Goal: Transaction & Acquisition: Book appointment/travel/reservation

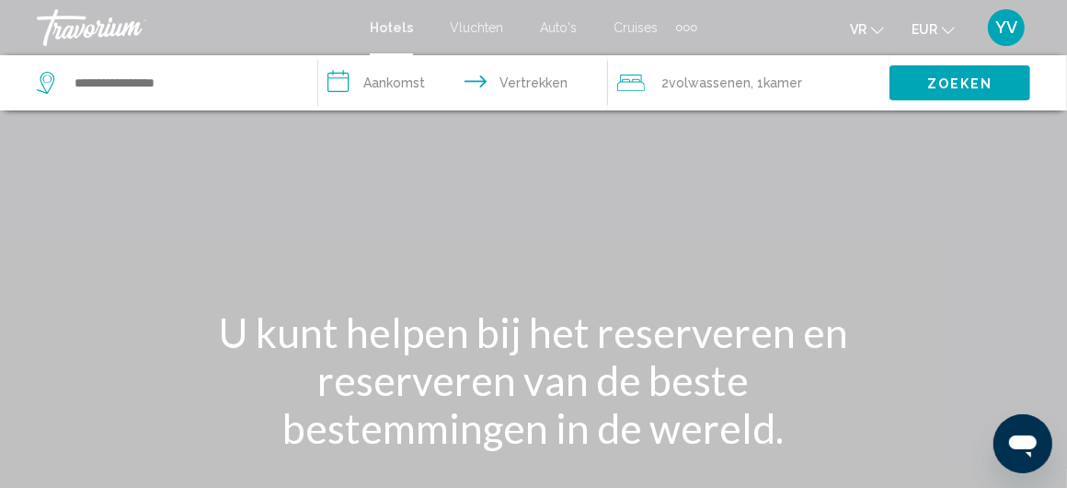
click at [547, 23] on font "Auto's" at bounding box center [558, 27] width 37 height 15
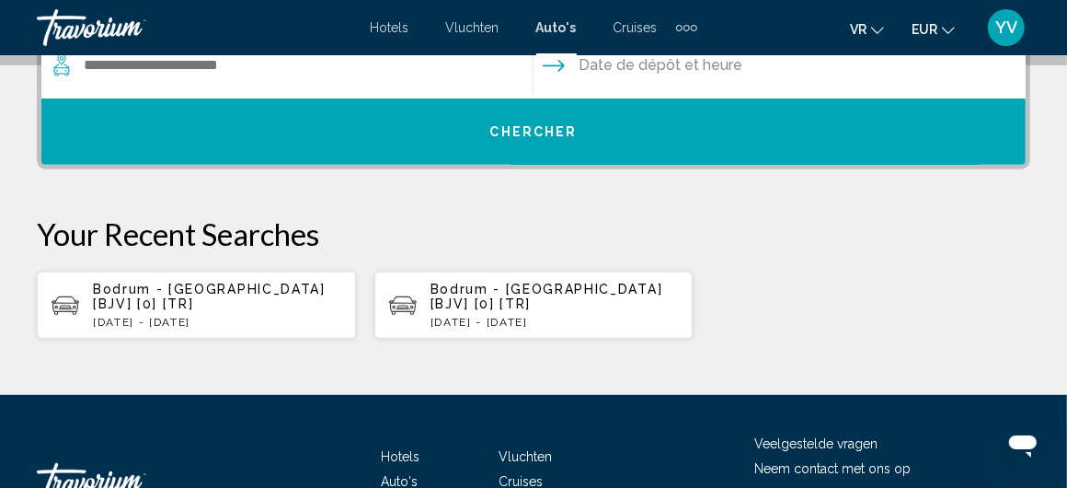
scroll to position [552, 0]
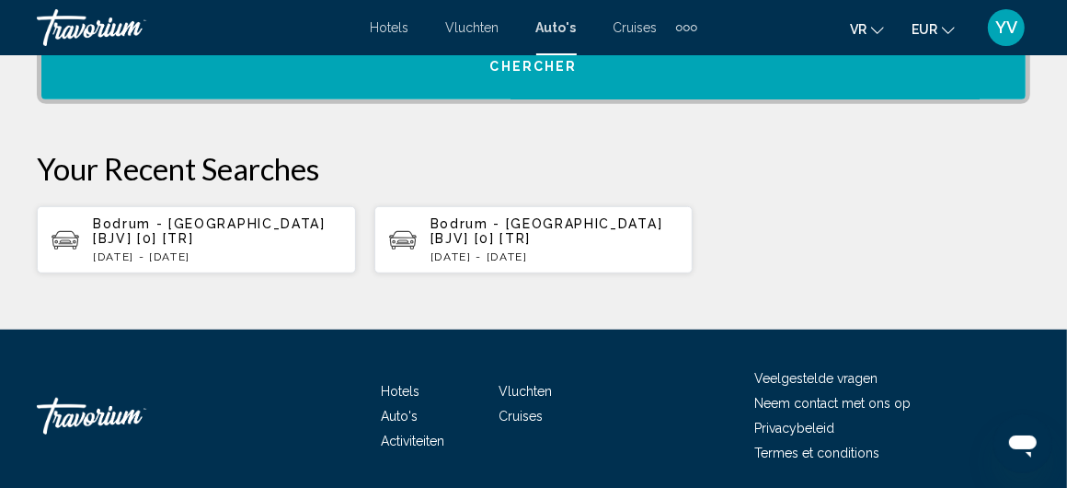
click at [411, 435] on font "Activiteiten" at bounding box center [412, 440] width 63 height 15
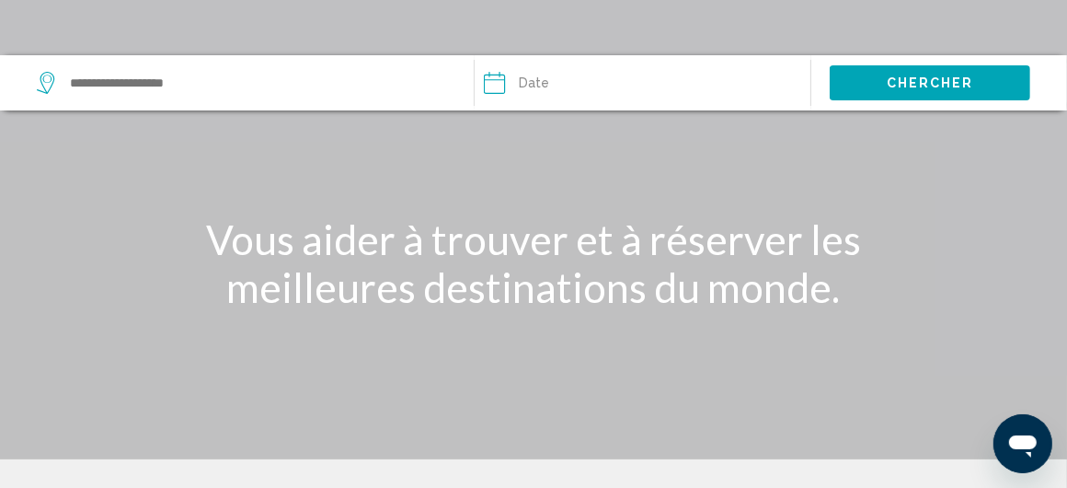
scroll to position [276, 0]
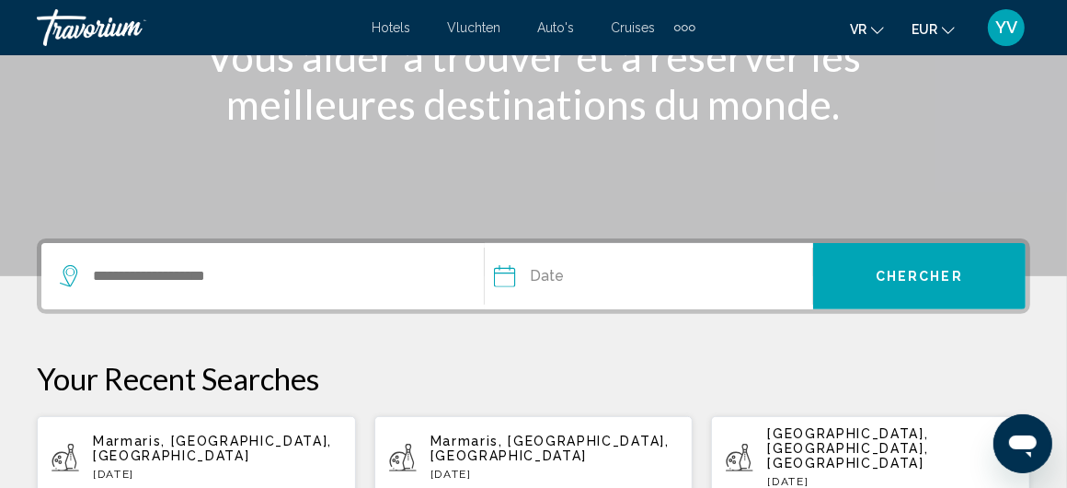
click at [195, 467] on p "[DATE]" at bounding box center [217, 473] width 248 height 13
type input "**********"
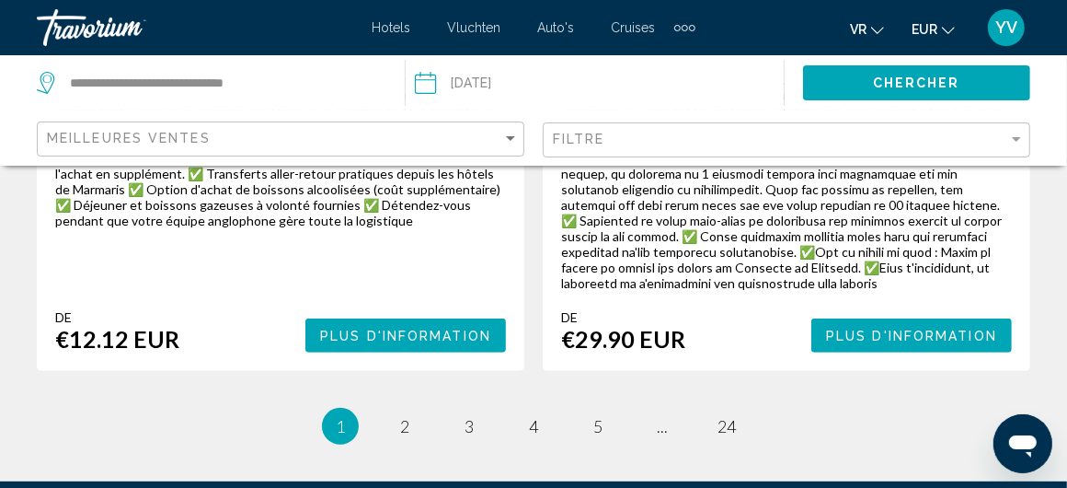
scroll to position [4828, 0]
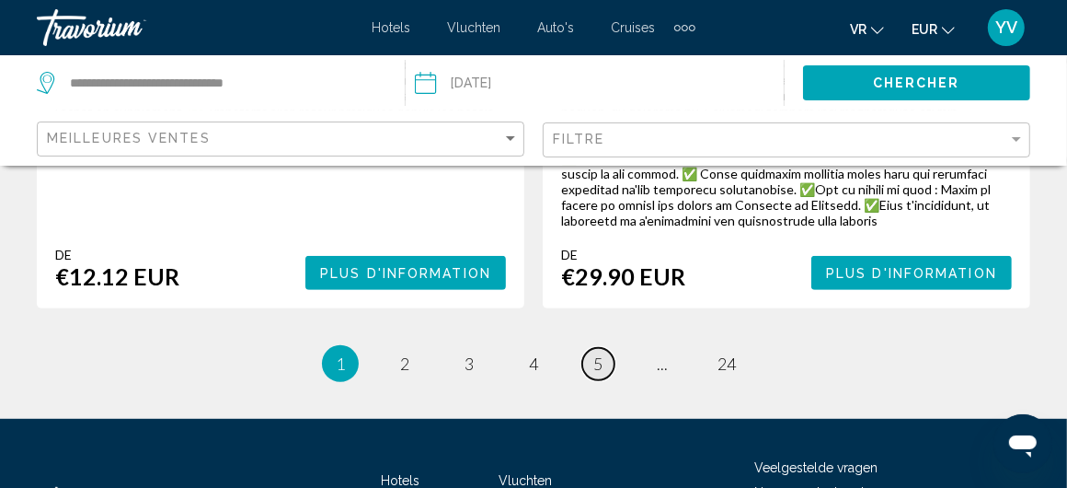
click at [601, 353] on span "5" at bounding box center [597, 363] width 9 height 20
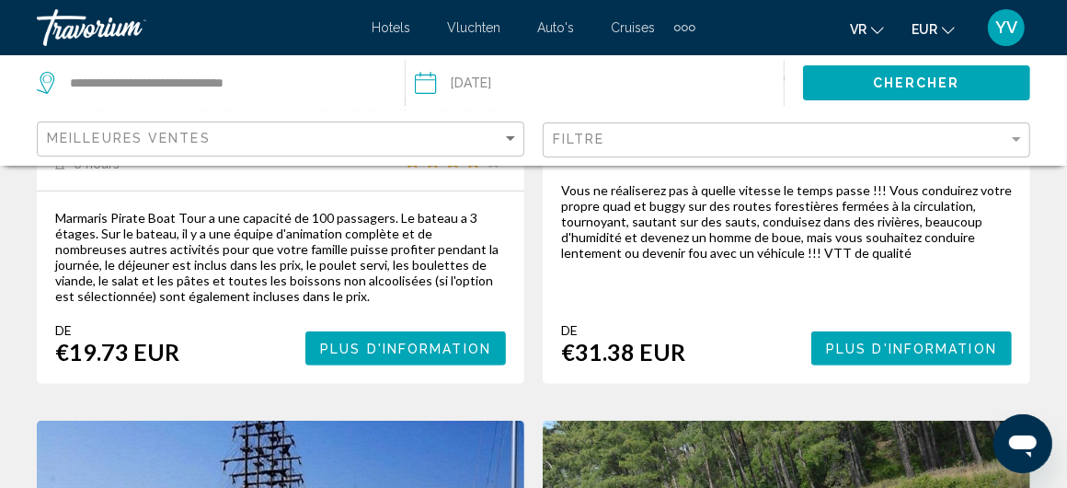
scroll to position [460, 0]
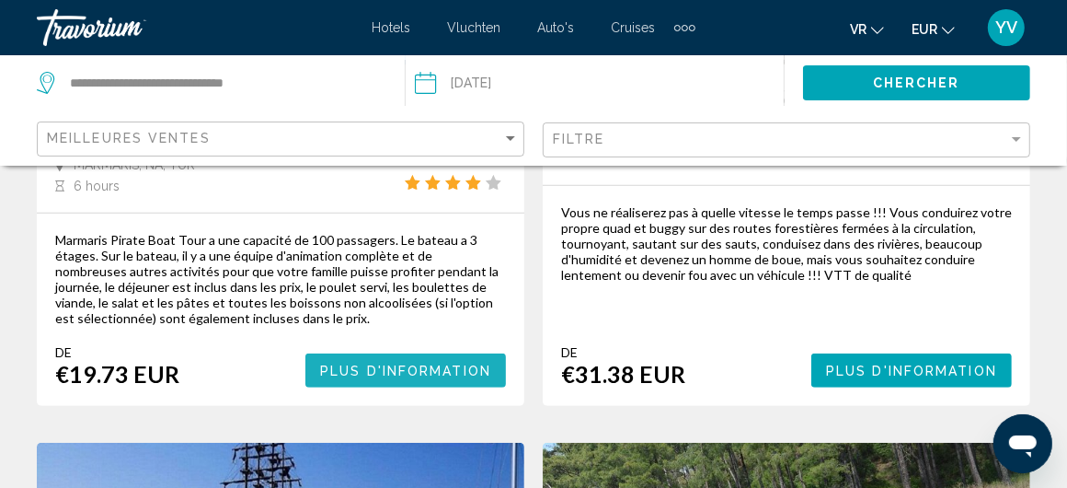
click at [417, 367] on span "Plus d'information" at bounding box center [405, 370] width 171 height 15
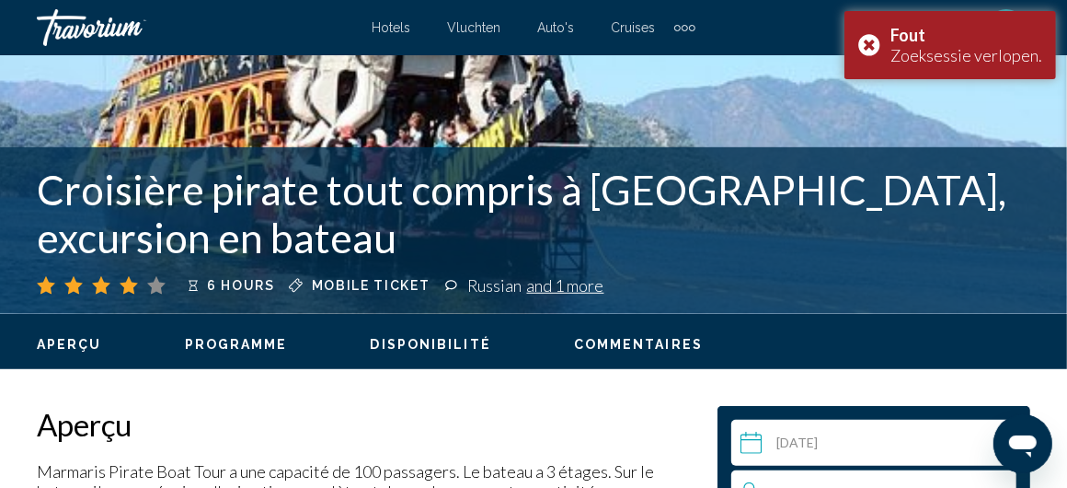
scroll to position [800, 0]
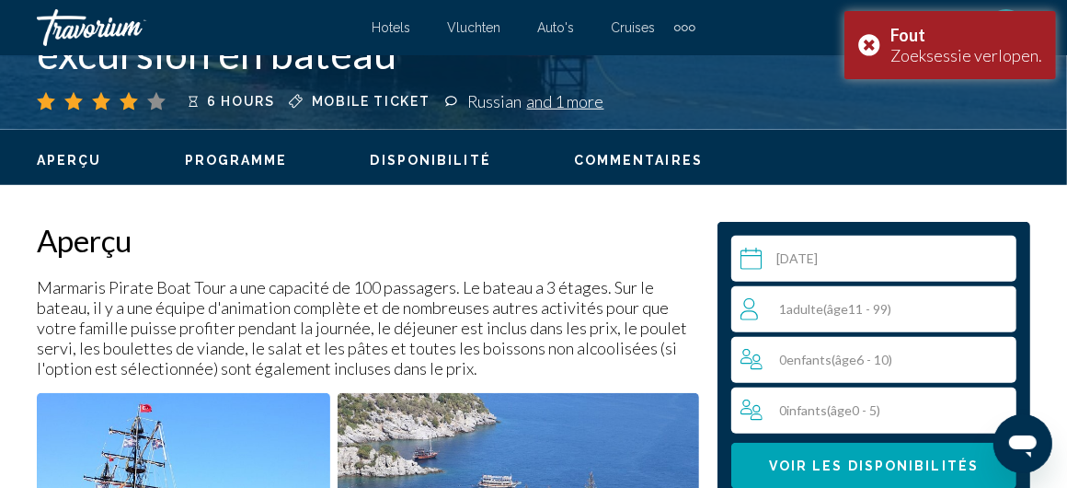
click at [814, 315] on span "Adulte" at bounding box center [805, 309] width 37 height 16
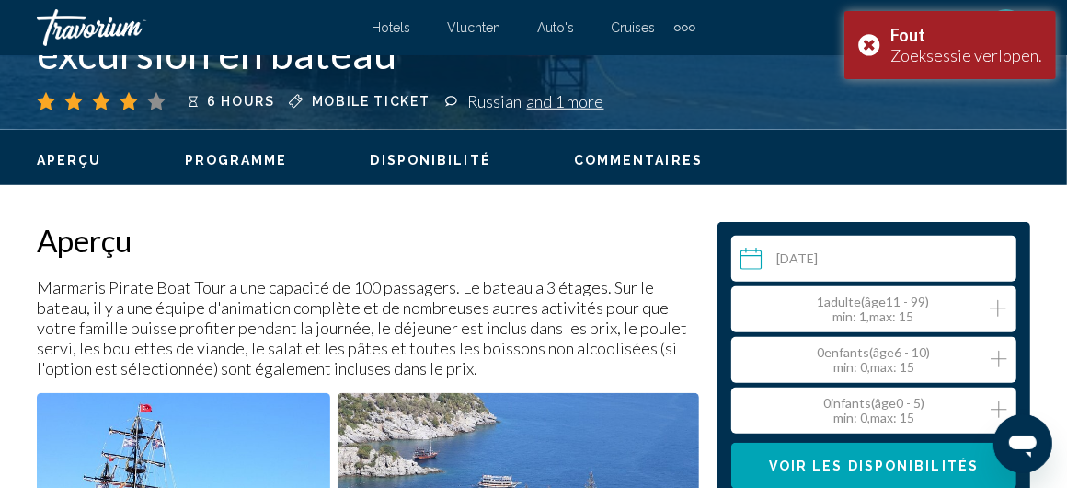
click at [997, 300] on icon "Increment adults" at bounding box center [998, 308] width 17 height 22
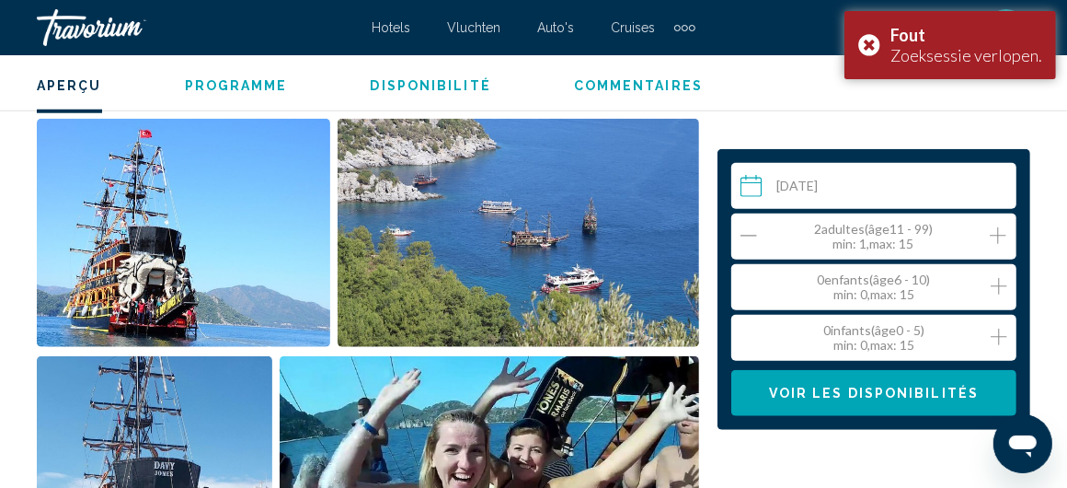
scroll to position [1076, 0]
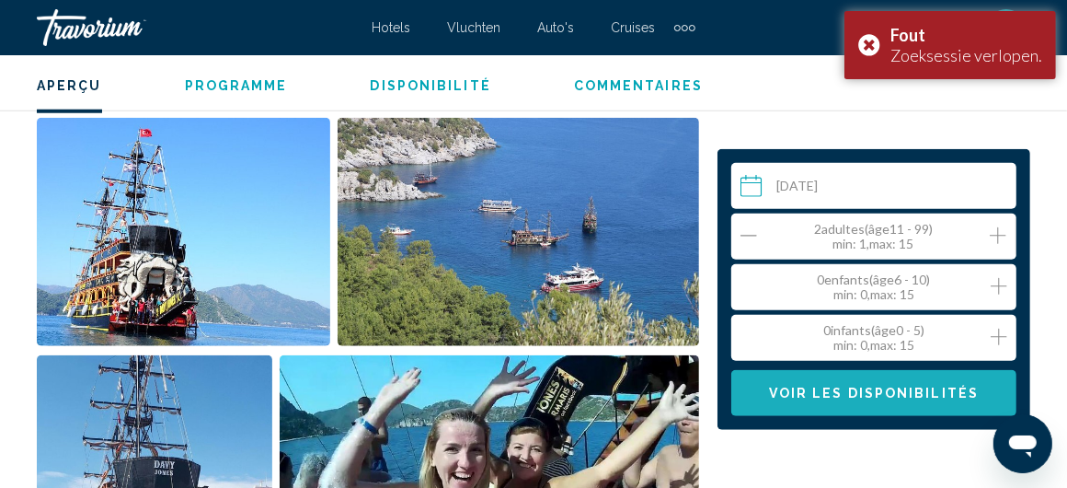
click at [860, 394] on span "Voir les disponibilités" at bounding box center [874, 393] width 210 height 15
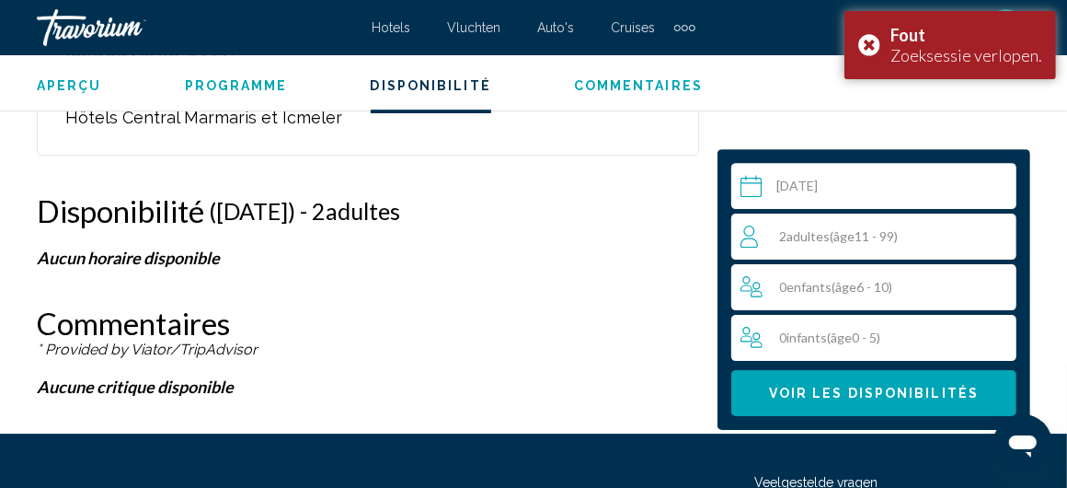
scroll to position [3428, 0]
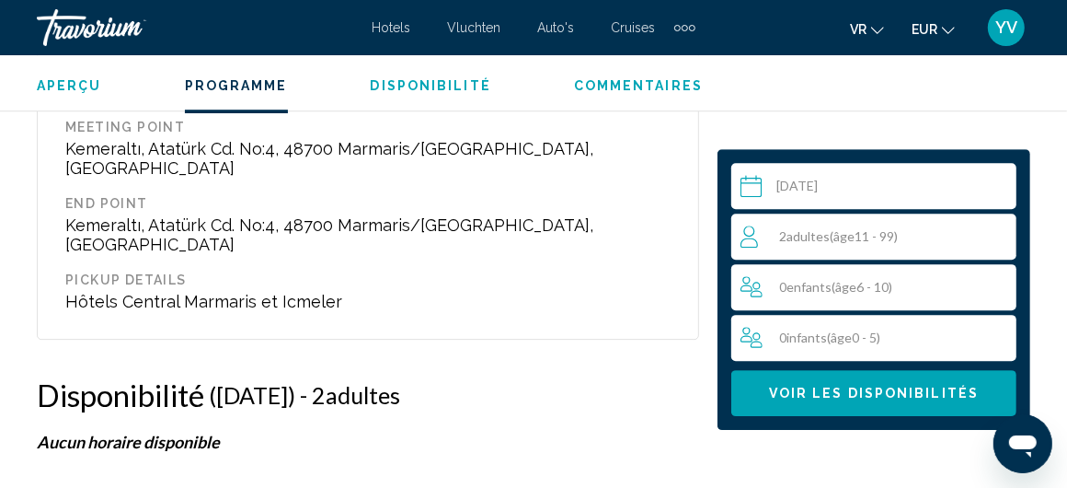
click at [820, 177] on input "Hoofdinhoud" at bounding box center [877, 189] width 293 height 52
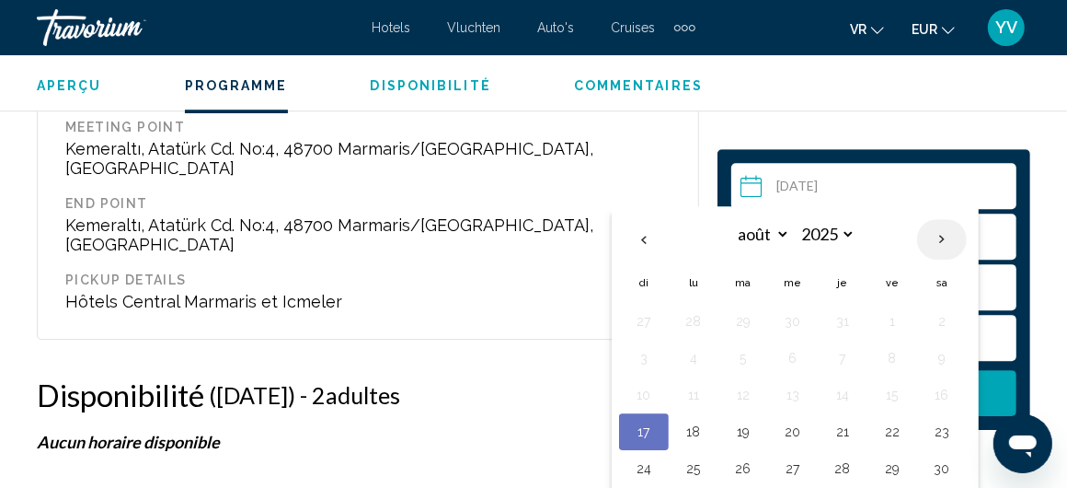
click at [928, 237] on th "Next month" at bounding box center [942, 239] width 50 height 40
click at [933, 236] on th "Next month" at bounding box center [942, 239] width 50 height 40
select select "*"
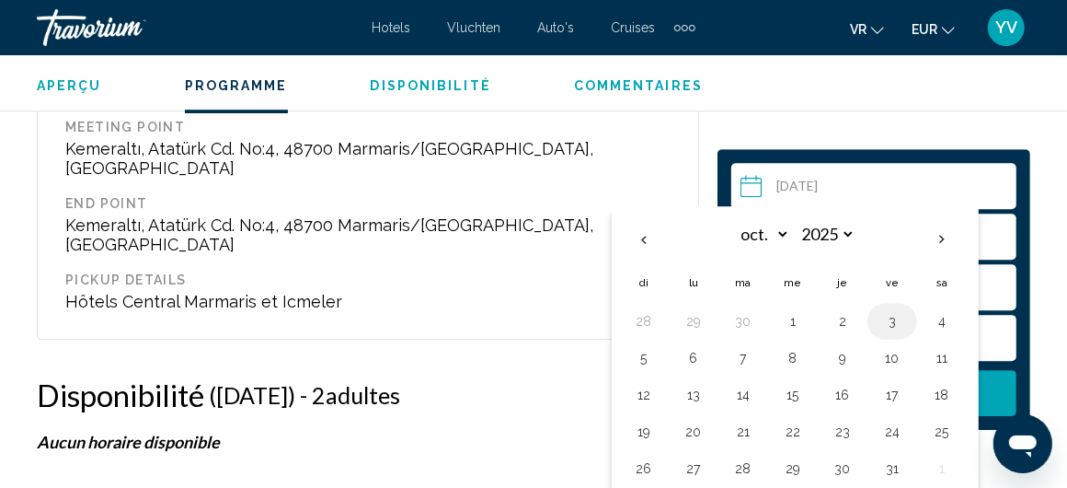
click at [890, 321] on button "3" at bounding box center [892, 321] width 29 height 26
type input "**********"
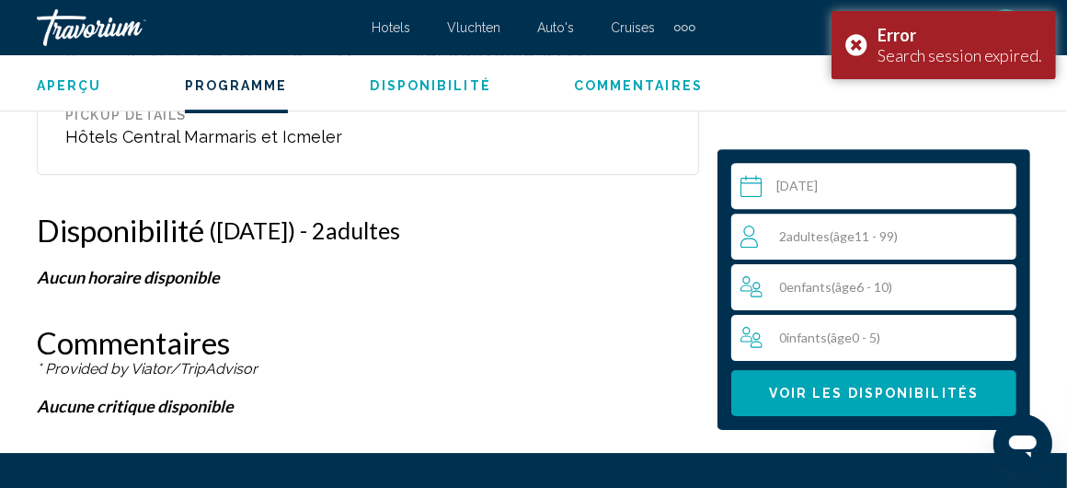
scroll to position [3612, 0]
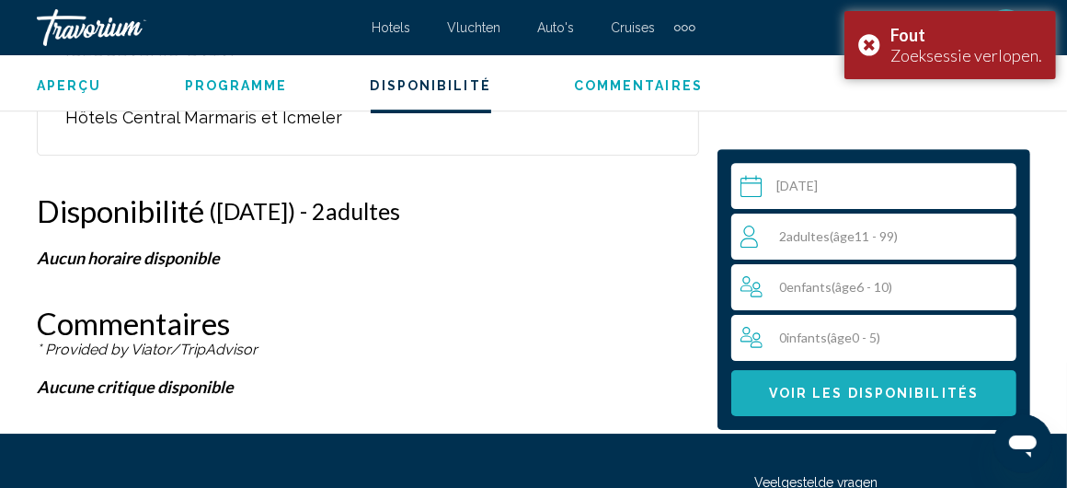
click at [828, 386] on span "Voir les disponibilités" at bounding box center [874, 393] width 210 height 15
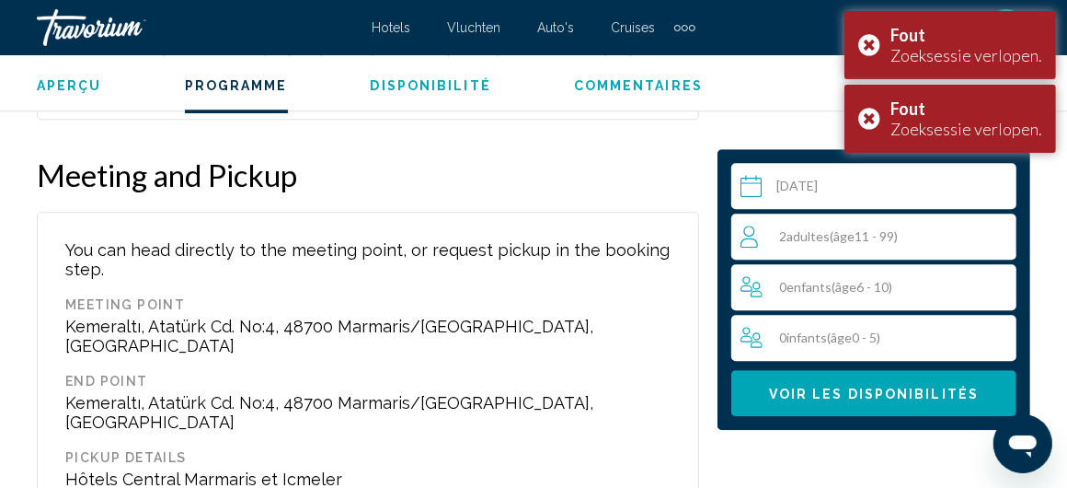
scroll to position [3244, 0]
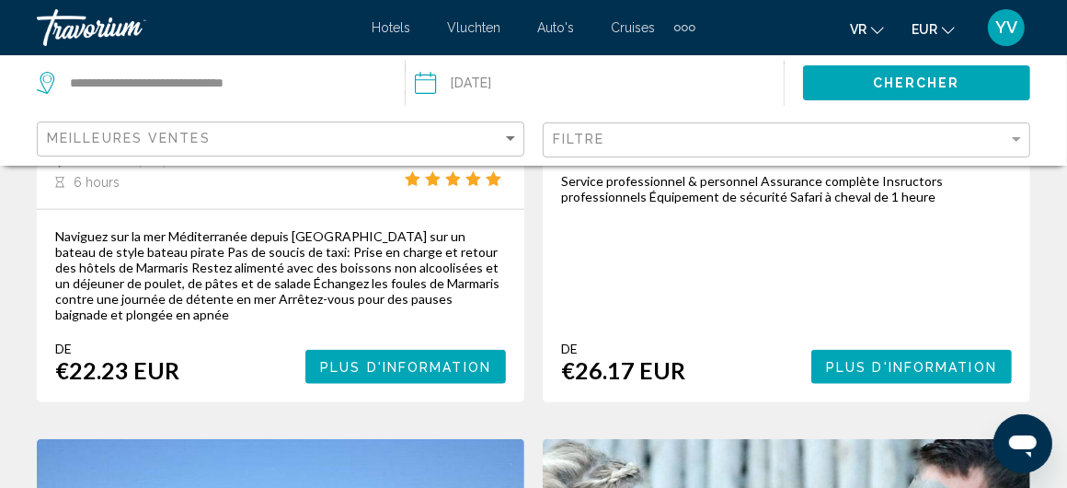
scroll to position [1196, 0]
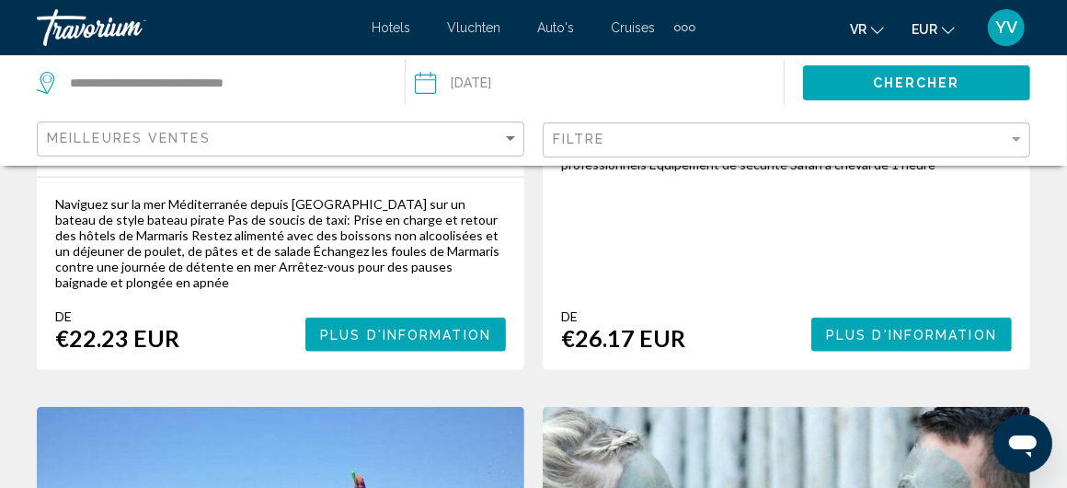
click at [427, 334] on span "Plus d'information" at bounding box center [405, 335] width 171 height 15
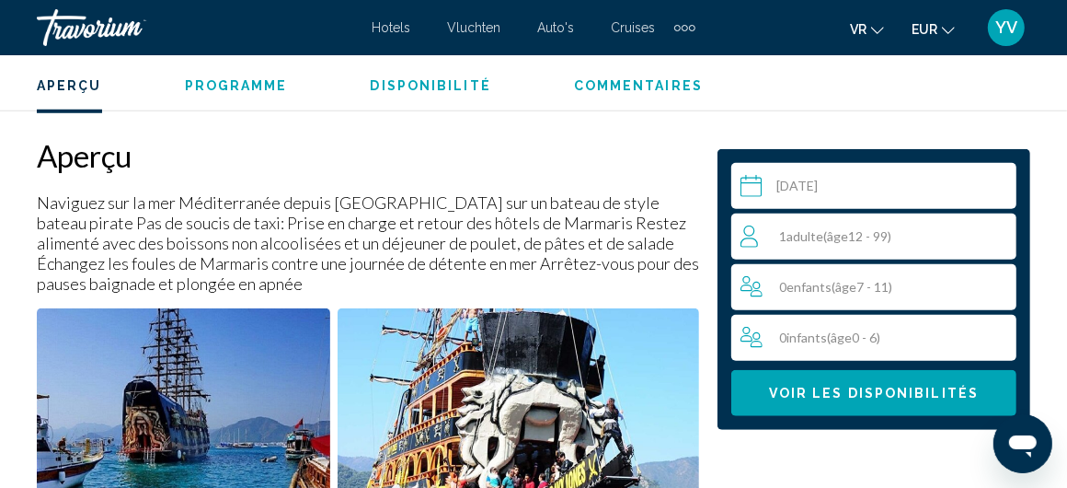
scroll to position [892, 0]
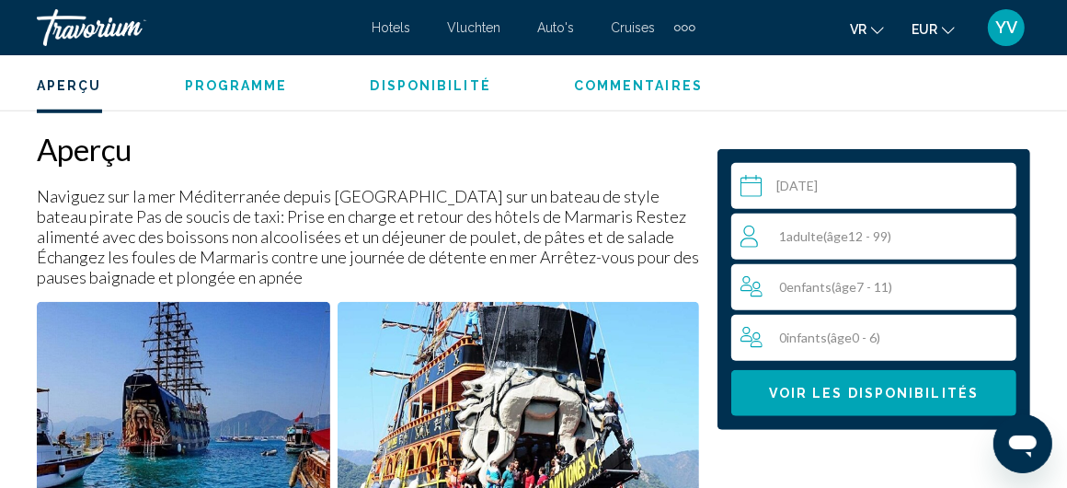
click at [808, 236] on span "Adulte" at bounding box center [805, 236] width 37 height 16
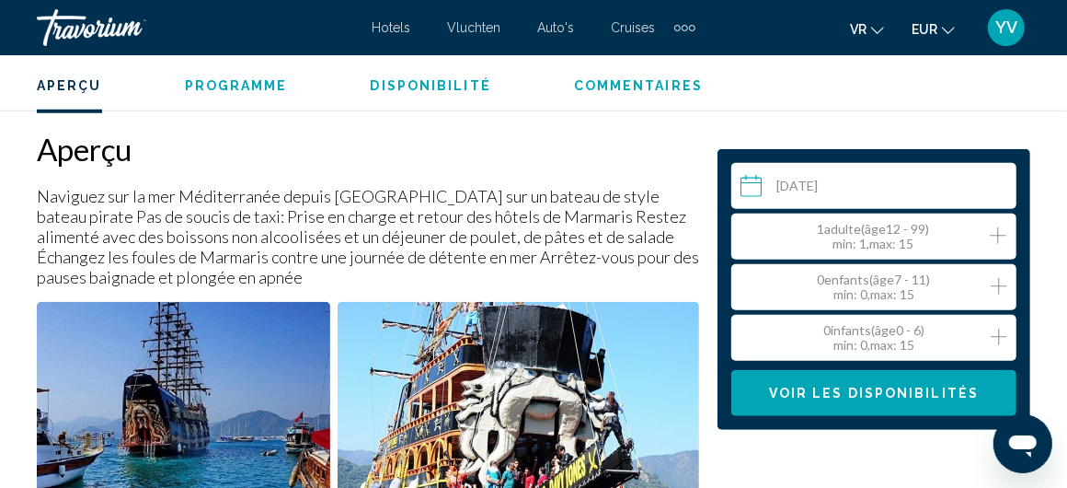
click at [998, 233] on icon "Increment adults" at bounding box center [998, 235] width 17 height 17
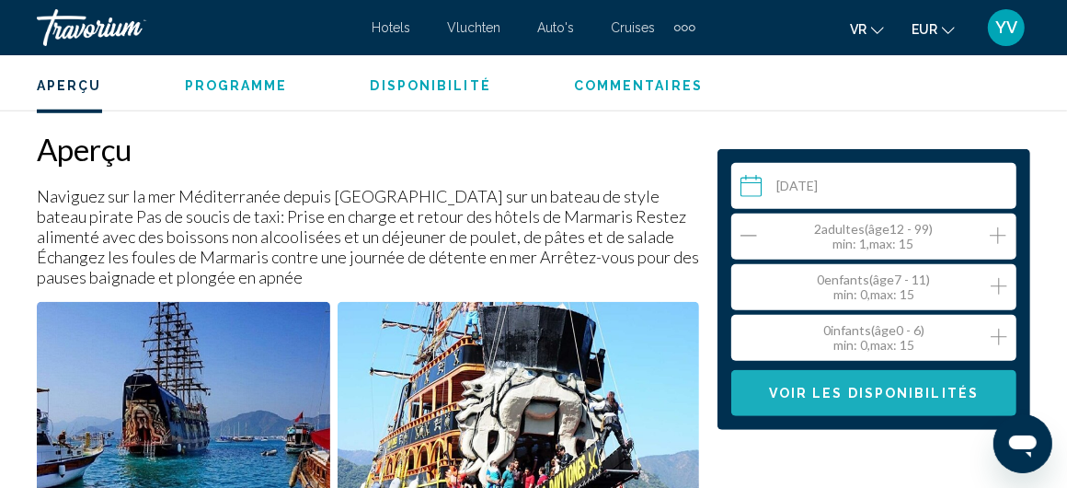
click at [848, 388] on span "Voir les disponibilités" at bounding box center [874, 393] width 210 height 15
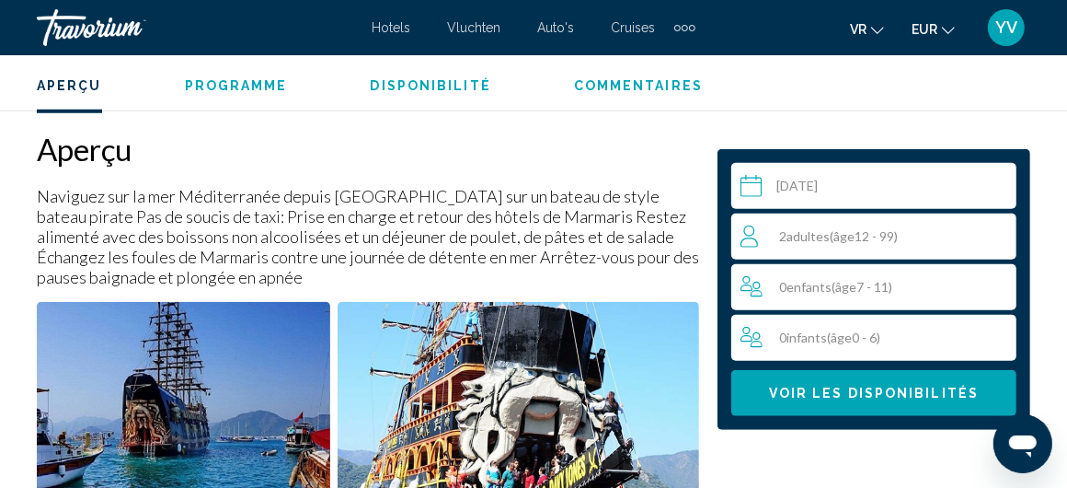
click at [848, 388] on span "Voir les disponibilités" at bounding box center [874, 393] width 210 height 15
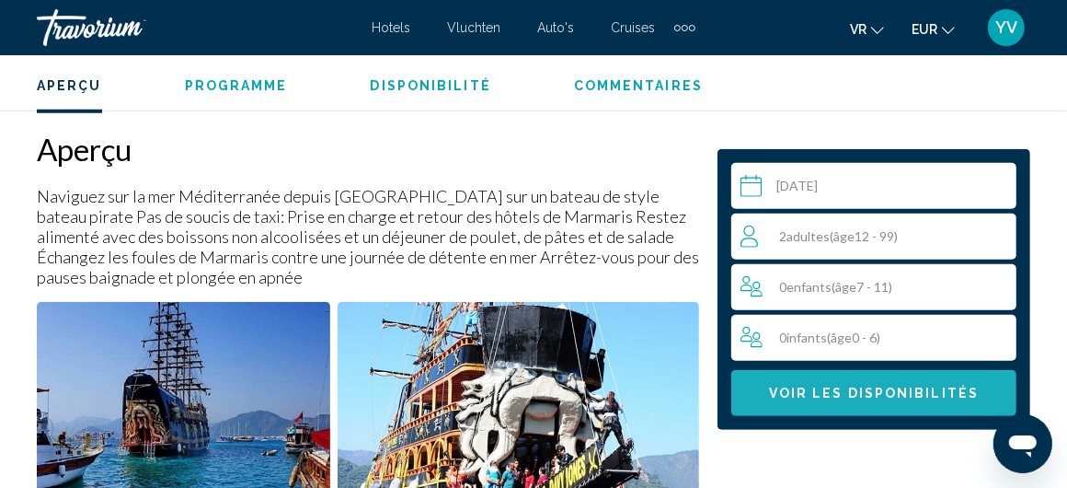
click at [848, 388] on span "Voir les disponibilités" at bounding box center [874, 393] width 210 height 15
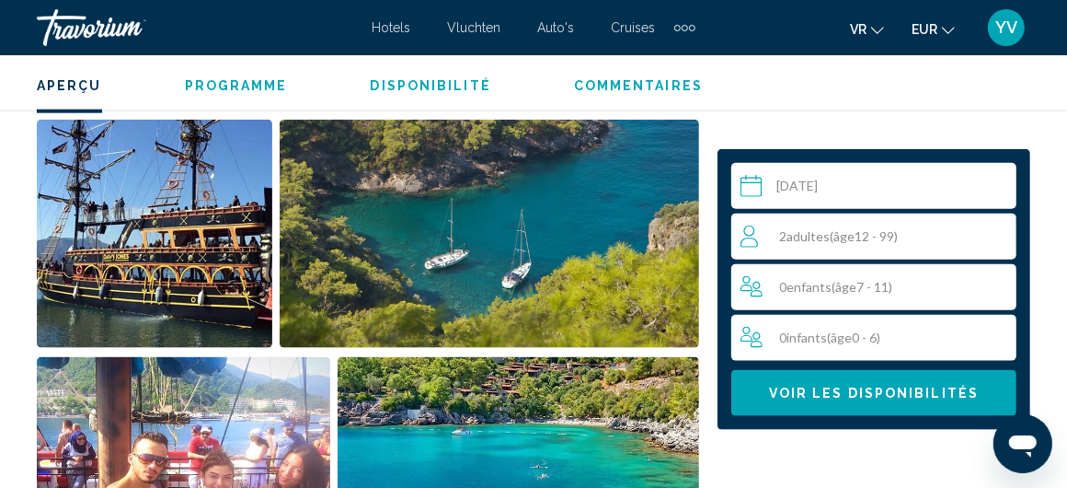
scroll to position [1352, 0]
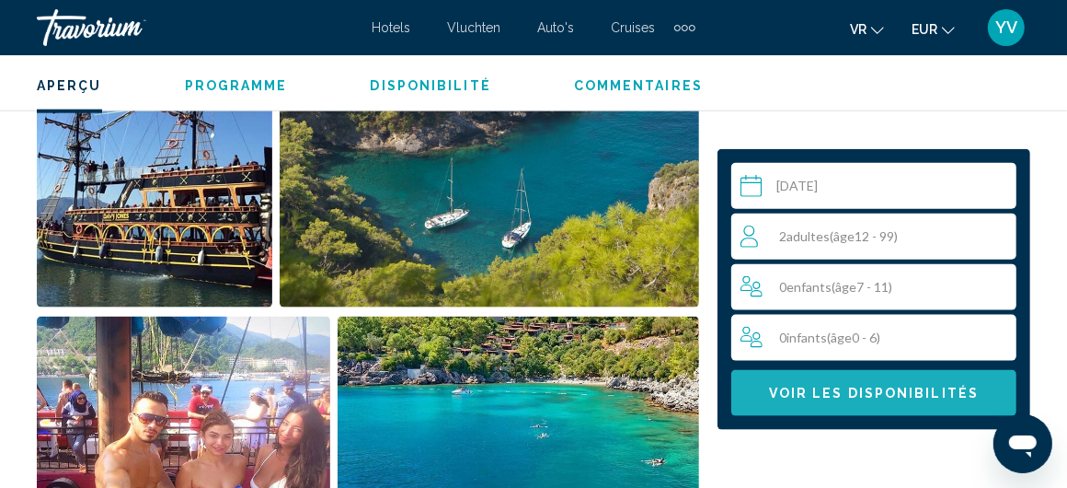
click at [888, 382] on button "Voir les disponibilités" at bounding box center [873, 393] width 285 height 46
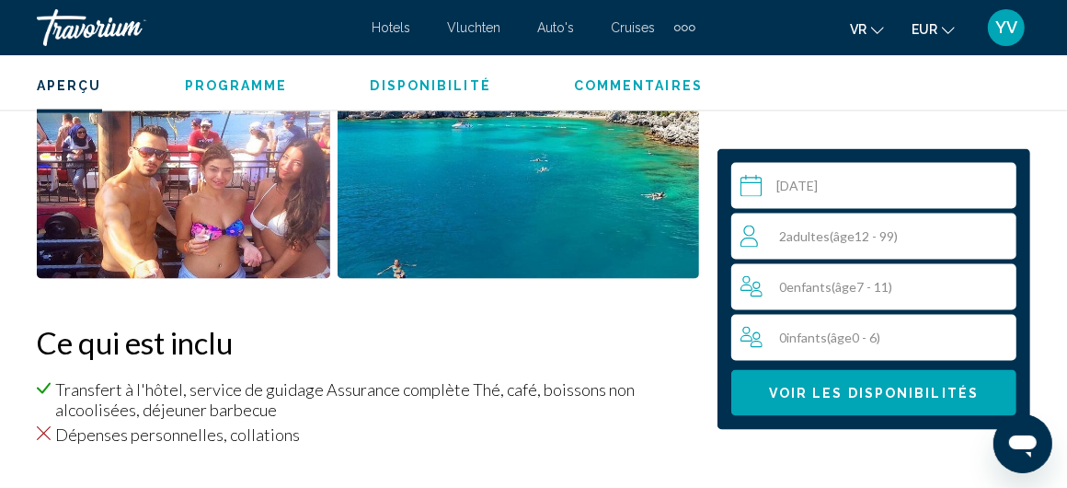
scroll to position [1720, 0]
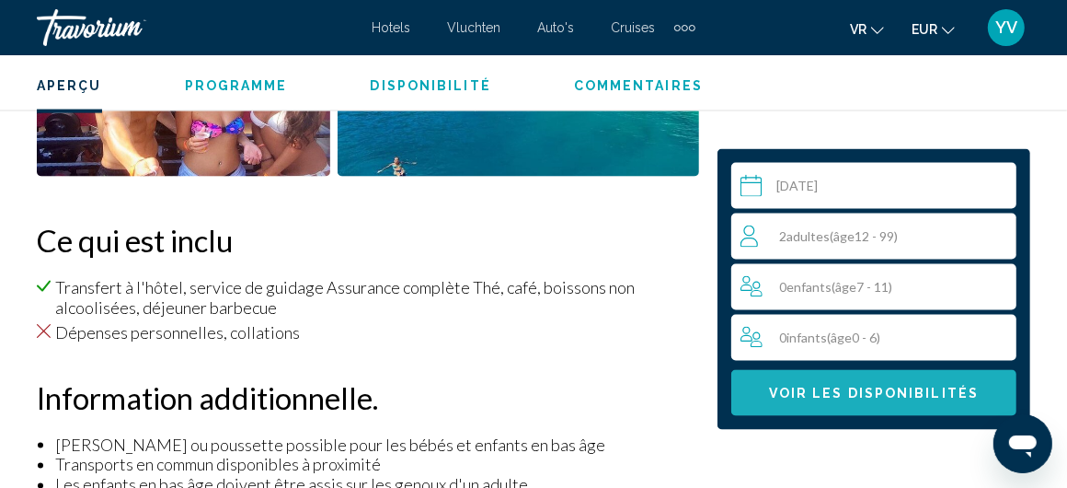
click at [873, 385] on span "Voir les disponibilités" at bounding box center [874, 392] width 210 height 15
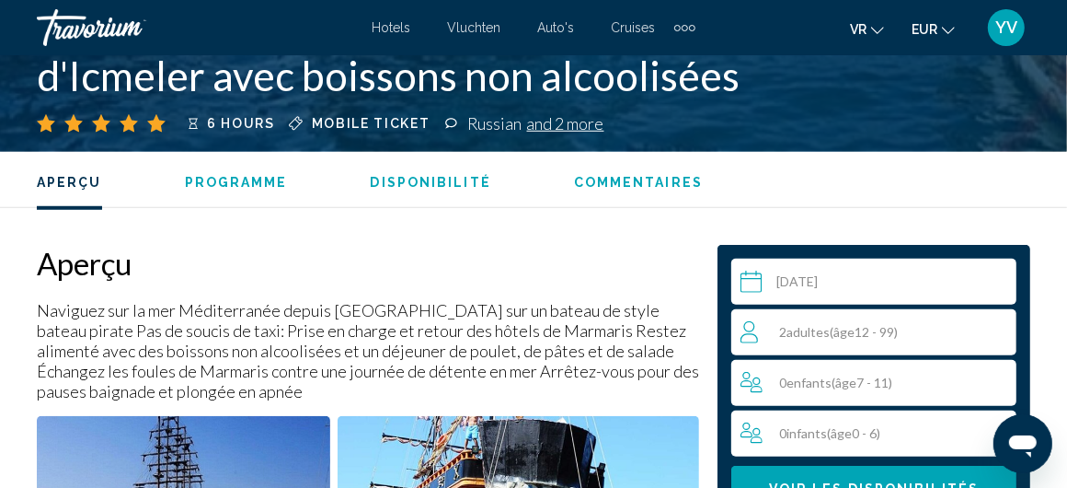
scroll to position [953, 0]
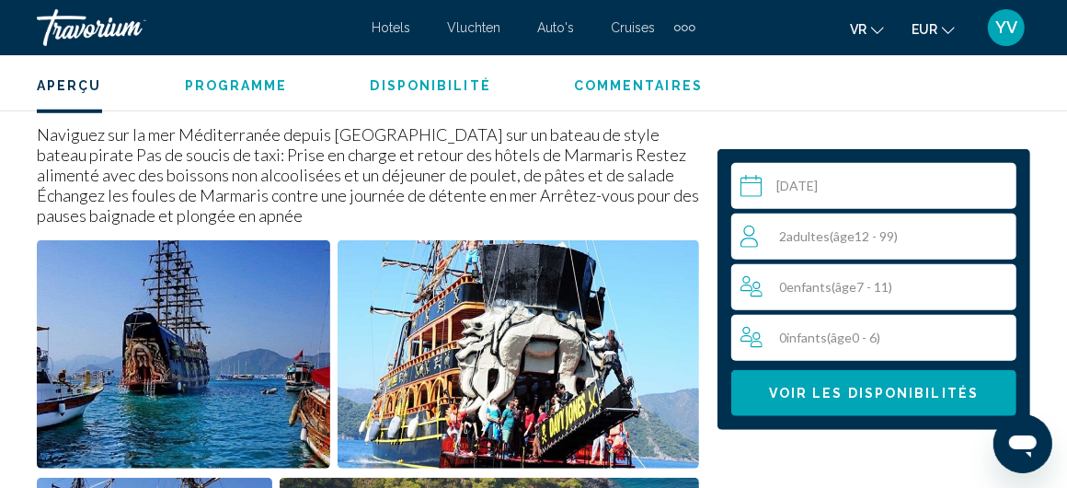
click at [432, 78] on span "Disponibilité" at bounding box center [431, 85] width 121 height 15
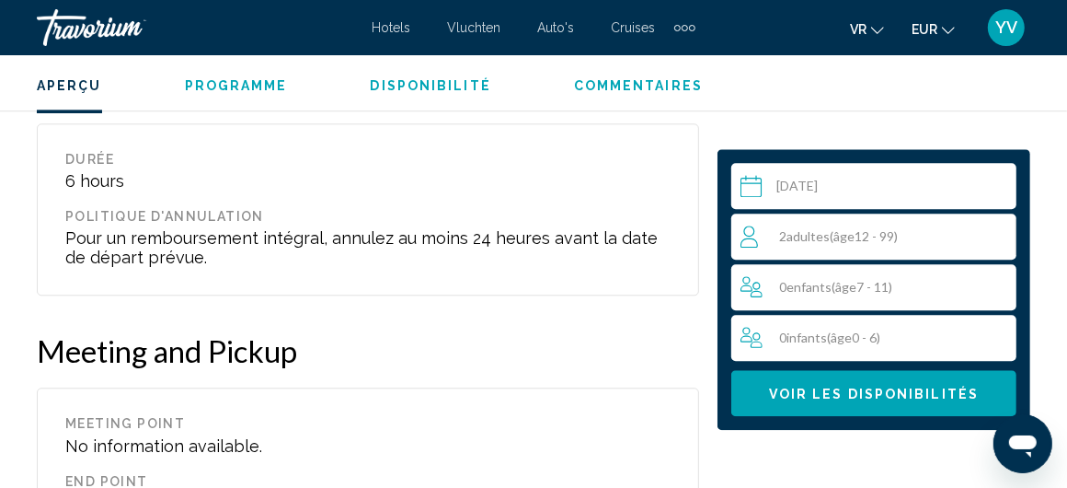
scroll to position [3301, 0]
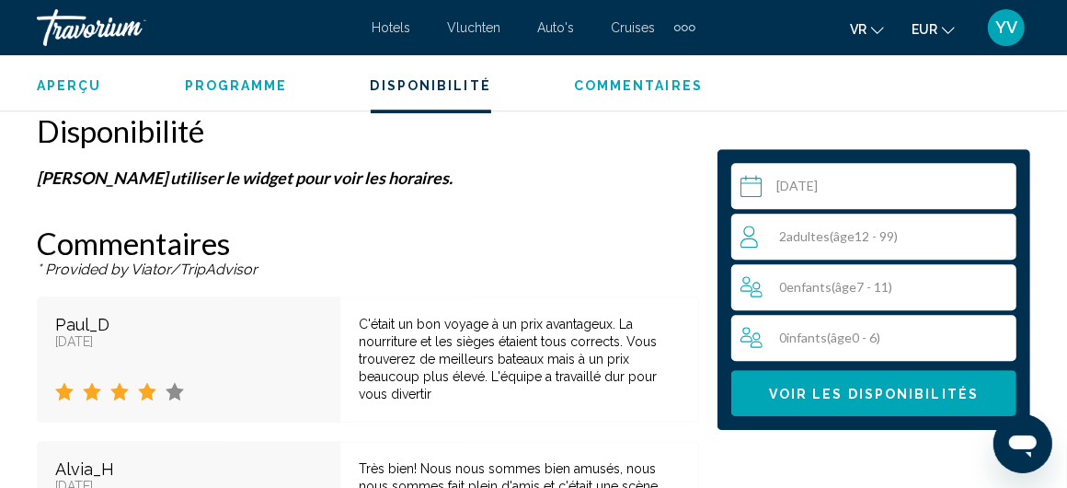
click at [810, 187] on input "Hoofdinhoud" at bounding box center [877, 189] width 293 height 52
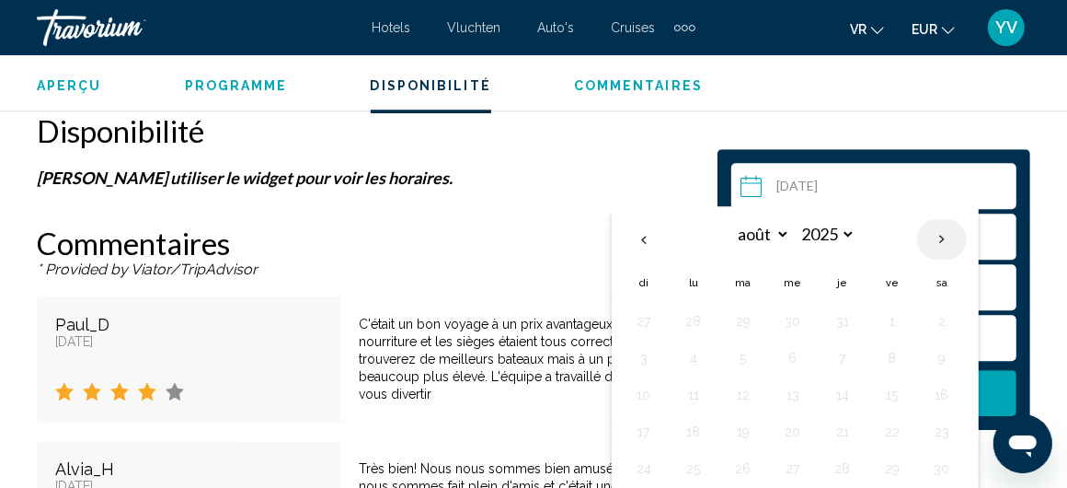
click at [926, 242] on th "Next month" at bounding box center [942, 239] width 50 height 40
click at [926, 239] on th "Next month" at bounding box center [942, 239] width 50 height 40
click at [650, 230] on th "Previous month" at bounding box center [644, 239] width 50 height 40
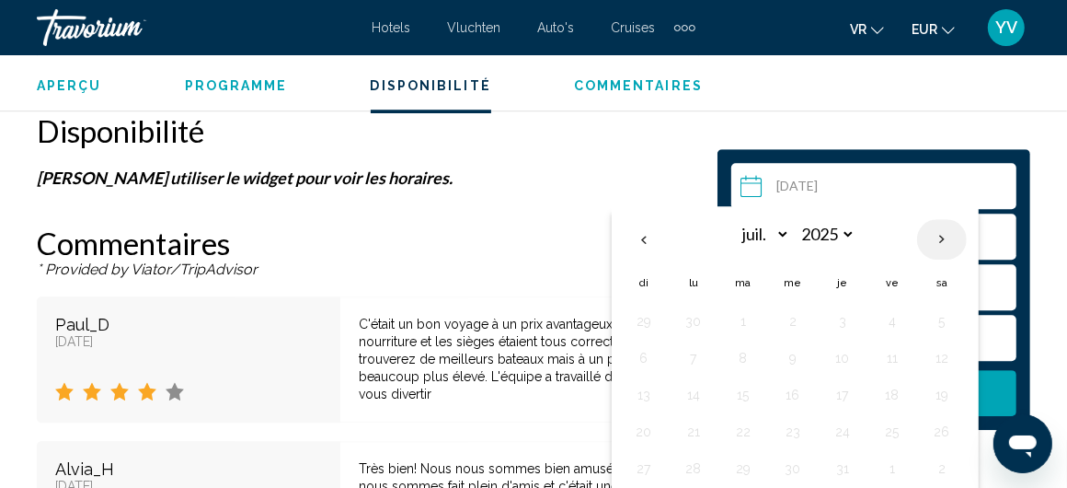
click at [944, 235] on th "Next month" at bounding box center [942, 239] width 50 height 40
select select "*"
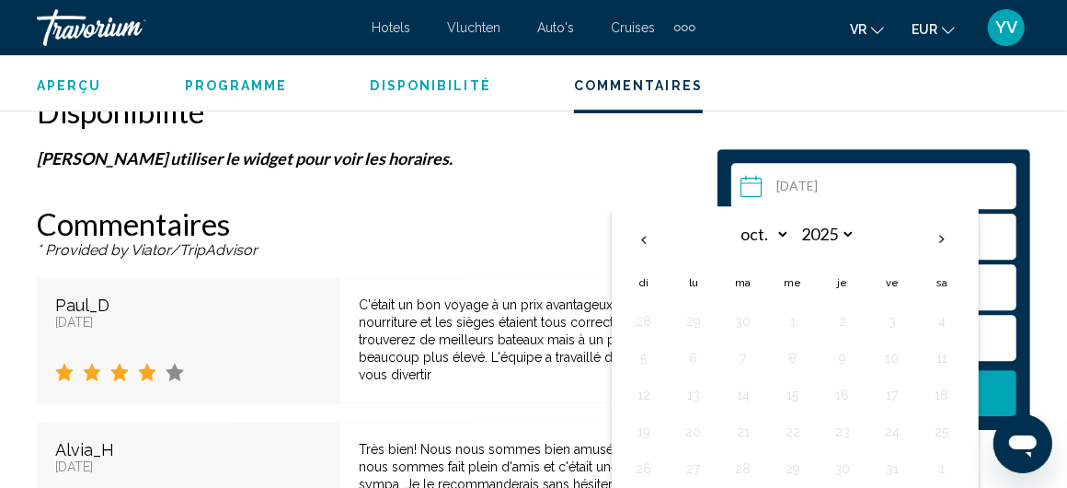
scroll to position [3161, 0]
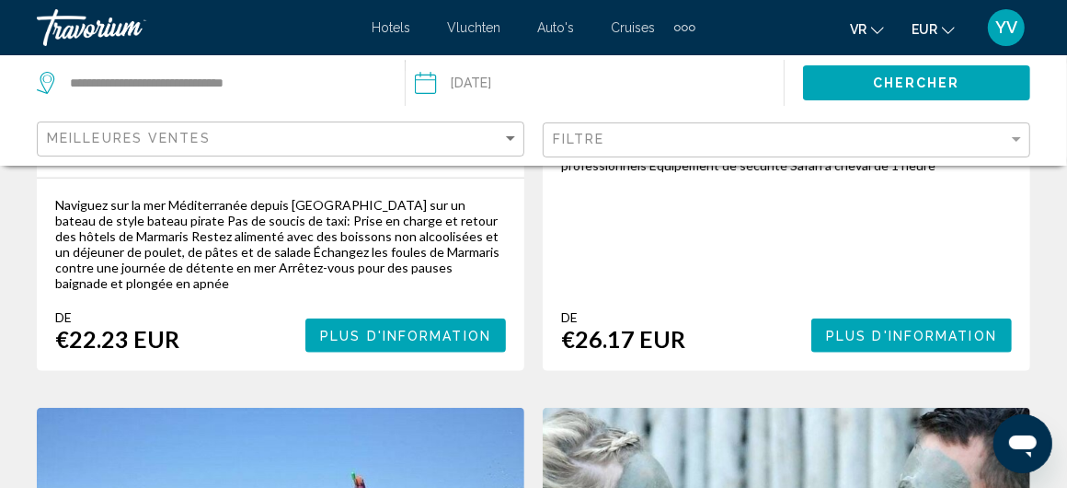
scroll to position [1196, 0]
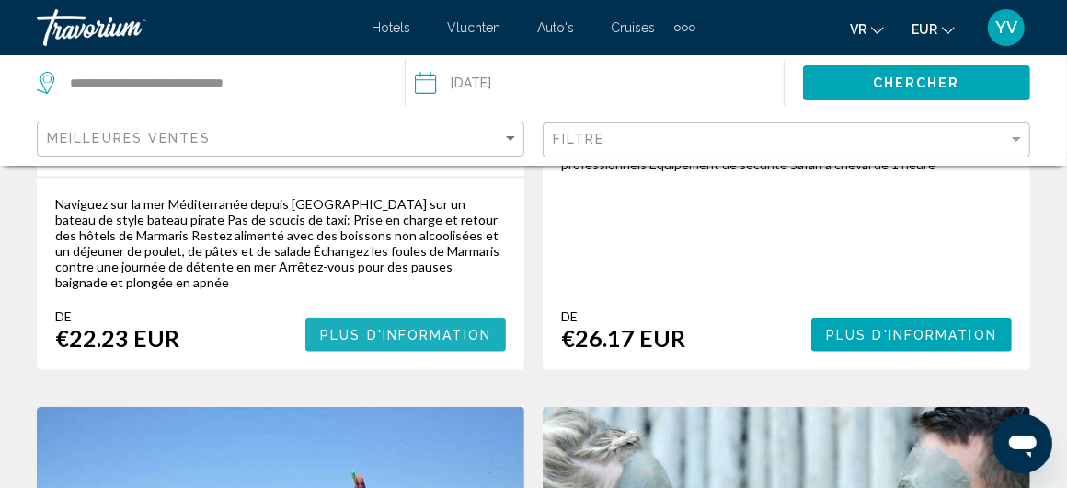
click at [425, 329] on span "Plus d'information" at bounding box center [405, 335] width 171 height 15
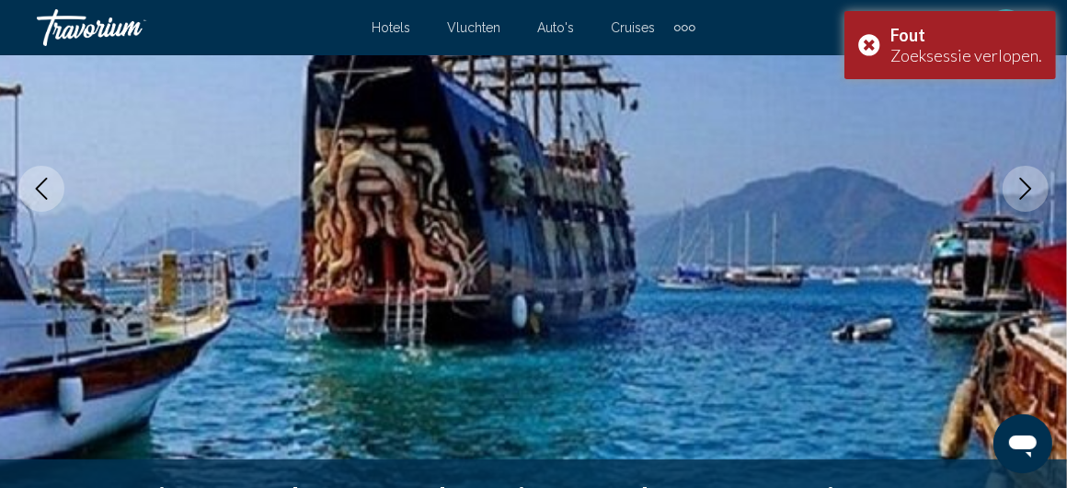
scroll to position [339, 0]
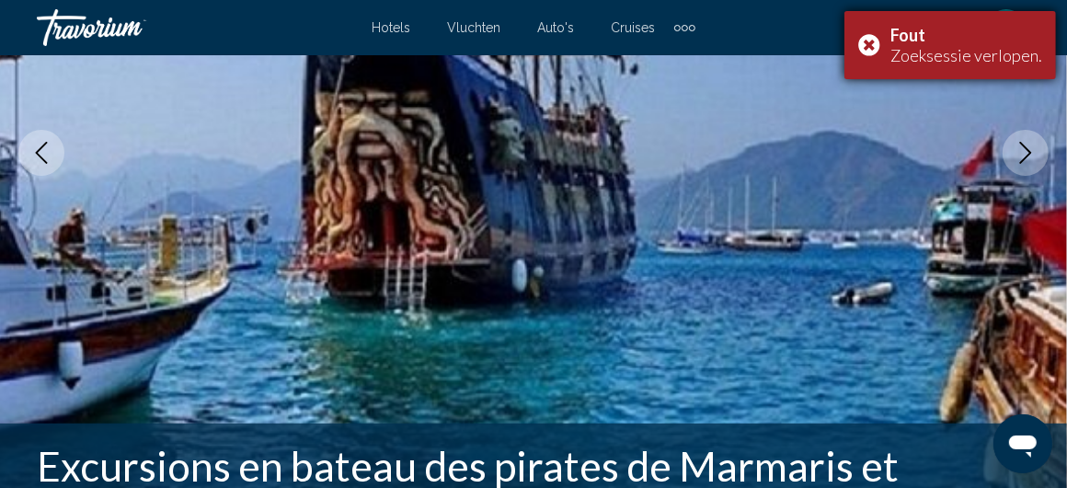
click at [876, 39] on div "Fout Zoeksessie verlopen." at bounding box center [951, 45] width 212 height 68
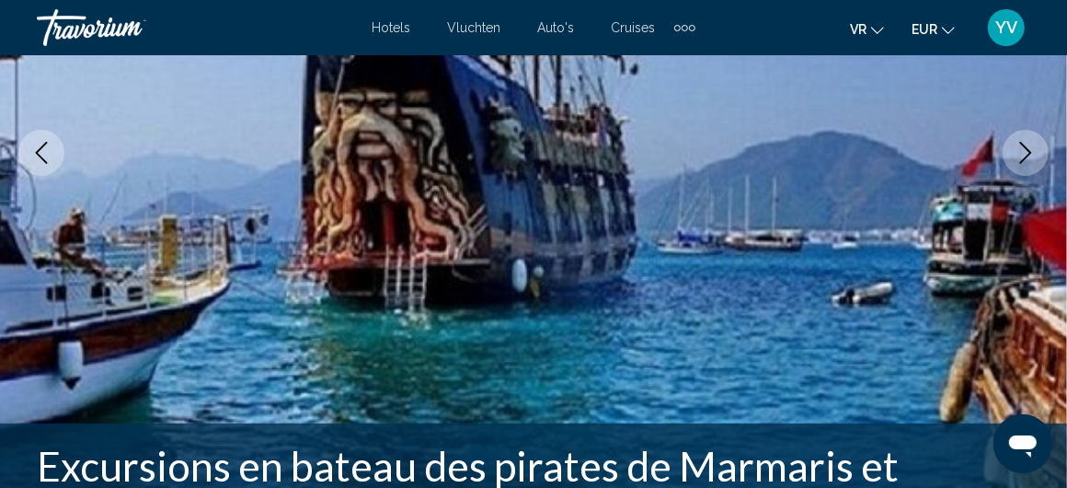
click at [876, 27] on icon "Taal wijzigen" at bounding box center [877, 30] width 13 height 13
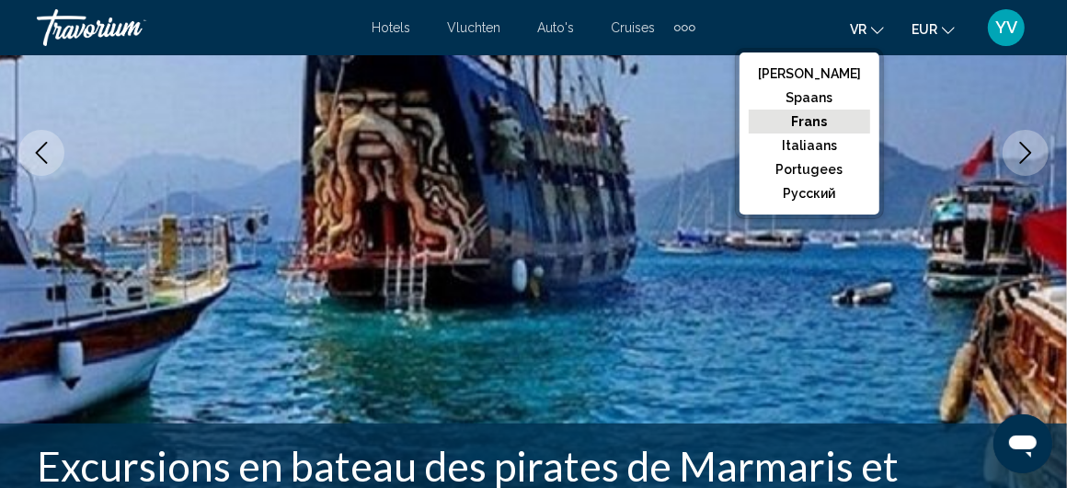
click at [422, 335] on img "Hoofdinhoud" at bounding box center [533, 153] width 1067 height 874
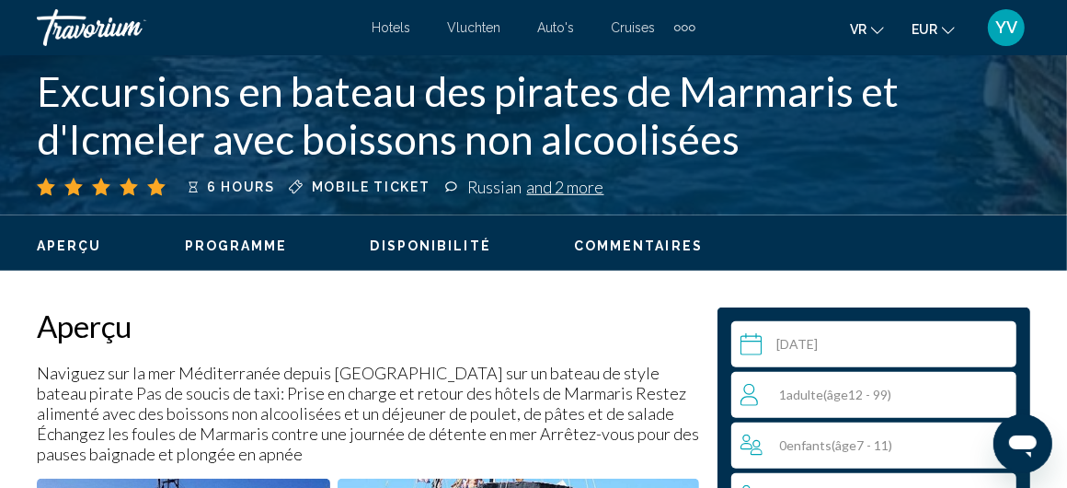
scroll to position [800, 0]
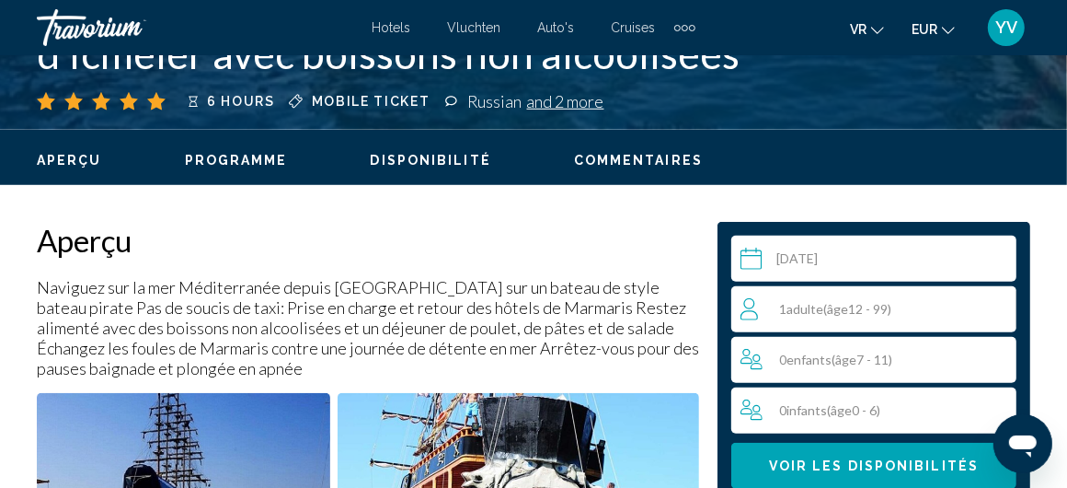
click at [891, 462] on span "Voir les disponibilités" at bounding box center [874, 466] width 210 height 15
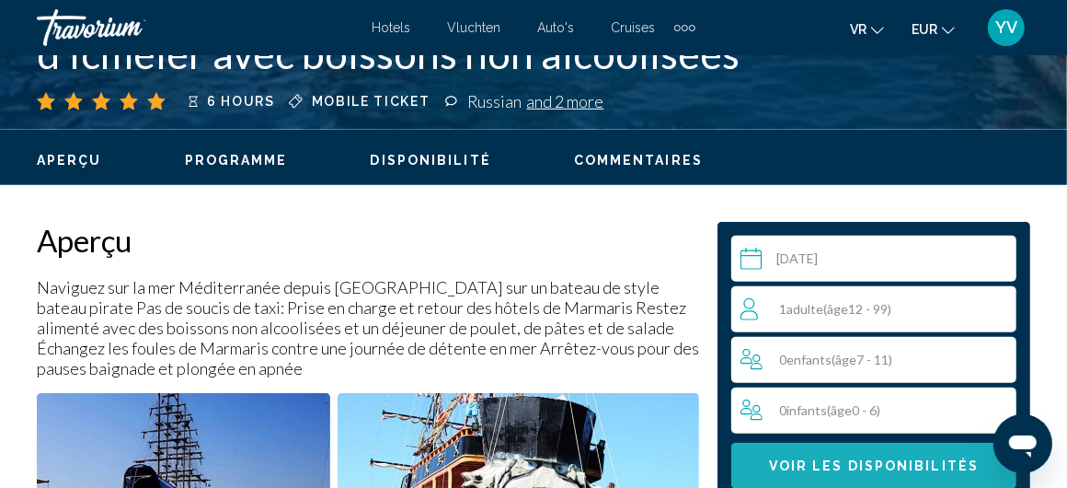
click at [891, 462] on span "Voir les disponibilités" at bounding box center [874, 466] width 210 height 15
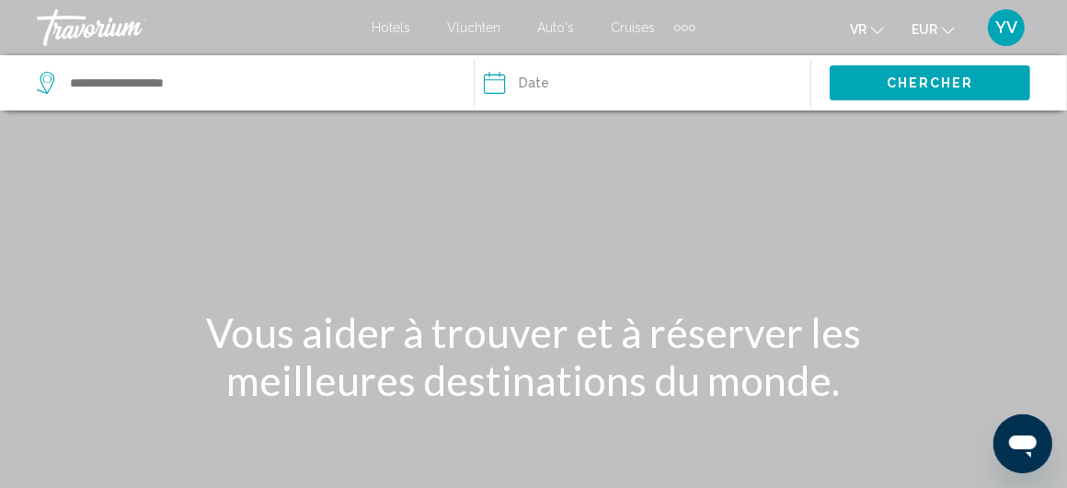
click at [572, 21] on font "Auto's" at bounding box center [556, 27] width 37 height 15
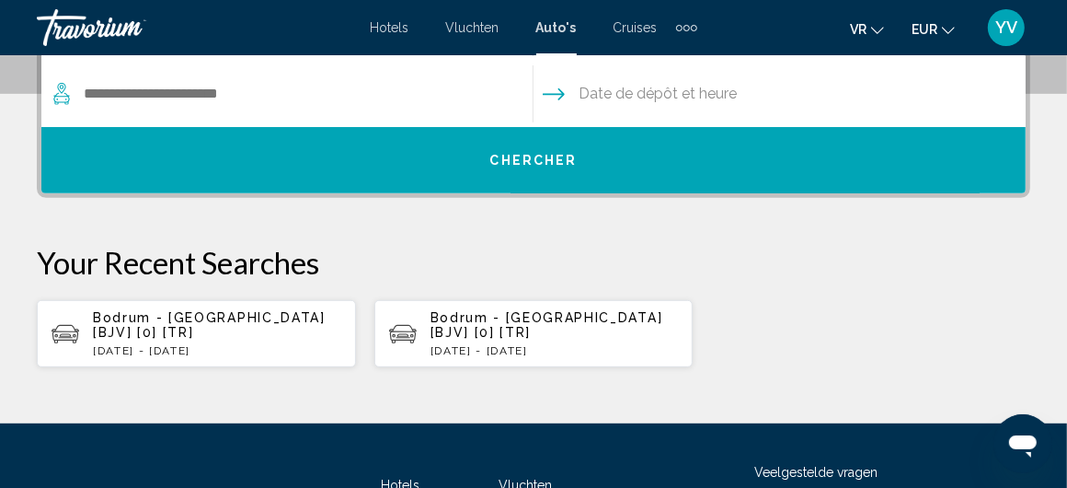
scroll to position [617, 0]
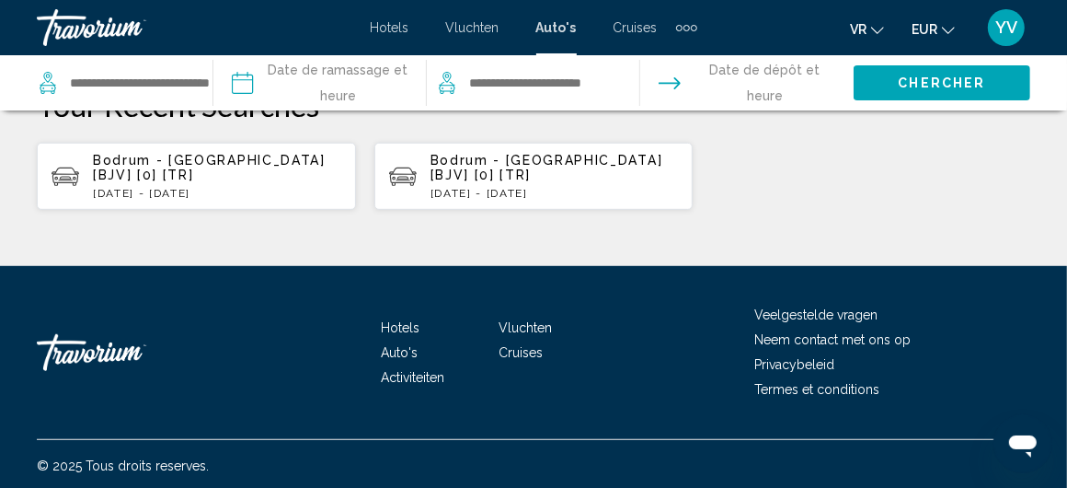
click at [397, 371] on font "Activiteiten" at bounding box center [412, 377] width 63 height 15
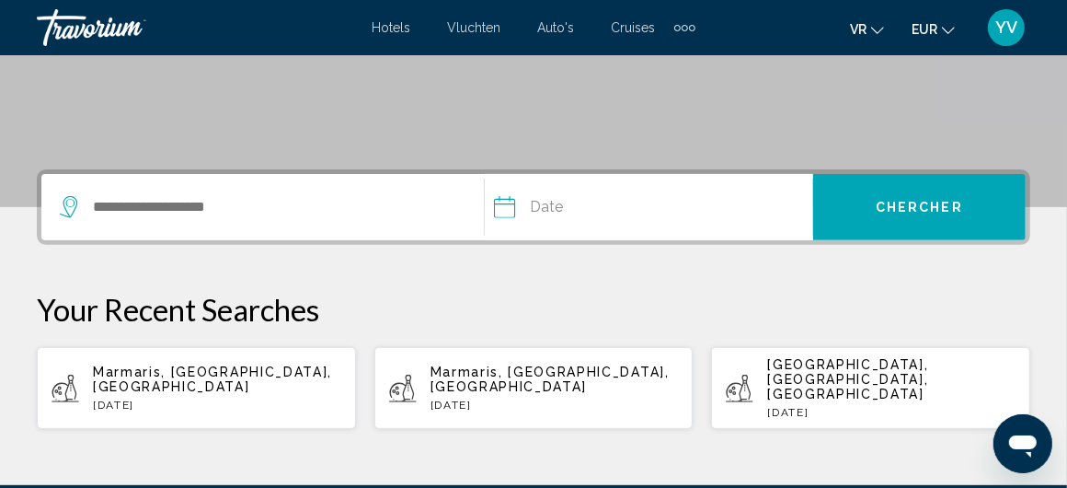
scroll to position [368, 0]
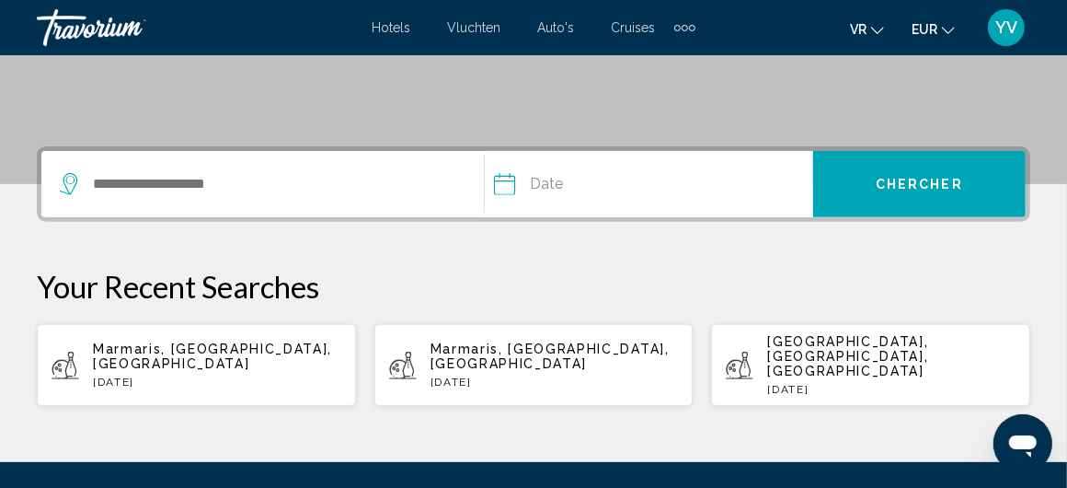
click at [162, 347] on span "Marmaris, [GEOGRAPHIC_DATA], [GEOGRAPHIC_DATA]" at bounding box center [212, 355] width 239 height 29
type input "**********"
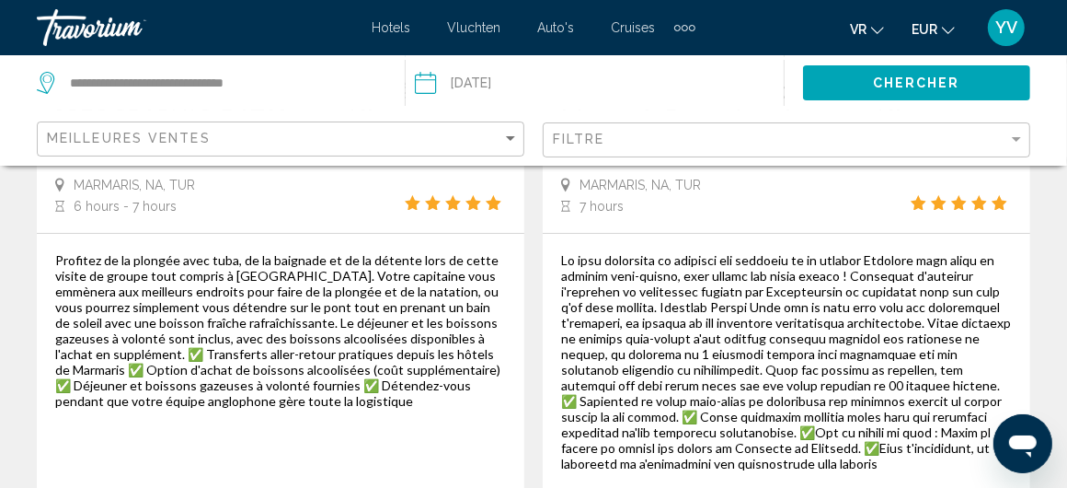
scroll to position [4692, 0]
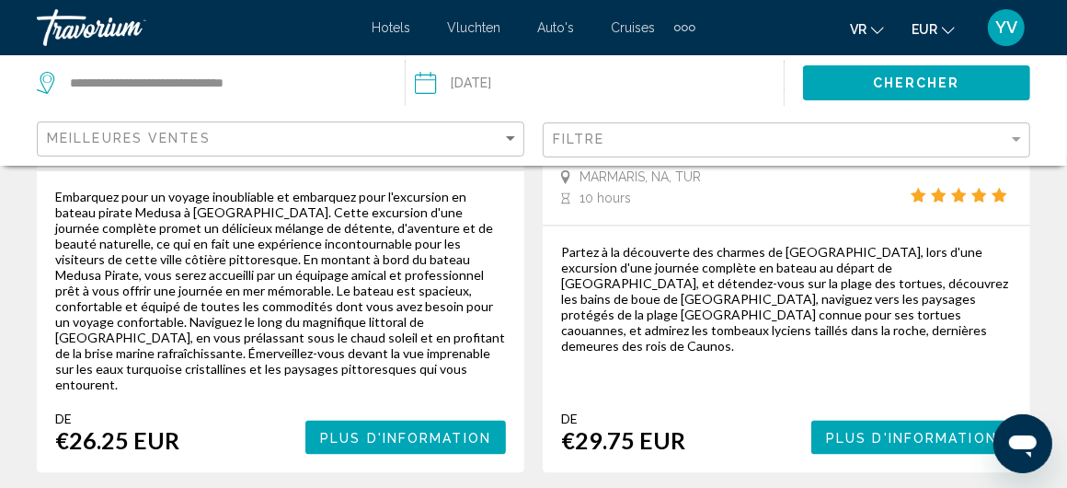
scroll to position [2116, 0]
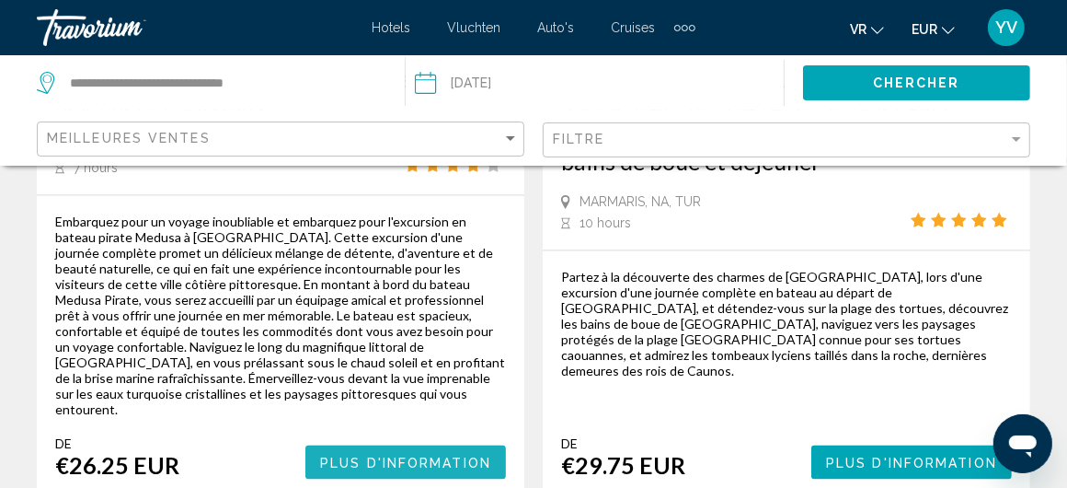
click at [420, 455] on span "Plus d'information" at bounding box center [405, 462] width 171 height 15
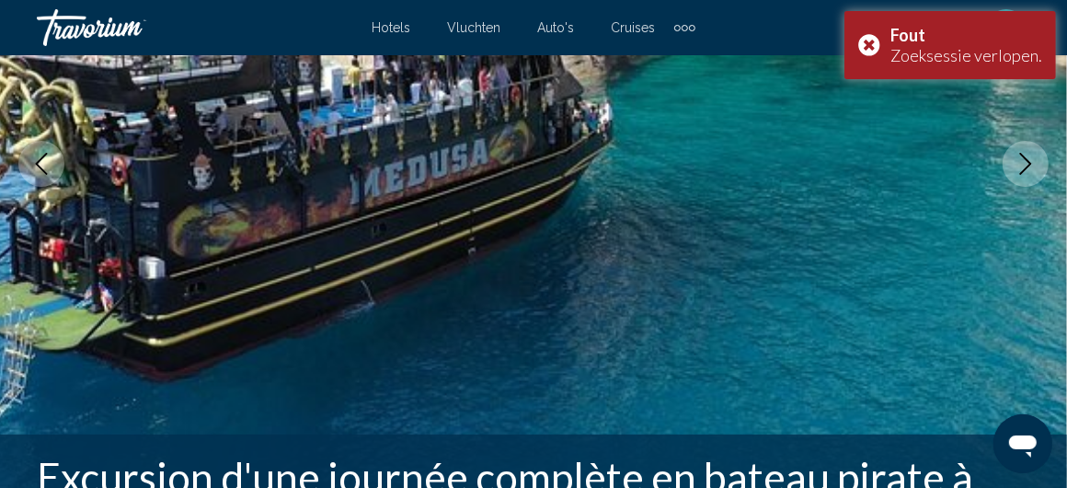
scroll to position [432, 0]
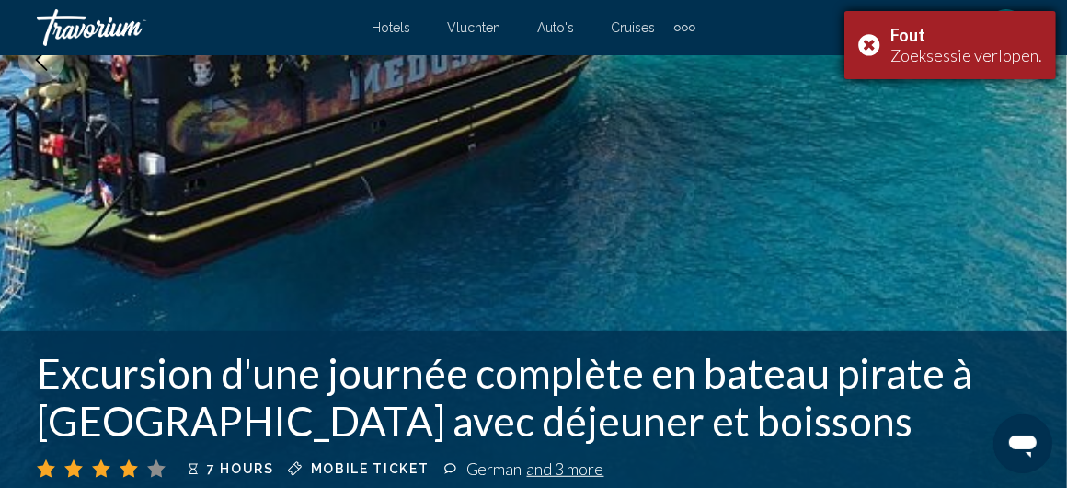
click at [873, 35] on div "Fout Zoeksessie verlopen." at bounding box center [951, 45] width 212 height 68
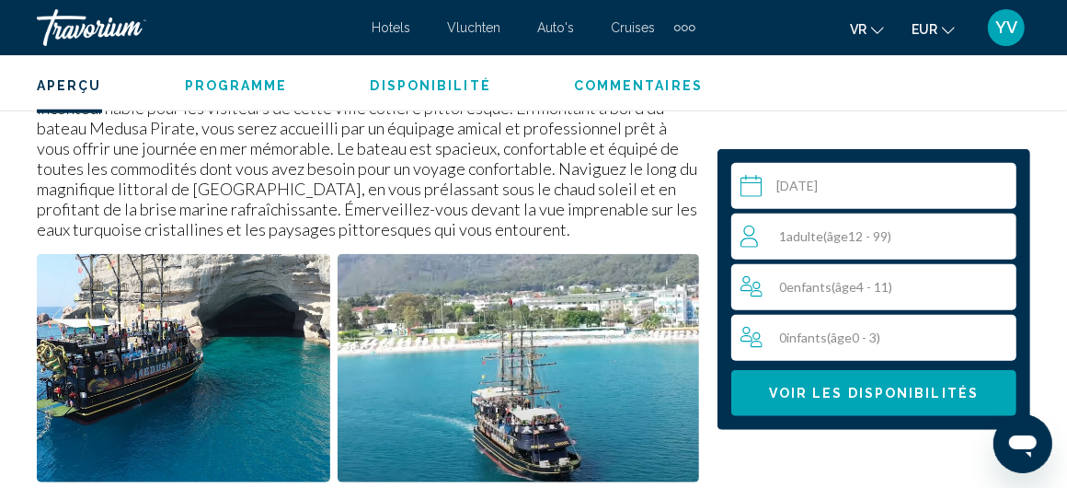
scroll to position [1076, 0]
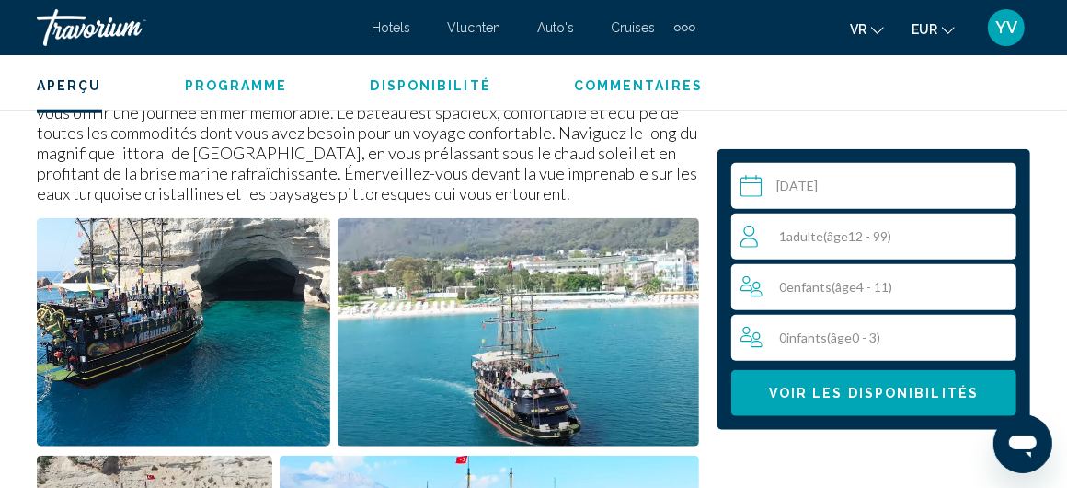
click at [883, 395] on span "Voir les disponibilités" at bounding box center [874, 393] width 210 height 15
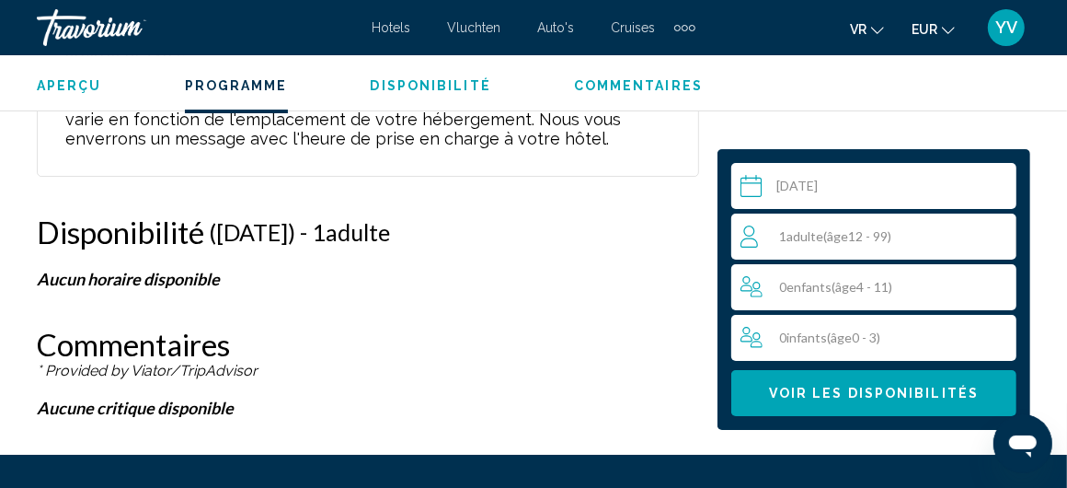
scroll to position [3936, 0]
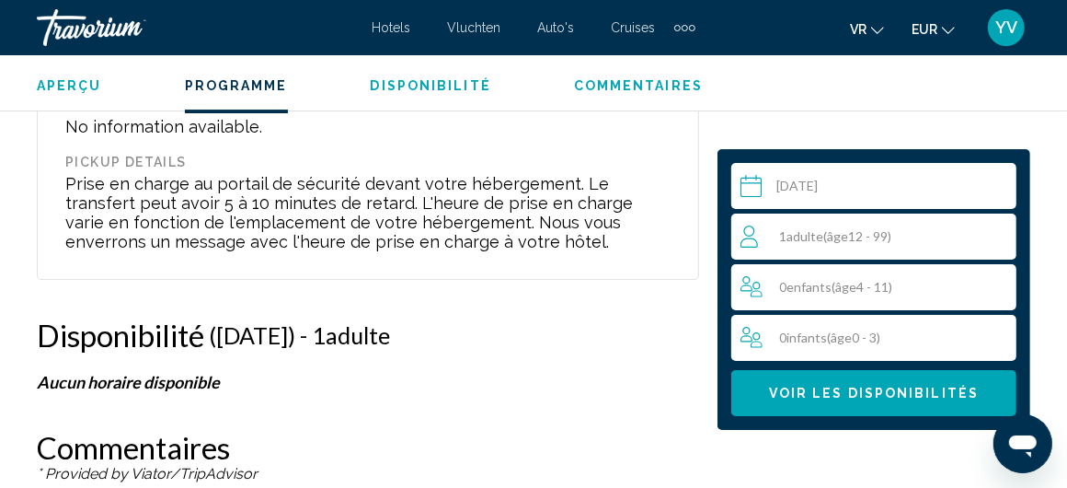
click at [807, 178] on input "Hoofdinhoud" at bounding box center [877, 189] width 293 height 52
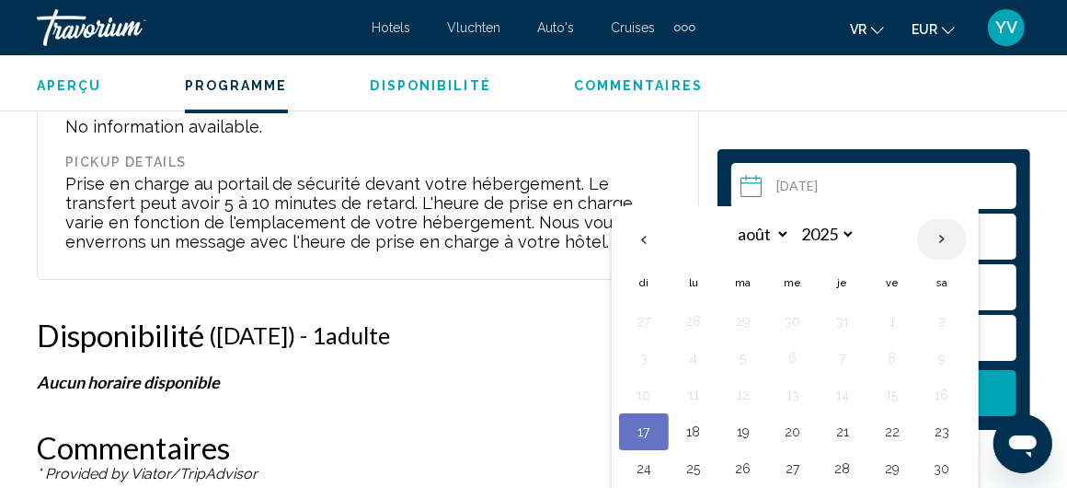
click at [944, 236] on th "Next month" at bounding box center [942, 239] width 50 height 40
select select "*"
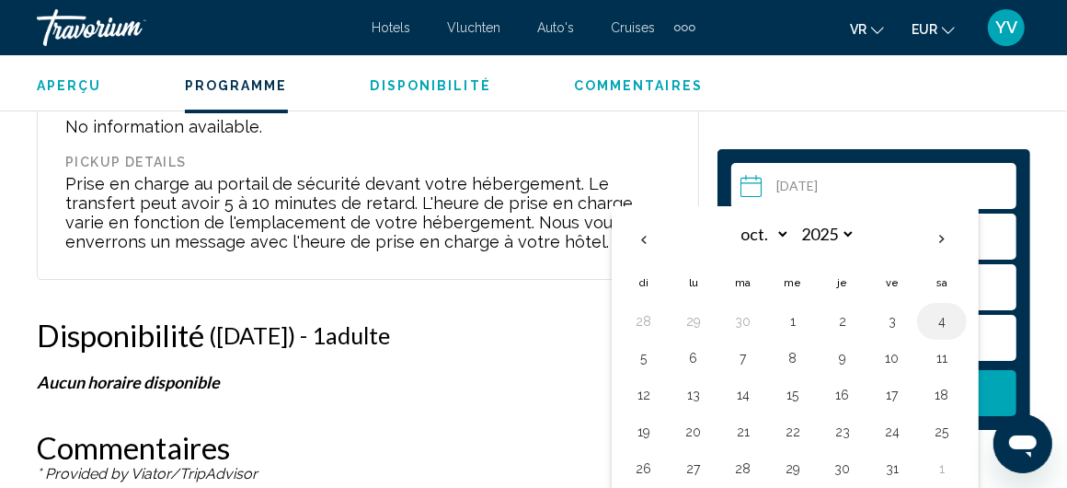
click at [932, 310] on button "4" at bounding box center [941, 321] width 29 height 26
type input "**********"
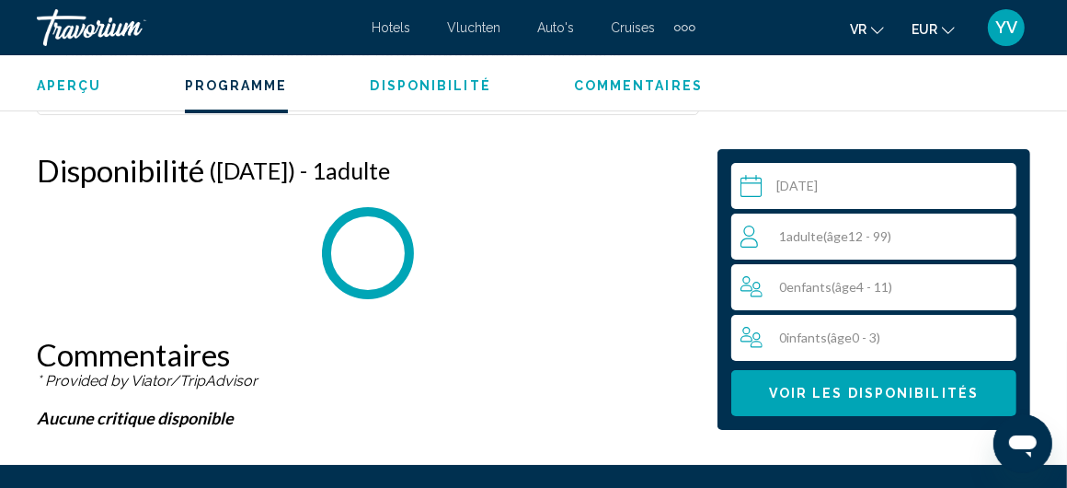
scroll to position [4120, 0]
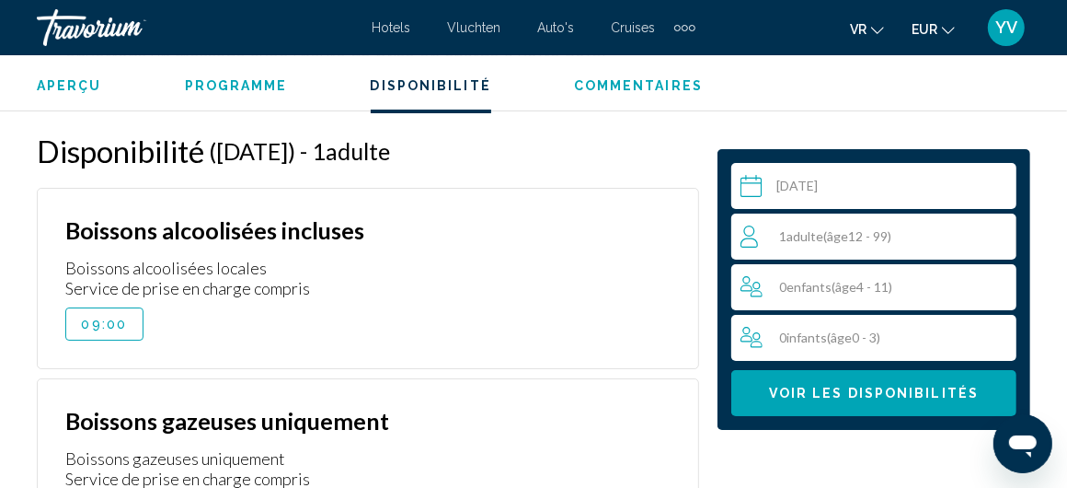
click at [788, 240] on span "Adulte" at bounding box center [805, 236] width 37 height 16
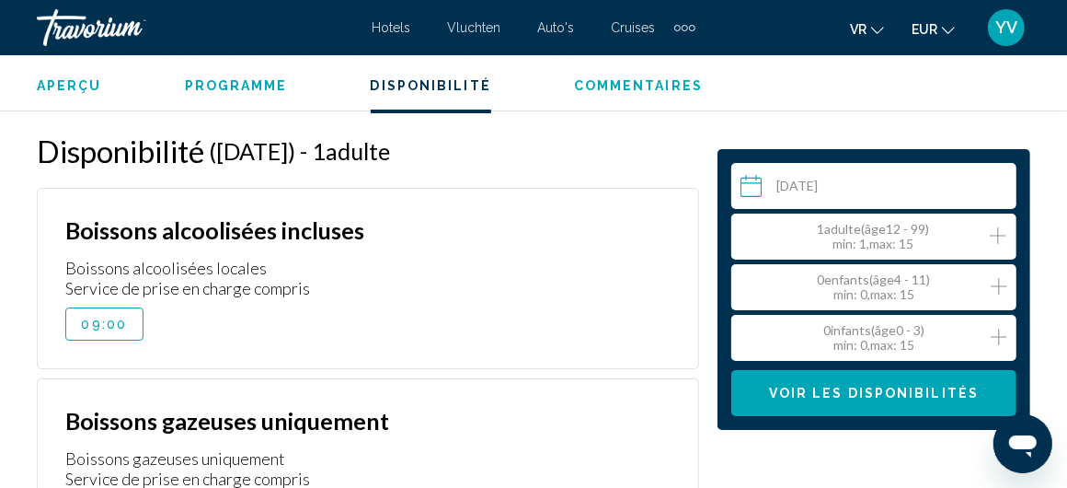
click at [1003, 232] on icon "Increment adults" at bounding box center [998, 235] width 17 height 22
click at [871, 385] on span "Voir les disponibilités" at bounding box center [874, 392] width 210 height 15
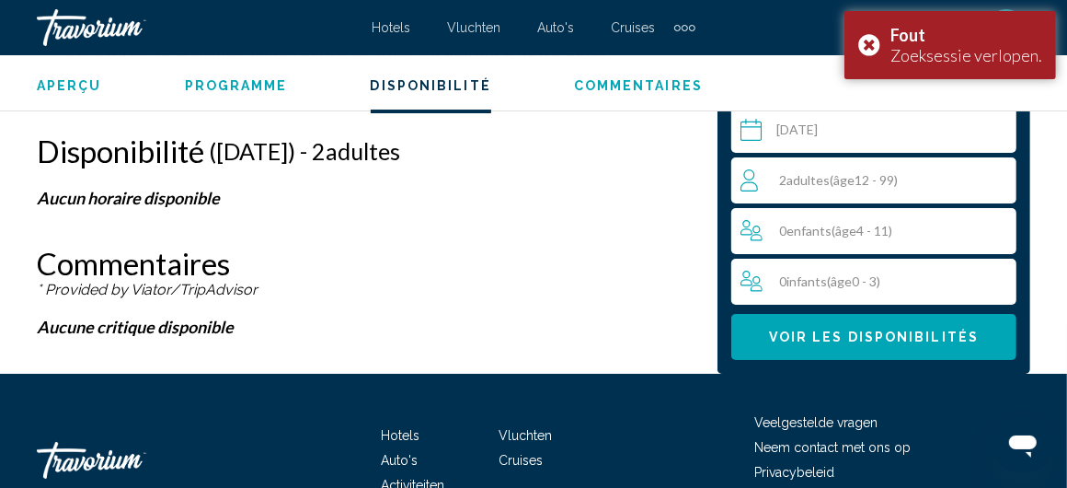
click at [782, 172] on span "2 Adulte Adultes ( âge 12 - 99)" at bounding box center [838, 180] width 119 height 16
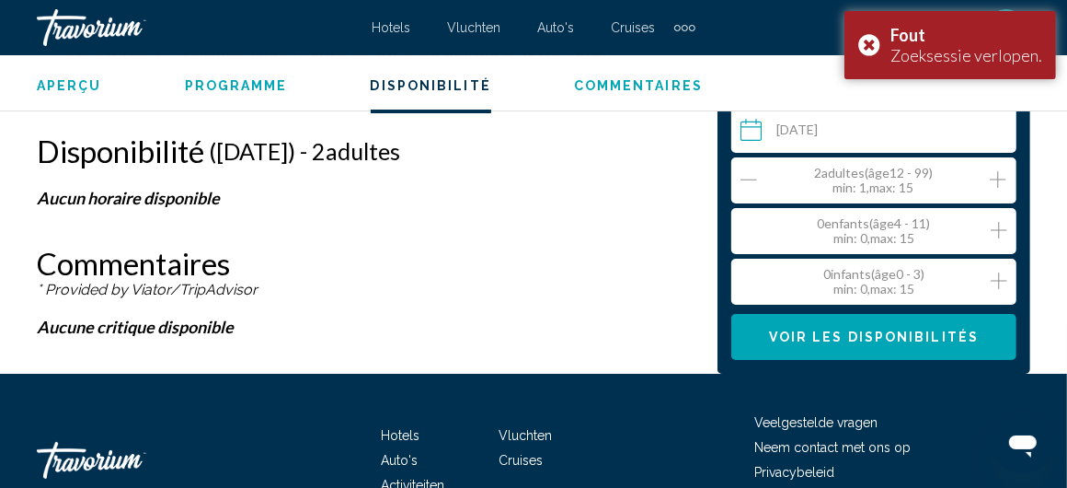
click at [744, 168] on icon "Decrement adults" at bounding box center [749, 179] width 17 height 22
click at [869, 330] on span "Voir les disponibilités" at bounding box center [874, 337] width 210 height 15
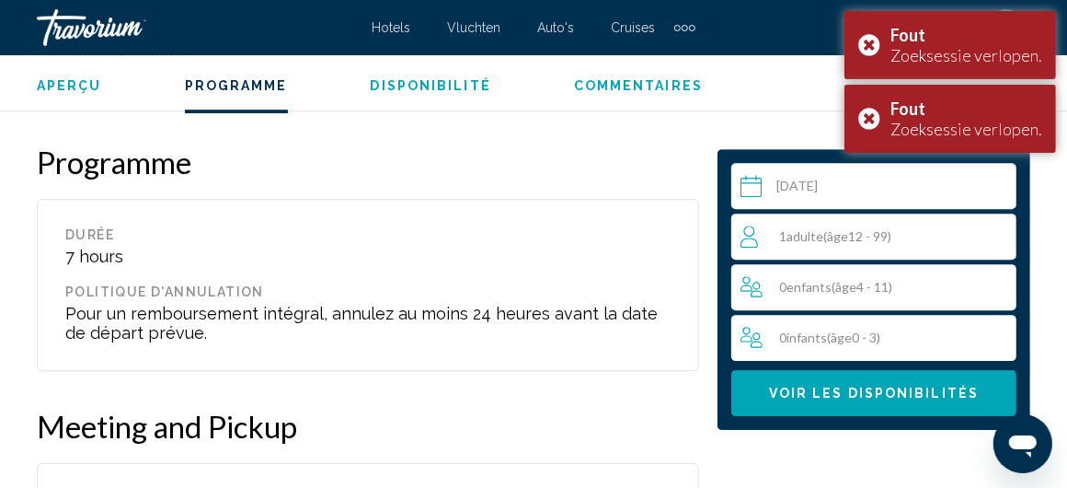
scroll to position [3475, 0]
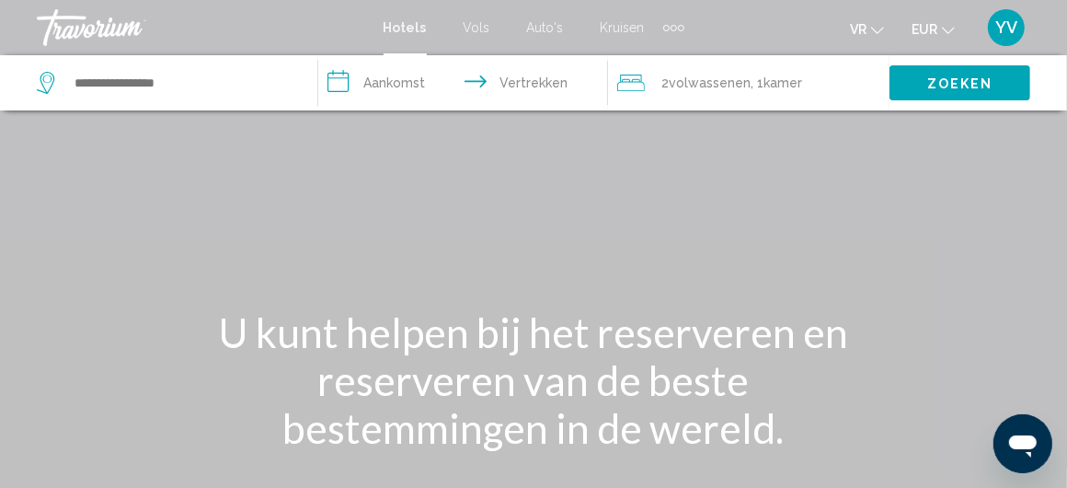
click at [530, 27] on font "Auto's" at bounding box center [545, 27] width 37 height 15
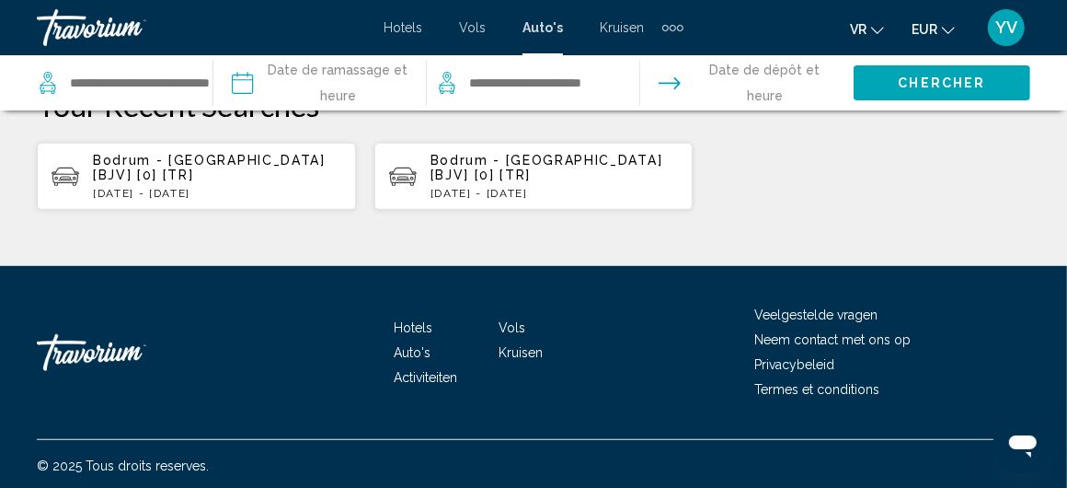
scroll to position [619, 0]
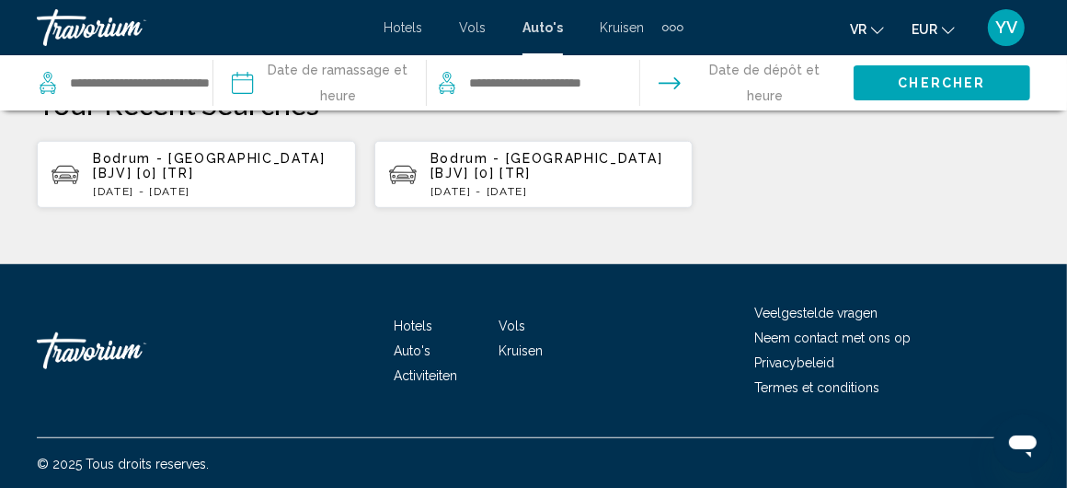
click at [436, 370] on font "Activiteiten" at bounding box center [426, 375] width 63 height 15
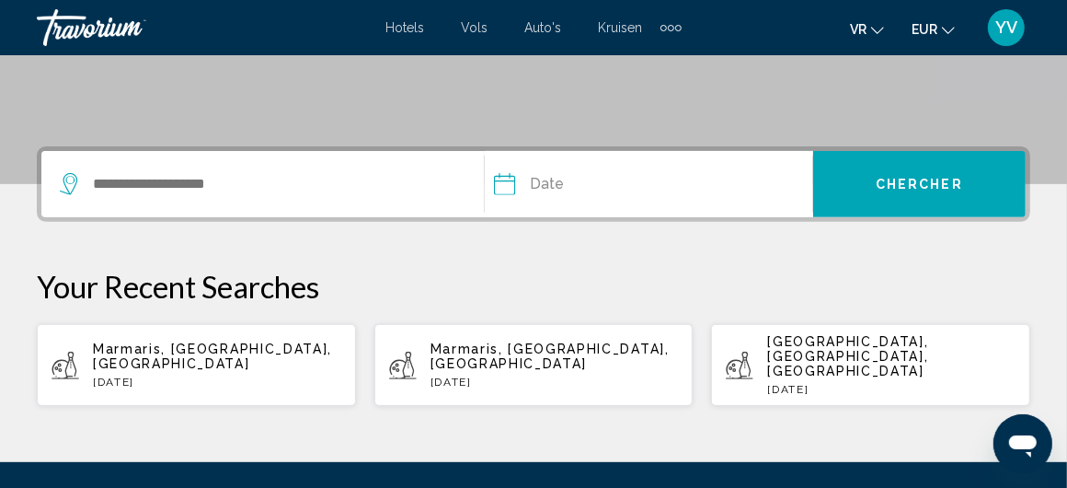
scroll to position [460, 0]
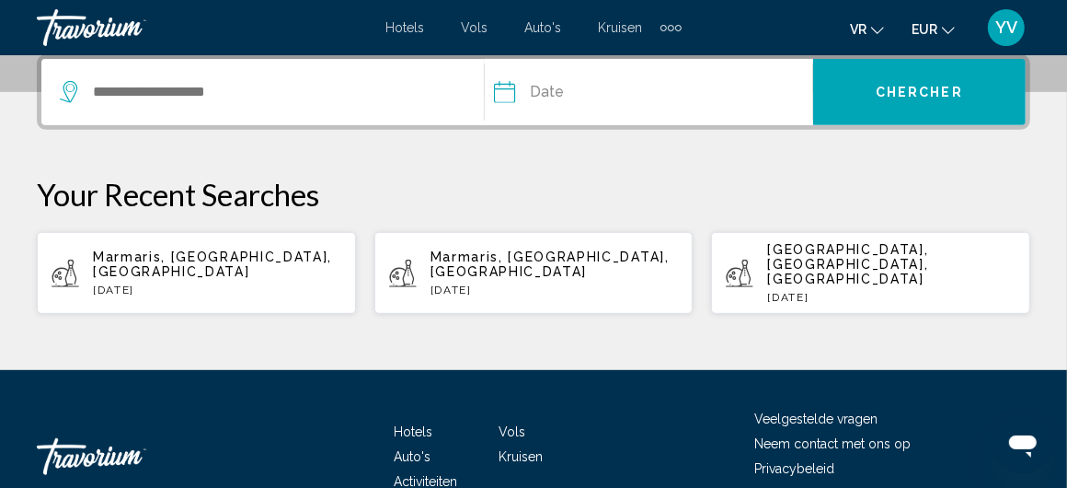
click at [262, 258] on div "Marmaris, [GEOGRAPHIC_DATA], [GEOGRAPHIC_DATA] [DATE]" at bounding box center [217, 272] width 248 height 47
type input "**********"
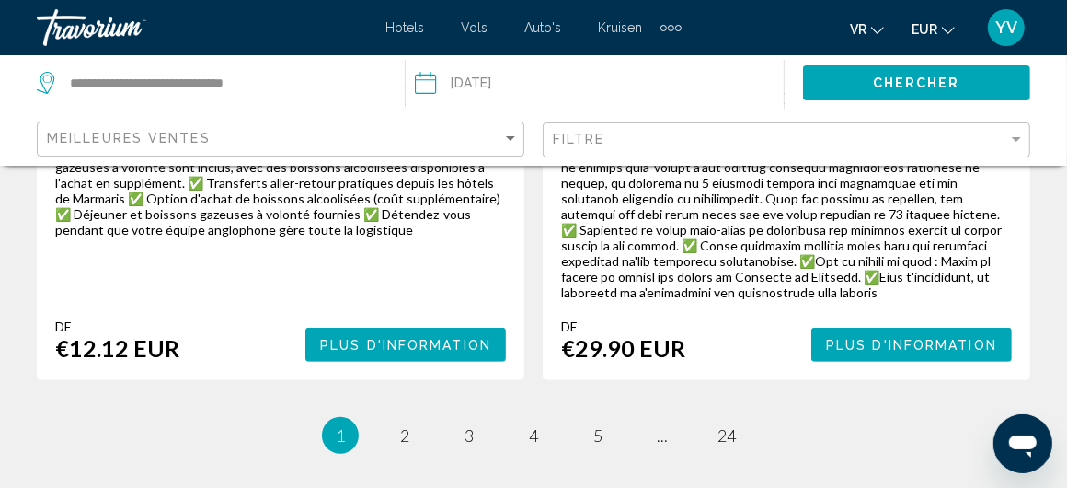
scroll to position [4784, 0]
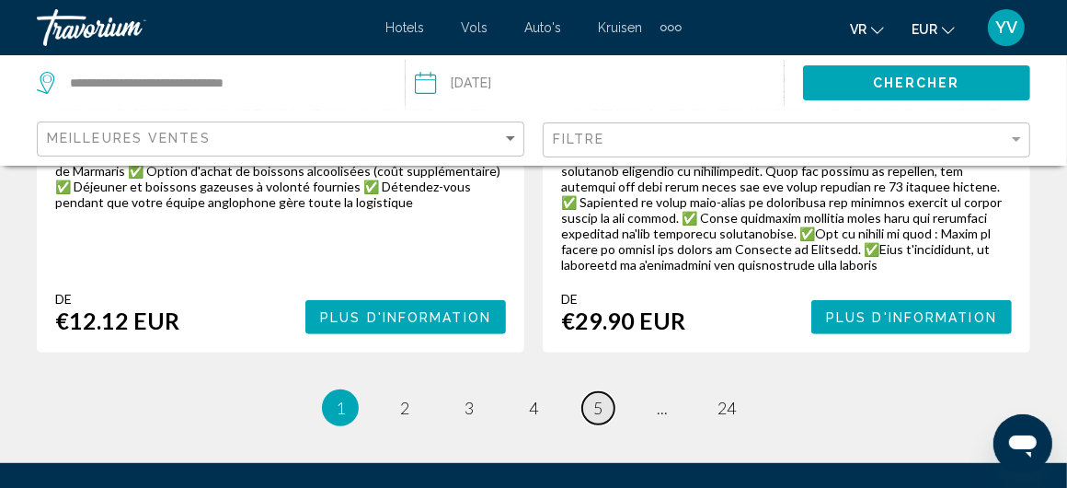
click at [596, 397] on span "5" at bounding box center [597, 407] width 9 height 20
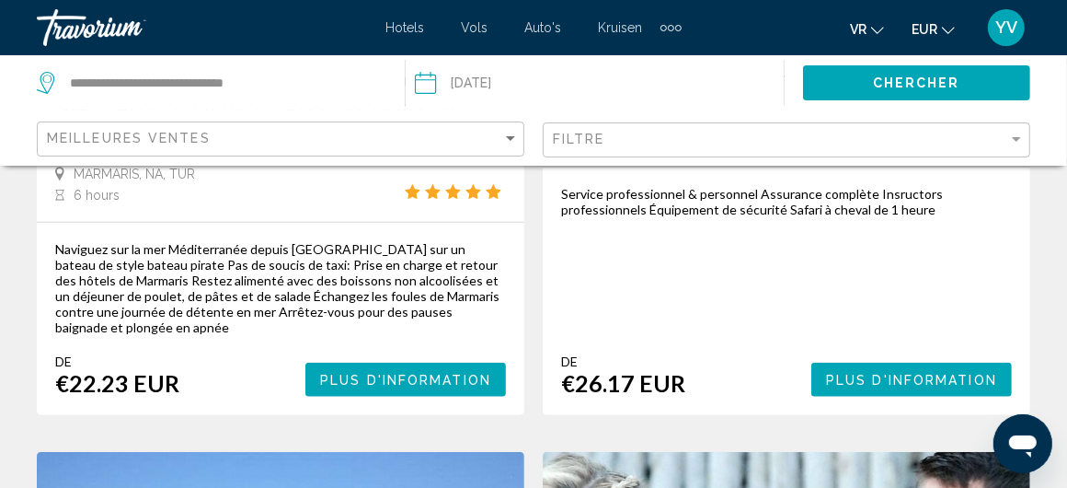
scroll to position [1196, 0]
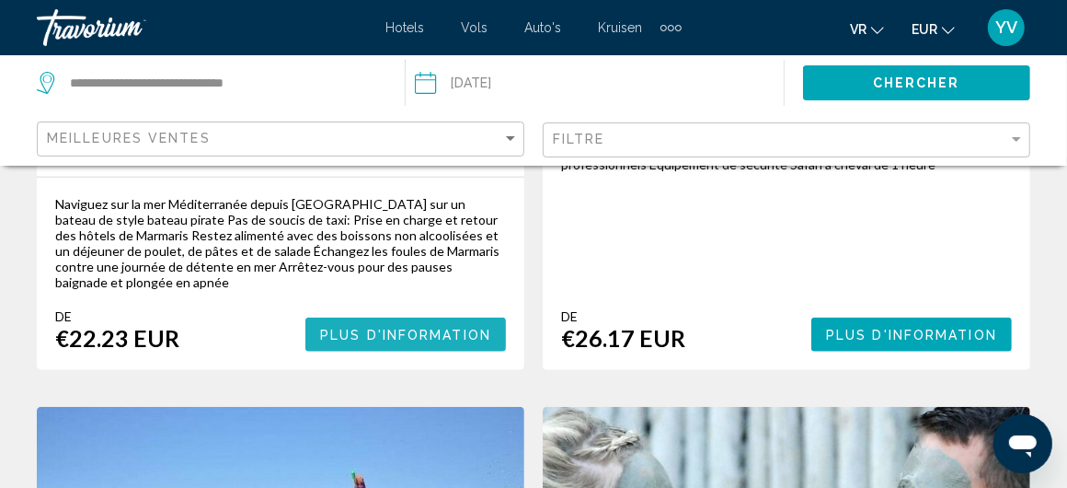
click at [420, 332] on span "Plus d'information" at bounding box center [405, 335] width 171 height 15
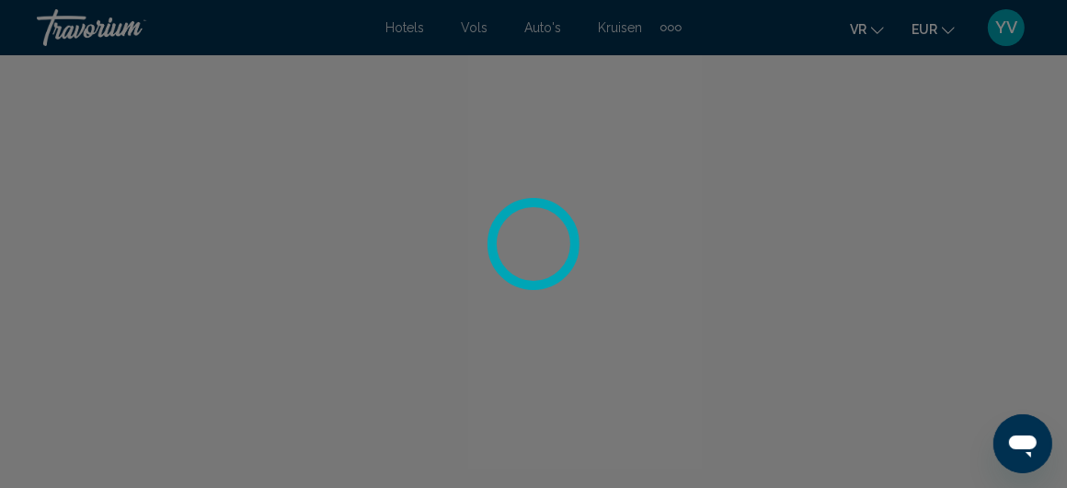
scroll to position [247, 0]
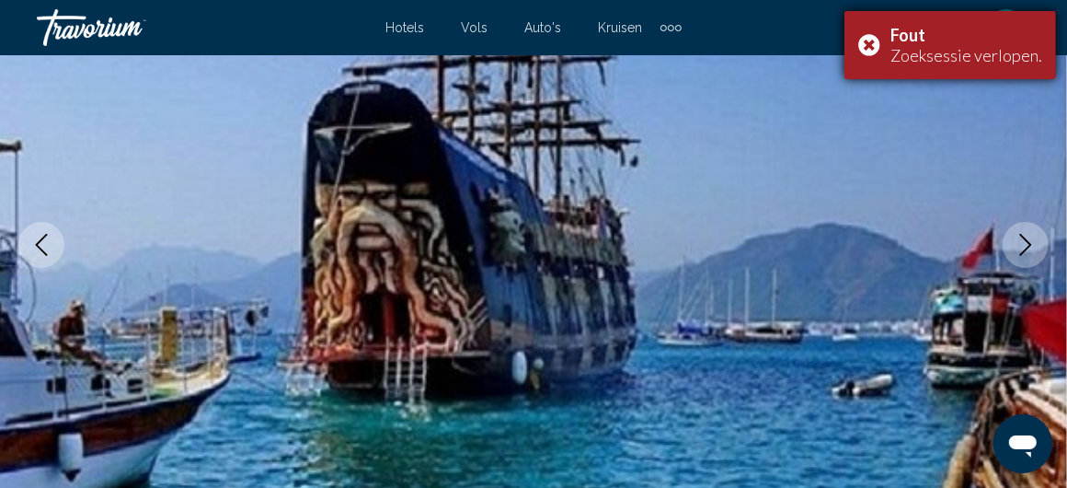
click at [869, 45] on div "Fout Zoeksessie verlopen." at bounding box center [951, 45] width 212 height 68
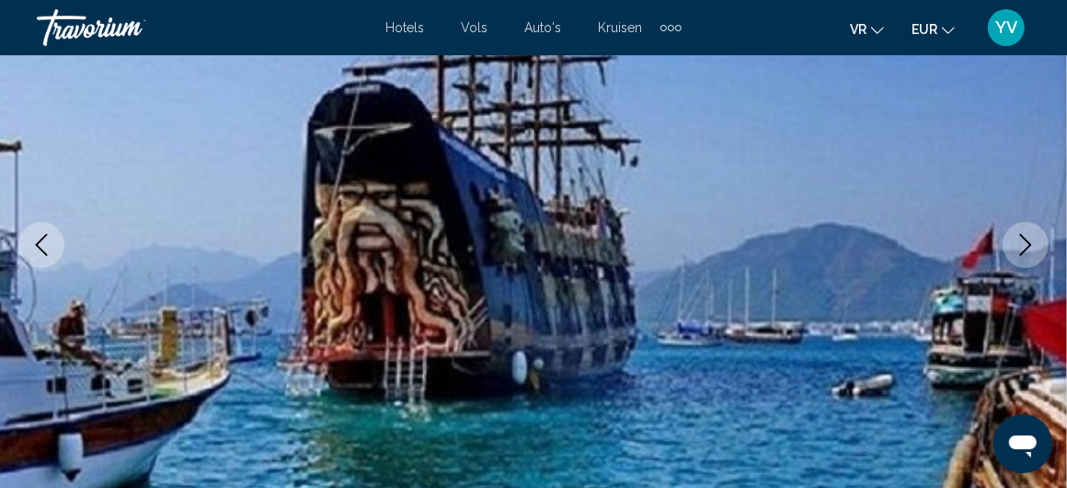
click at [872, 27] on icon "Taal wijzigen" at bounding box center [877, 30] width 13 height 7
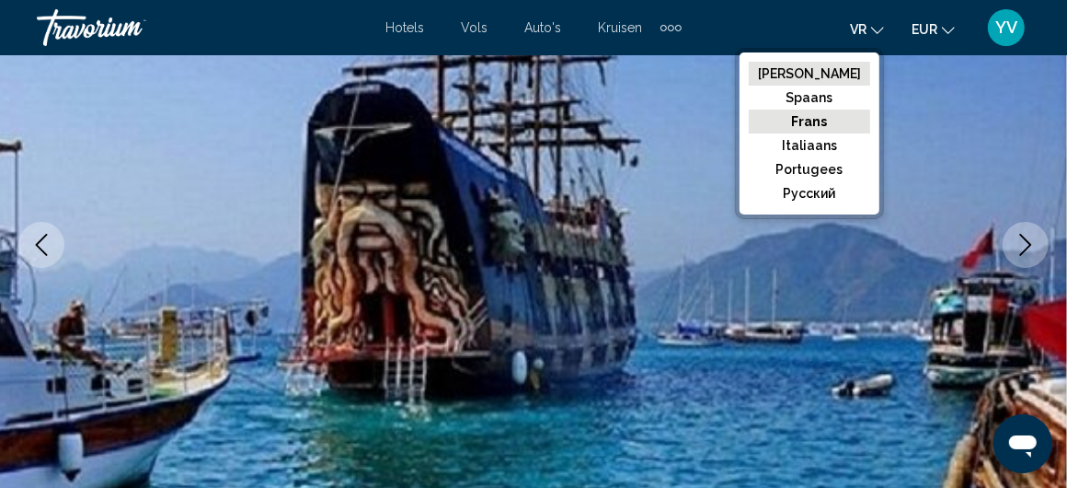
click at [828, 70] on font "[PERSON_NAME]" at bounding box center [809, 73] width 103 height 15
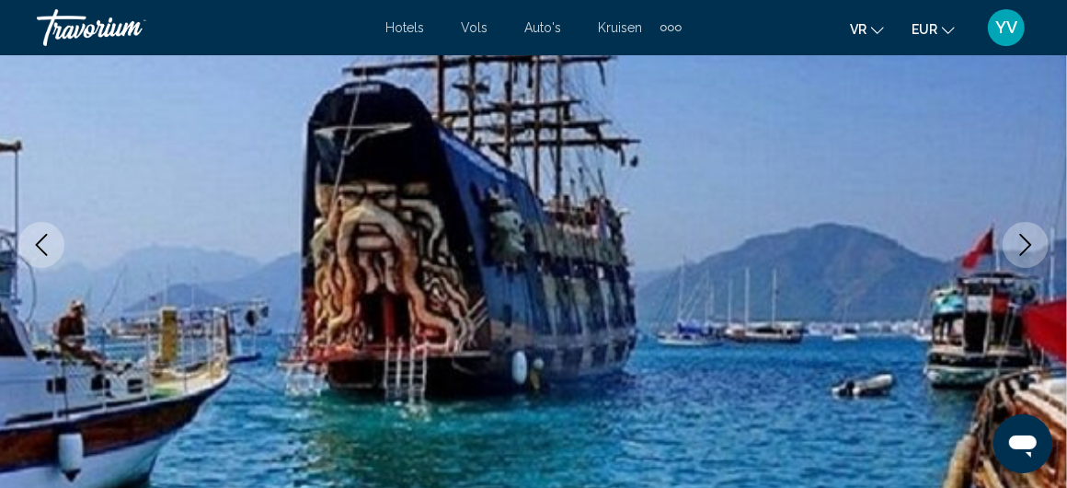
click at [878, 26] on icon "Taal wijzigen" at bounding box center [877, 30] width 13 height 13
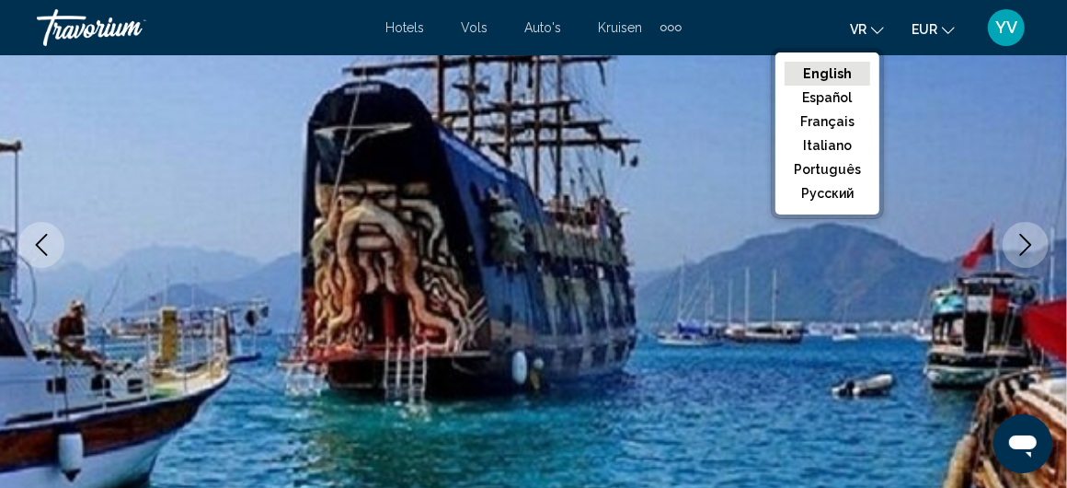
click at [823, 71] on button "English" at bounding box center [828, 74] width 86 height 24
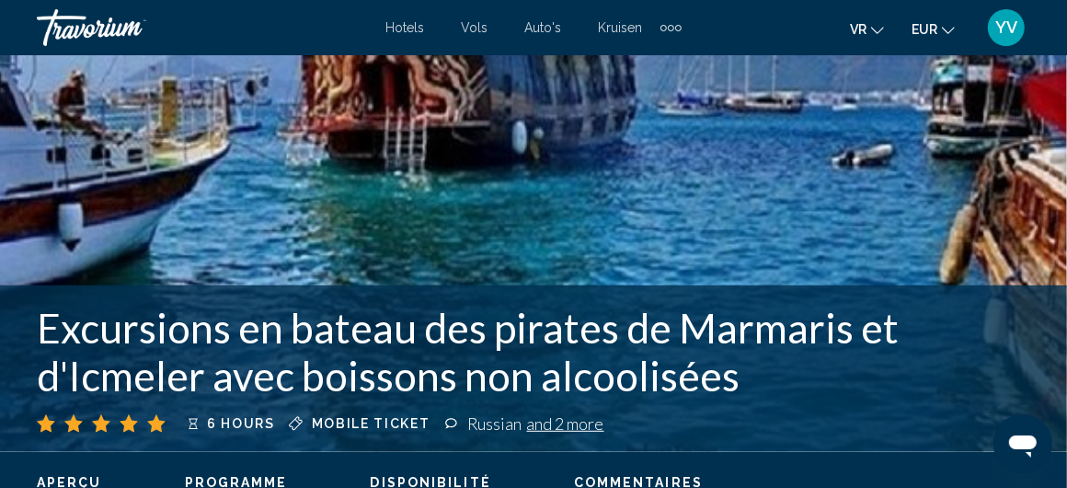
scroll to position [708, 0]
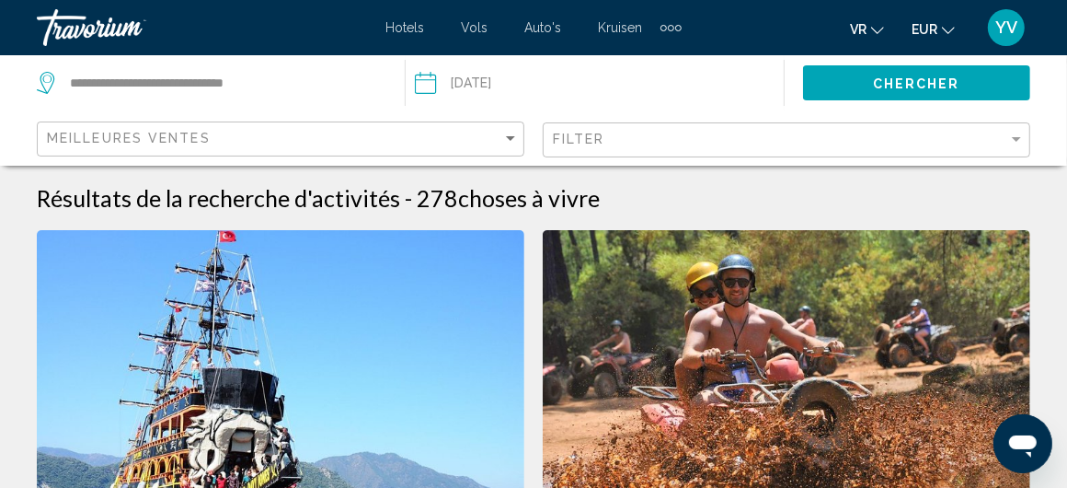
click at [876, 31] on icon "Taal wijzigen" at bounding box center [877, 30] width 13 height 7
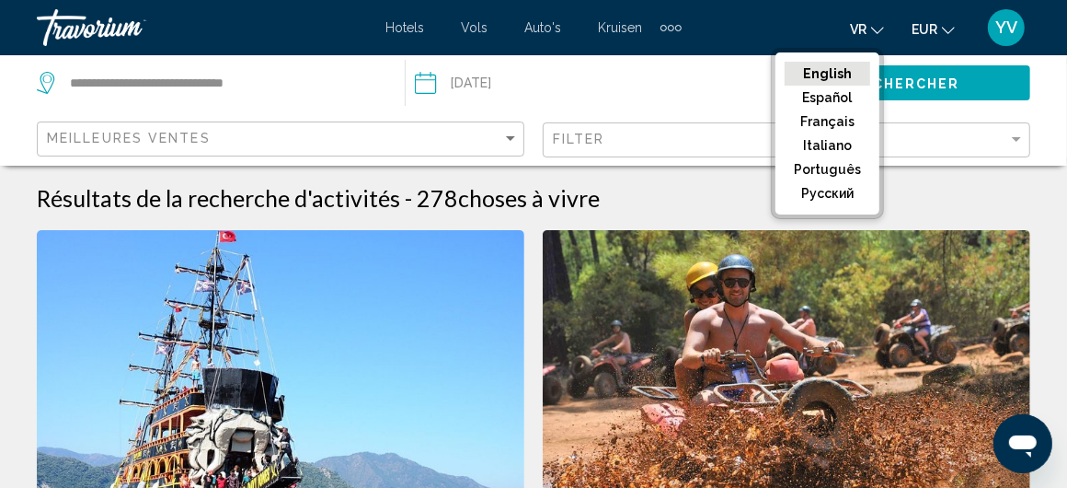
click at [838, 70] on button "English" at bounding box center [828, 74] width 86 height 24
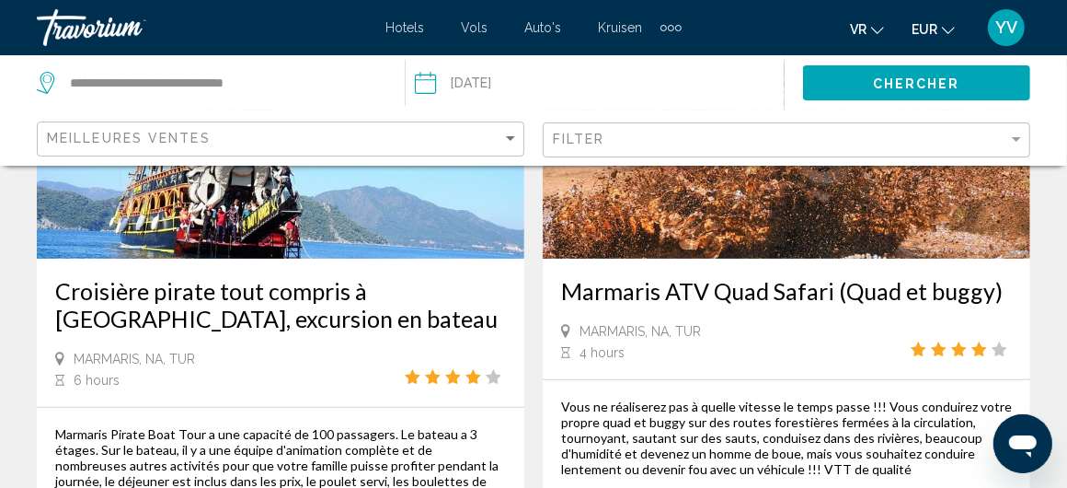
scroll to position [552, 0]
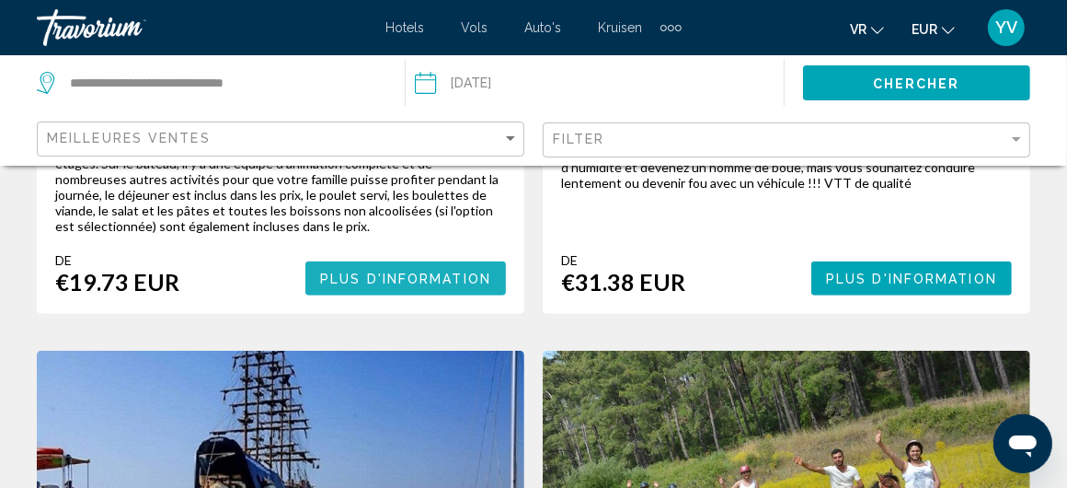
click at [440, 276] on span "Plus d'information" at bounding box center [405, 278] width 171 height 15
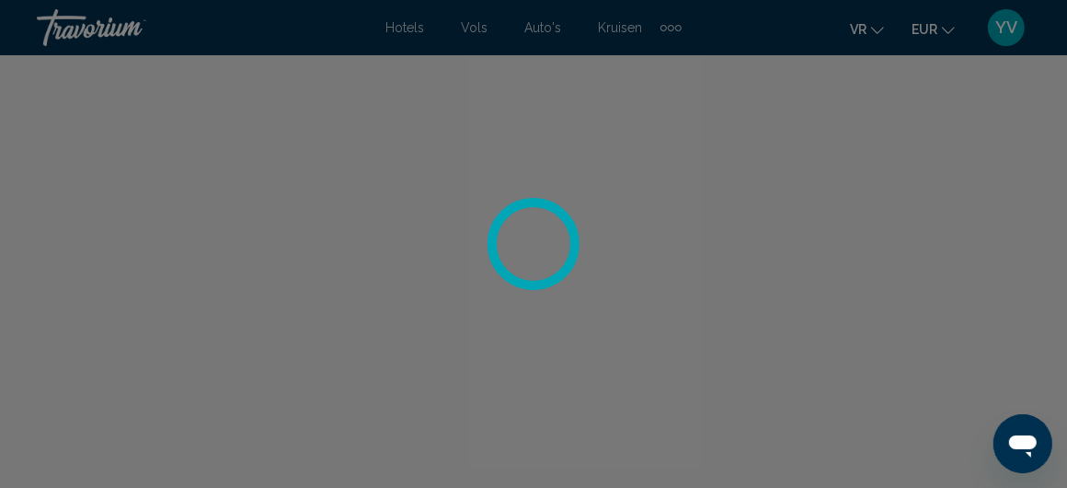
scroll to position [247, 0]
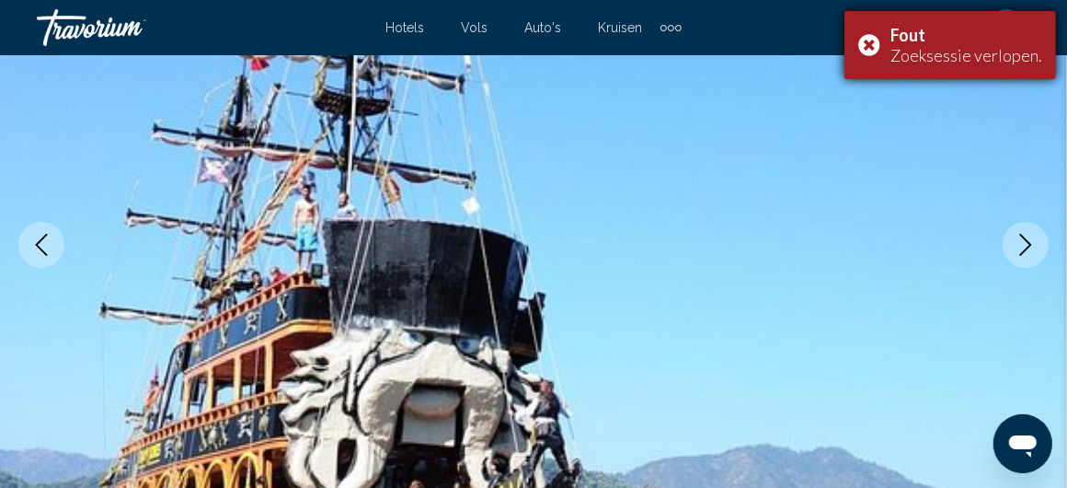
click at [869, 42] on div "Fout Zoeksessie verlopen." at bounding box center [951, 45] width 212 height 68
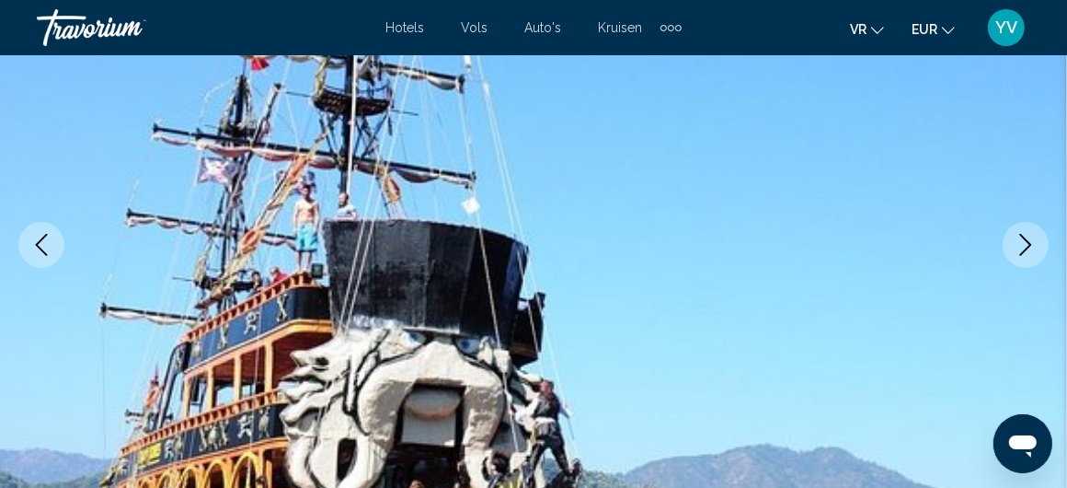
click at [1027, 239] on icon "Next image" at bounding box center [1026, 245] width 12 height 22
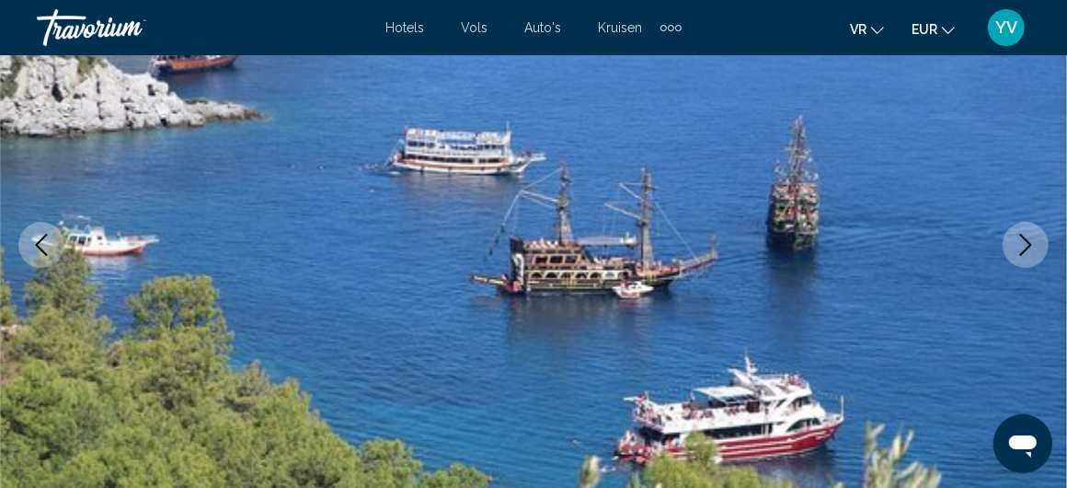
click at [1027, 239] on icon "Next image" at bounding box center [1026, 245] width 12 height 22
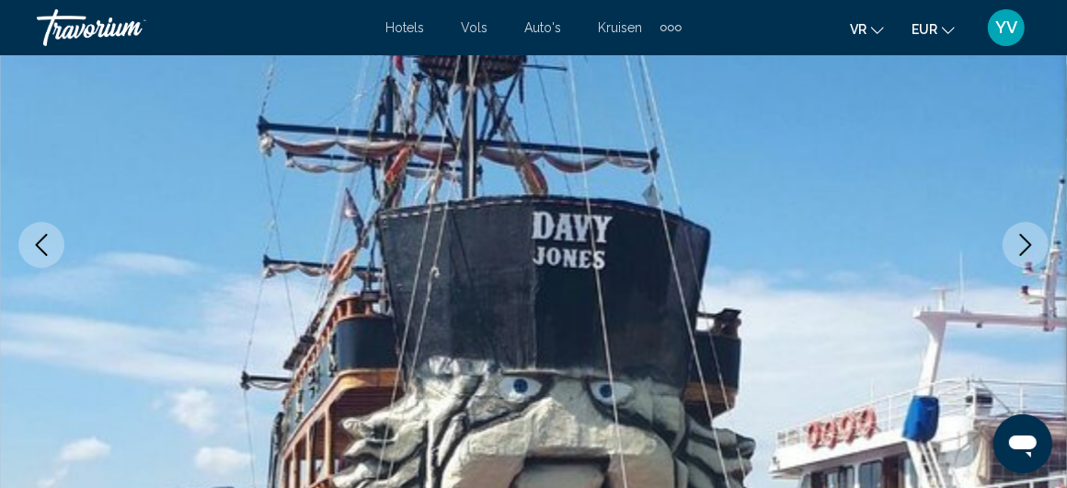
scroll to position [340, 0]
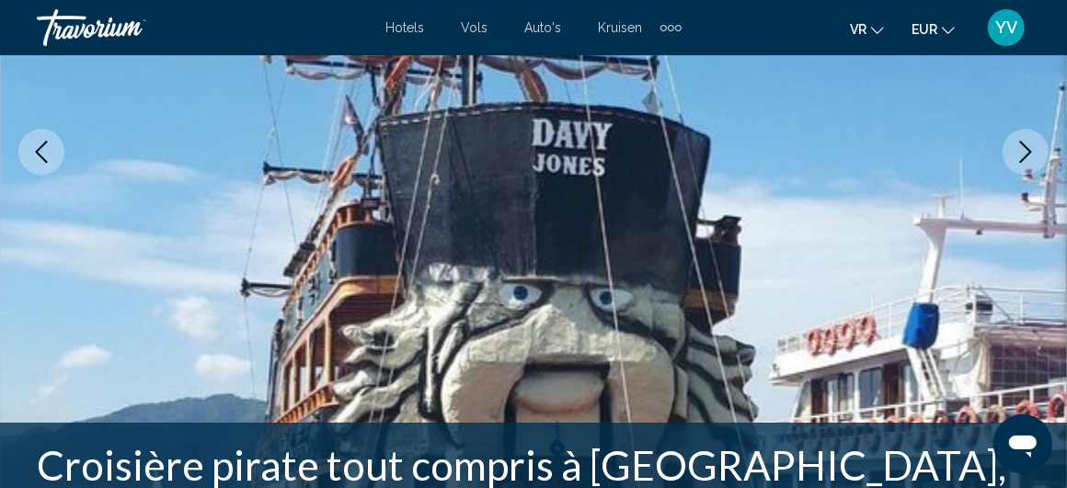
click at [1027, 149] on icon "Next image" at bounding box center [1026, 152] width 22 height 22
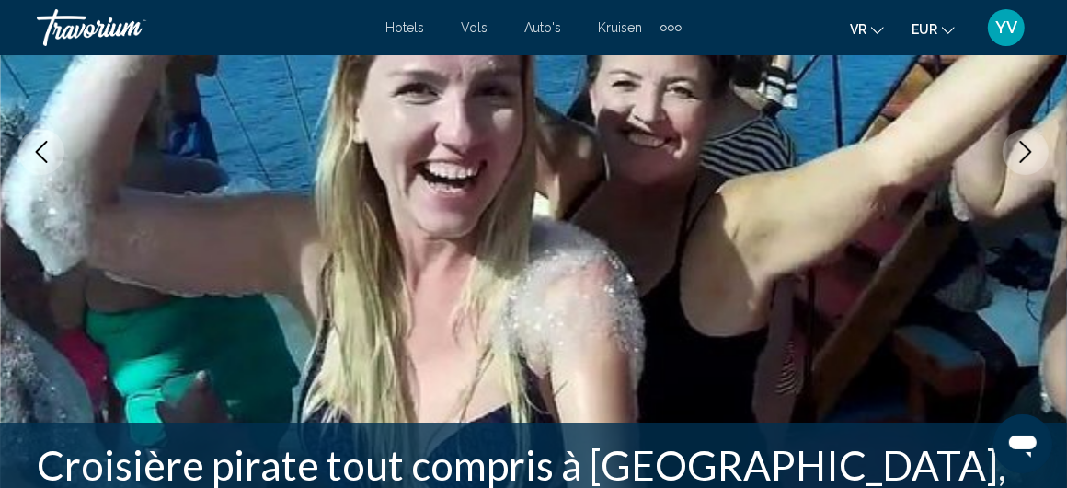
click at [1027, 149] on icon "Next image" at bounding box center [1026, 152] width 22 height 22
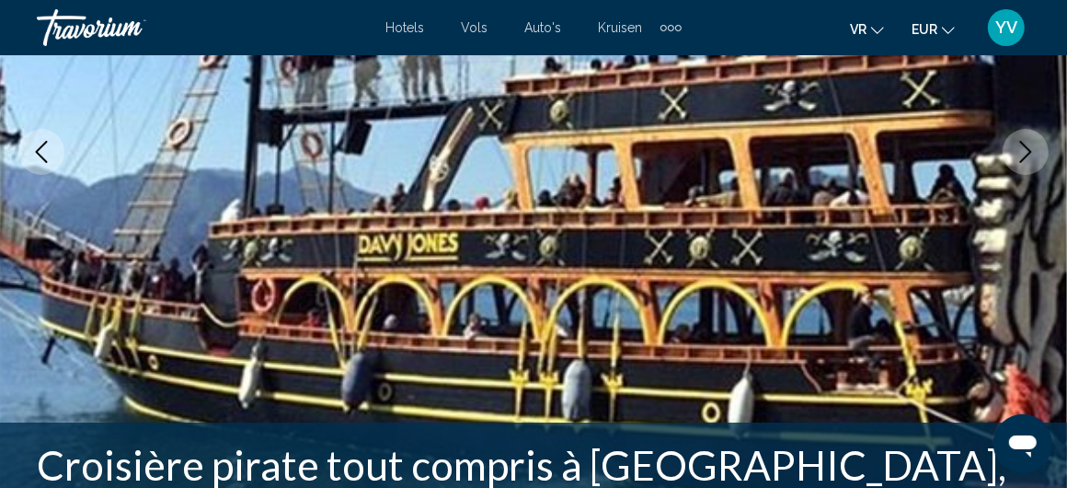
click at [1027, 149] on icon "Next image" at bounding box center [1026, 152] width 22 height 22
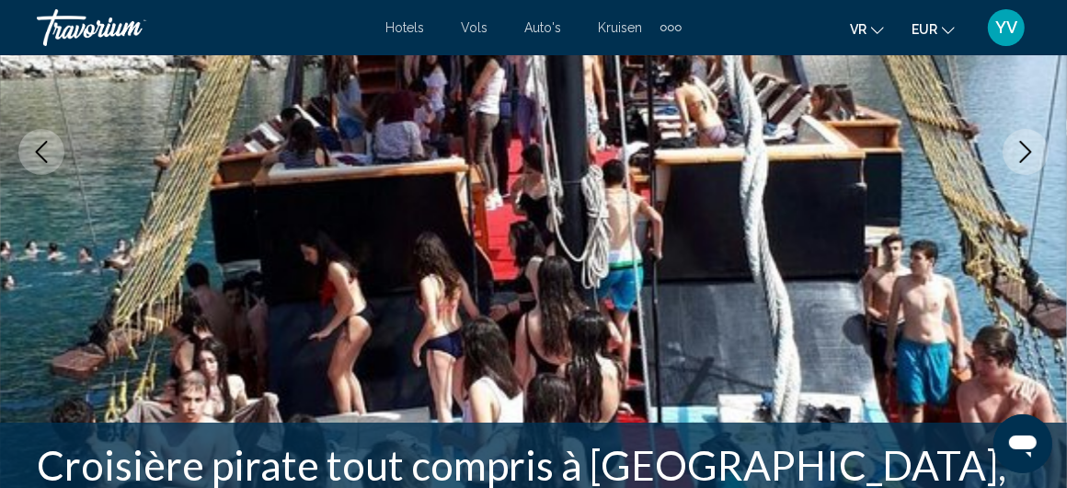
click at [1027, 149] on icon "Next image" at bounding box center [1026, 152] width 22 height 22
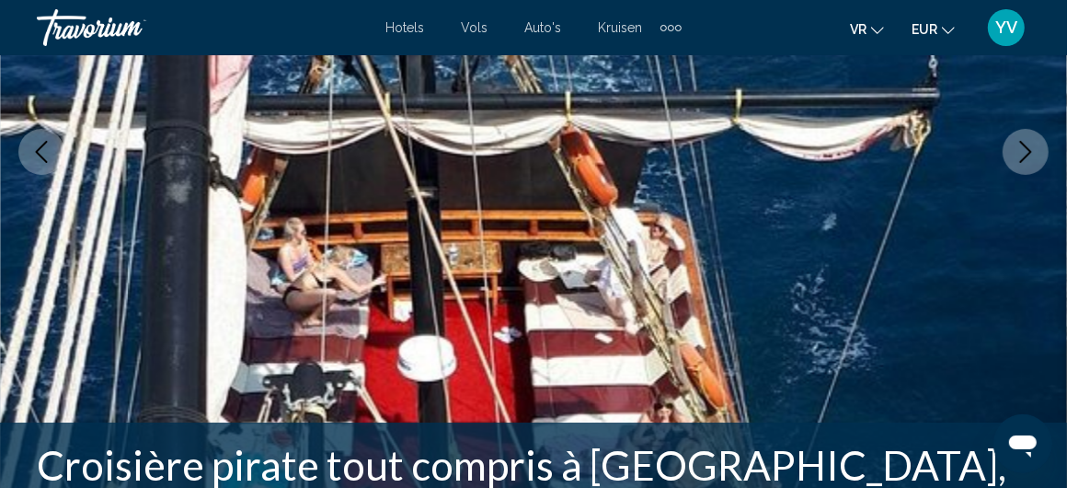
click at [1027, 149] on icon "Next image" at bounding box center [1026, 152] width 22 height 22
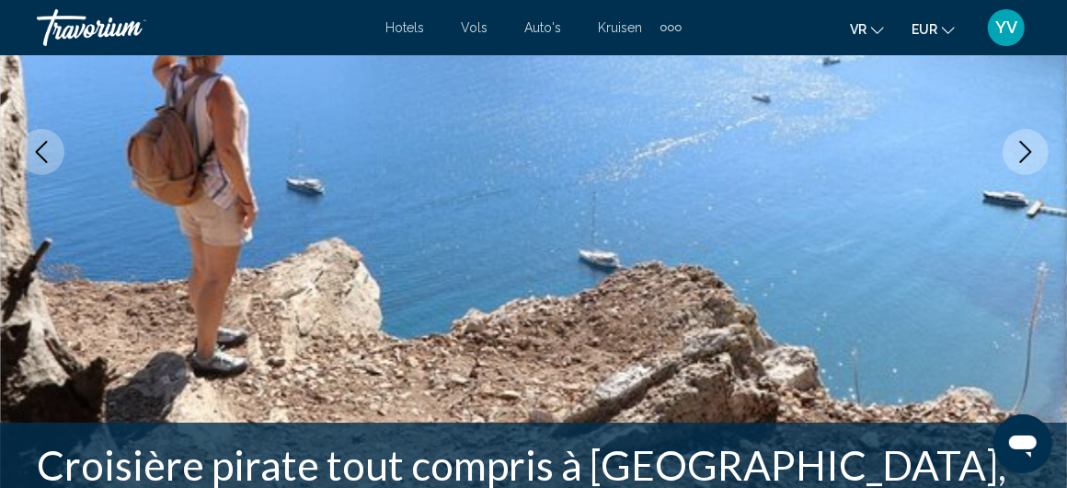
click at [1027, 149] on icon "Next image" at bounding box center [1026, 152] width 22 height 22
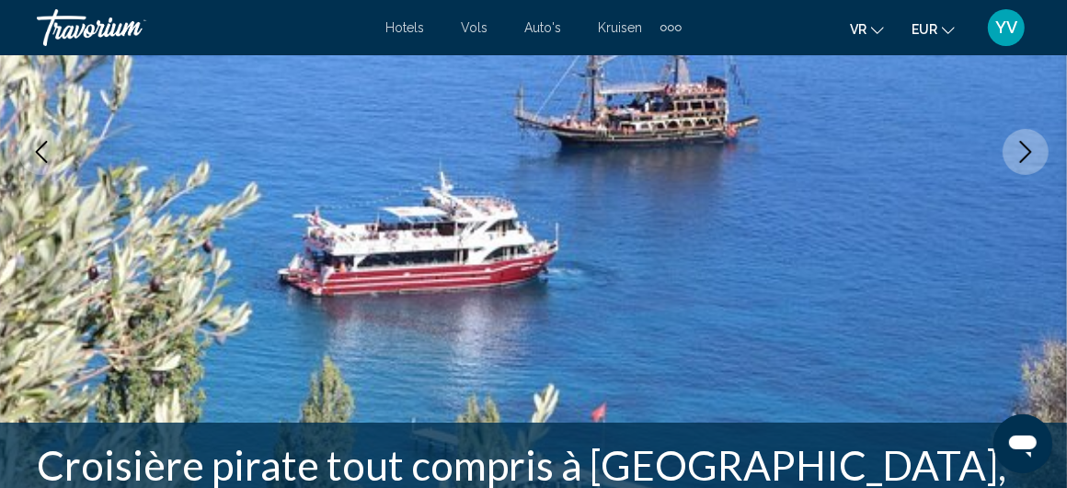
click at [1027, 149] on icon "Next image" at bounding box center [1026, 152] width 22 height 22
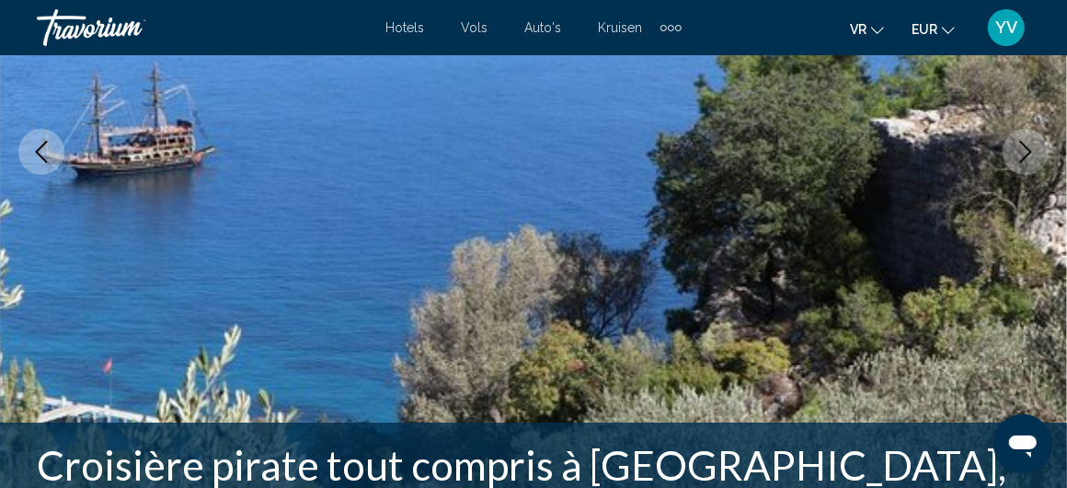
click at [1027, 149] on icon "Next image" at bounding box center [1026, 152] width 22 height 22
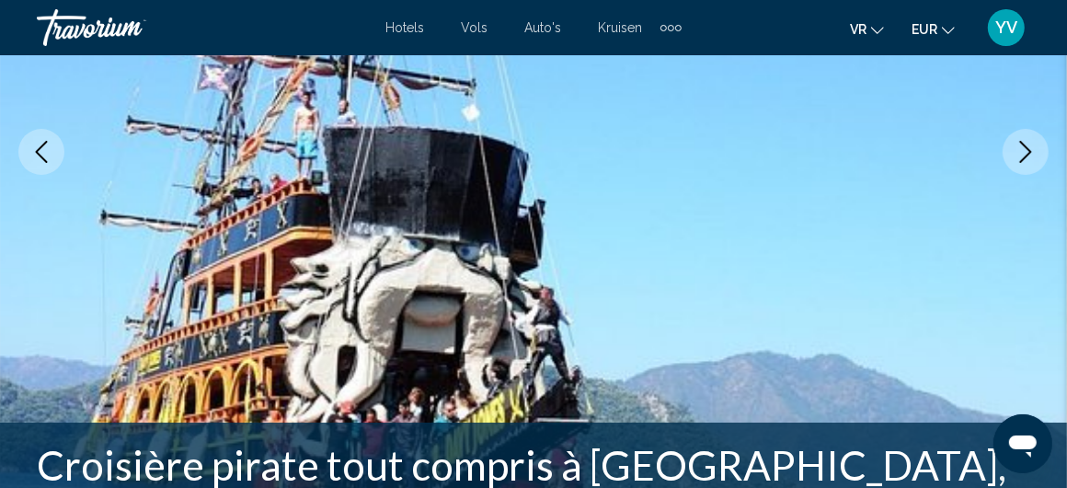
click at [1027, 149] on icon "Next image" at bounding box center [1026, 152] width 22 height 22
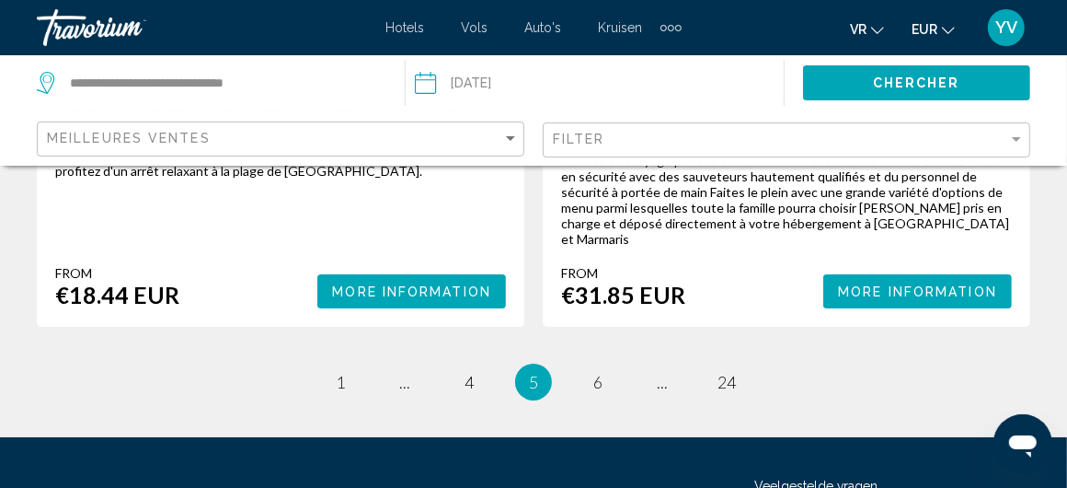
scroll to position [4238, 0]
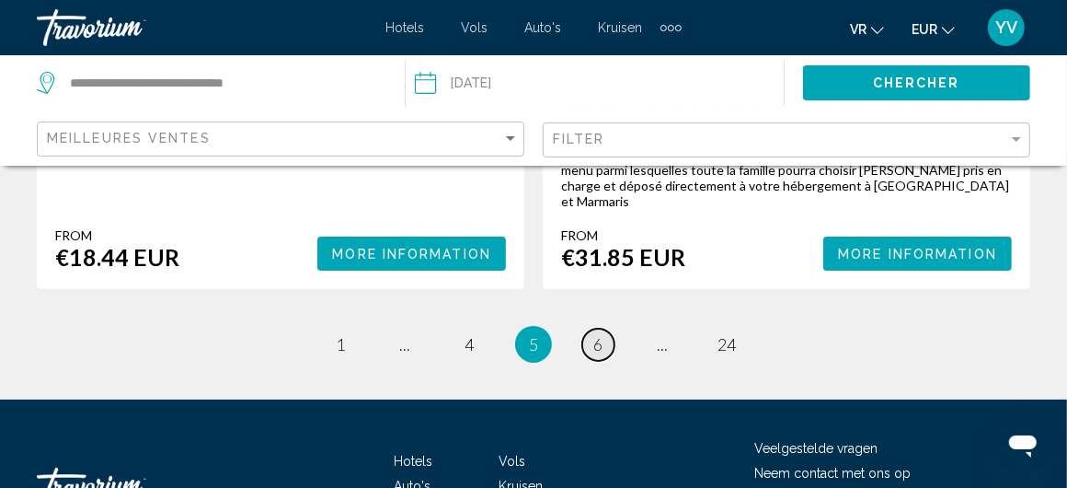
click at [597, 334] on span "6" at bounding box center [597, 344] width 9 height 20
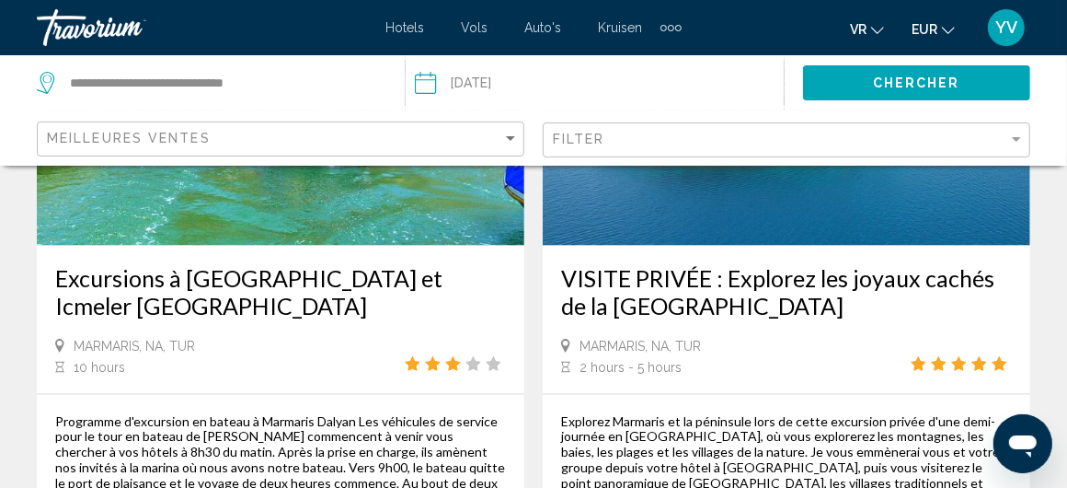
scroll to position [1932, 0]
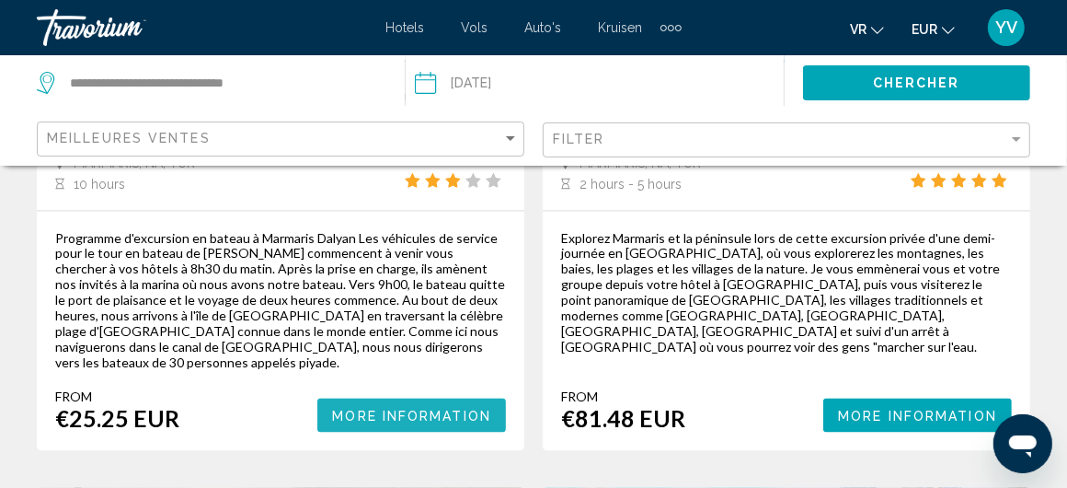
click at [428, 408] on span "More Information" at bounding box center [411, 415] width 159 height 15
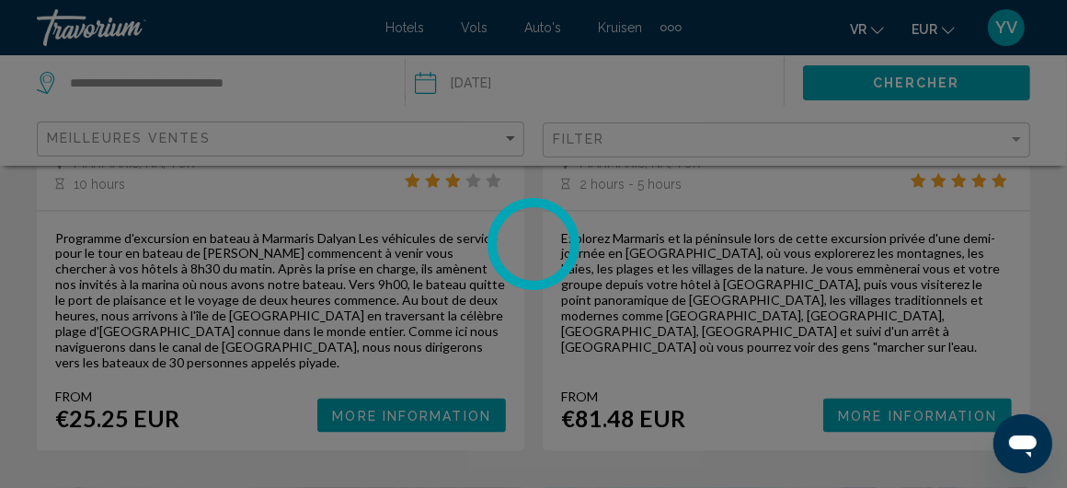
scroll to position [247, 0]
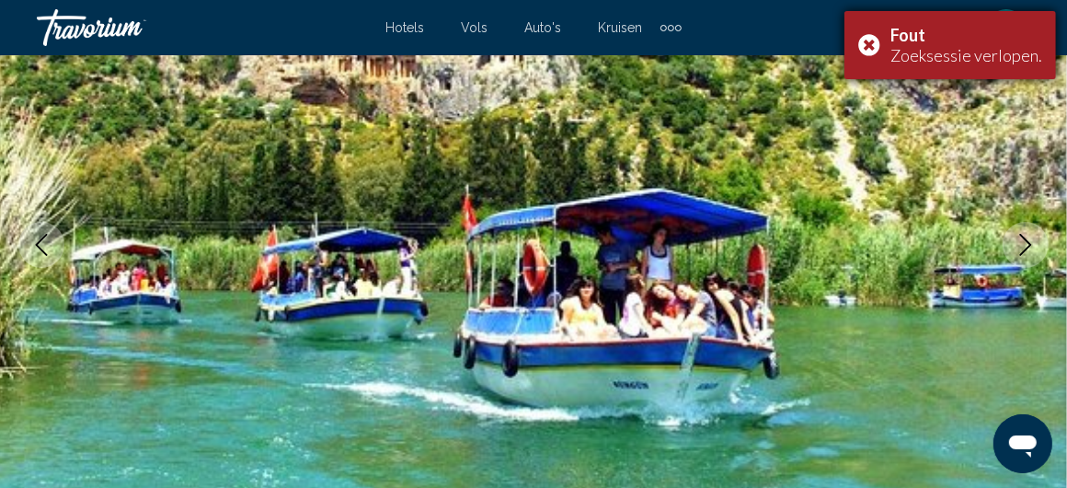
click at [875, 42] on div "Fout Zoeksessie verlopen." at bounding box center [951, 45] width 212 height 68
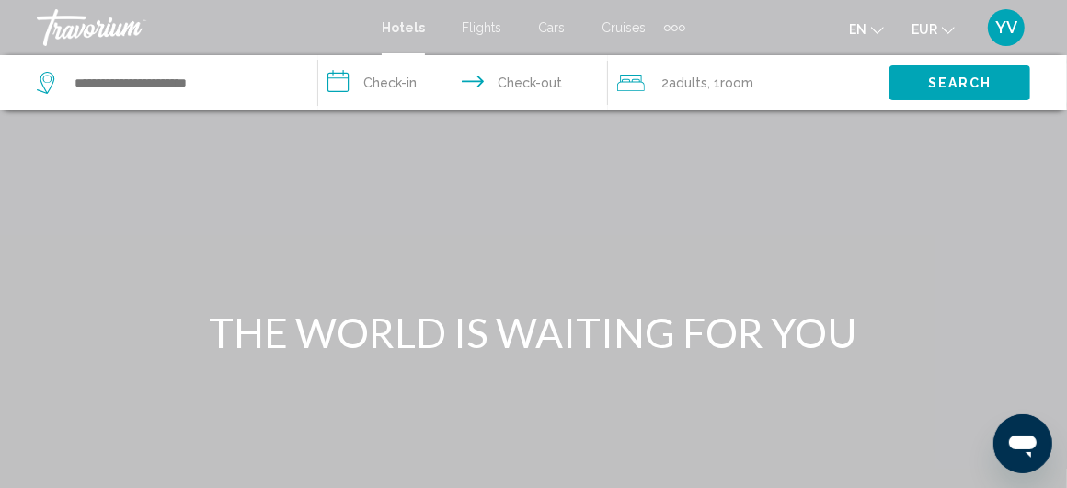
click at [544, 25] on span "Cars" at bounding box center [551, 27] width 27 height 15
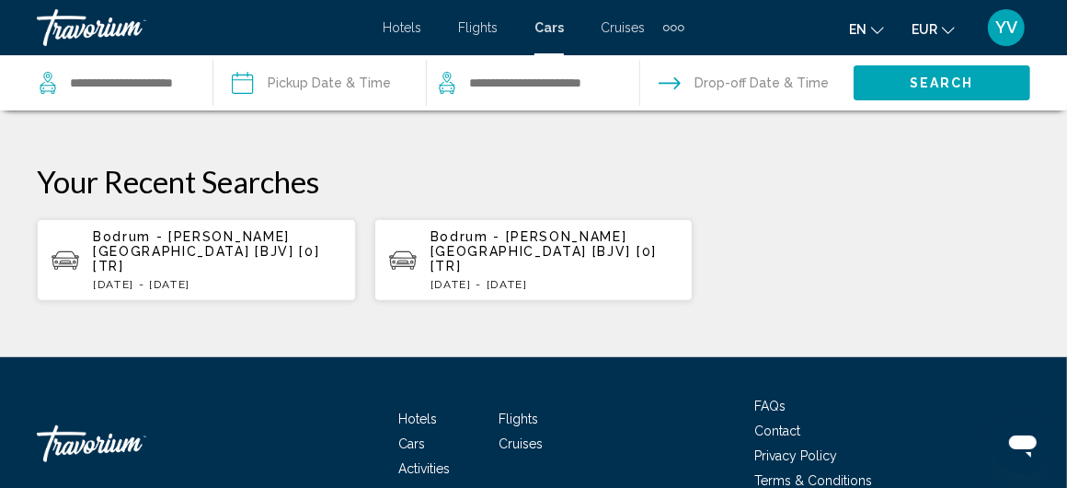
scroll to position [617, 0]
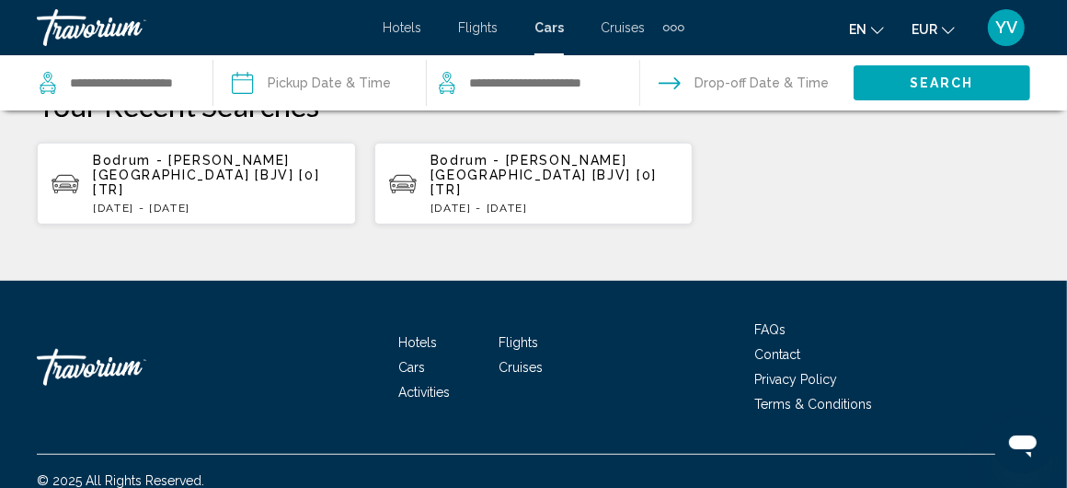
click at [425, 385] on span "Activities" at bounding box center [425, 392] width 52 height 15
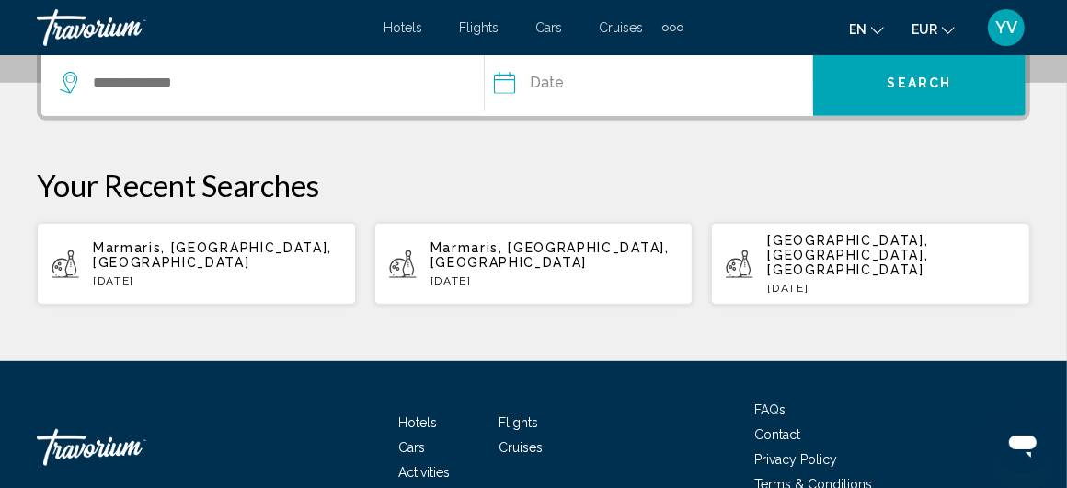
scroll to position [536, 0]
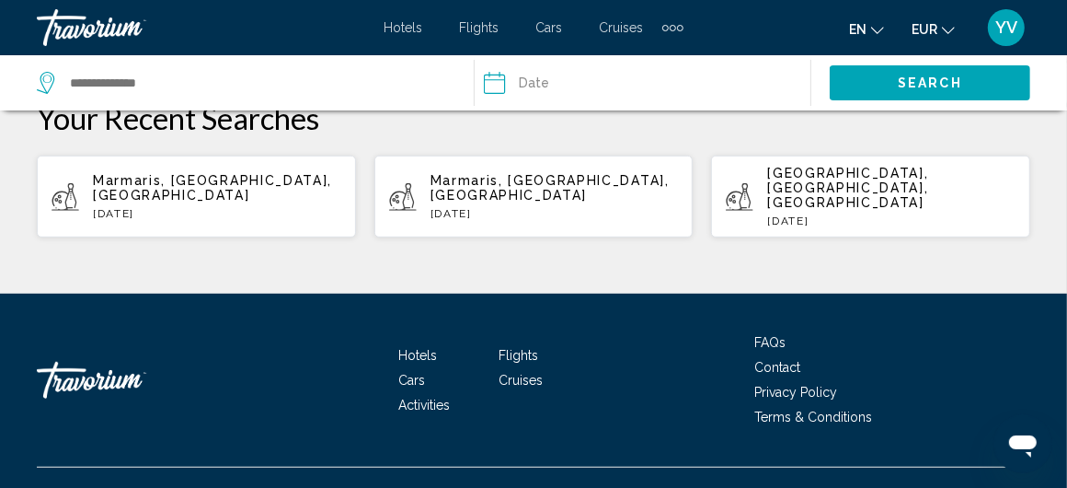
click at [216, 178] on span "Marmaris, [GEOGRAPHIC_DATA], [GEOGRAPHIC_DATA]" at bounding box center [212, 187] width 239 height 29
type input "**********"
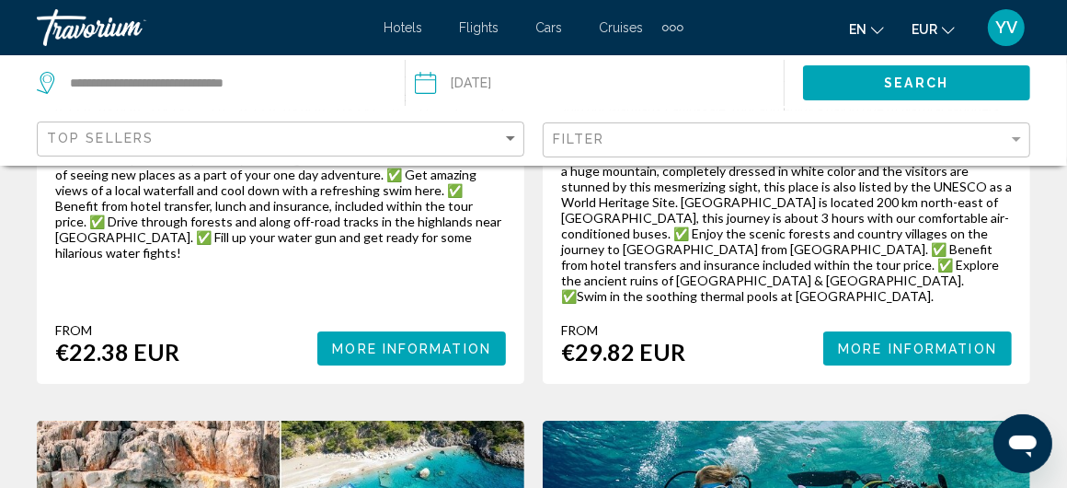
scroll to position [3772, 0]
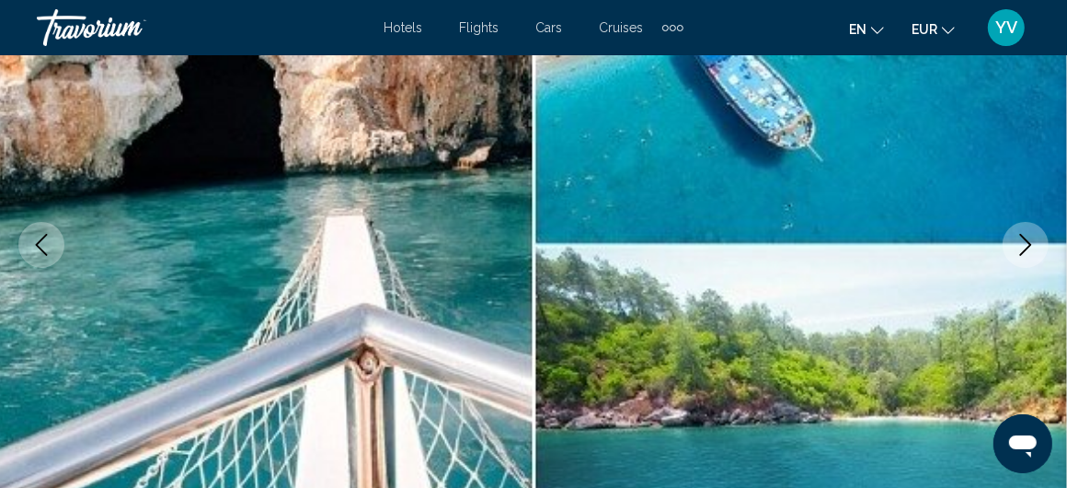
scroll to position [63, 0]
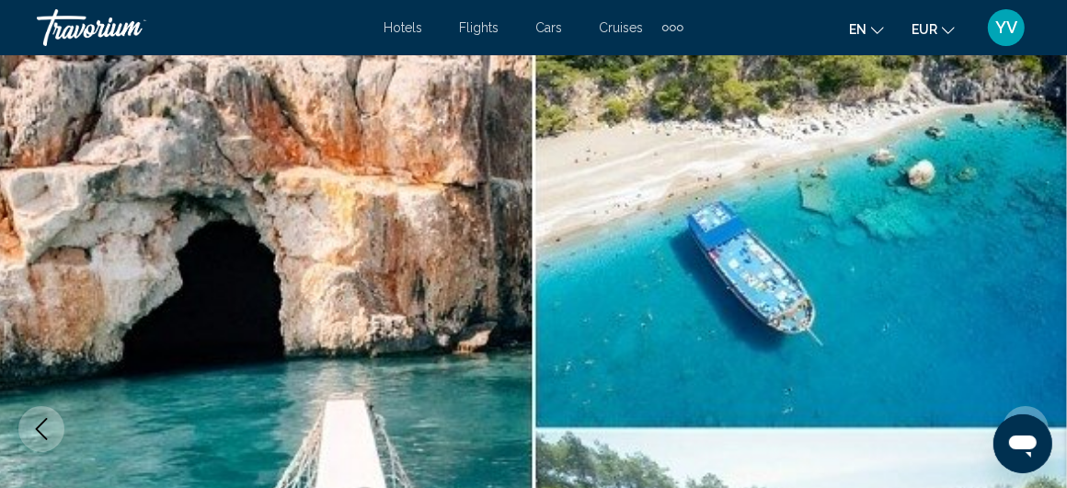
click at [976, 260] on img "Main content" at bounding box center [533, 429] width 1067 height 874
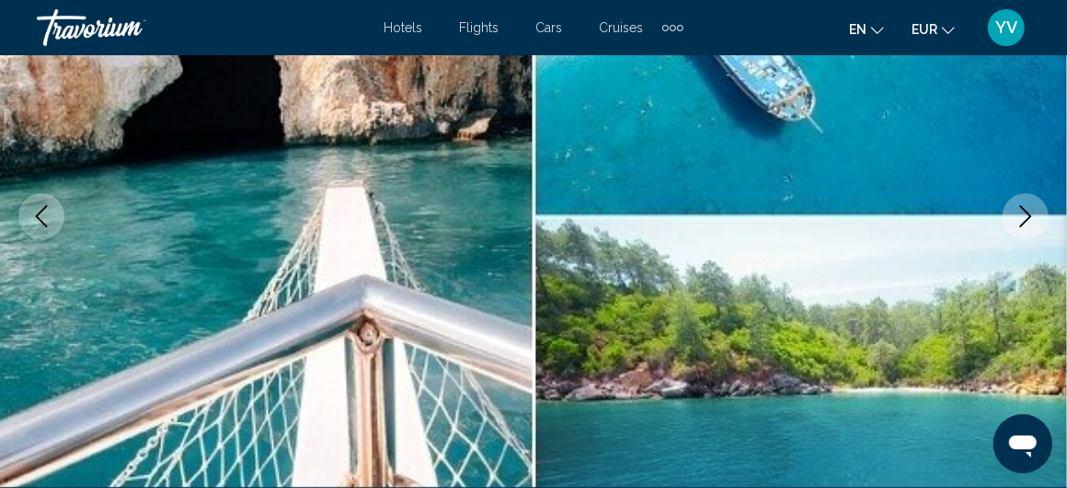
scroll to position [339, 0]
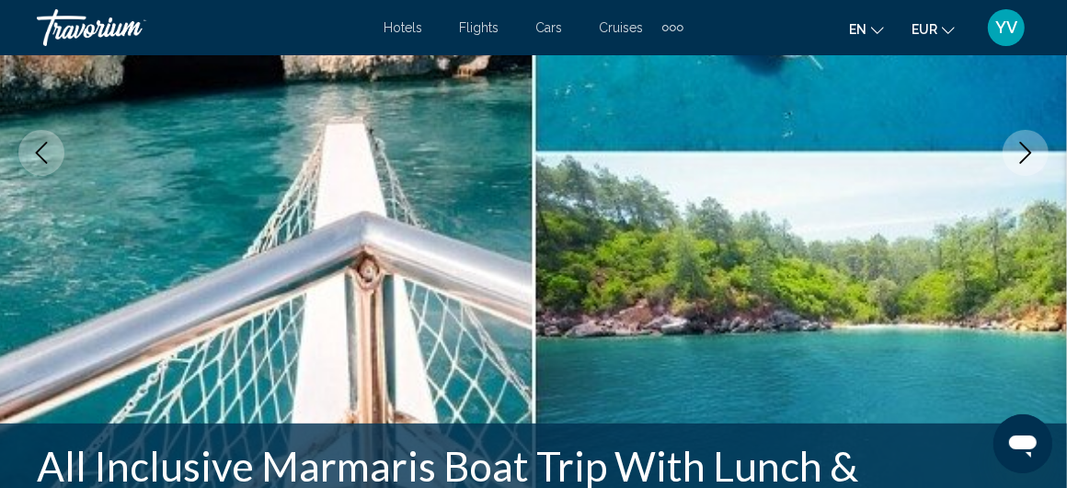
click at [1021, 142] on icon "Next image" at bounding box center [1026, 153] width 12 height 22
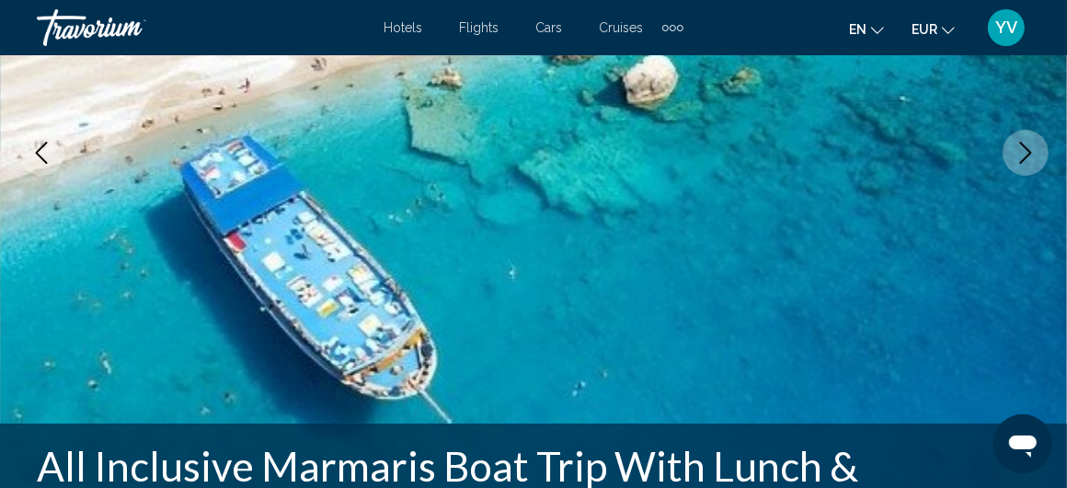
click at [1024, 151] on icon "Next image" at bounding box center [1026, 153] width 22 height 22
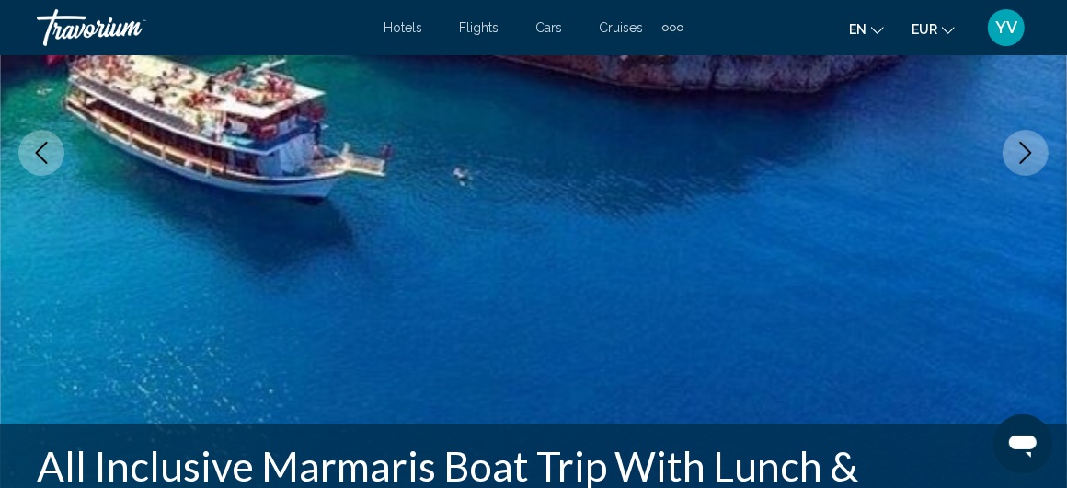
click at [1024, 151] on icon "Next image" at bounding box center [1026, 153] width 22 height 22
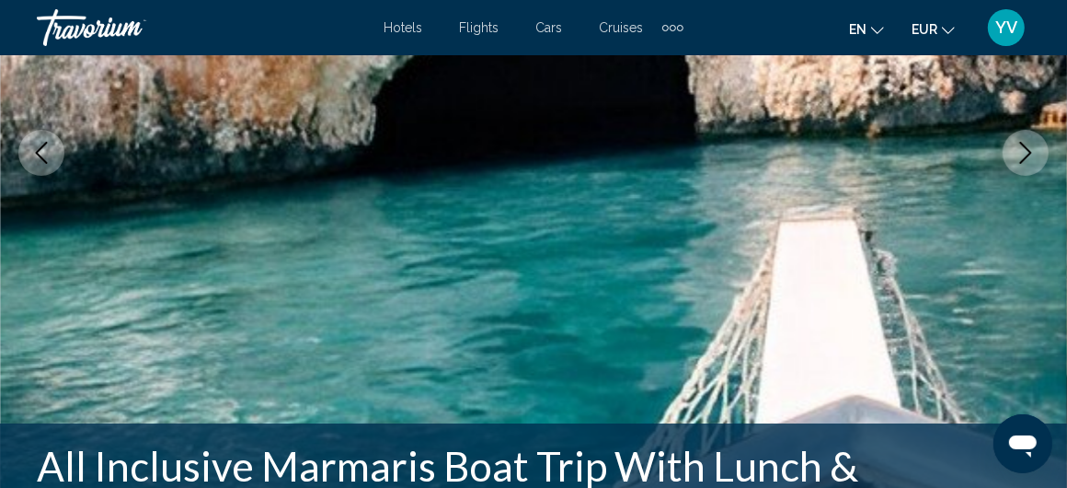
click at [1024, 151] on icon "Next image" at bounding box center [1026, 153] width 22 height 22
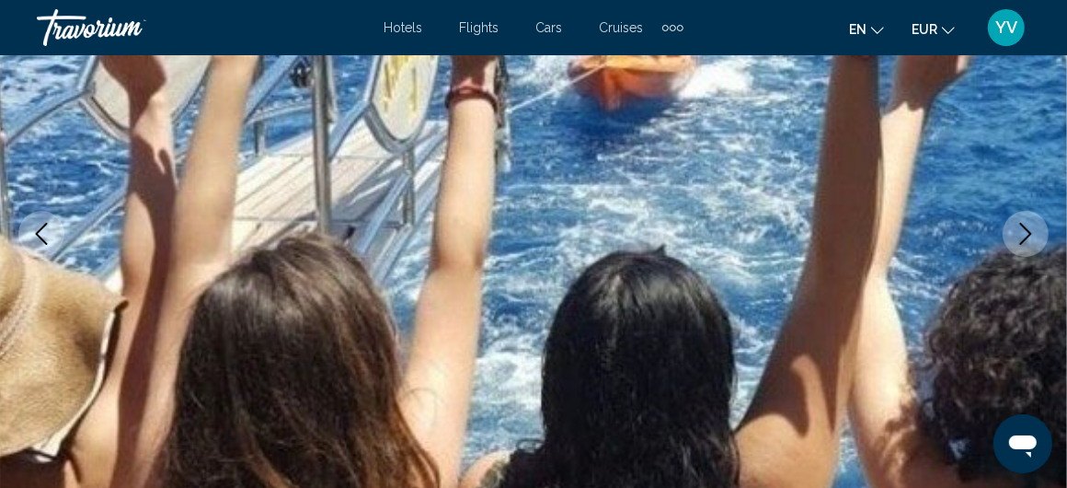
scroll to position [155, 0]
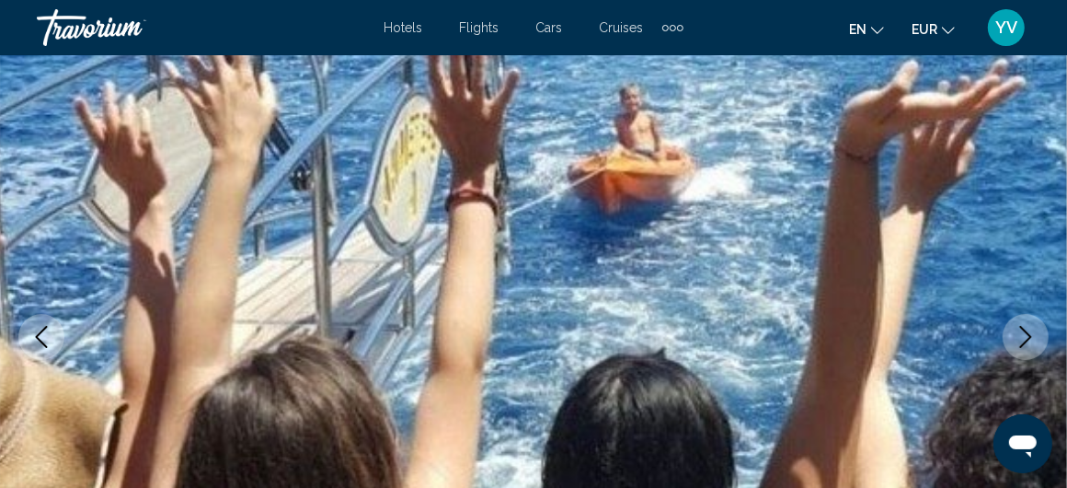
click at [1024, 322] on button "Next image" at bounding box center [1026, 337] width 46 height 46
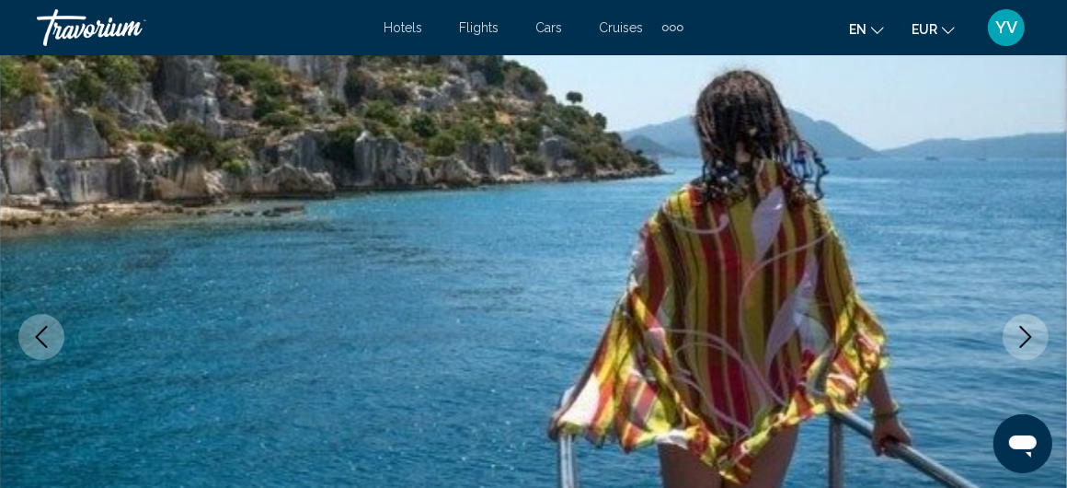
click at [1025, 326] on icon "Next image" at bounding box center [1026, 337] width 22 height 22
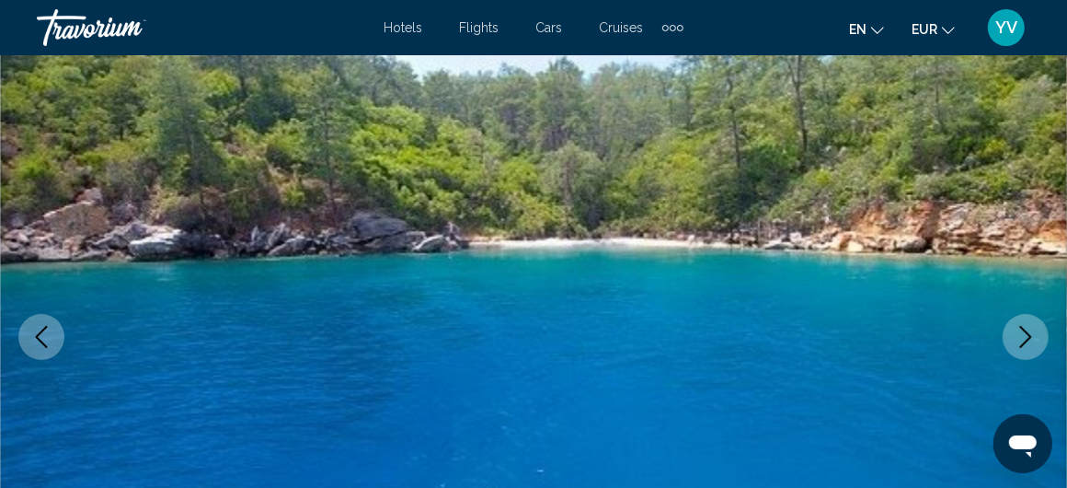
click at [1025, 326] on icon "Next image" at bounding box center [1026, 337] width 22 height 22
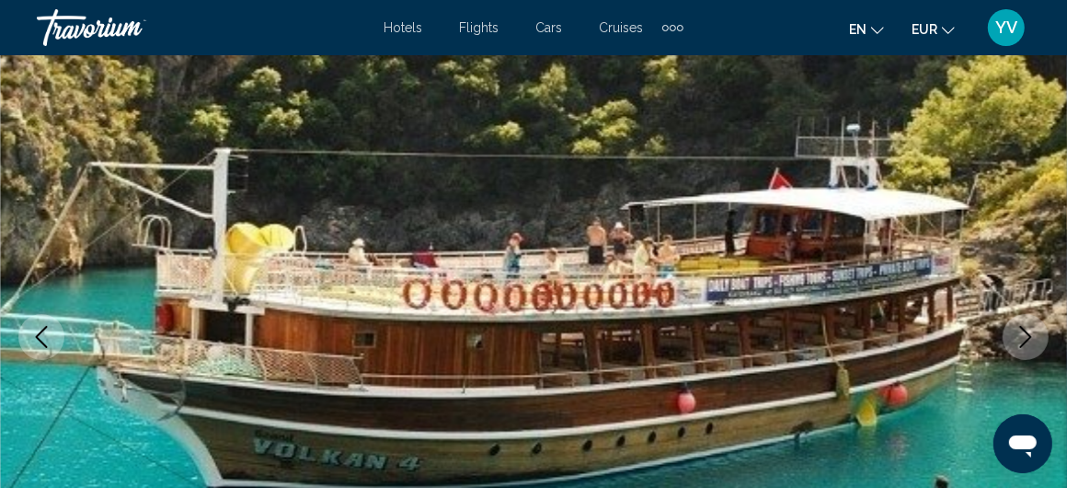
click at [1025, 326] on icon "Next image" at bounding box center [1026, 337] width 22 height 22
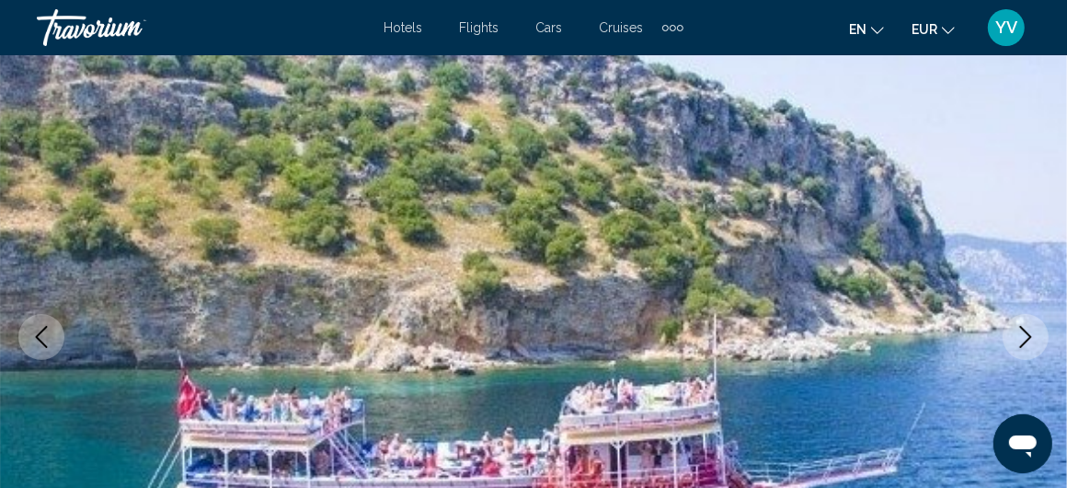
click at [1025, 326] on icon "Next image" at bounding box center [1026, 337] width 22 height 22
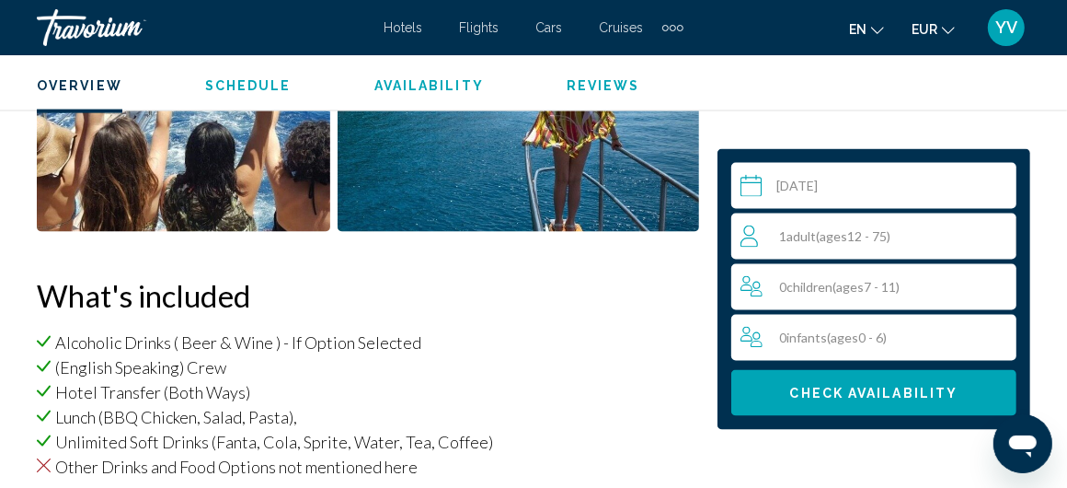
scroll to position [1720, 0]
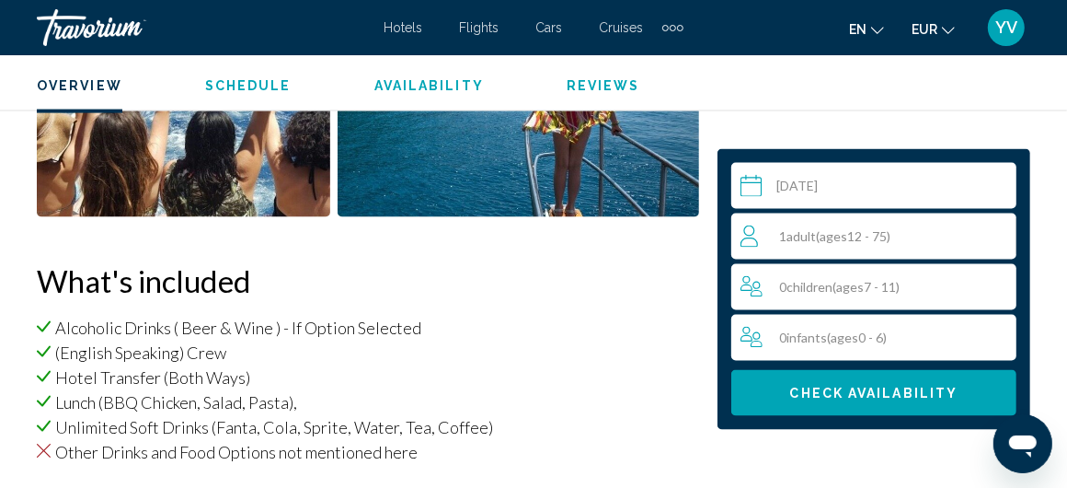
click at [823, 178] on input "Main content" at bounding box center [877, 189] width 293 height 52
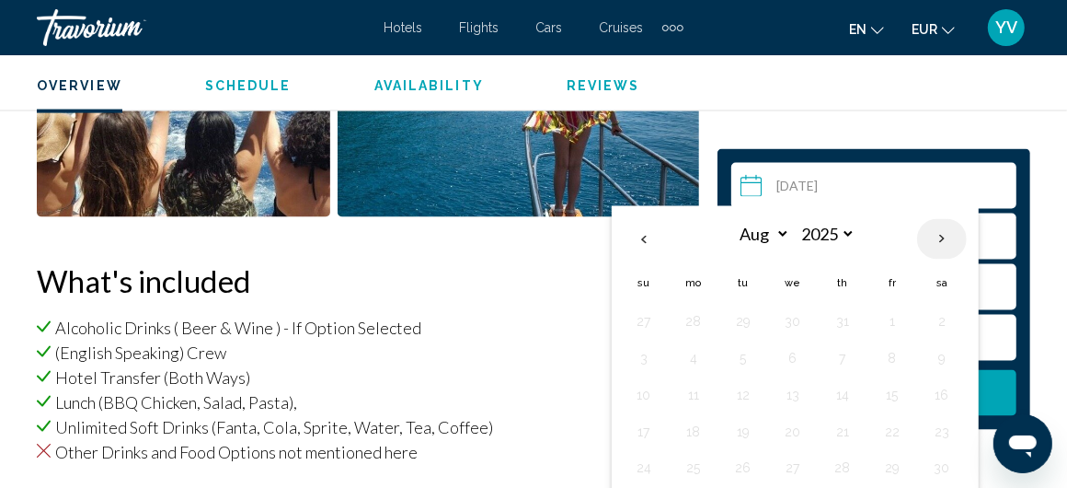
click at [934, 233] on th "Next month" at bounding box center [942, 239] width 50 height 40
select select "*"
click at [823, 90] on ul "Overview Schedule Availability Reviews" at bounding box center [534, 84] width 994 height 20
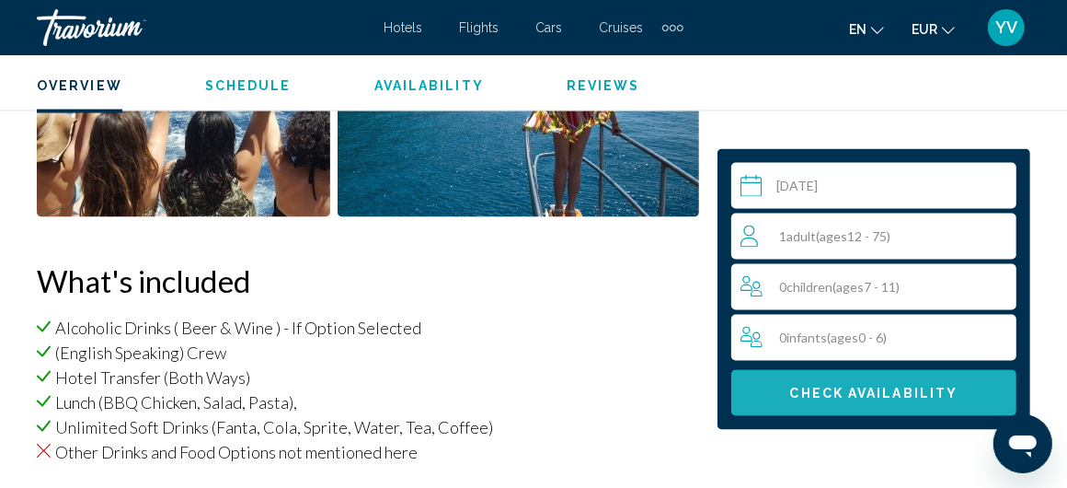
click at [885, 372] on button "Check Availability" at bounding box center [873, 393] width 285 height 46
click at [878, 386] on span "Check Availability" at bounding box center [874, 393] width 168 height 15
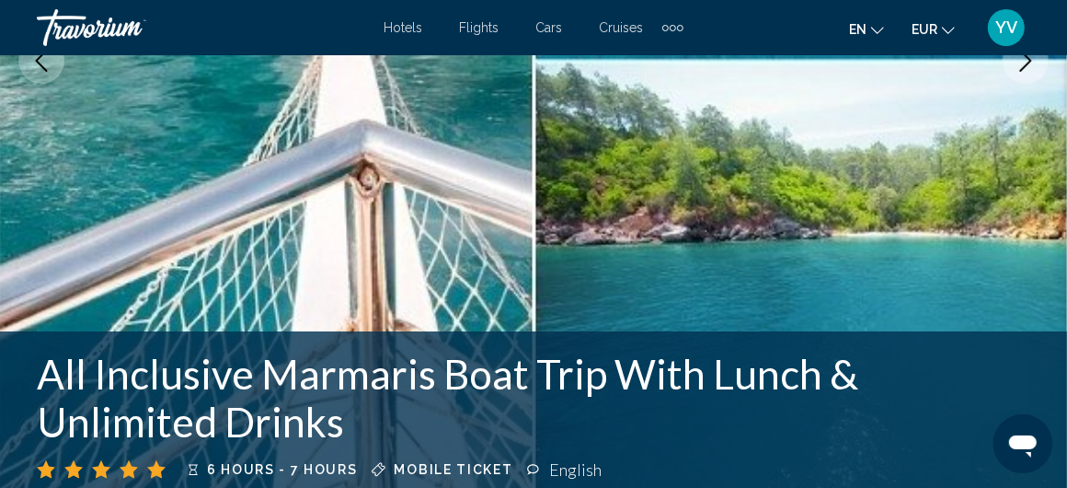
scroll to position [0, 0]
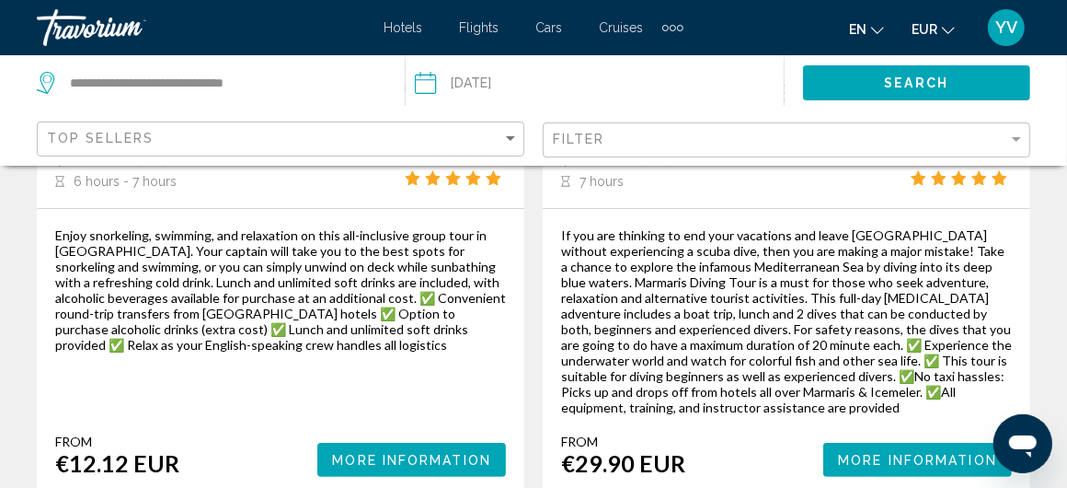
scroll to position [4589, 0]
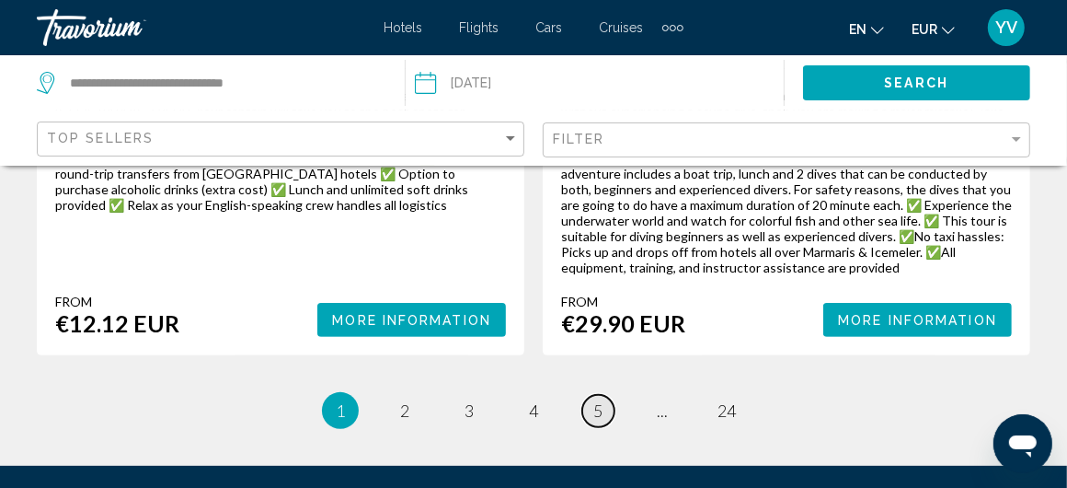
click at [609, 395] on link "page 5" at bounding box center [598, 411] width 32 height 32
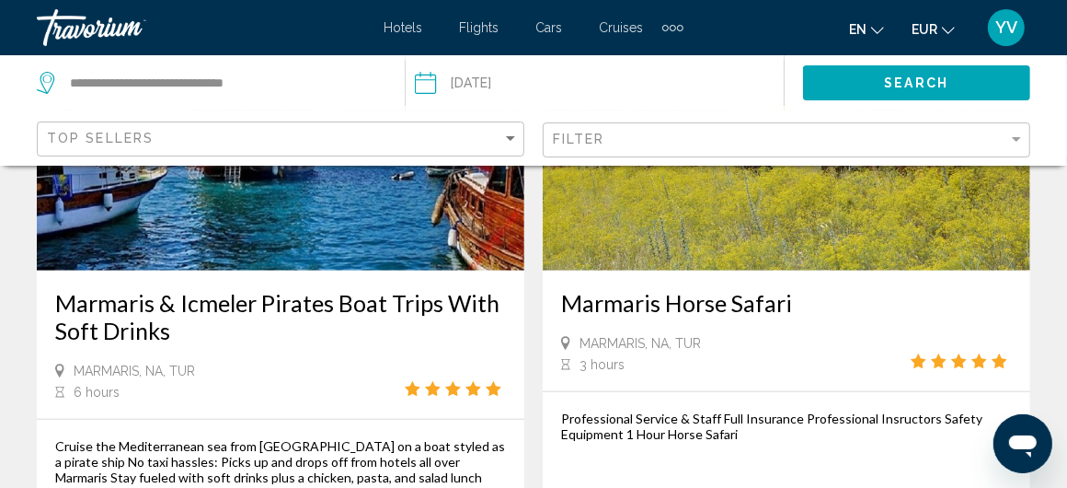
scroll to position [1012, 0]
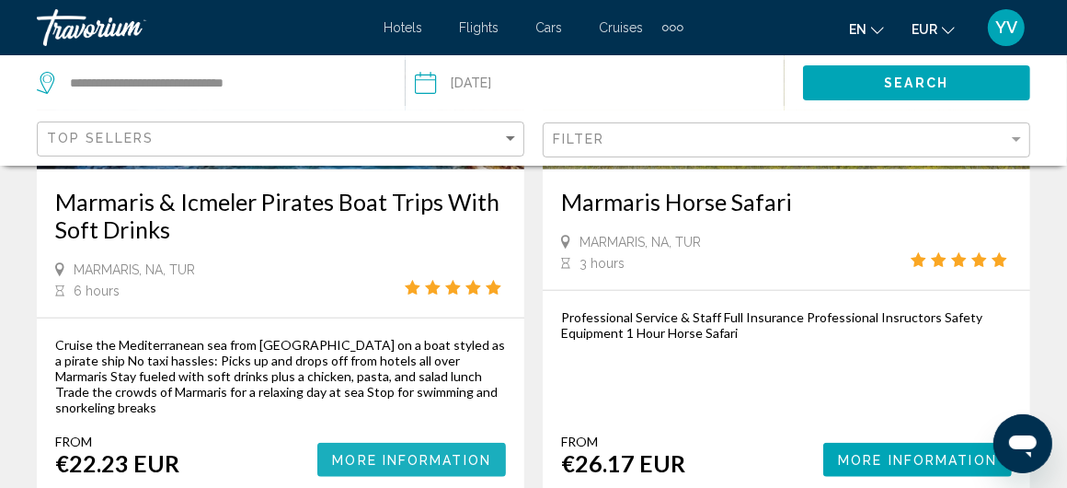
click at [408, 453] on span "More Information" at bounding box center [411, 460] width 159 height 15
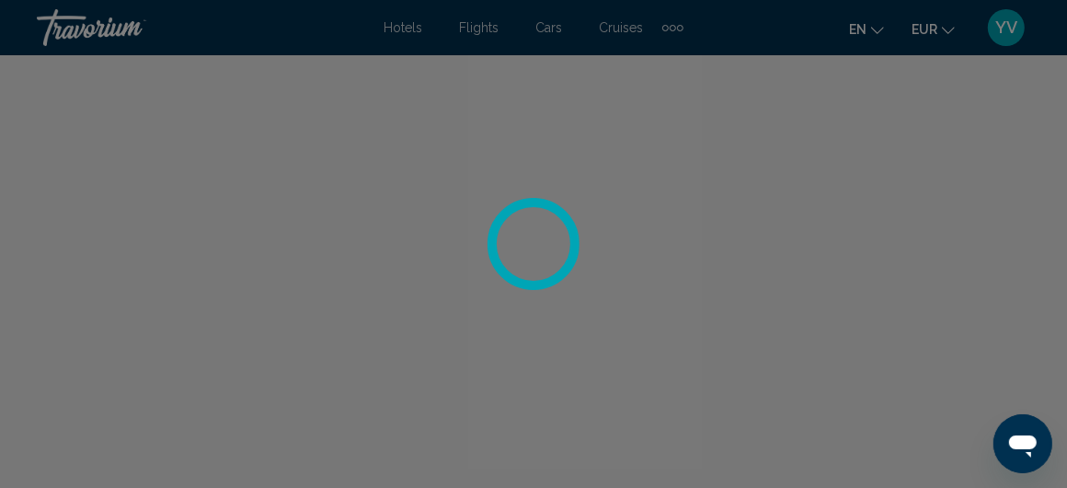
scroll to position [247, 0]
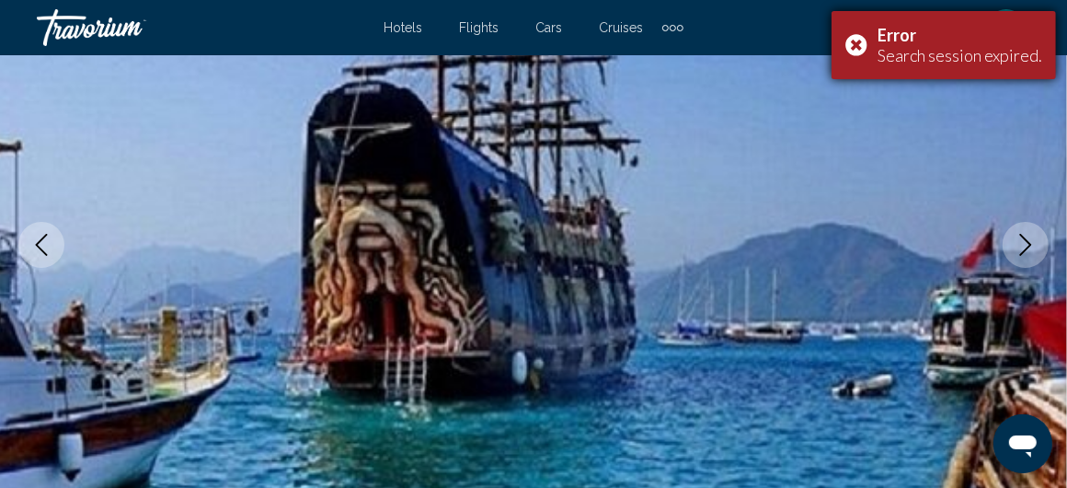
click at [865, 39] on div "Error Search session expired." at bounding box center [944, 45] width 224 height 68
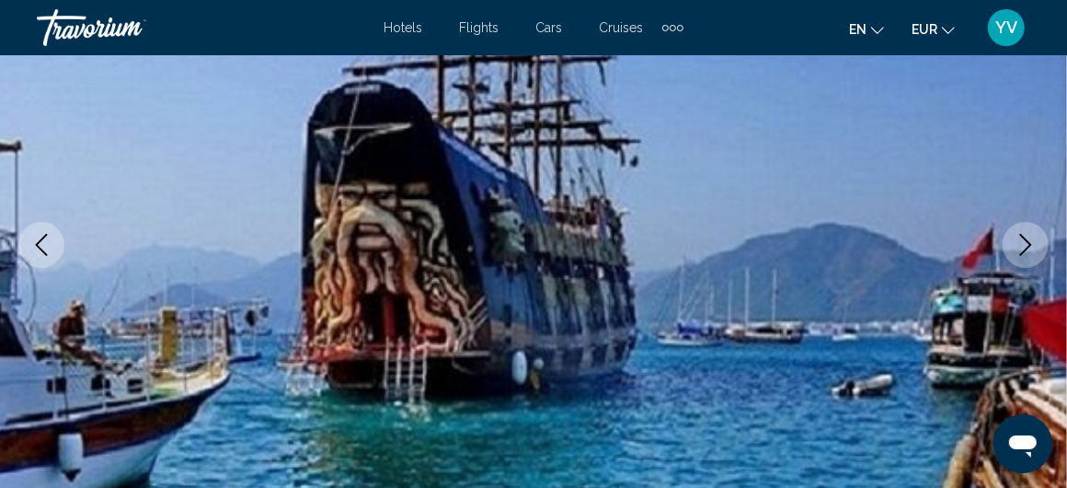
click at [858, 35] on span "en" at bounding box center [857, 29] width 17 height 15
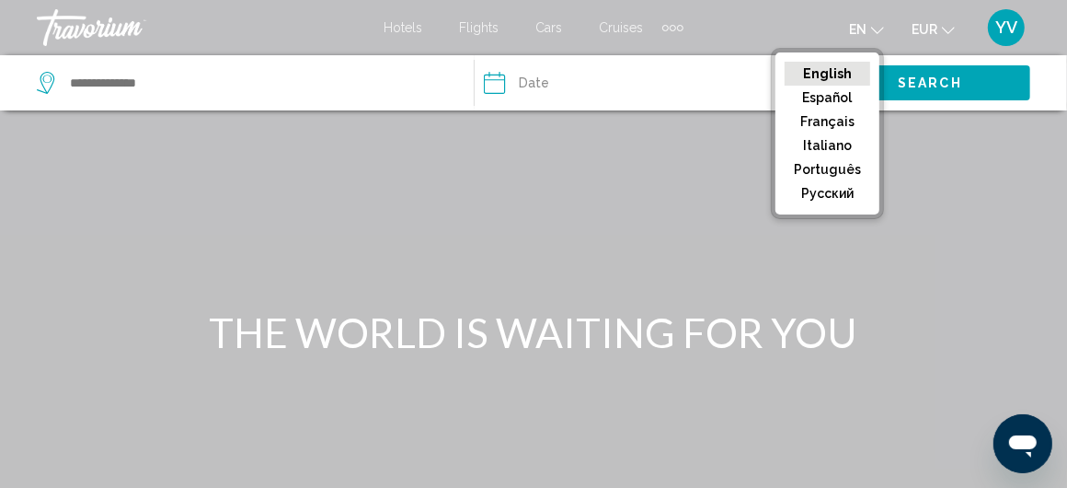
click at [407, 26] on span "Hotels" at bounding box center [404, 27] width 39 height 15
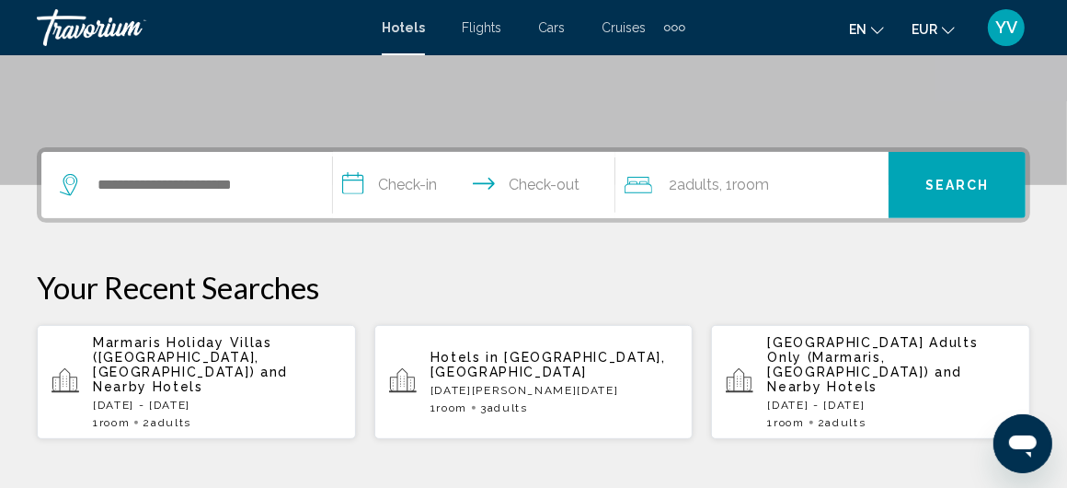
scroll to position [368, 0]
click at [558, 383] on p "[DATE][PERSON_NAME][DATE][PERSON_NAME]" at bounding box center [555, 389] width 248 height 13
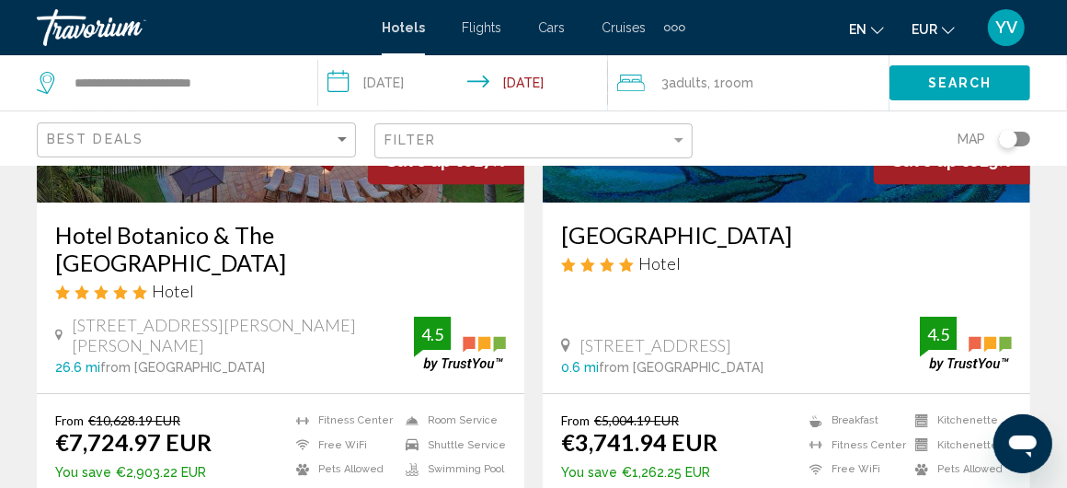
scroll to position [3152, 0]
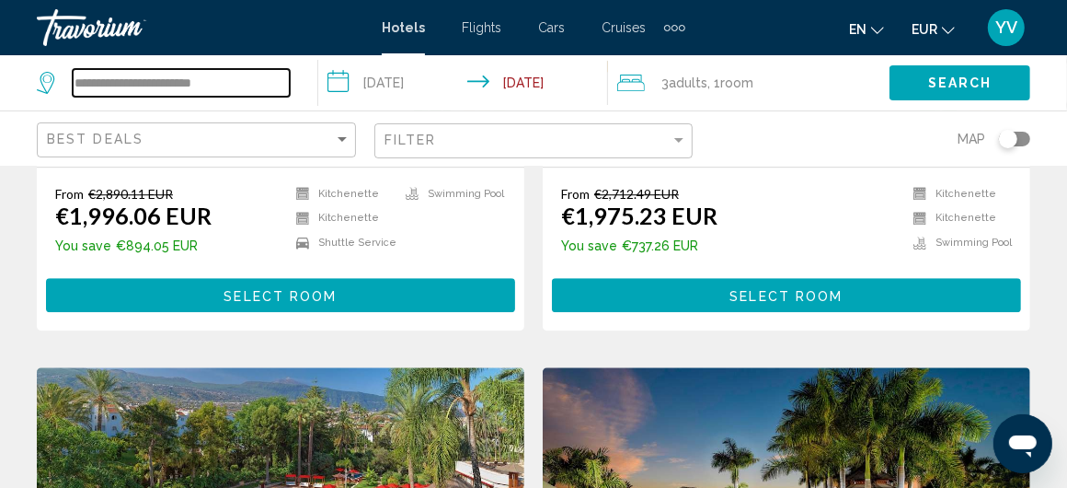
click at [253, 85] on input "**********" at bounding box center [181, 83] width 217 height 28
drag, startPoint x: 148, startPoint y: 82, endPoint x: 0, endPoint y: 61, distance: 149.6
click at [0, 61] on app-destination-search "**********" at bounding box center [159, 82] width 318 height 55
drag, startPoint x: 111, startPoint y: 82, endPoint x: 0, endPoint y: 64, distance: 112.7
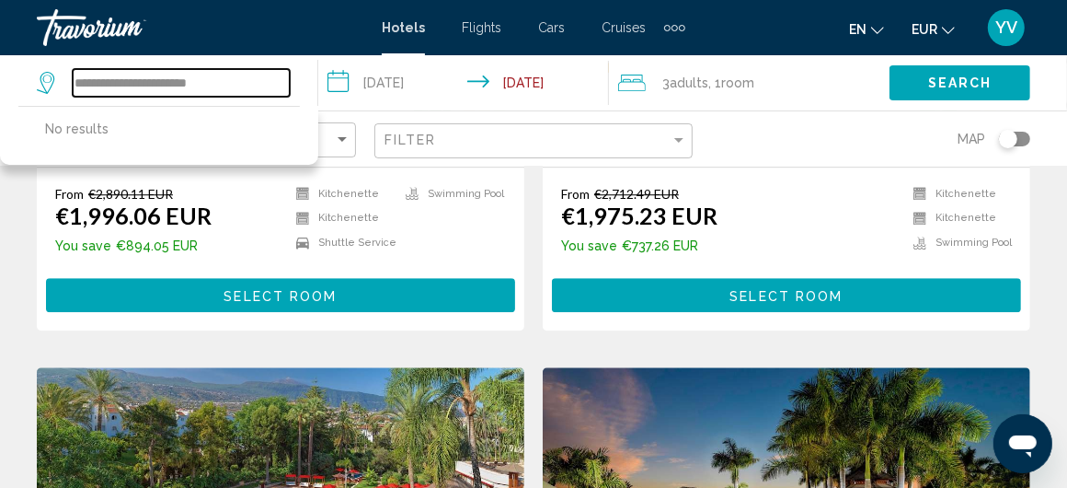
click at [0, 64] on app-destination-search "**********" at bounding box center [159, 82] width 318 height 55
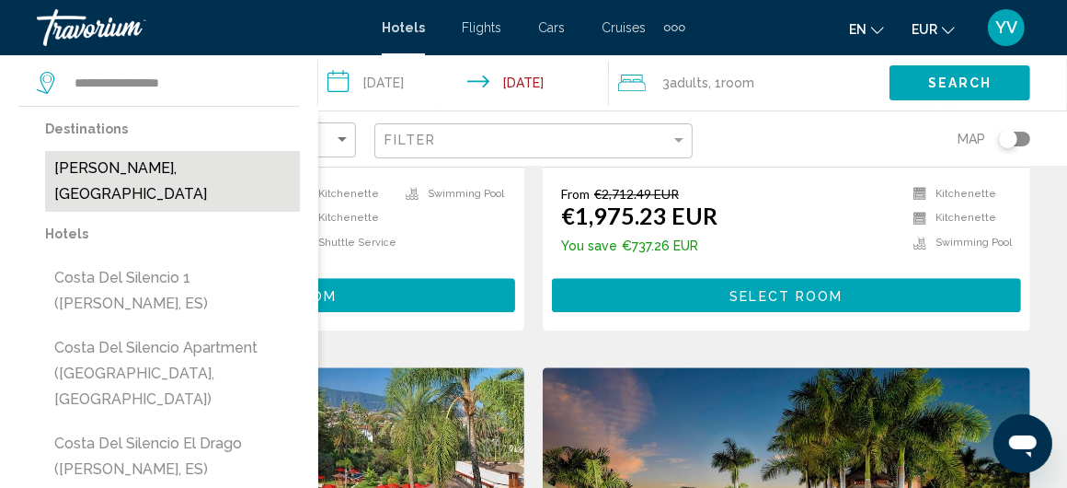
click at [136, 167] on button "Costa Del Silencio, Spain" at bounding box center [172, 181] width 255 height 61
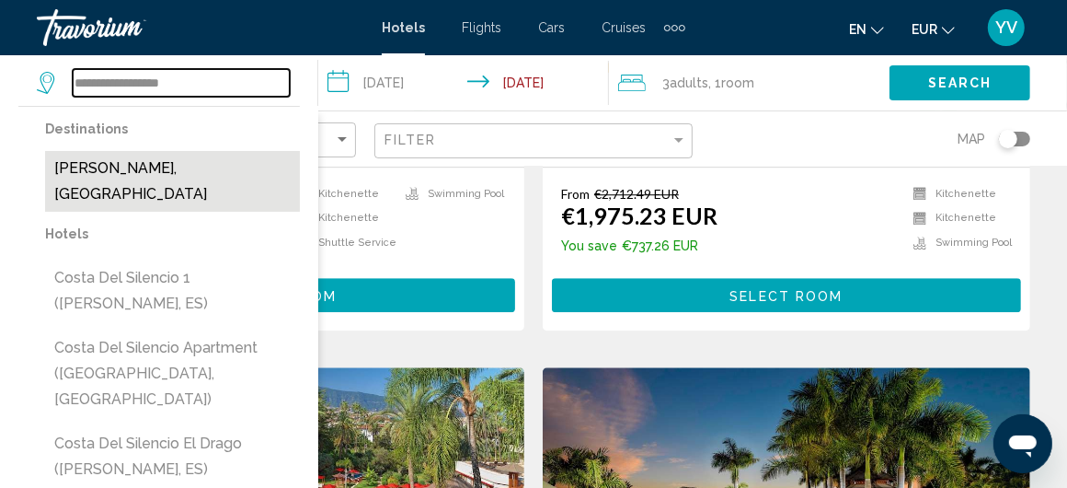
type input "**********"
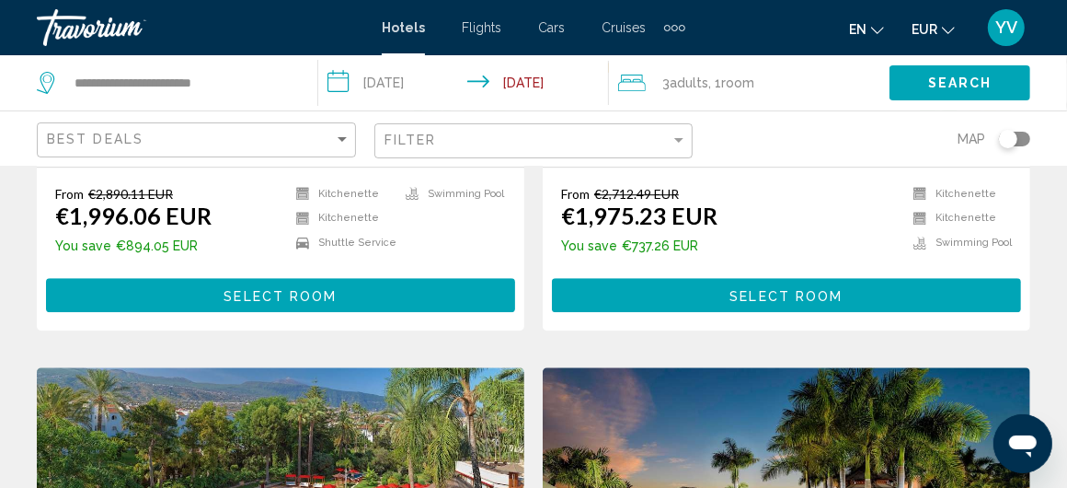
click at [967, 76] on span "Search" at bounding box center [960, 83] width 64 height 15
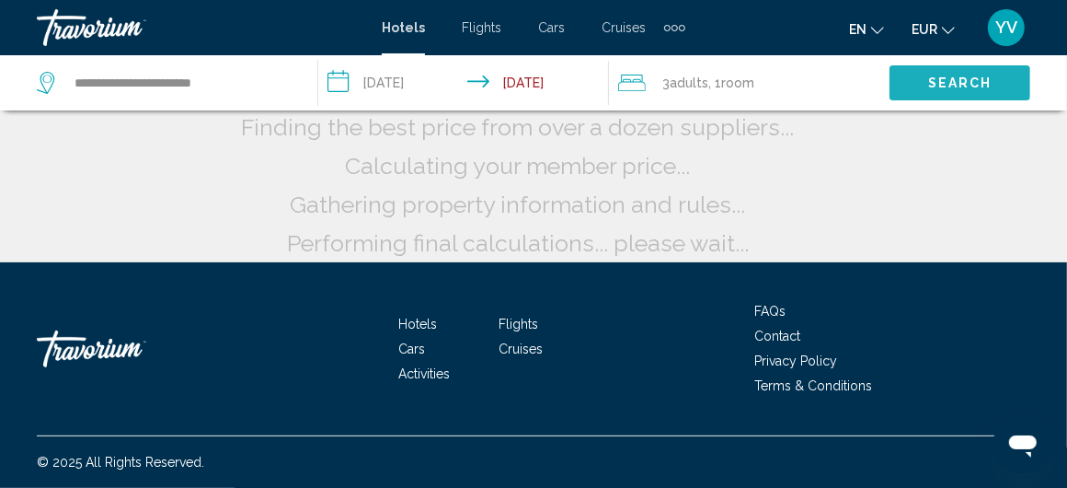
scroll to position [254, 0]
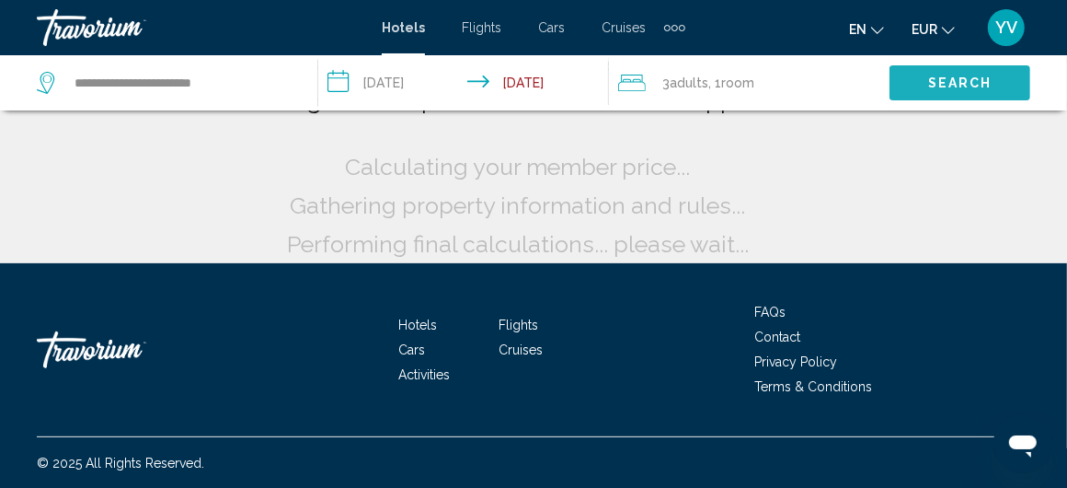
click at [940, 77] on span "Search" at bounding box center [960, 83] width 64 height 15
click at [982, 76] on span "Search" at bounding box center [960, 83] width 64 height 15
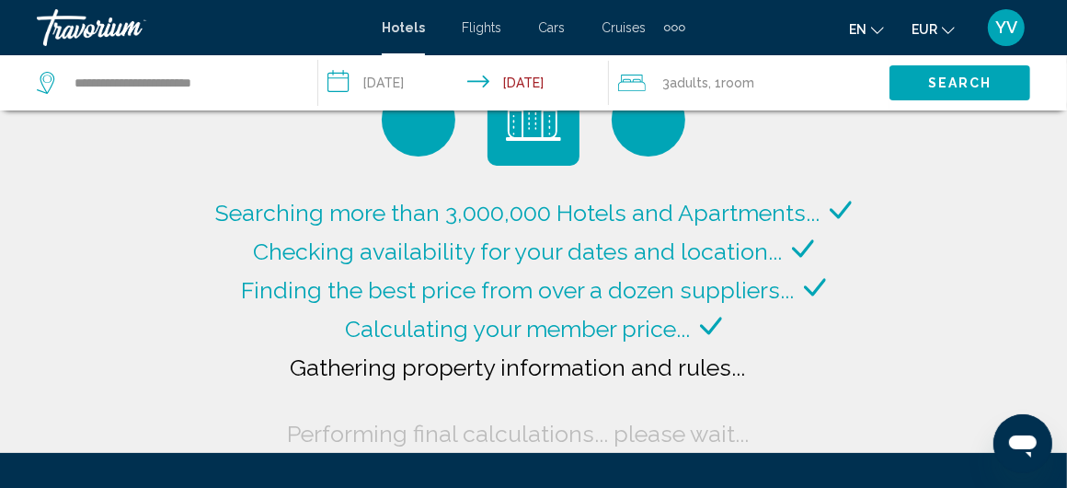
scroll to position [92, 0]
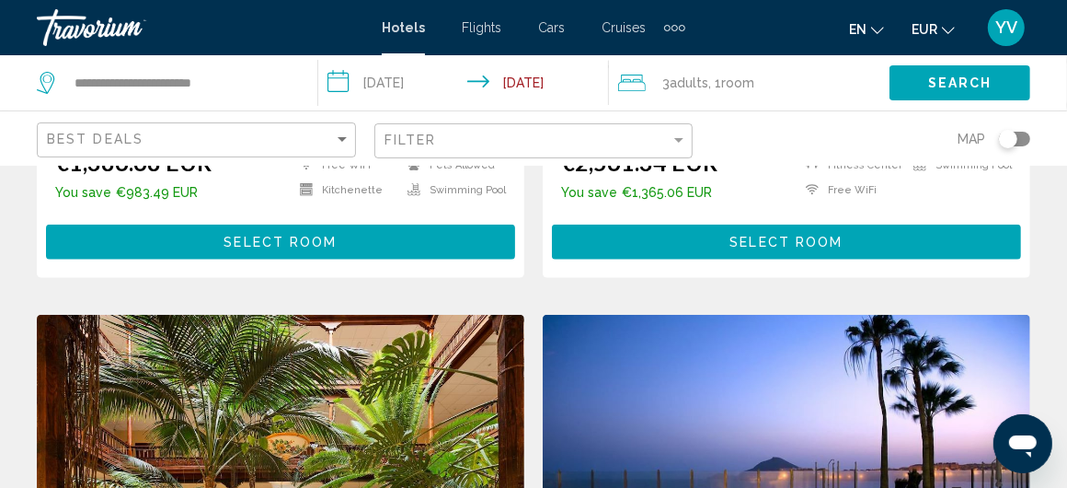
scroll to position [1422, 0]
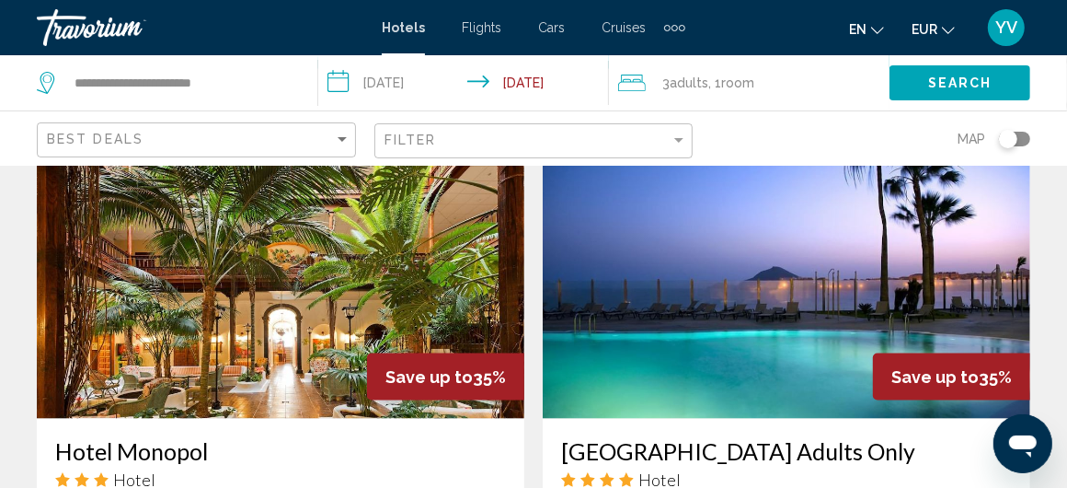
click at [696, 84] on span "Adults" at bounding box center [689, 82] width 39 height 15
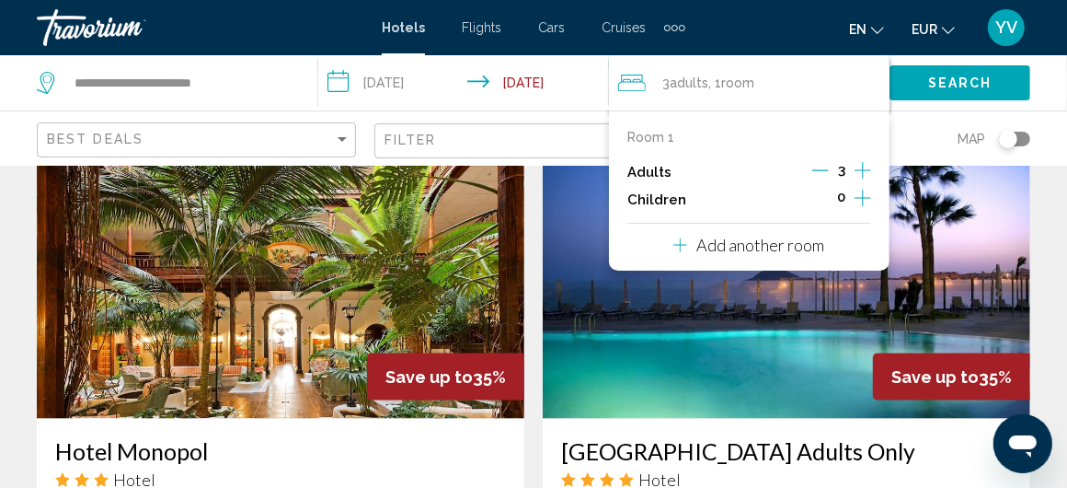
click at [817, 170] on icon "Decrement adults" at bounding box center [820, 170] width 17 height 1
click at [817, 170] on icon "Decrement adults" at bounding box center [819, 170] width 17 height 1
click at [908, 133] on div "Map" at bounding box center [870, 138] width 319 height 54
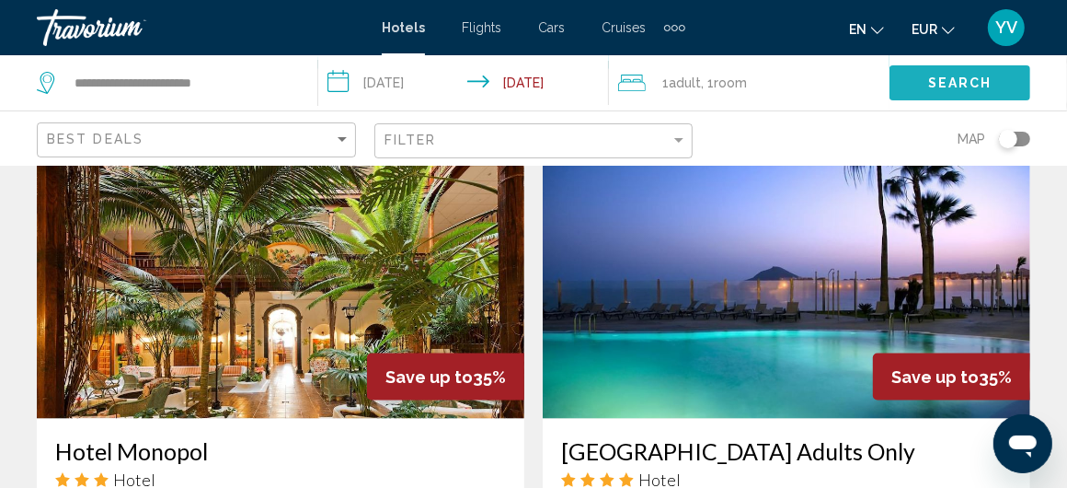
click at [944, 95] on button "Search" at bounding box center [960, 82] width 141 height 34
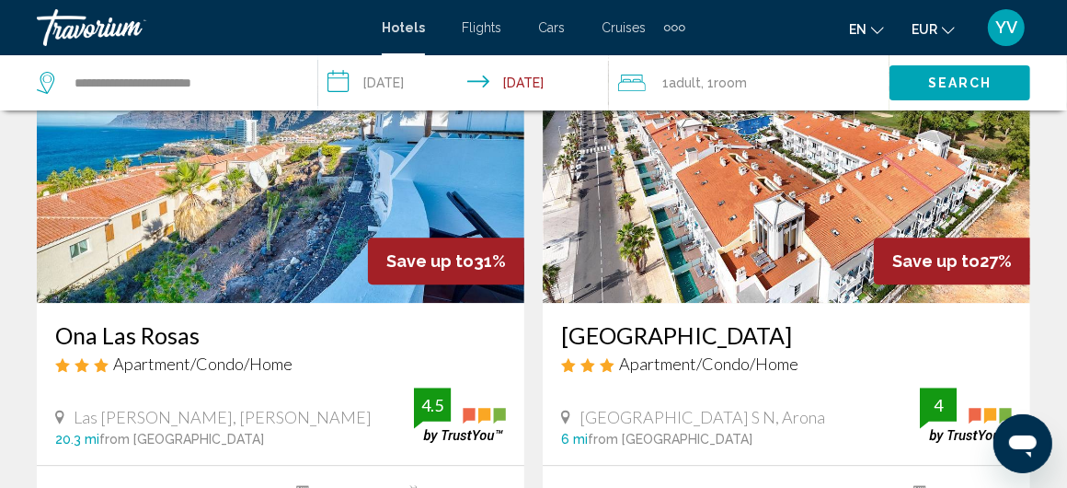
scroll to position [2894, 0]
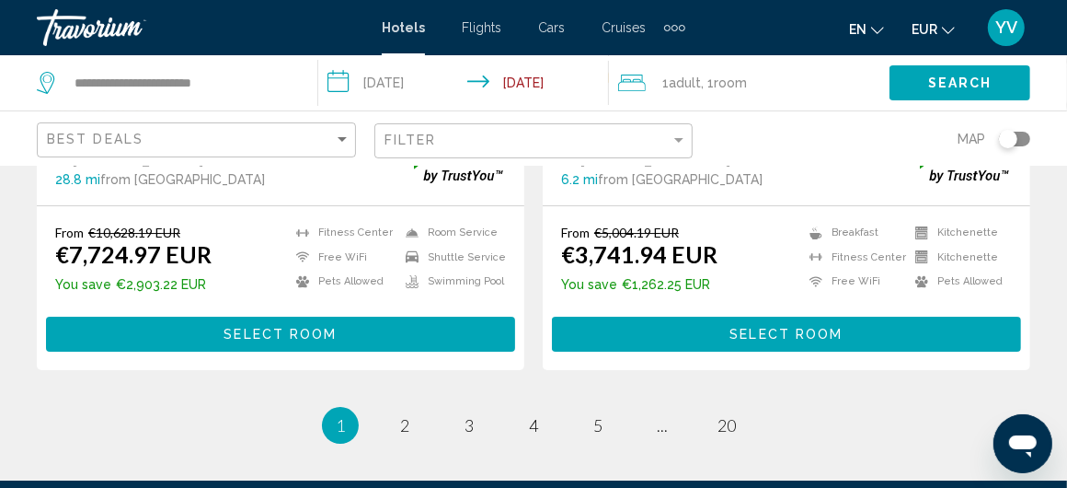
scroll to position [3979, 0]
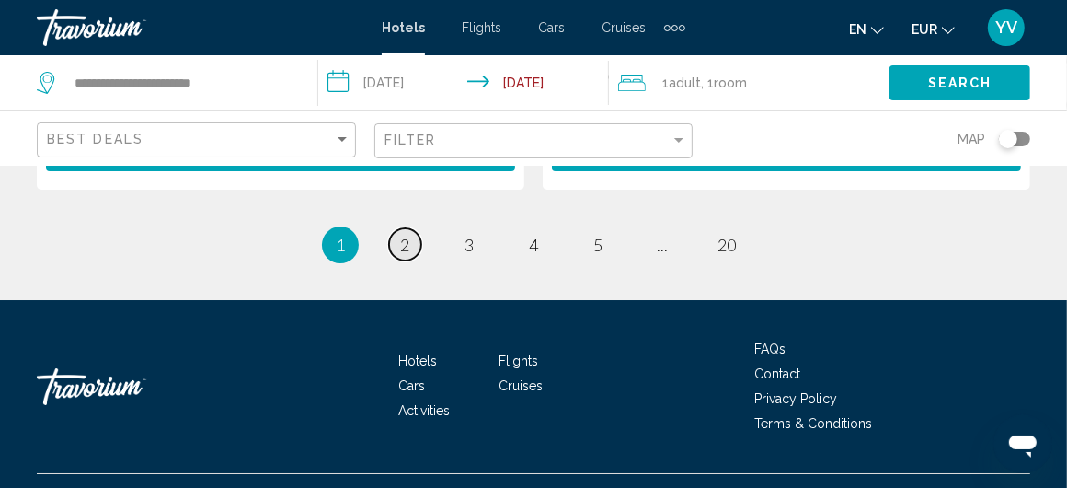
click at [404, 235] on span "2" at bounding box center [404, 245] width 9 height 20
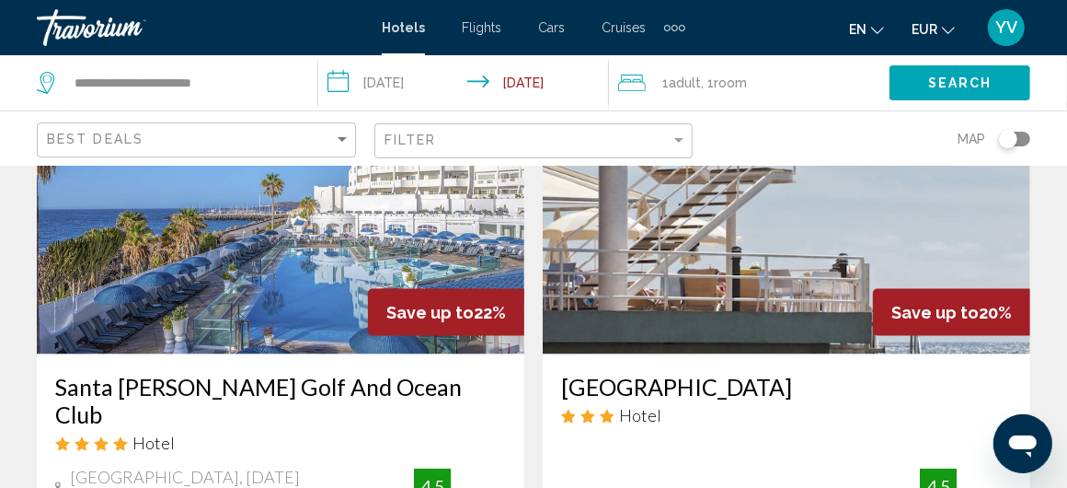
scroll to position [1380, 0]
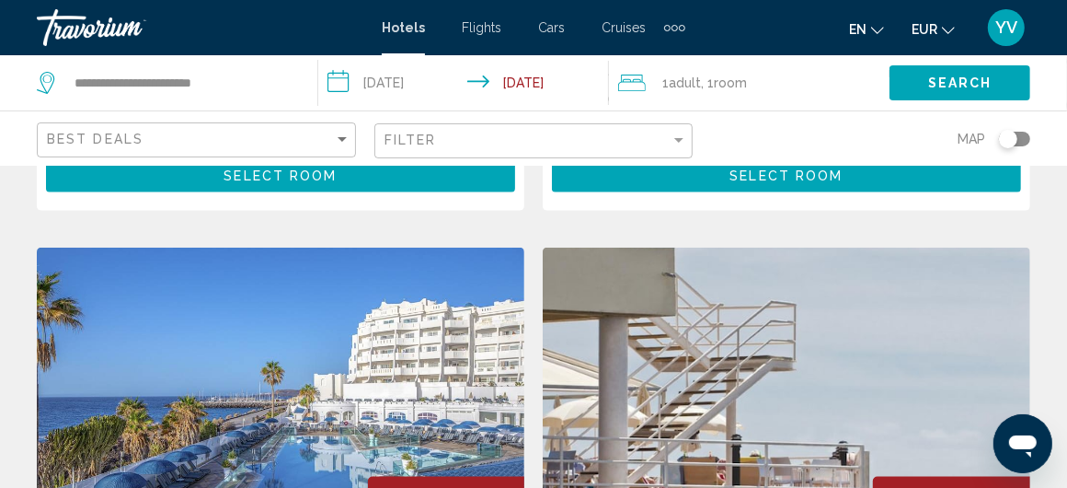
click at [261, 357] on img "Main content" at bounding box center [281, 394] width 488 height 294
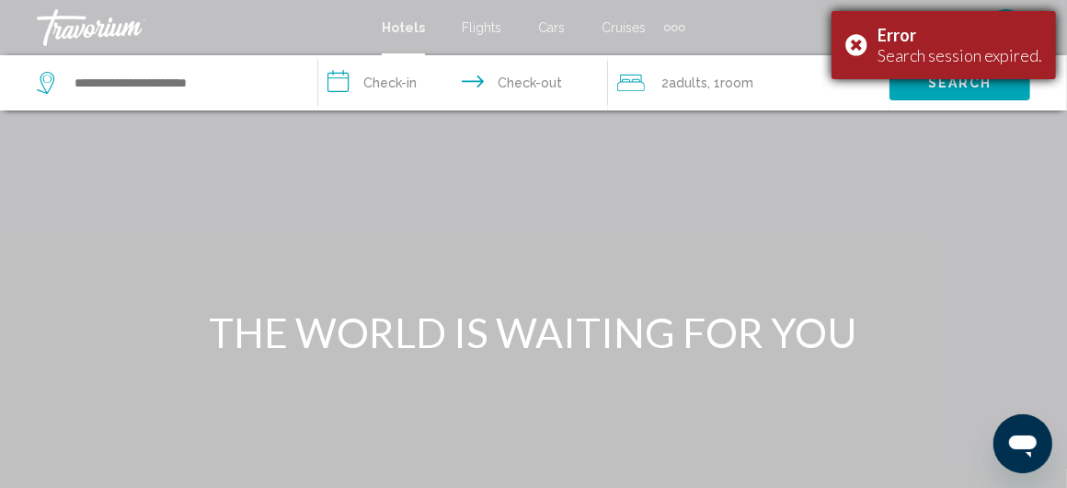
click at [963, 61] on div "Search session expired." at bounding box center [960, 55] width 165 height 20
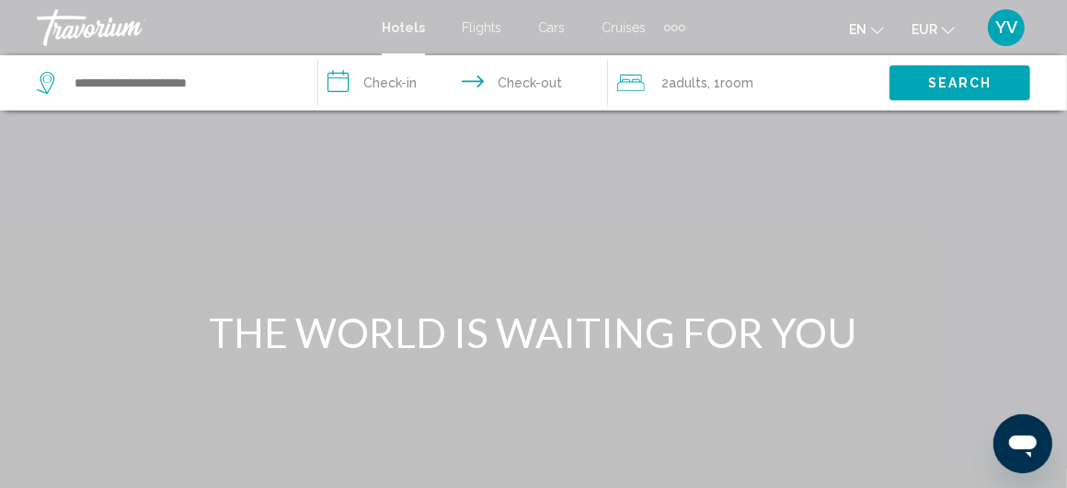
click at [945, 29] on icon "Change currency" at bounding box center [948, 30] width 13 height 7
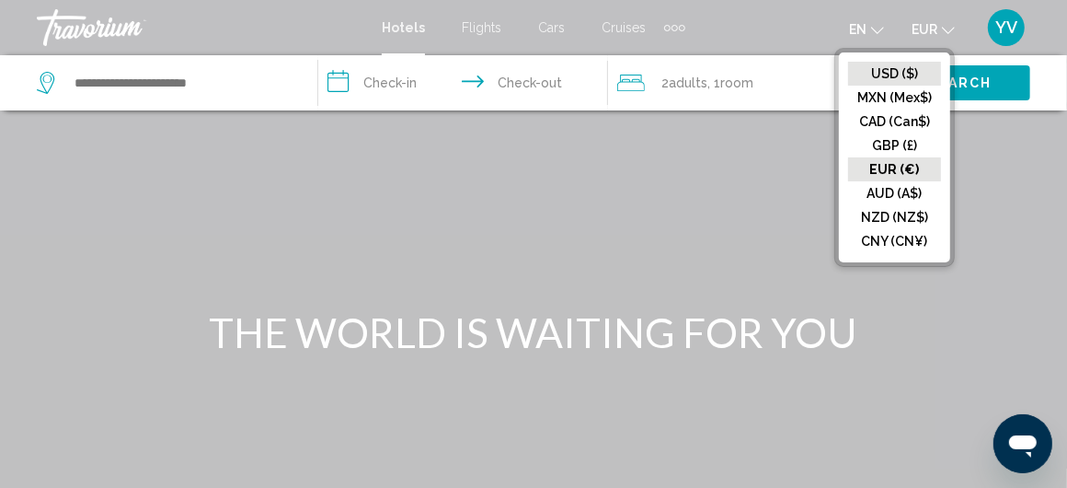
click at [890, 72] on button "USD ($)" at bounding box center [894, 74] width 93 height 24
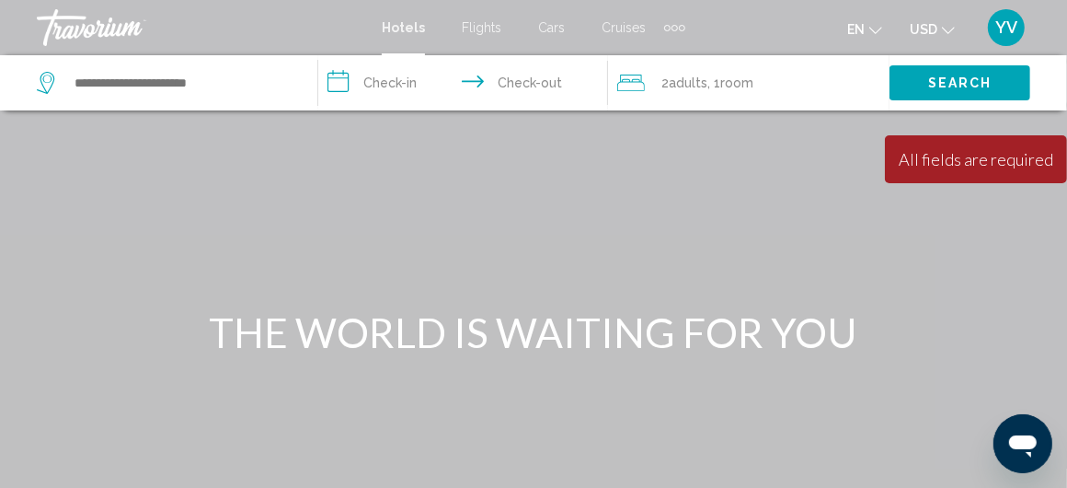
click at [985, 162] on div "All fields are required" at bounding box center [976, 159] width 155 height 20
click at [946, 73] on button "Search" at bounding box center [960, 82] width 141 height 34
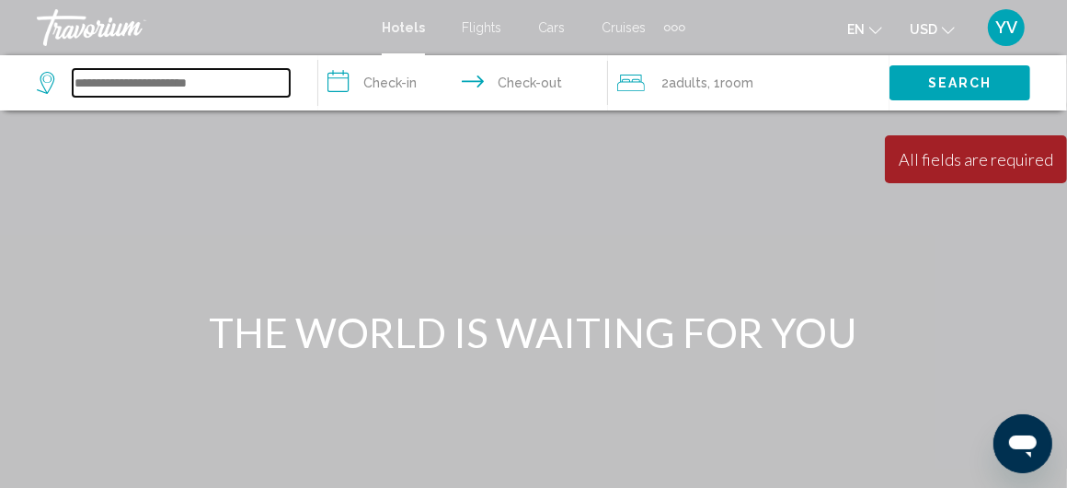
click at [143, 82] on input "Search widget" at bounding box center [181, 83] width 217 height 28
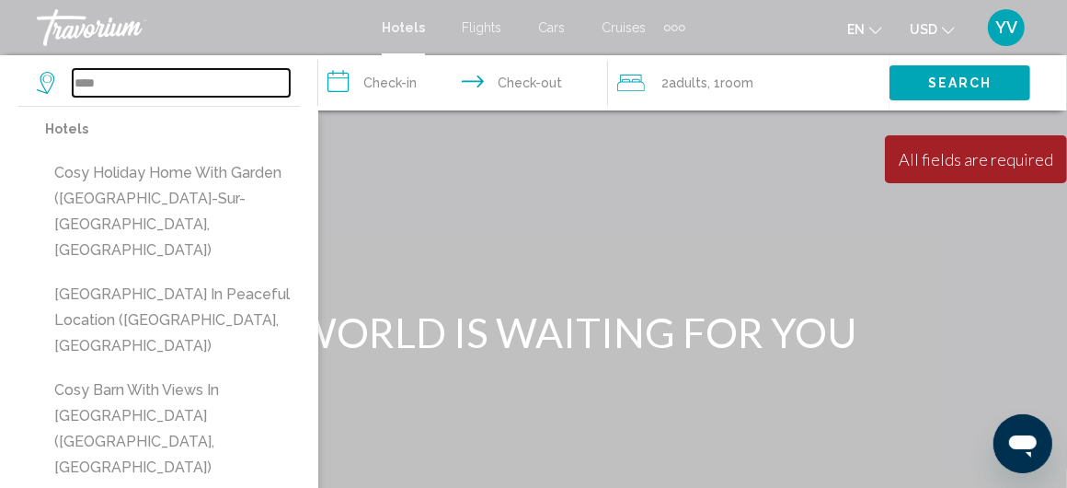
drag, startPoint x: 91, startPoint y: 77, endPoint x: 107, endPoint y: 79, distance: 15.7
click at [107, 79] on input "****" at bounding box center [181, 83] width 217 height 28
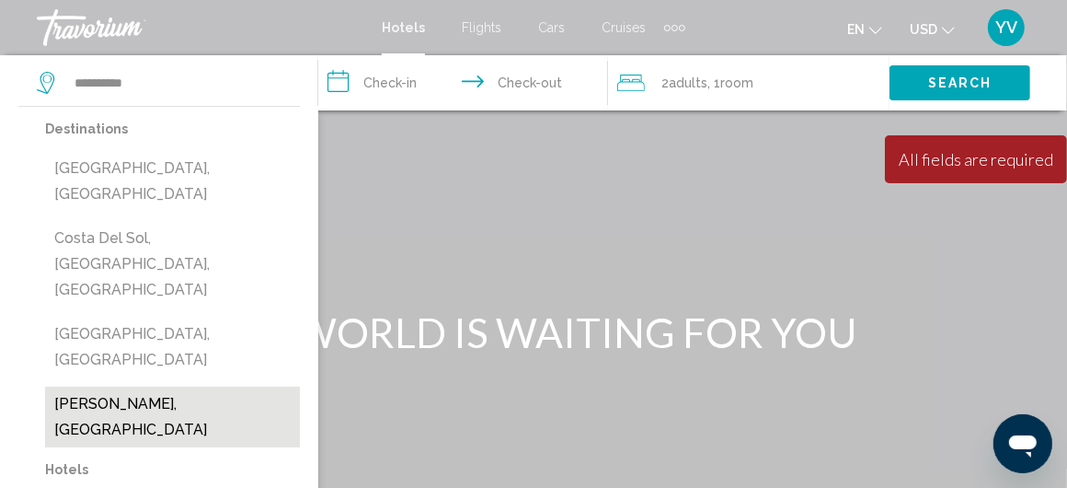
click at [166, 386] on button "Costa Del Silencio, Spain" at bounding box center [172, 416] width 255 height 61
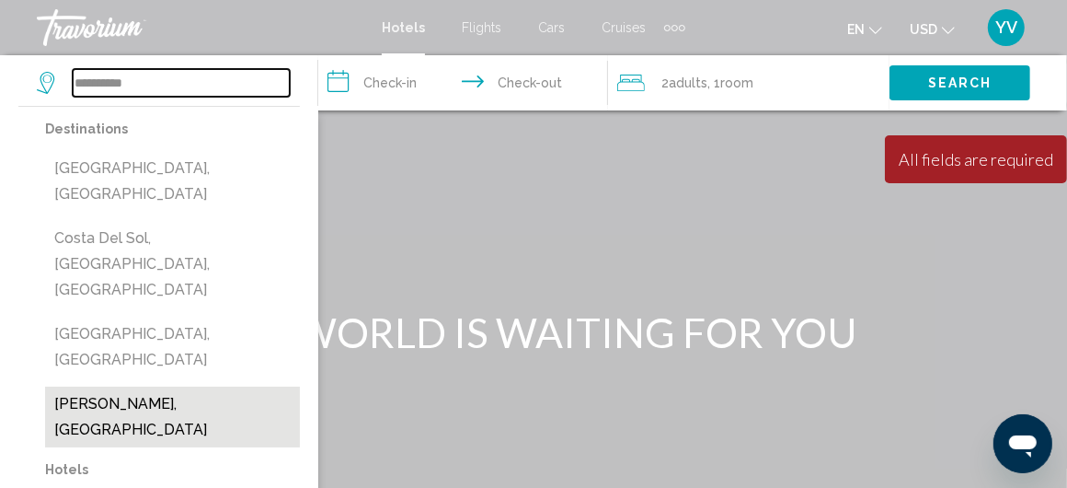
type input "**********"
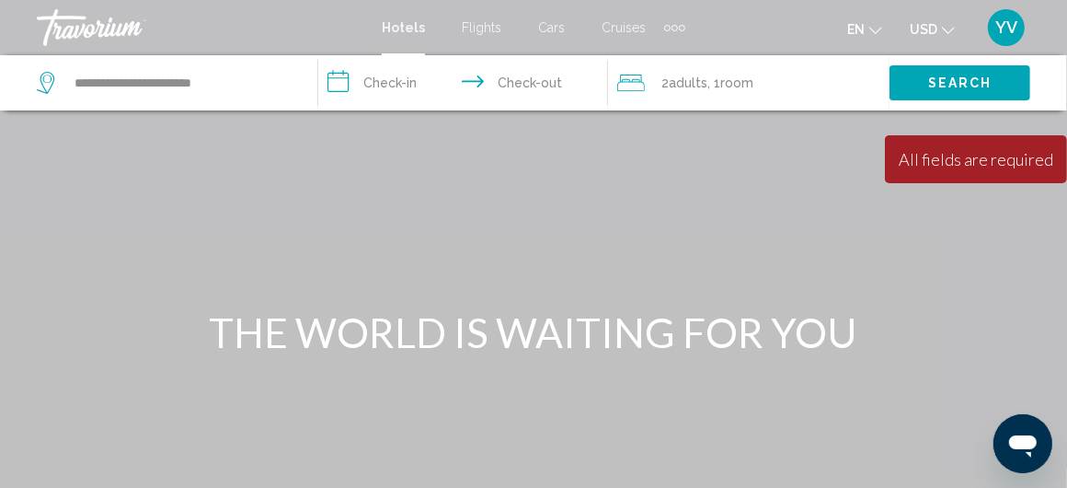
click at [384, 76] on input "**********" at bounding box center [467, 85] width 298 height 61
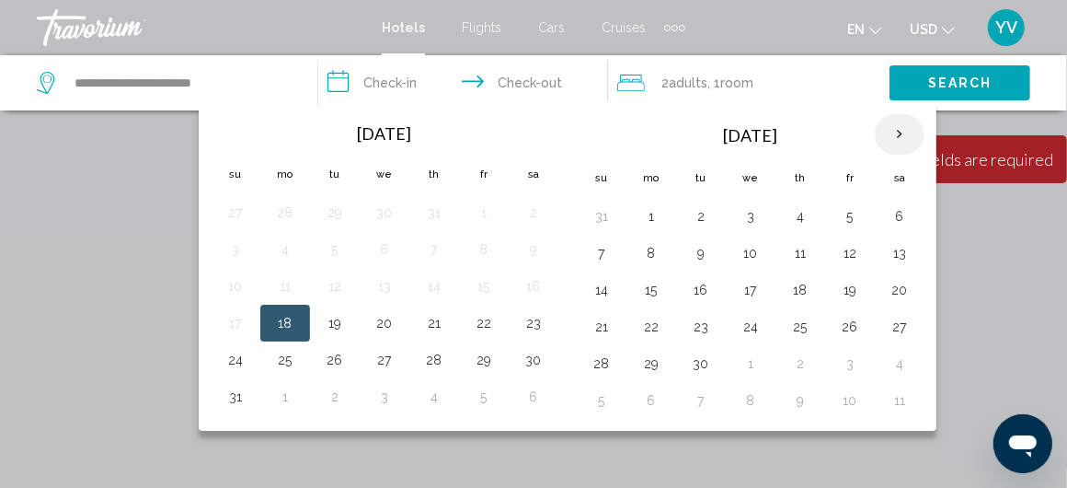
click at [883, 130] on th "Next month" at bounding box center [900, 134] width 50 height 40
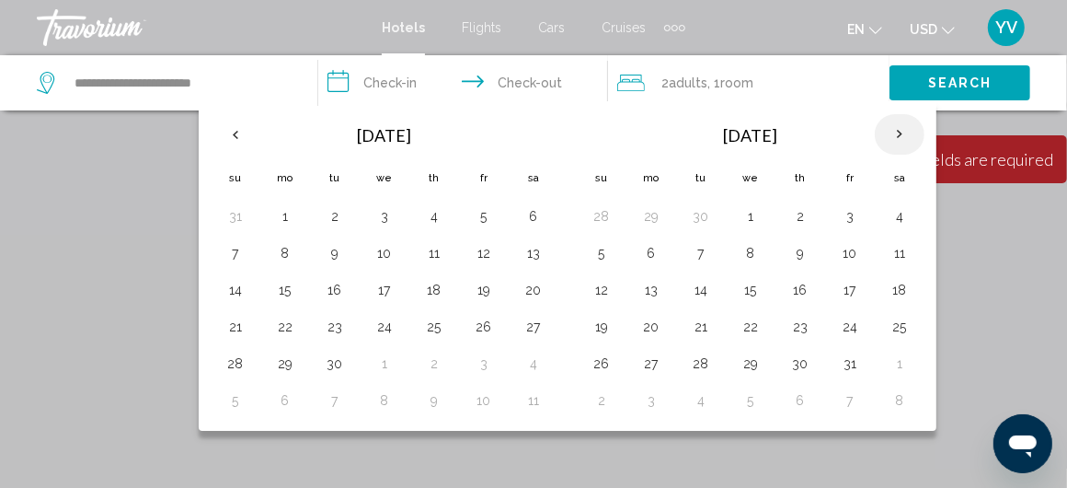
click at [886, 134] on th "Next month" at bounding box center [900, 134] width 50 height 40
click at [592, 245] on button "2" at bounding box center [601, 253] width 29 height 26
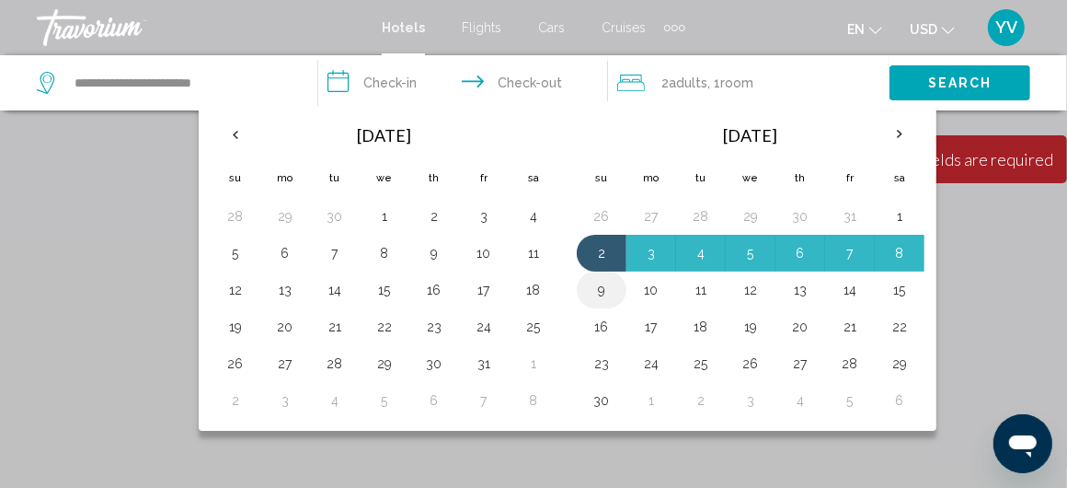
click at [591, 287] on button "9" at bounding box center [601, 290] width 29 height 26
type input "**********"
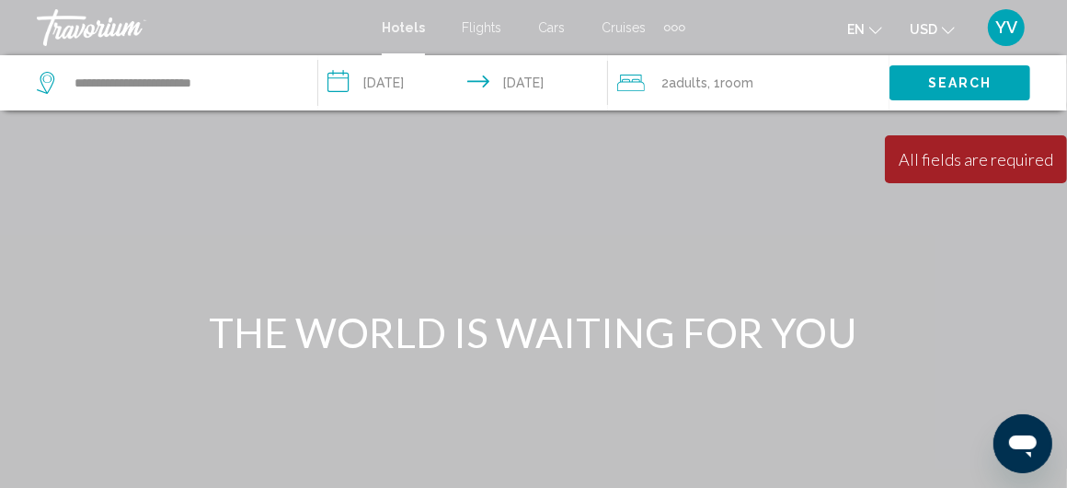
click at [692, 85] on span "Adults" at bounding box center [688, 82] width 39 height 15
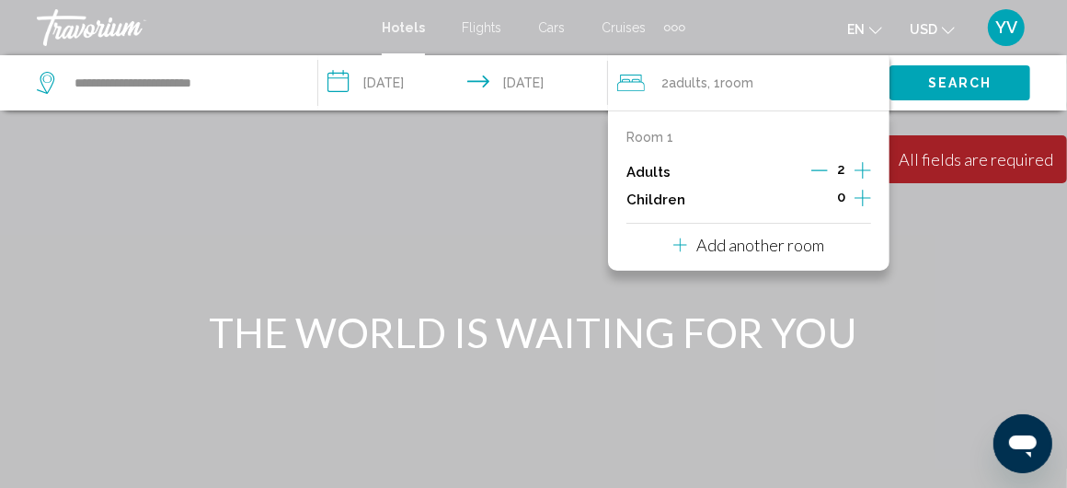
click at [821, 168] on icon "Decrement adults" at bounding box center [819, 170] width 17 height 17
click at [950, 80] on span "Search" at bounding box center [960, 83] width 64 height 15
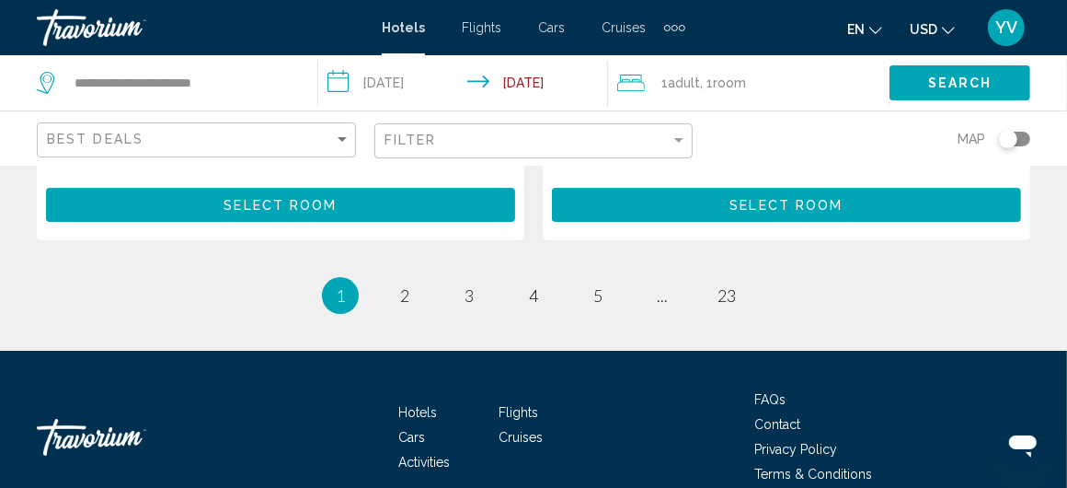
scroll to position [3956, 0]
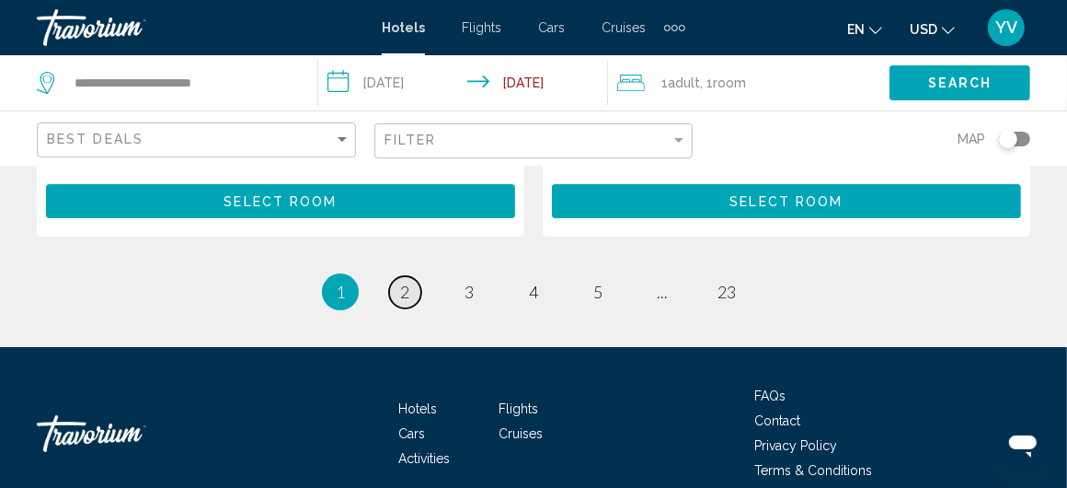
click at [403, 282] on span "2" at bounding box center [404, 292] width 9 height 20
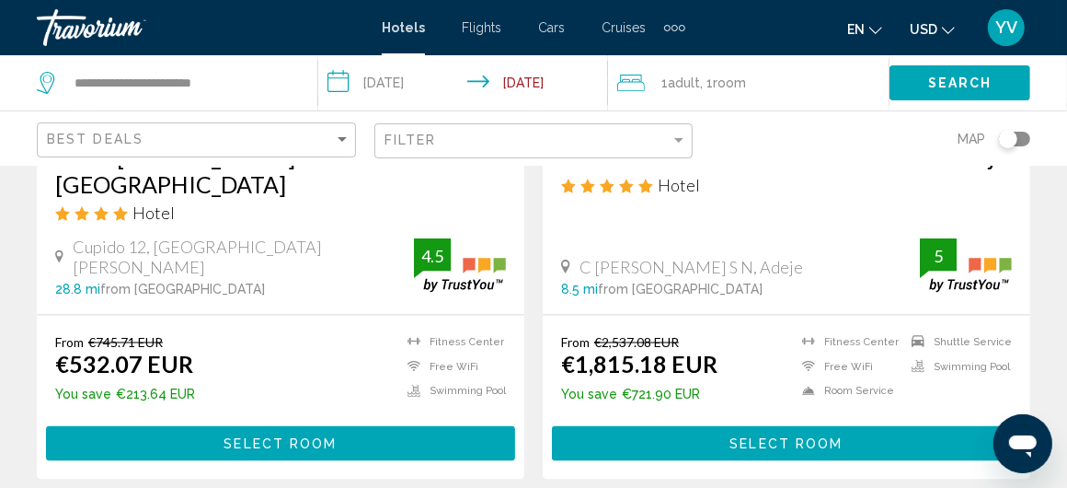
scroll to position [1748, 0]
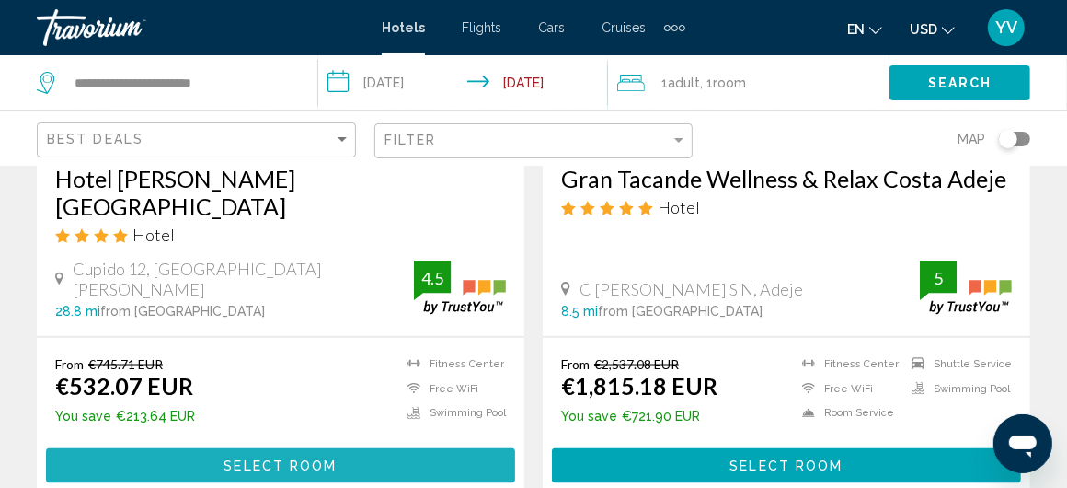
click at [261, 459] on span "Select Room" at bounding box center [280, 466] width 113 height 15
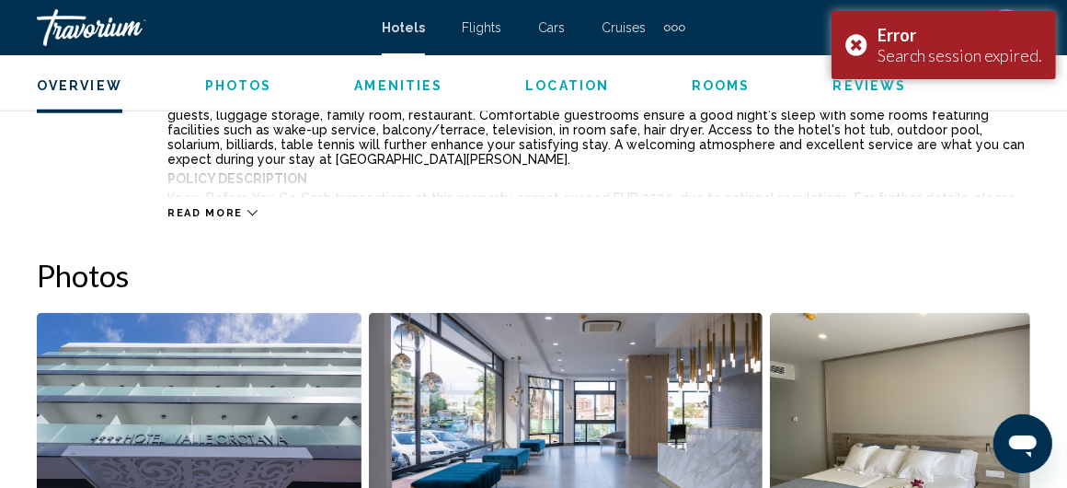
scroll to position [1260, 0]
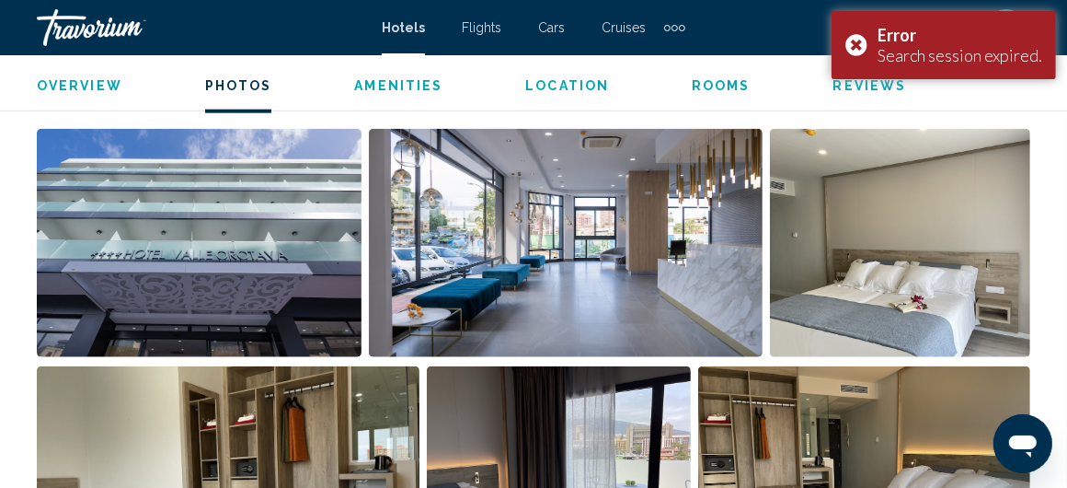
click at [616, 305] on img "Open full-screen image slider" at bounding box center [566, 243] width 394 height 228
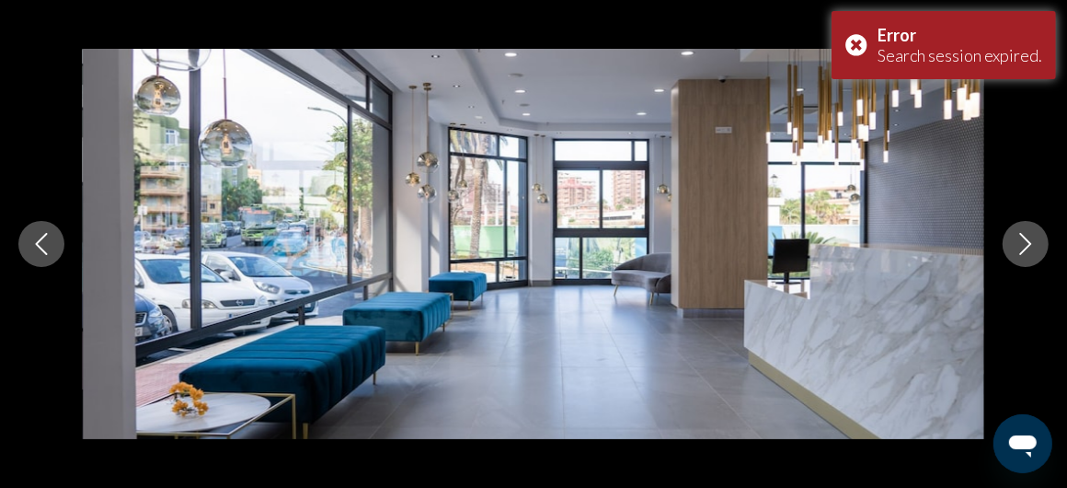
click at [1030, 241] on icon "Next image" at bounding box center [1026, 244] width 22 height 22
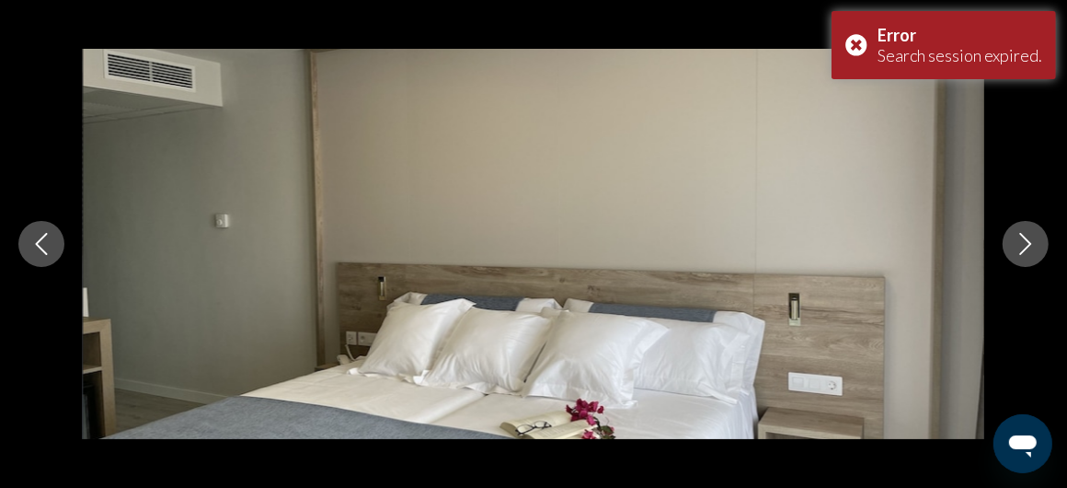
click at [1030, 241] on icon "Next image" at bounding box center [1026, 244] width 22 height 22
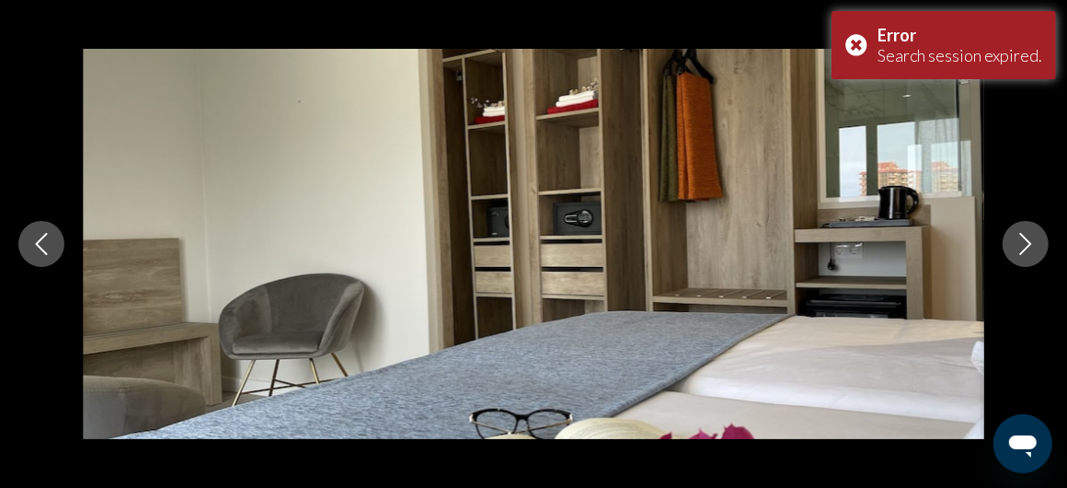
click at [1030, 241] on icon "Next image" at bounding box center [1026, 244] width 22 height 22
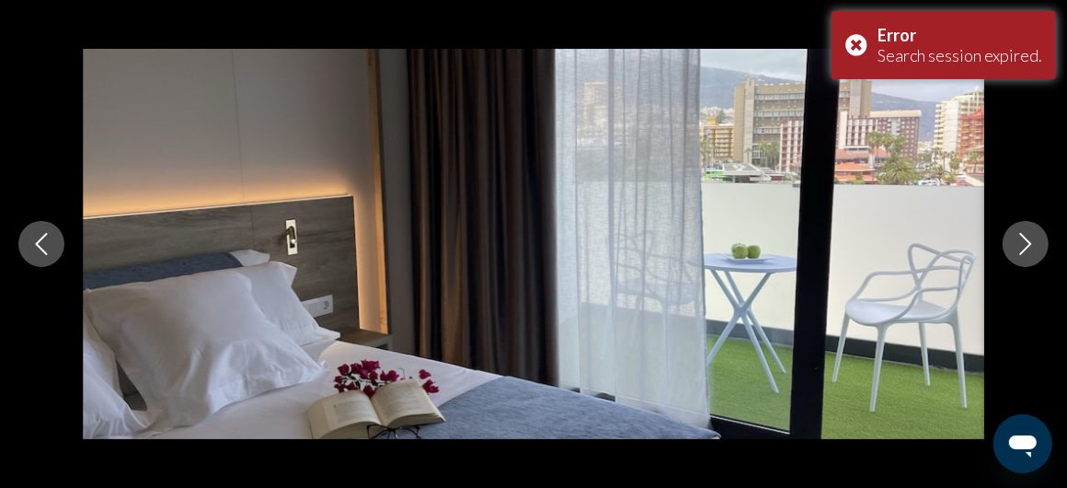
click at [1030, 241] on icon "Next image" at bounding box center [1026, 244] width 22 height 22
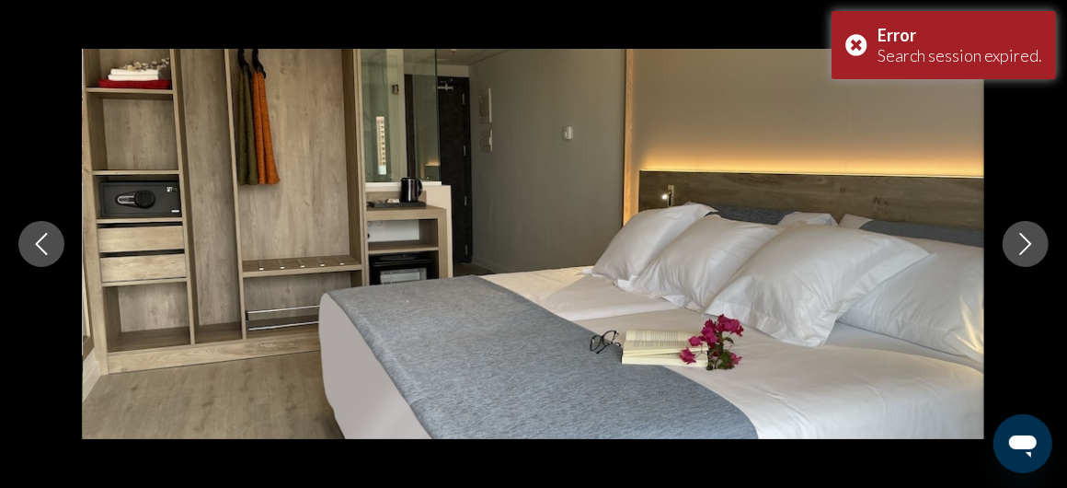
click at [41, 244] on icon "Previous image" at bounding box center [41, 244] width 22 height 22
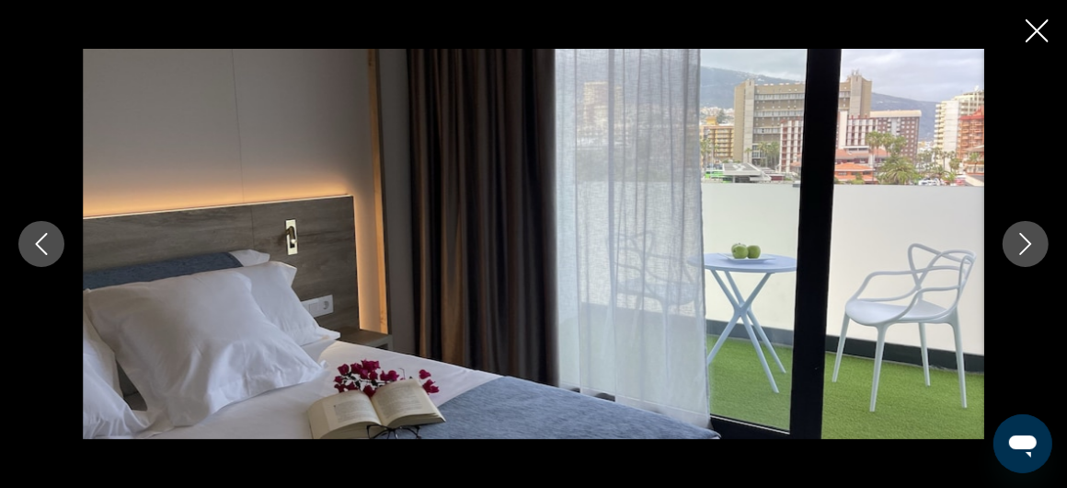
click at [1022, 240] on icon "Next image" at bounding box center [1026, 244] width 22 height 22
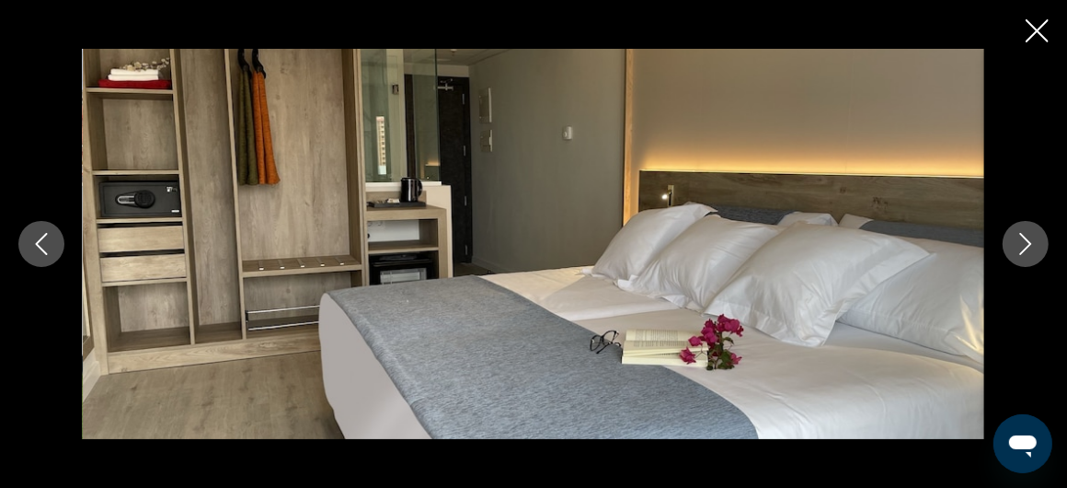
click at [1022, 240] on icon "Next image" at bounding box center [1026, 244] width 22 height 22
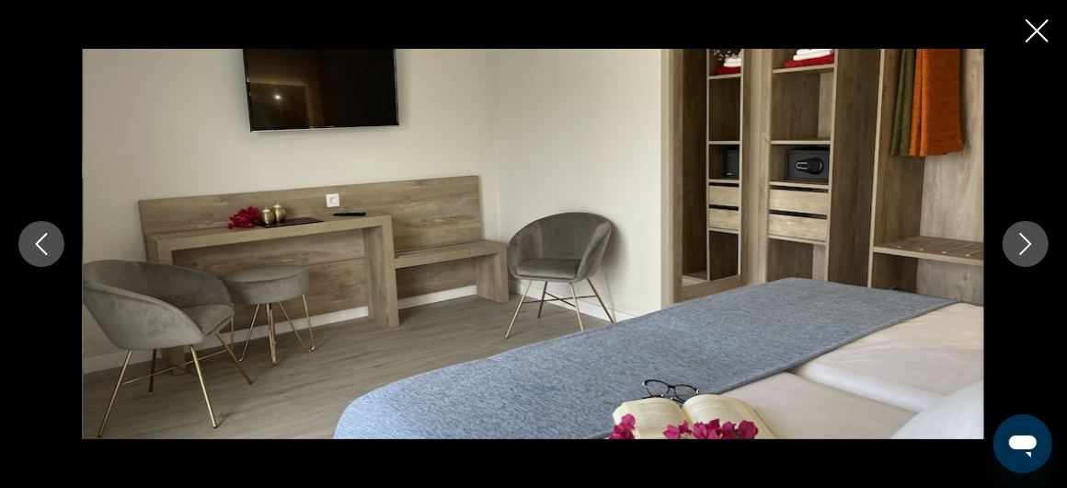
click at [1022, 240] on icon "Next image" at bounding box center [1026, 244] width 22 height 22
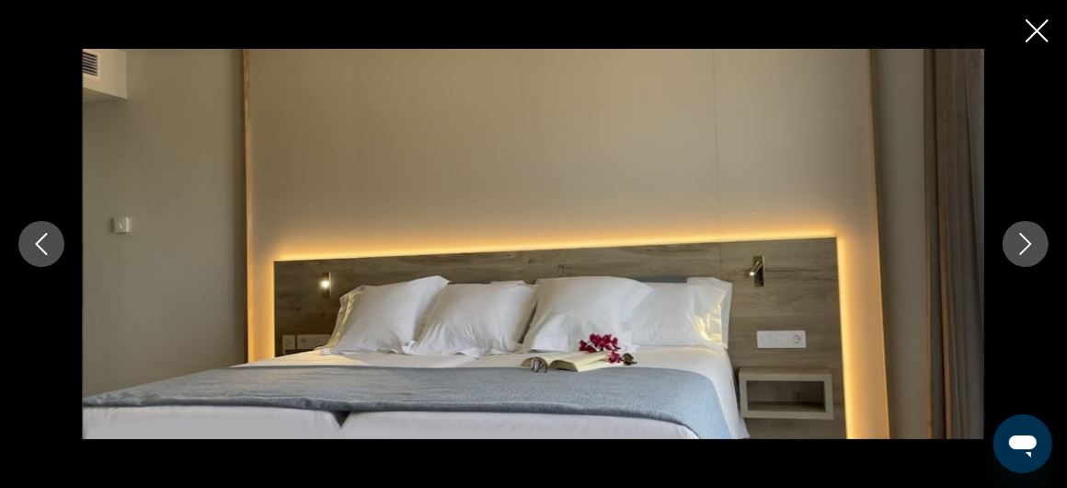
click at [1022, 240] on icon "Next image" at bounding box center [1026, 244] width 22 height 22
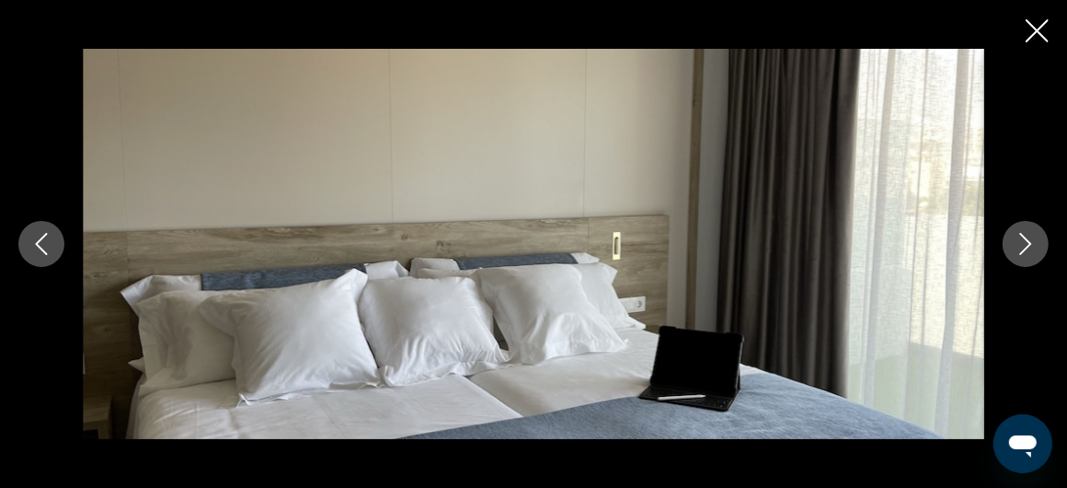
click at [1022, 240] on icon "Next image" at bounding box center [1026, 244] width 22 height 22
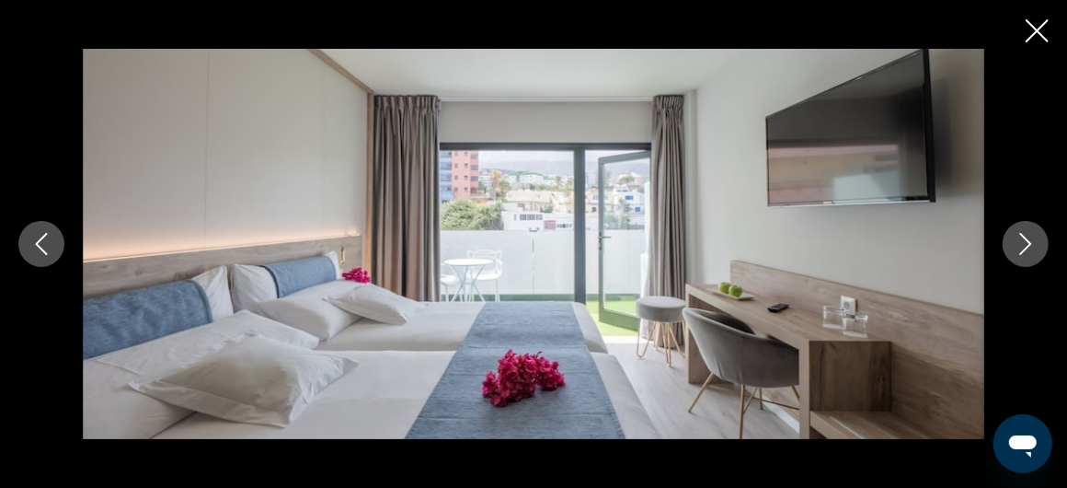
click at [1022, 240] on icon "Next image" at bounding box center [1026, 244] width 22 height 22
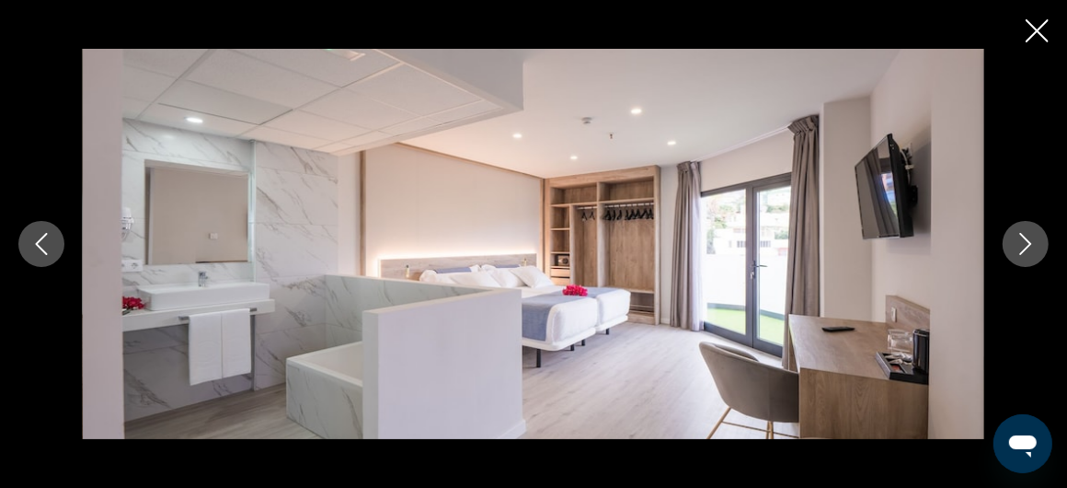
click at [1022, 240] on icon "Next image" at bounding box center [1026, 244] width 22 height 22
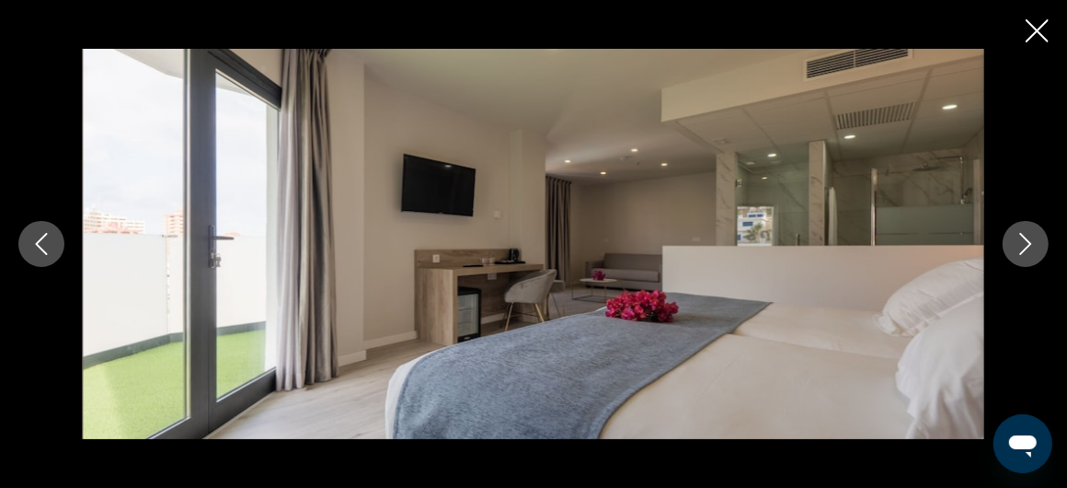
click at [1022, 240] on icon "Next image" at bounding box center [1026, 244] width 22 height 22
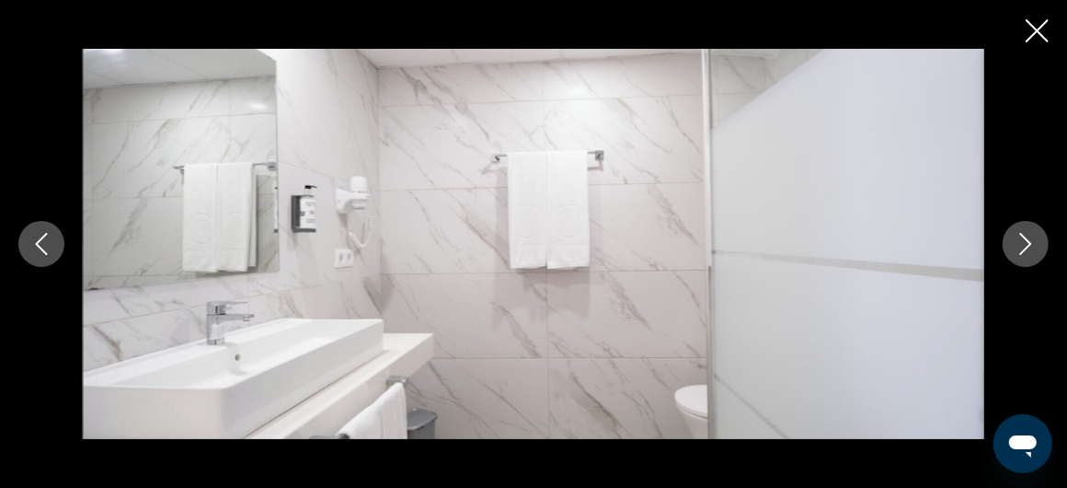
click at [1022, 240] on icon "Next image" at bounding box center [1026, 244] width 22 height 22
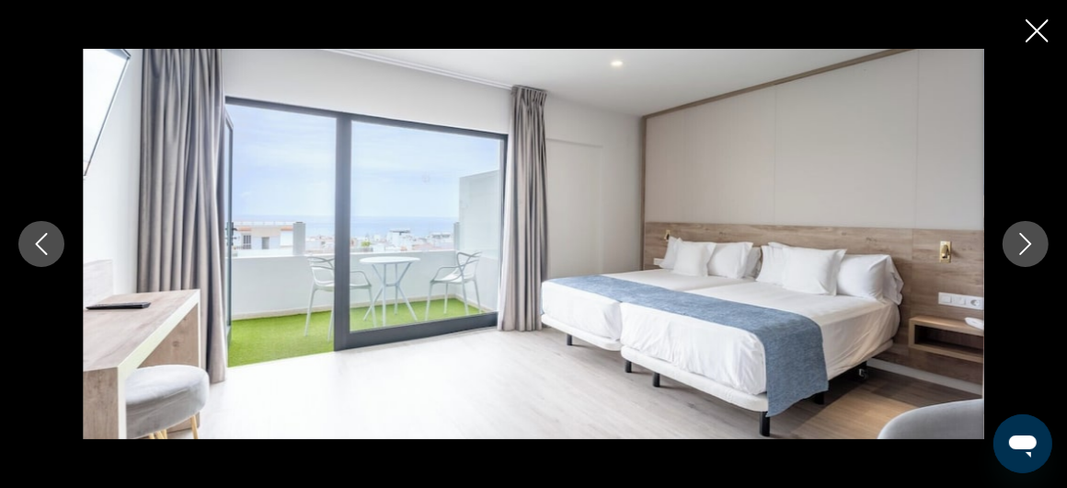
click at [1022, 240] on icon "Next image" at bounding box center [1026, 244] width 22 height 22
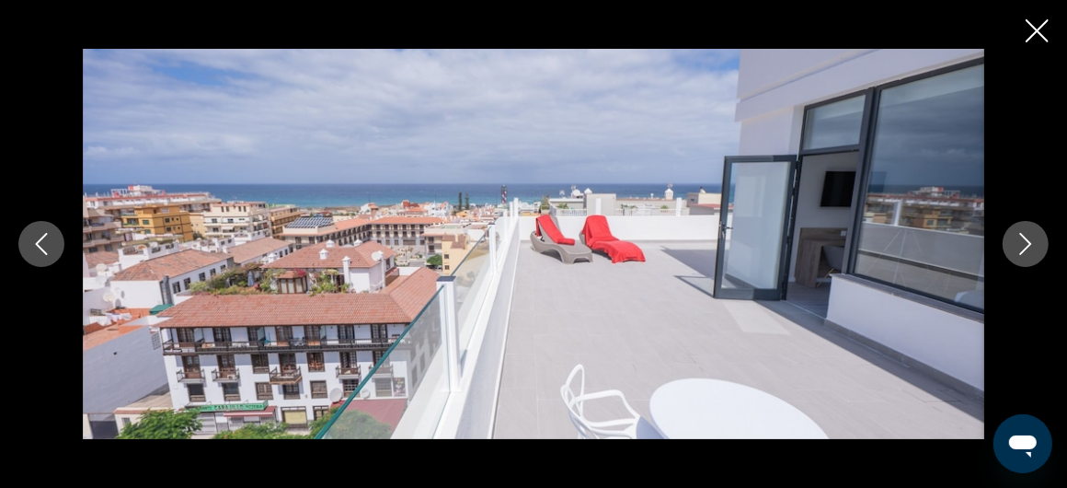
click at [1022, 240] on icon "Next image" at bounding box center [1026, 244] width 22 height 22
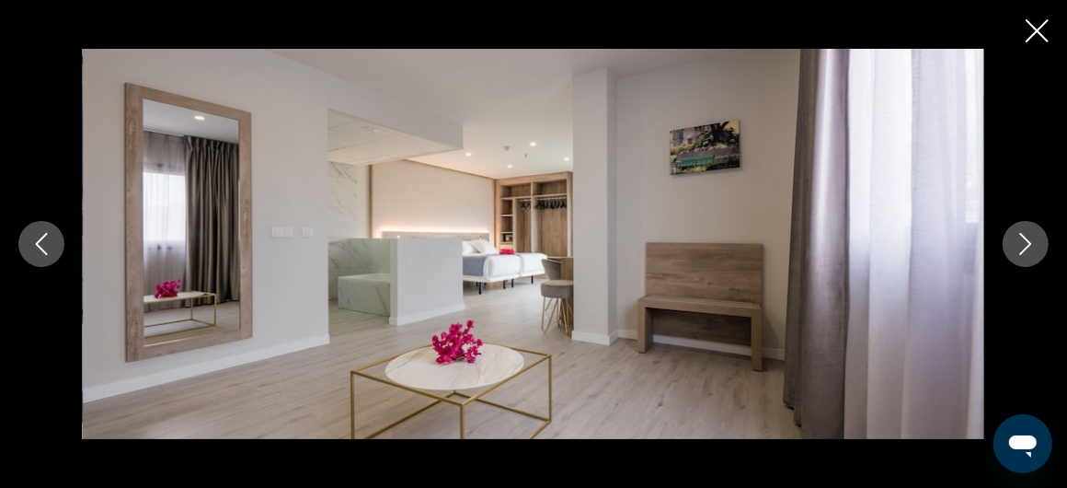
click at [1022, 240] on icon "Next image" at bounding box center [1026, 244] width 22 height 22
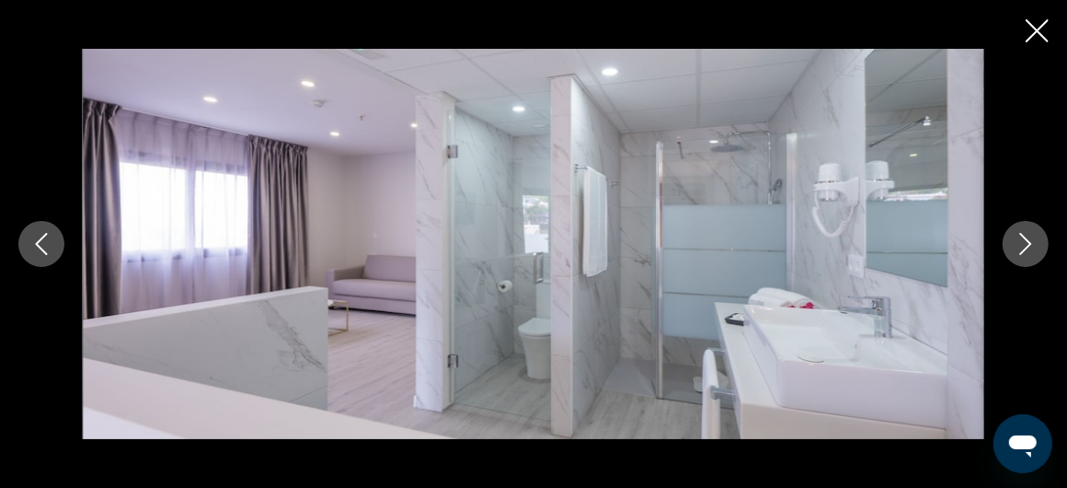
click at [1032, 29] on icon "Close slideshow" at bounding box center [1037, 30] width 23 height 23
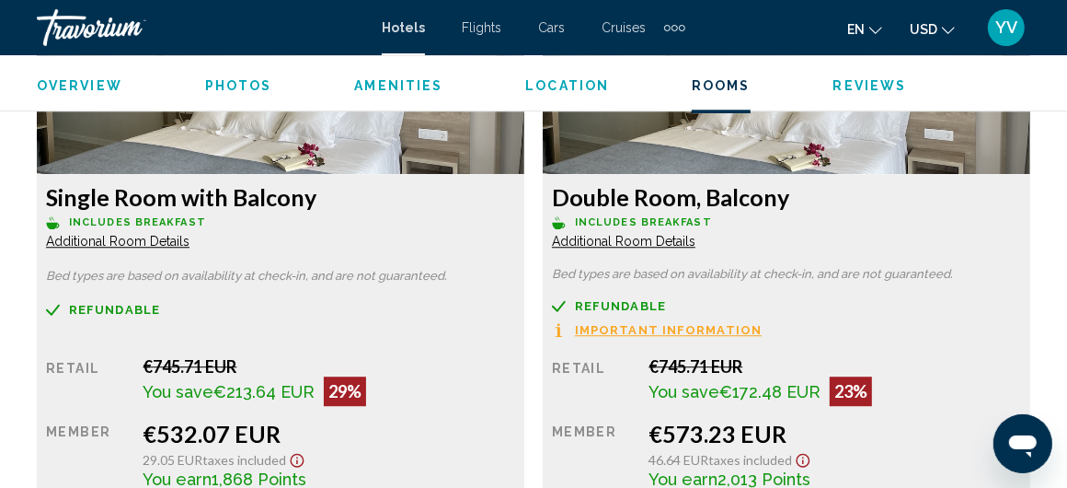
scroll to position [3008, 0]
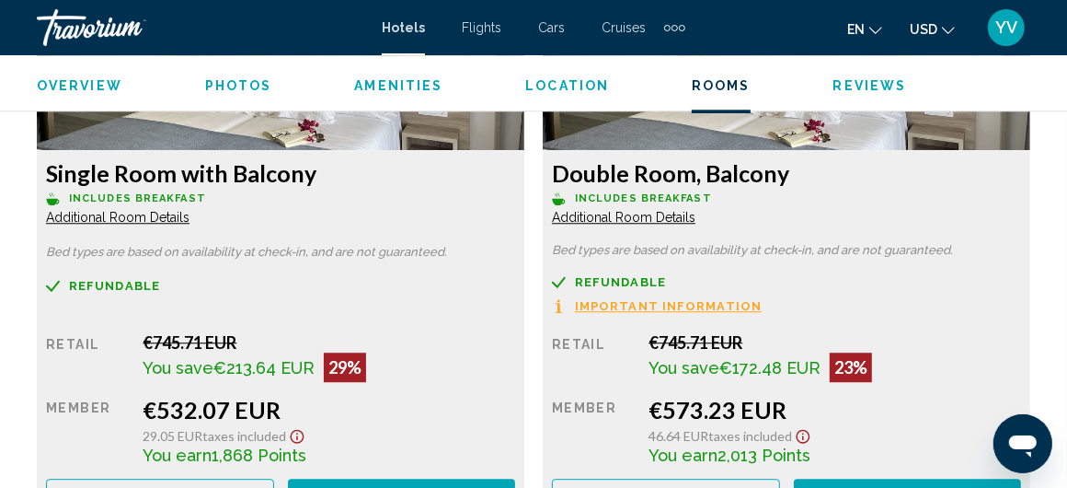
click at [659, 300] on span "Important Information" at bounding box center [668, 306] width 187 height 12
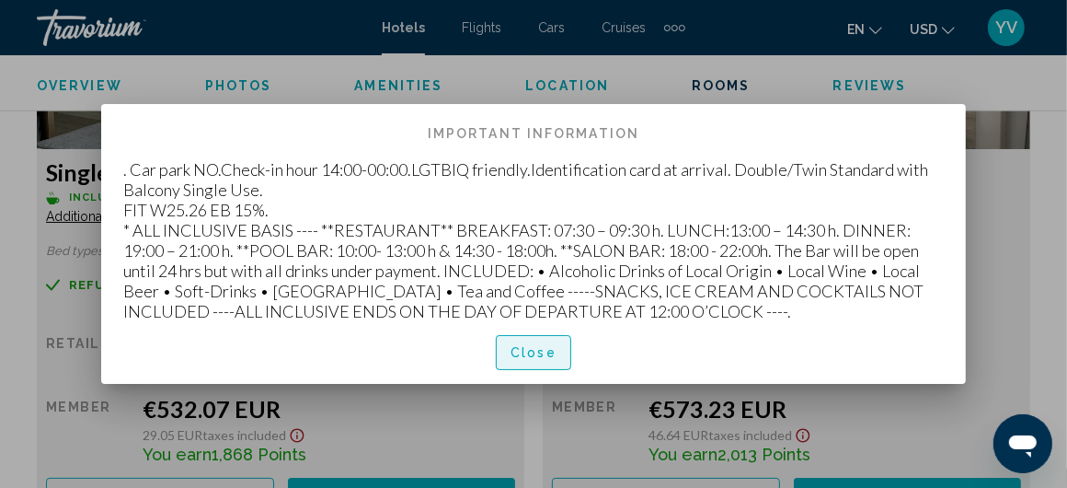
click at [535, 347] on span "Close" at bounding box center [534, 353] width 46 height 15
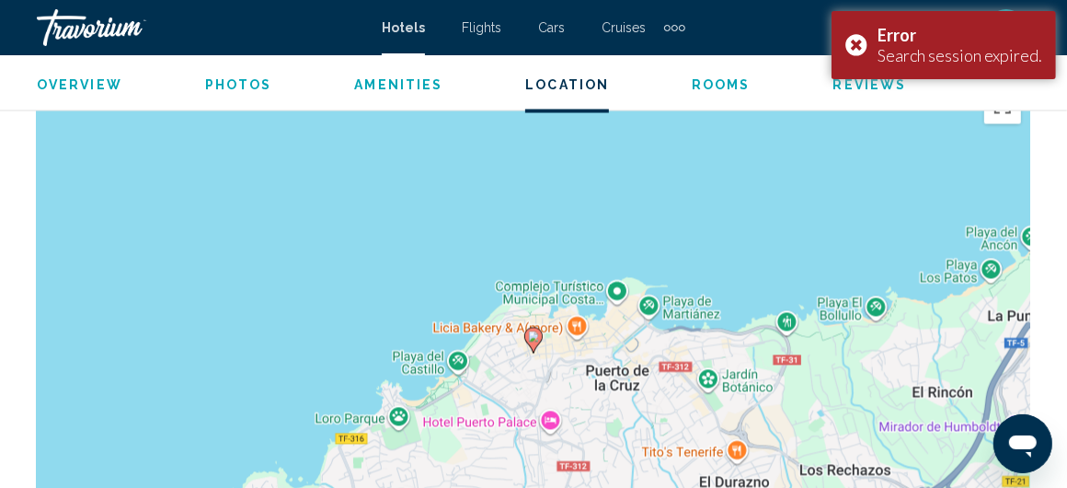
scroll to position [2180, 0]
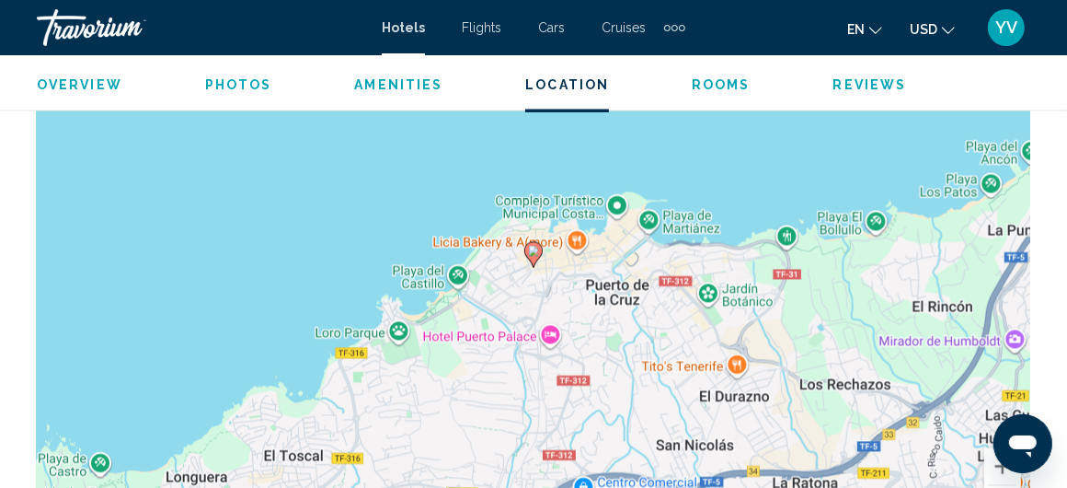
click at [538, 249] on icon "Main content" at bounding box center [533, 255] width 17 height 24
click at [530, 247] on image "Main content" at bounding box center [533, 251] width 11 height 11
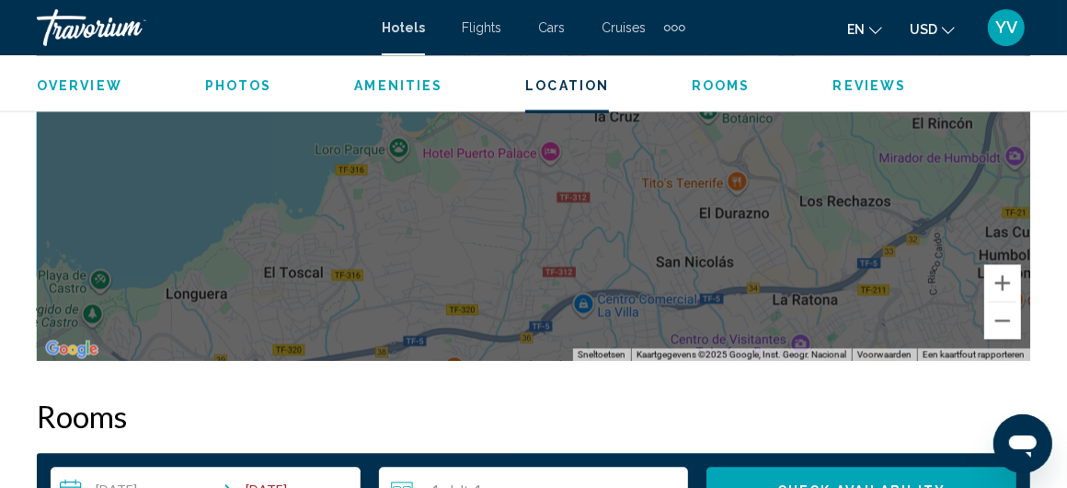
scroll to position [2088, 0]
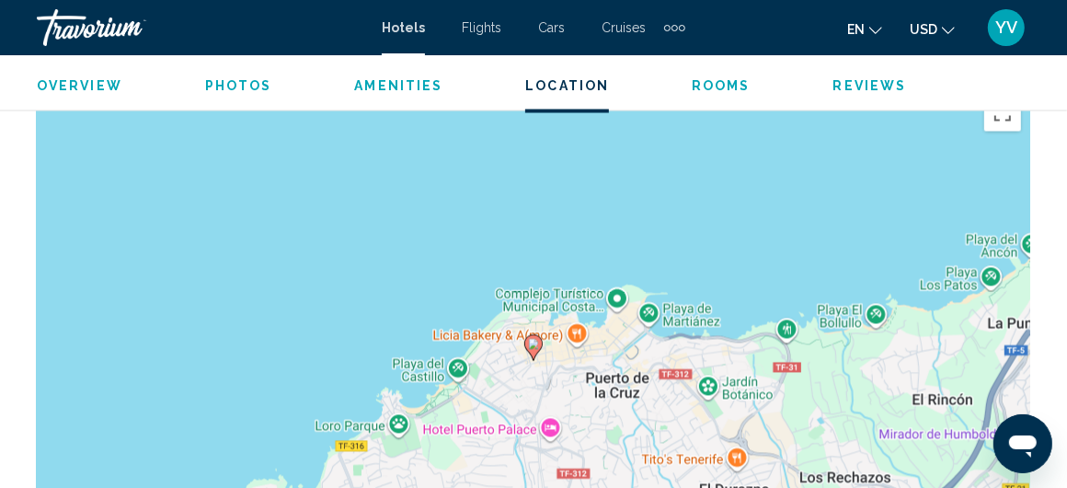
click at [536, 331] on div "Druk op Alt + Enter om te slepen met het toetsenbord. Gebruik dan de pijltoetse…" at bounding box center [534, 362] width 994 height 552
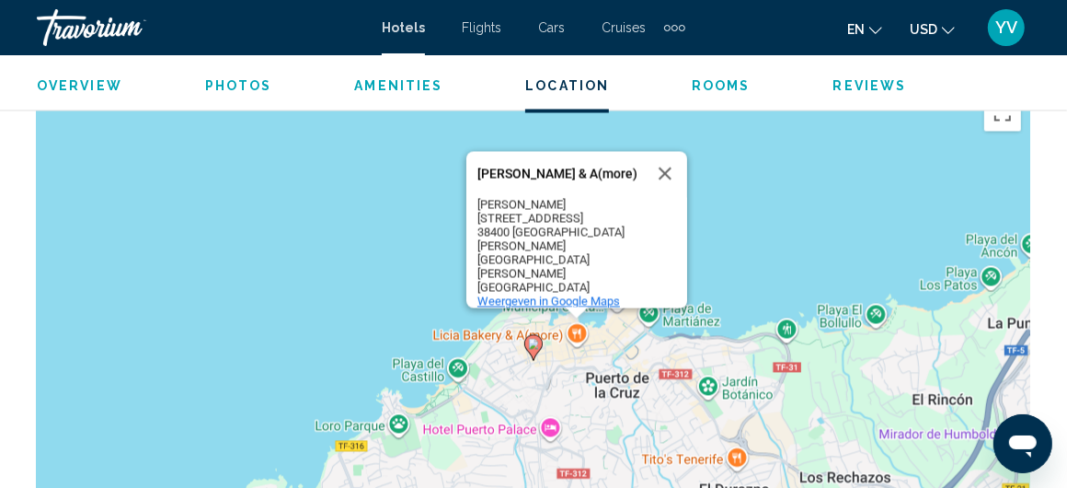
click at [543, 294] on span "Weergeven in Google Maps" at bounding box center [548, 301] width 143 height 14
click at [406, 29] on span "Hotels" at bounding box center [403, 27] width 43 height 15
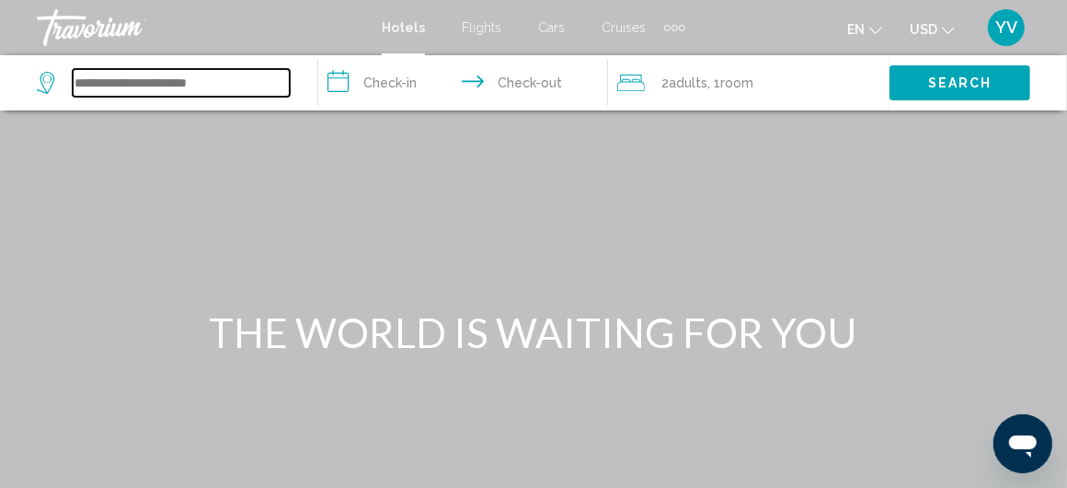
click at [95, 85] on input "Search widget" at bounding box center [181, 83] width 217 height 28
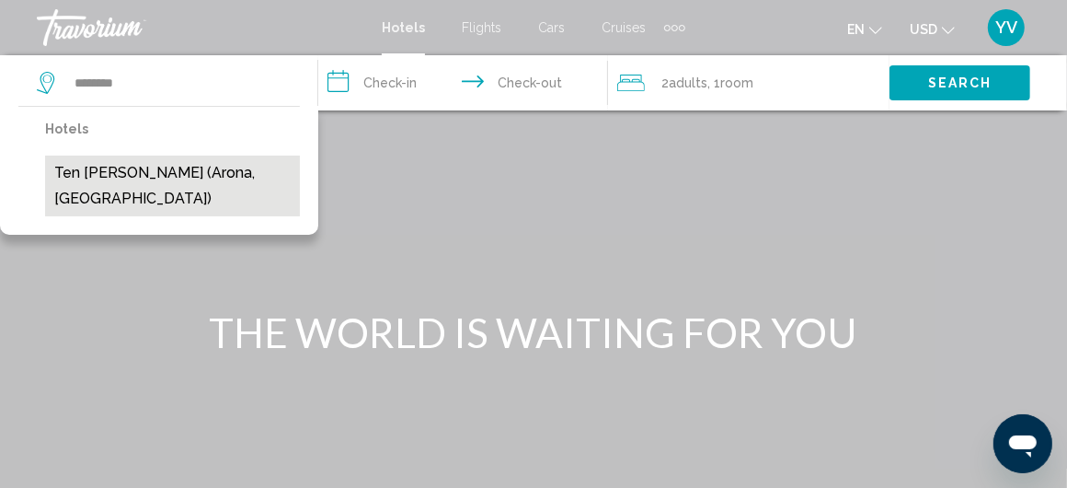
click at [96, 168] on button "Ten Bel Maravilla (Arona, ES)" at bounding box center [172, 185] width 255 height 61
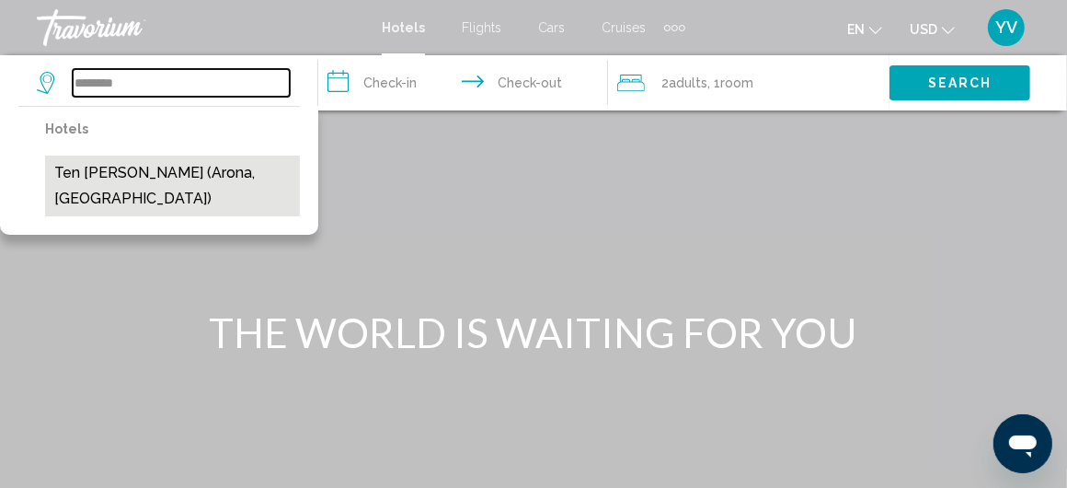
type input "**********"
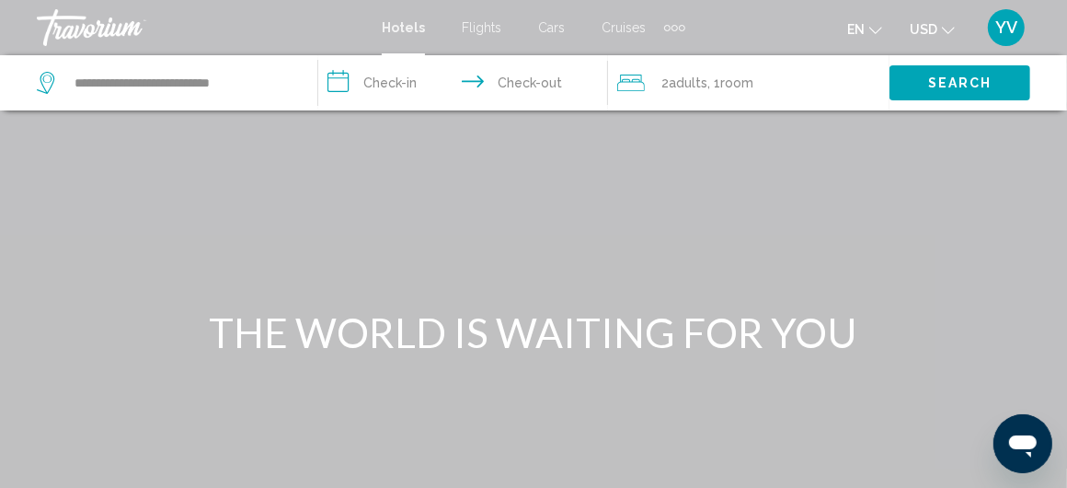
click at [391, 89] on input "**********" at bounding box center [467, 85] width 298 height 61
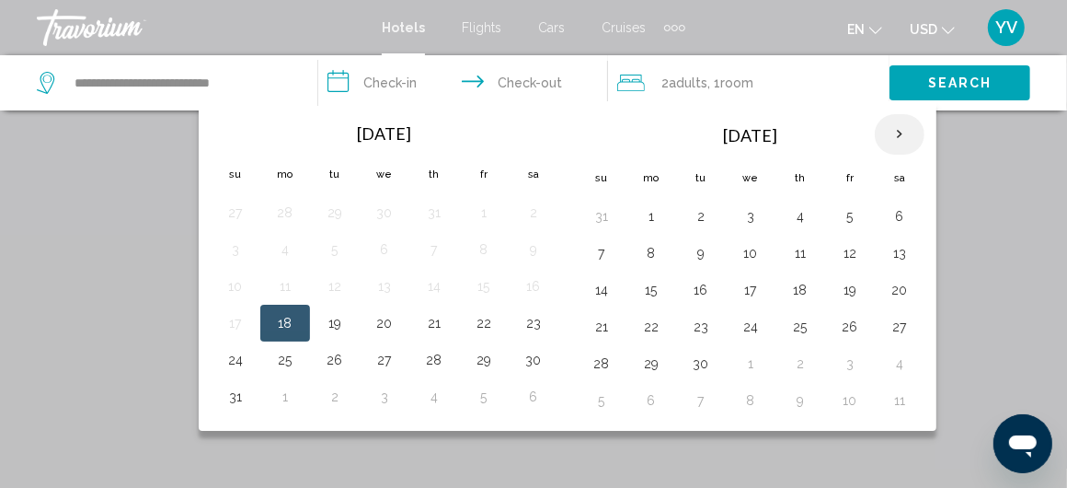
click at [886, 130] on th "Next month" at bounding box center [900, 134] width 50 height 40
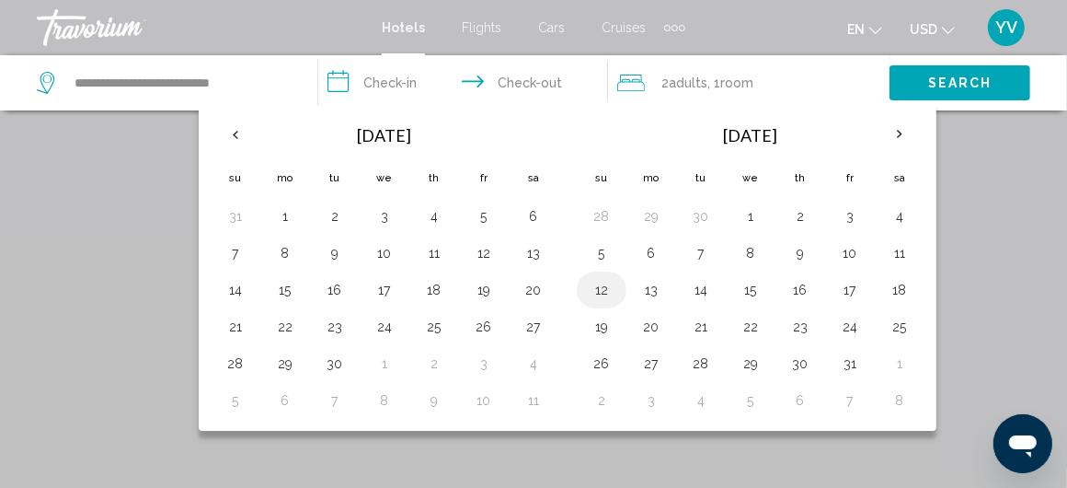
click at [598, 285] on button "12" at bounding box center [601, 290] width 29 height 26
click at [532, 83] on input "**********" at bounding box center [467, 85] width 298 height 61
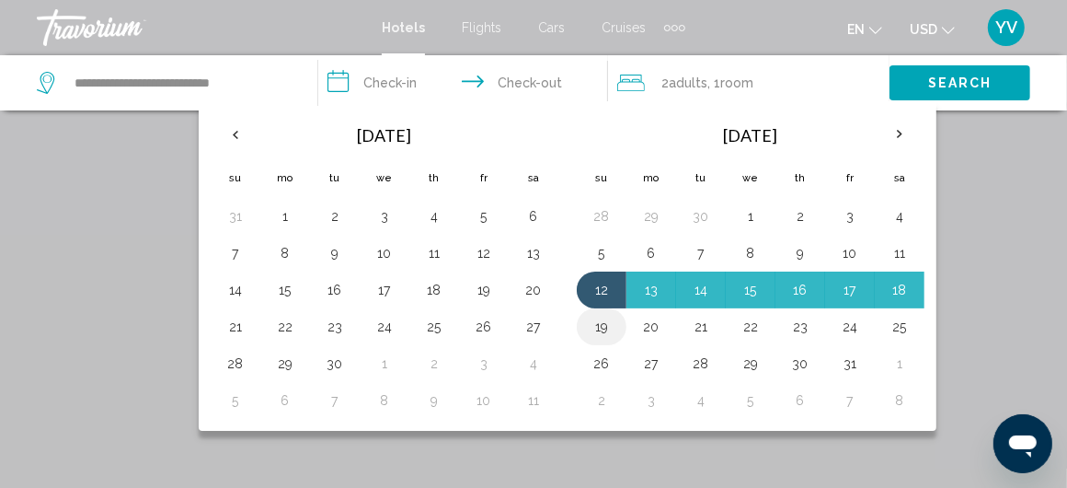
click at [596, 321] on button "19" at bounding box center [601, 327] width 29 height 26
type input "**********"
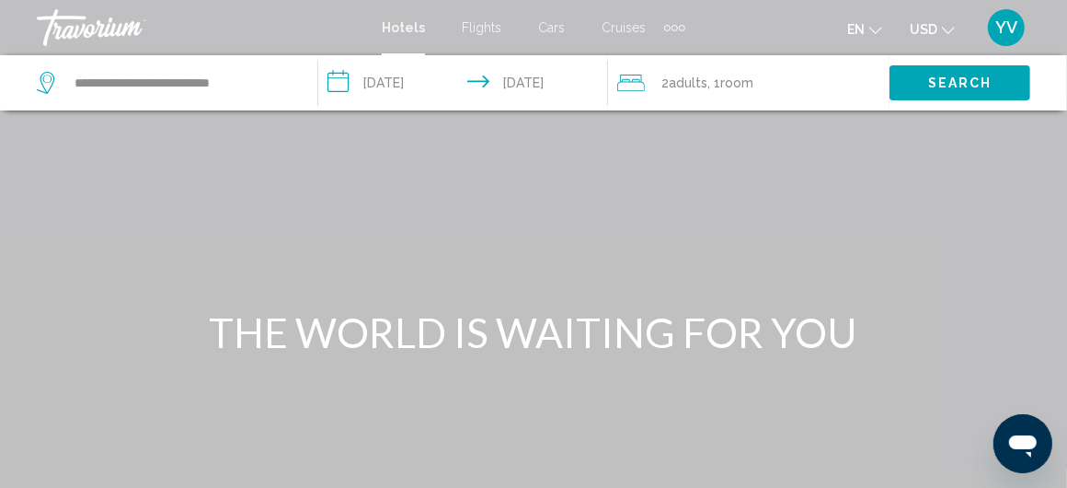
click at [708, 82] on span "Adults" at bounding box center [688, 82] width 39 height 15
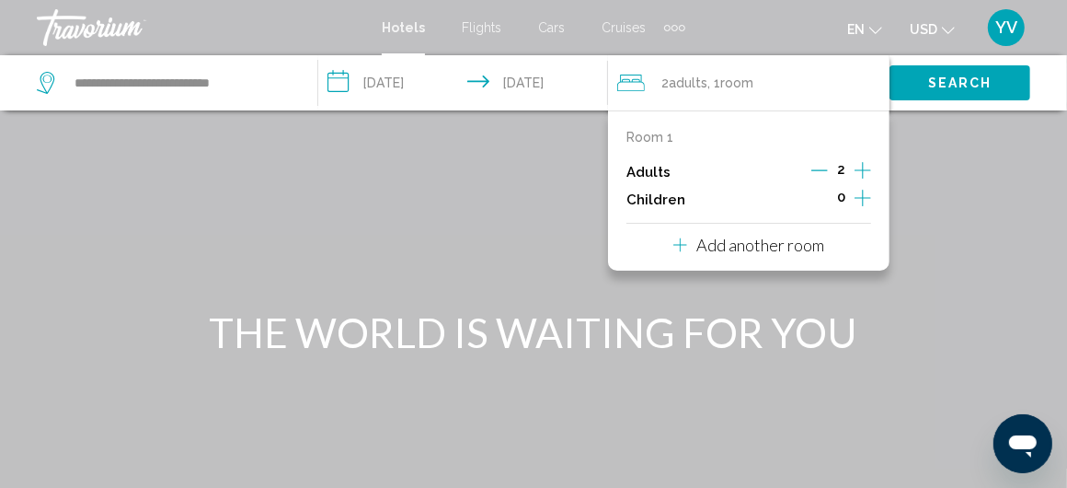
click at [821, 163] on icon "Decrement adults" at bounding box center [819, 170] width 17 height 17
click at [961, 78] on span "Search" at bounding box center [960, 83] width 64 height 15
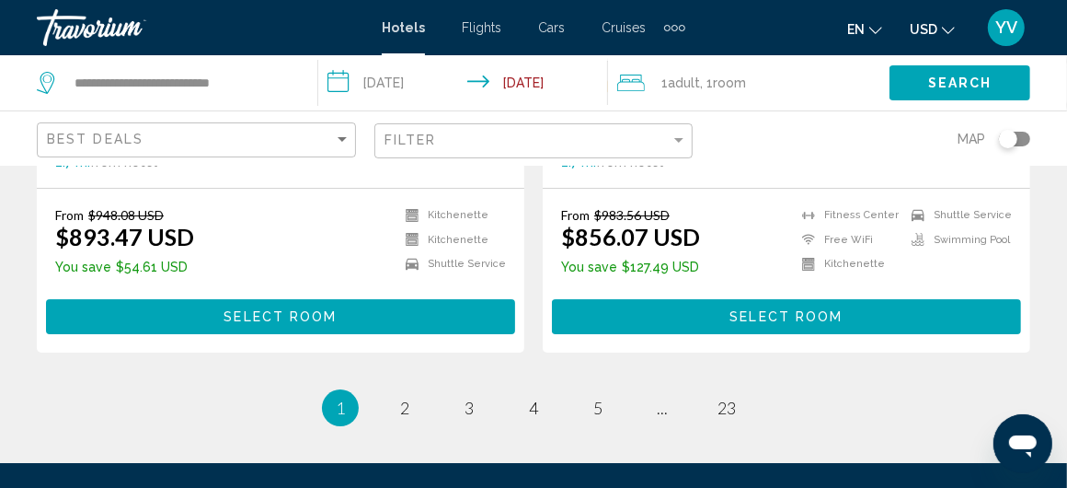
scroll to position [3864, 0]
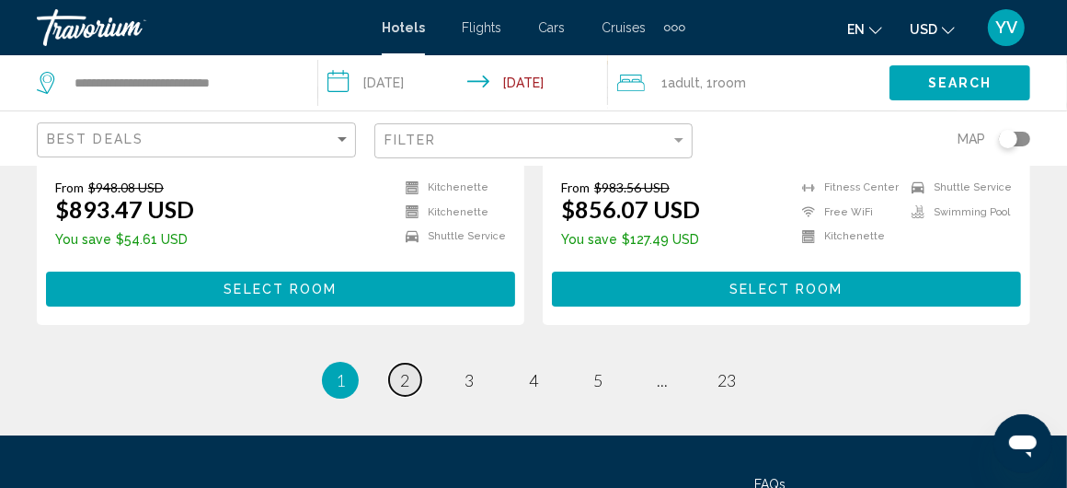
click at [409, 370] on span "2" at bounding box center [404, 380] width 9 height 20
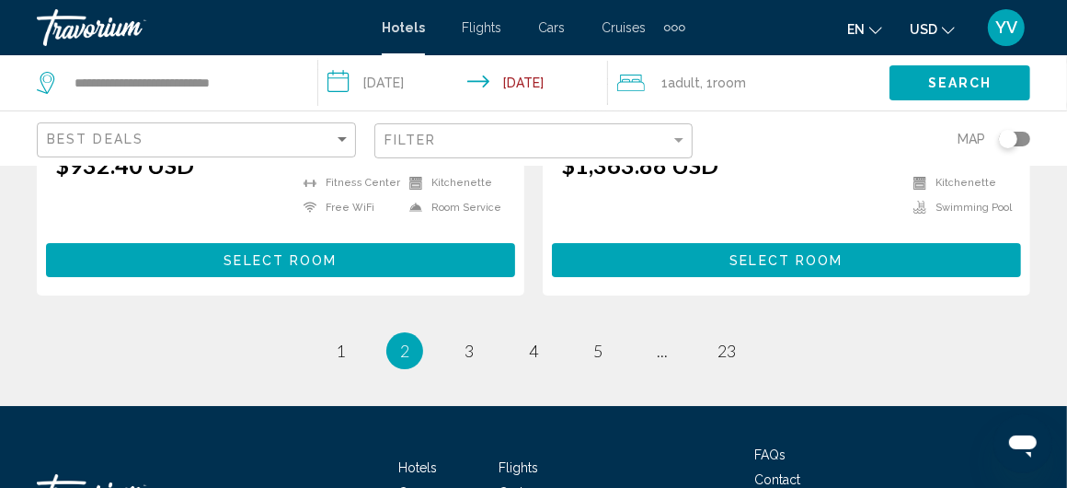
scroll to position [3864, 0]
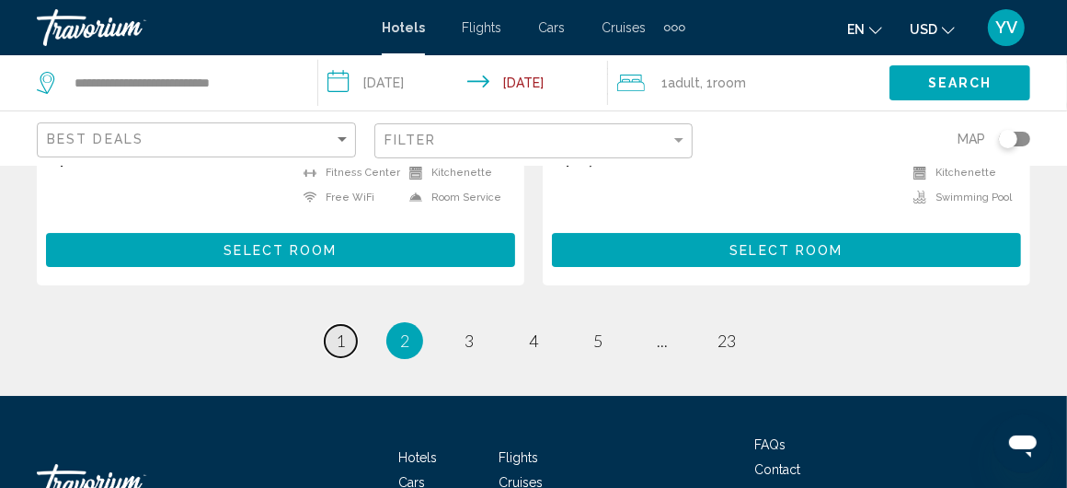
click at [340, 330] on span "1" at bounding box center [340, 340] width 9 height 20
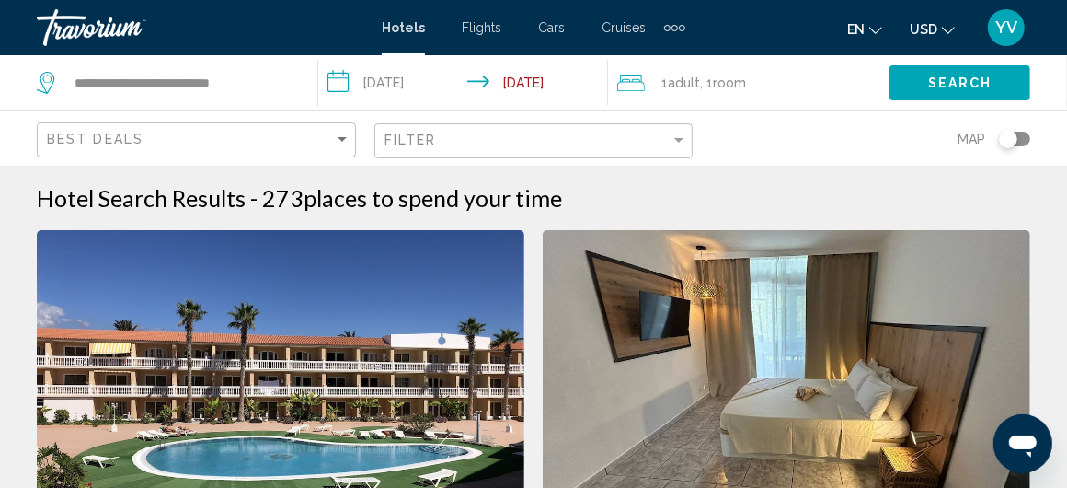
click at [293, 394] on img "Main content" at bounding box center [281, 377] width 488 height 294
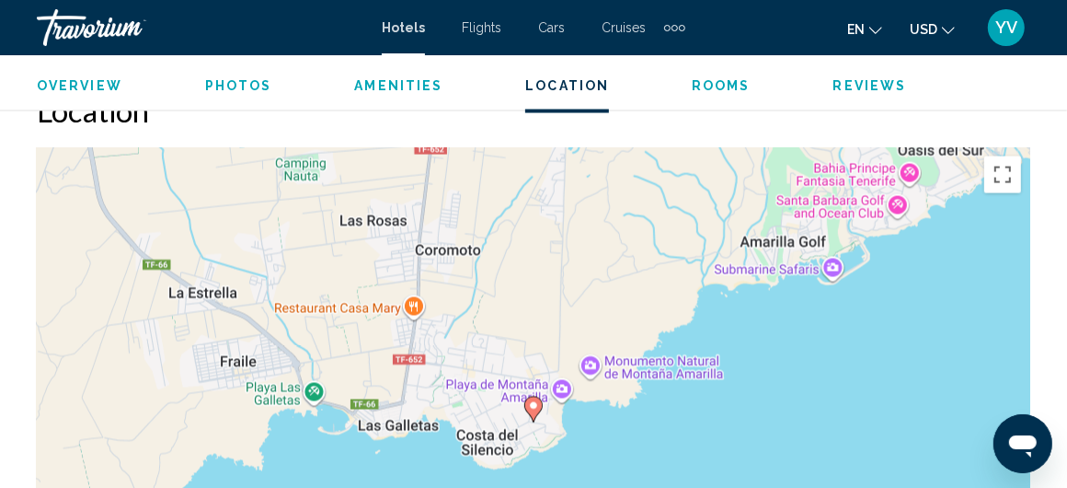
scroll to position [1996, 0]
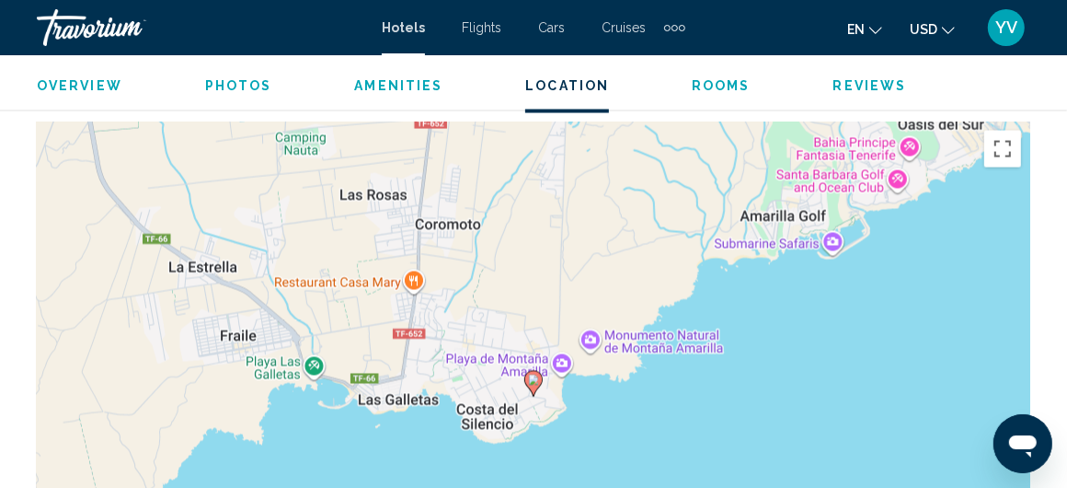
click at [374, 386] on div "Druk op Alt + Enter om te slepen met het toetsenbord. Gebruik dan de pijltoetse…" at bounding box center [534, 397] width 994 height 552
click at [532, 384] on image "Main content" at bounding box center [533, 379] width 11 height 11
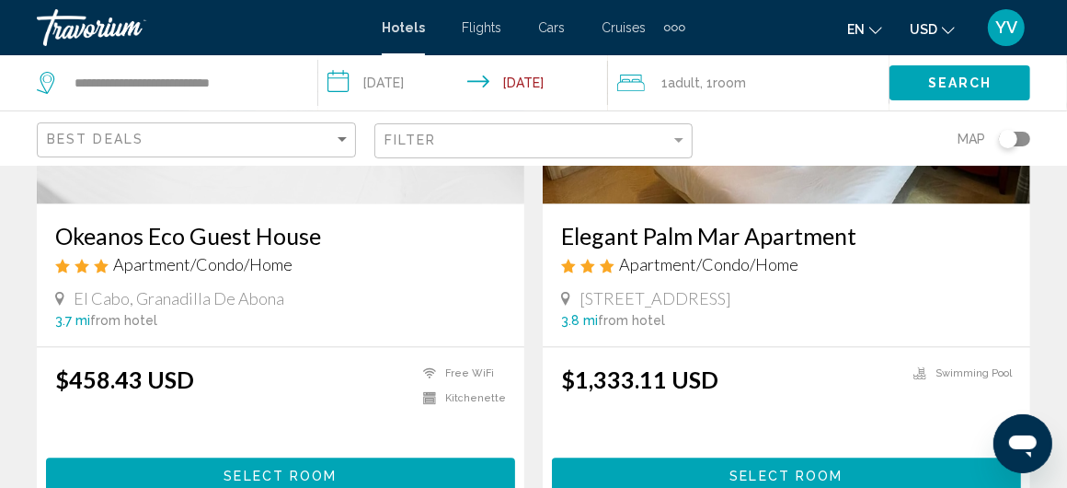
scroll to position [2392, 0]
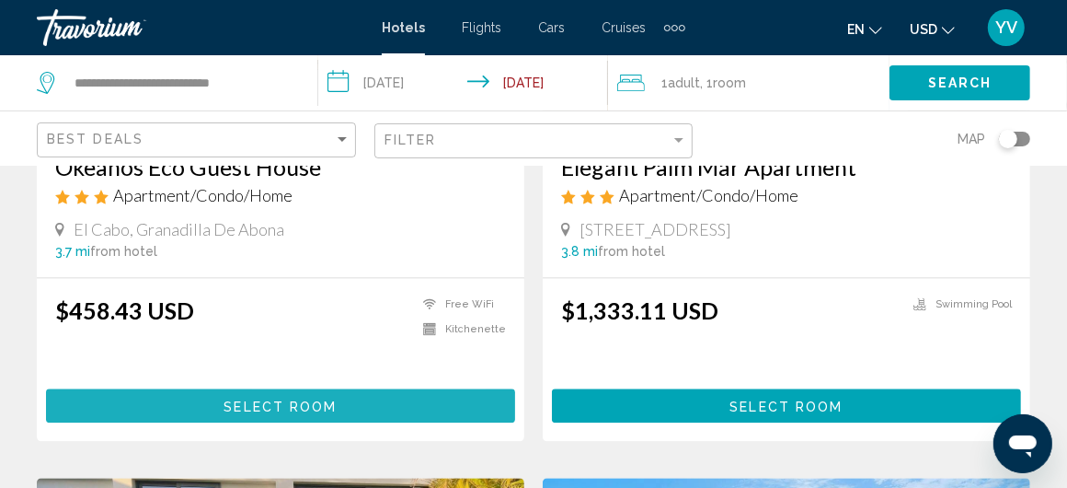
click at [267, 398] on span "Select Room" at bounding box center [280, 405] width 113 height 15
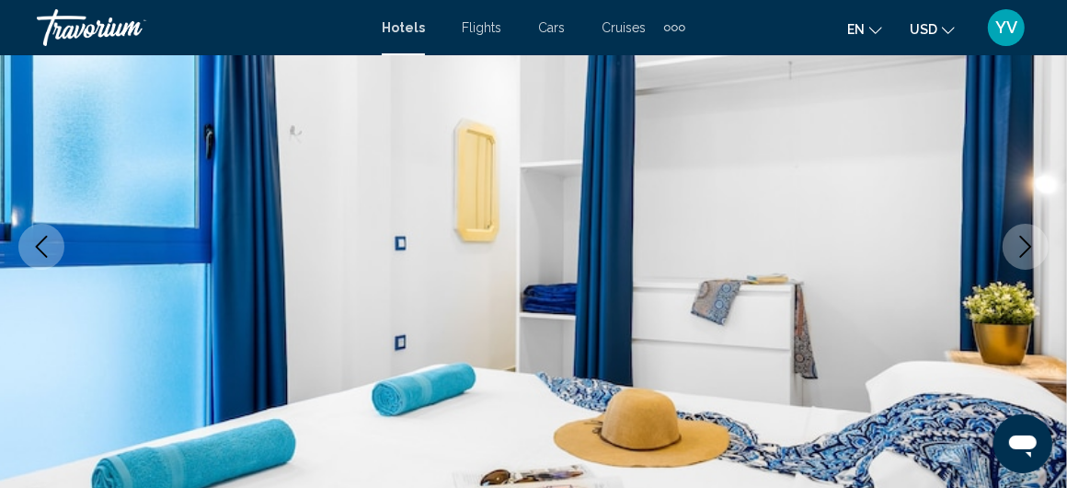
scroll to position [276, 0]
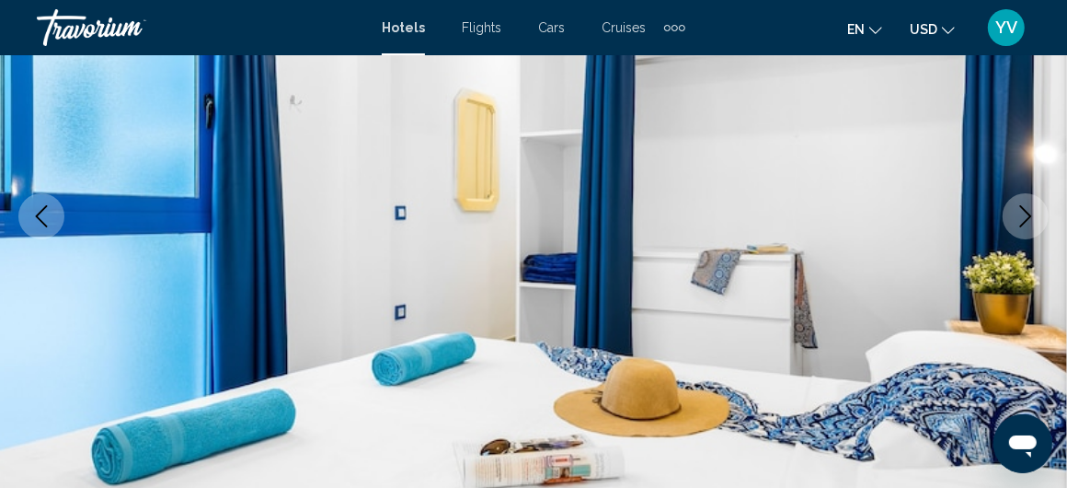
click at [1029, 213] on icon "Next image" at bounding box center [1026, 216] width 12 height 22
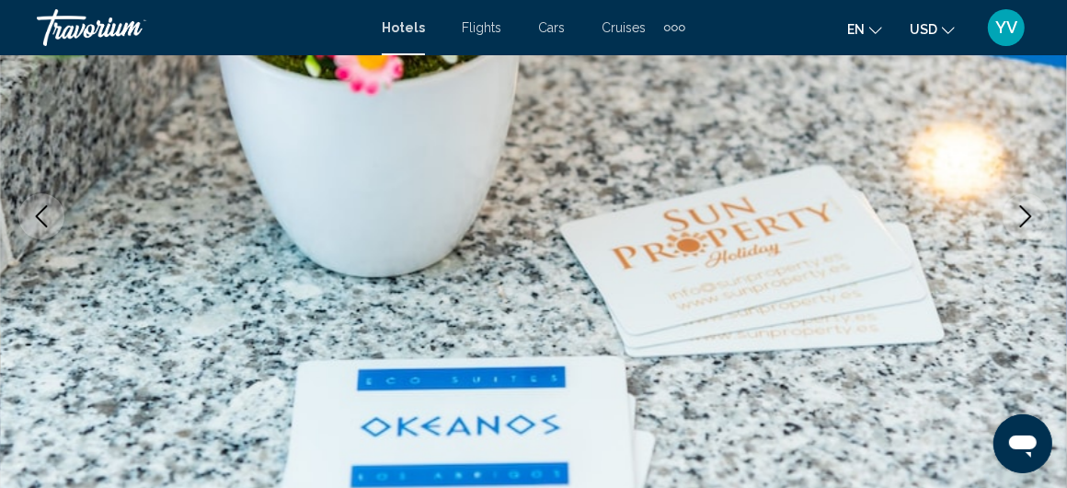
click at [1029, 213] on icon "Next image" at bounding box center [1026, 216] width 12 height 22
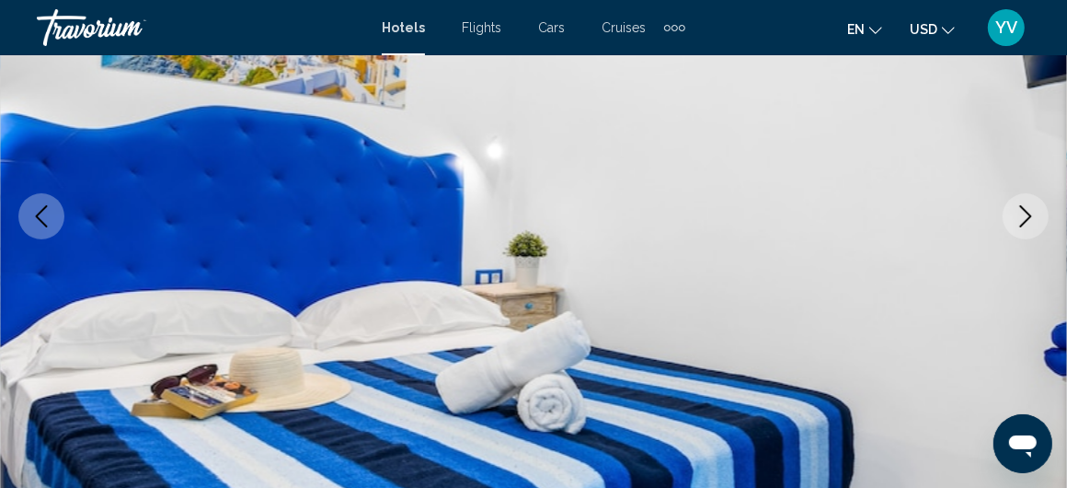
click at [1029, 213] on icon "Next image" at bounding box center [1026, 216] width 12 height 22
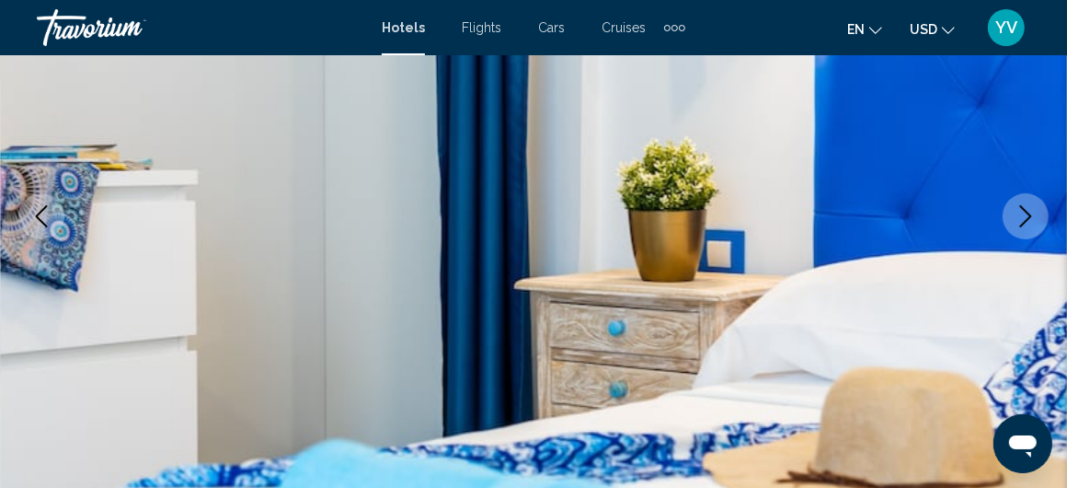
click at [1029, 213] on icon "Next image" at bounding box center [1026, 216] width 12 height 22
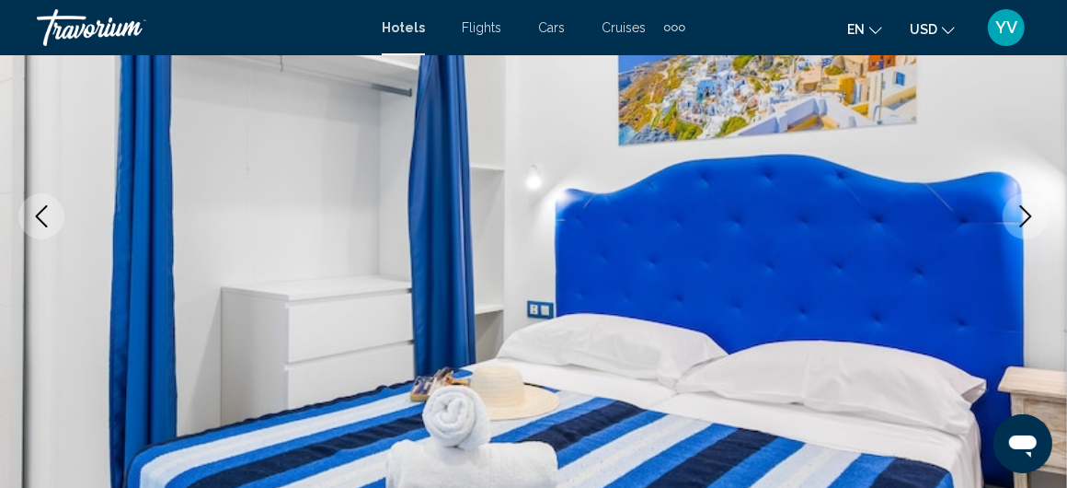
click at [1029, 213] on icon "Next image" at bounding box center [1026, 216] width 12 height 22
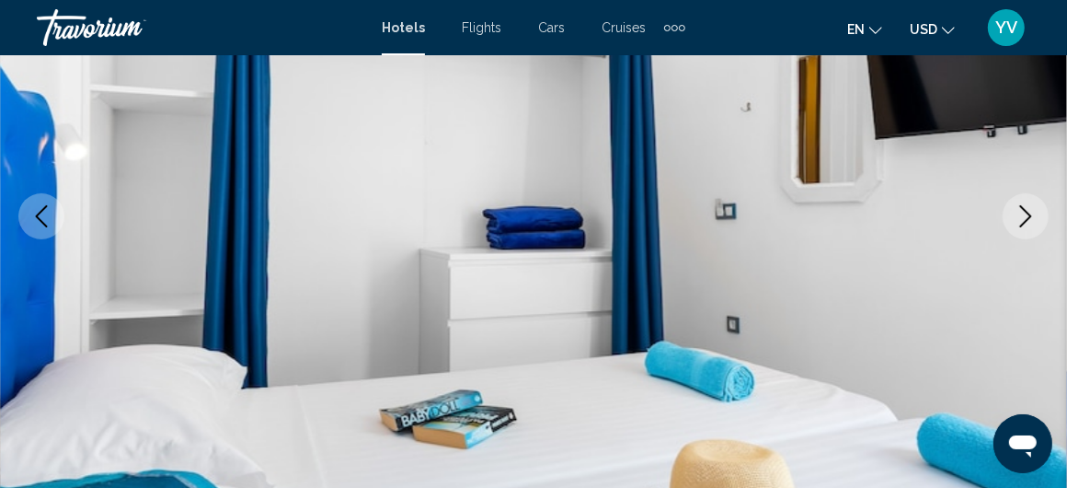
click at [1029, 213] on icon "Next image" at bounding box center [1026, 216] width 12 height 22
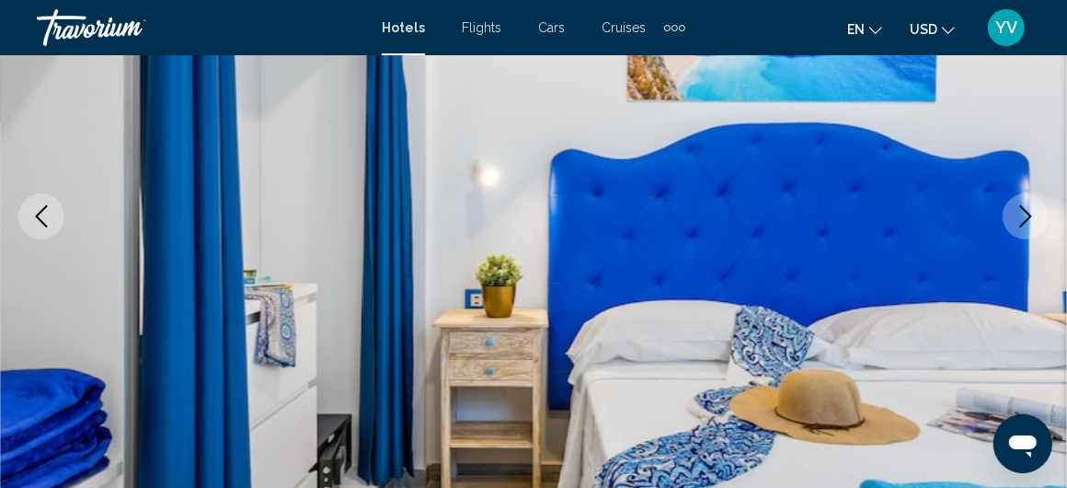
click at [1029, 213] on icon "Next image" at bounding box center [1026, 216] width 12 height 22
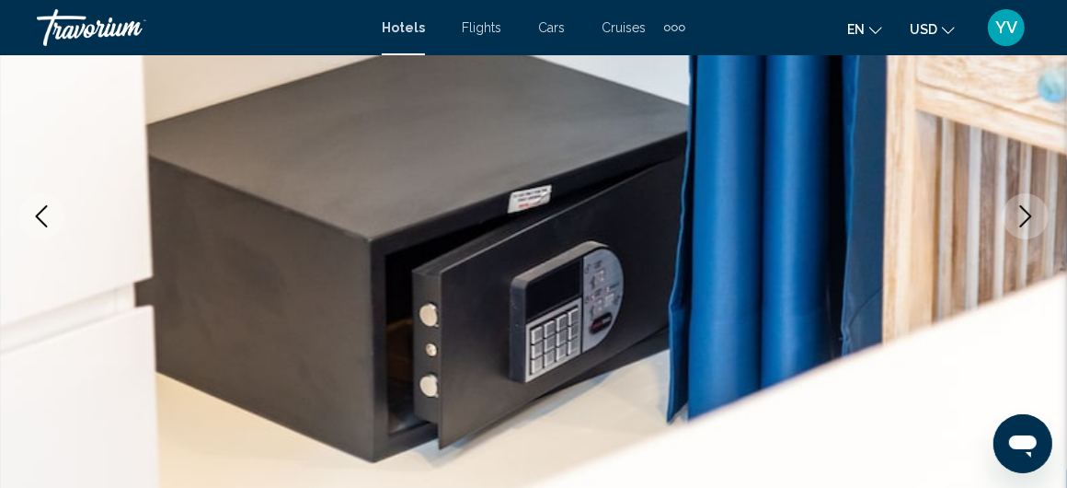
click at [1020, 209] on icon "Next image" at bounding box center [1026, 216] width 22 height 22
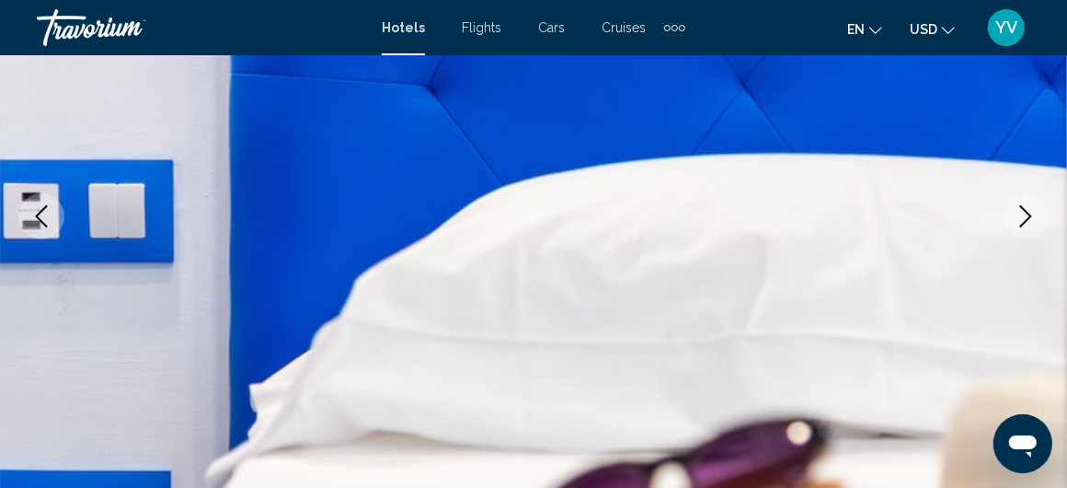
click at [1019, 209] on icon "Next image" at bounding box center [1026, 216] width 22 height 22
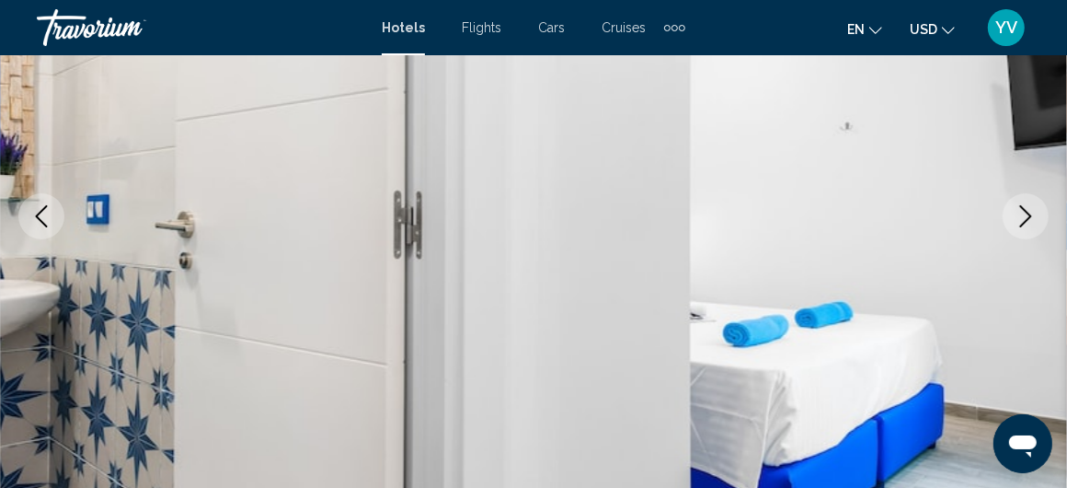
click at [1019, 209] on icon "Next image" at bounding box center [1026, 216] width 22 height 22
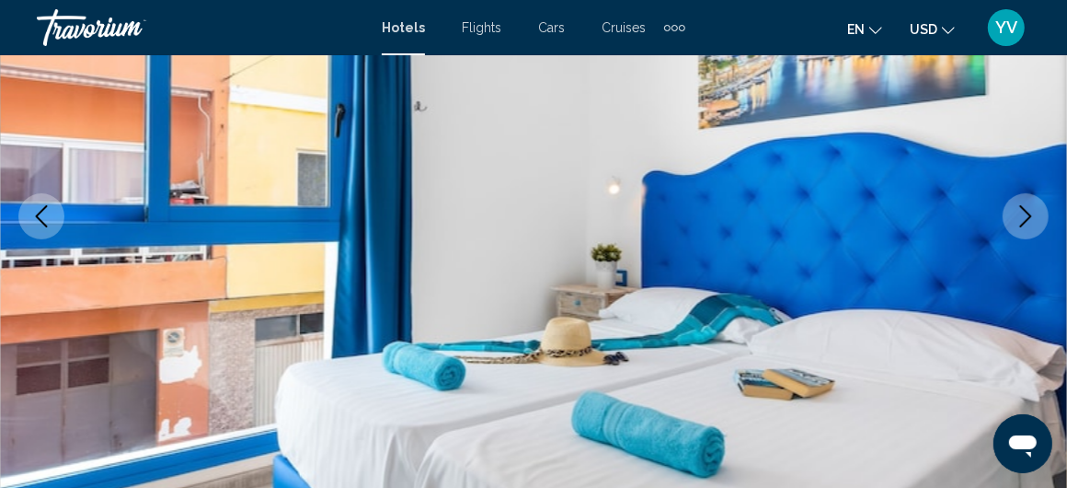
click at [1019, 209] on icon "Next image" at bounding box center [1026, 216] width 22 height 22
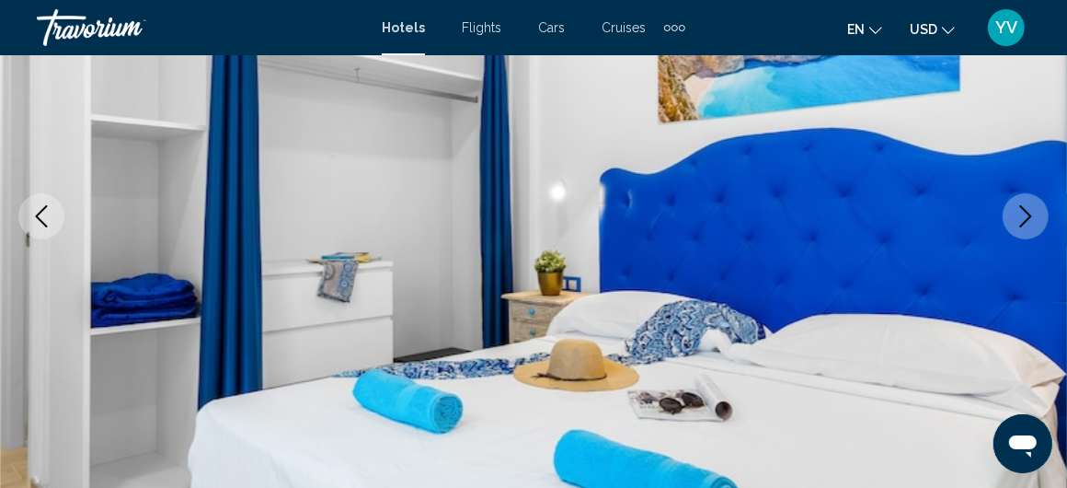
click at [1019, 209] on icon "Next image" at bounding box center [1026, 216] width 22 height 22
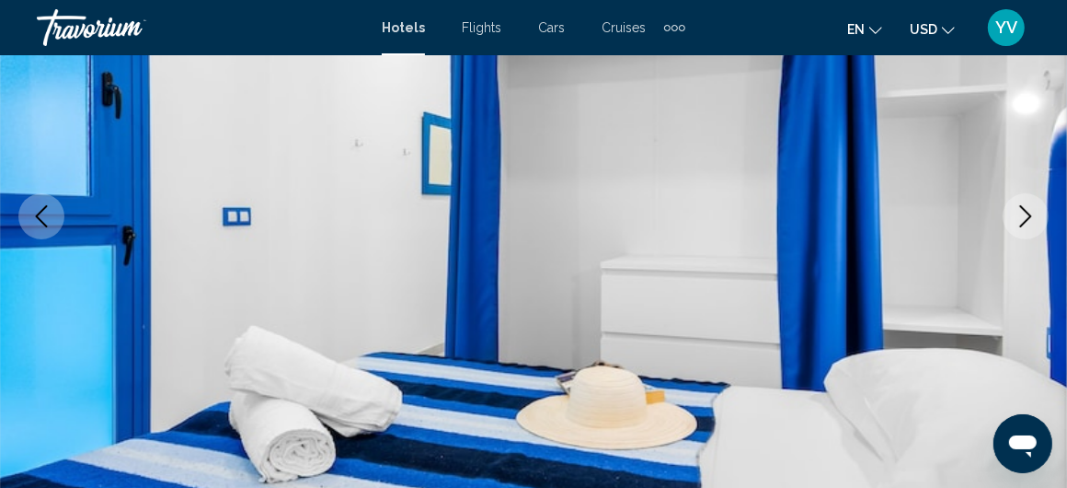
click at [1019, 209] on icon "Next image" at bounding box center [1026, 216] width 22 height 22
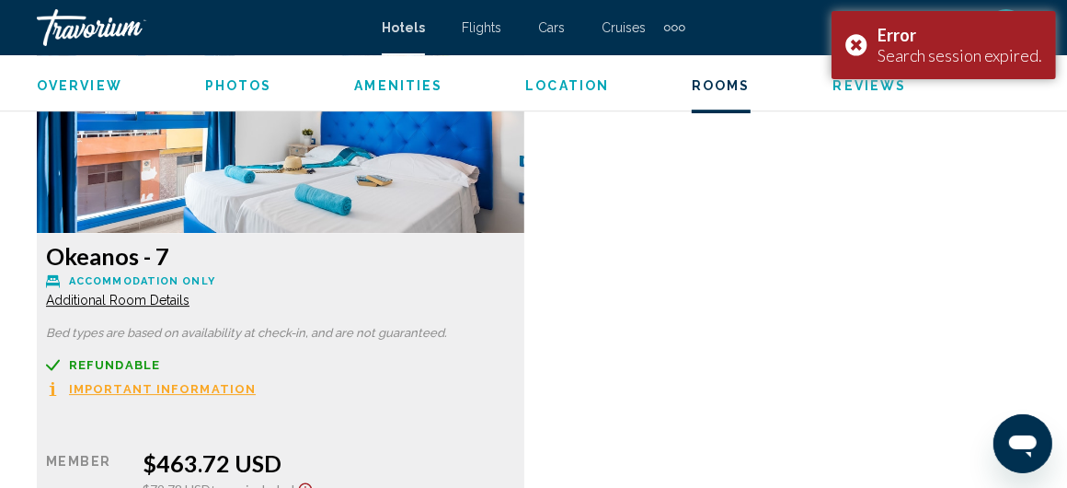
scroll to position [3496, 0]
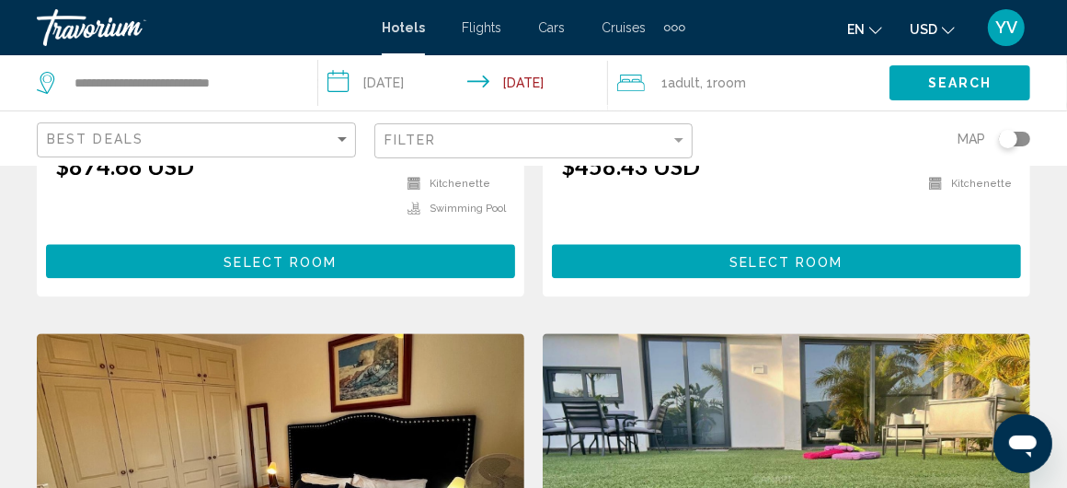
scroll to position [2852, 0]
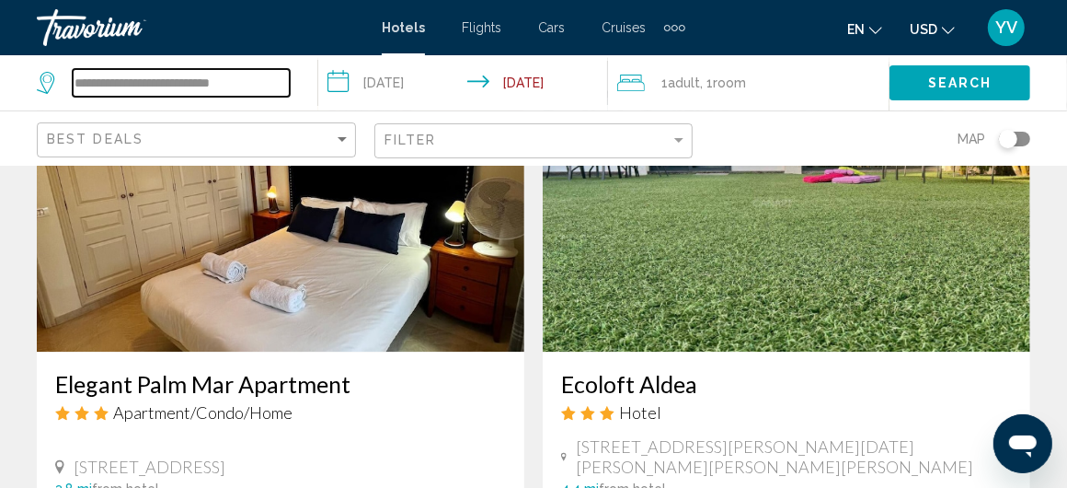
drag, startPoint x: 247, startPoint y: 75, endPoint x: 56, endPoint y: 52, distance: 191.7
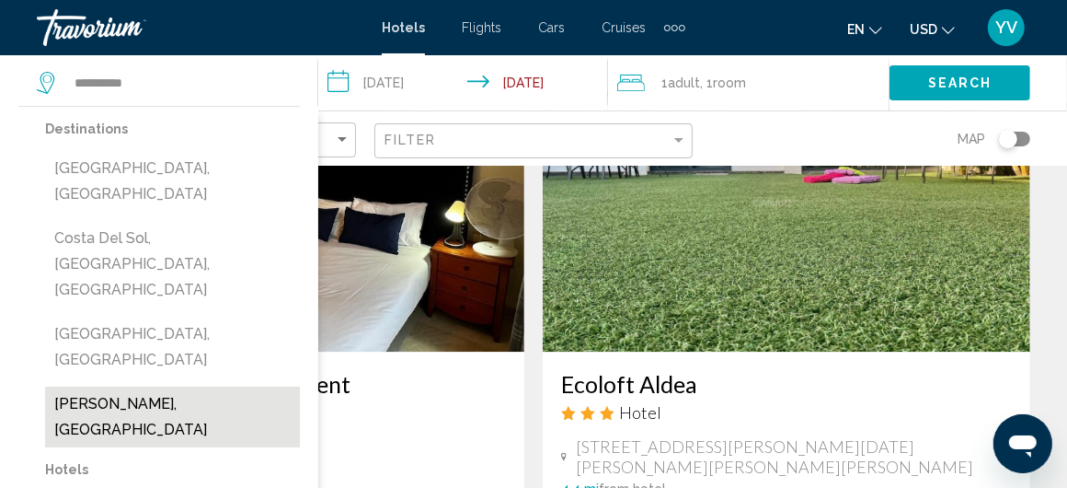
click at [166, 386] on button "Costa Del Silencio, Spain" at bounding box center [172, 416] width 255 height 61
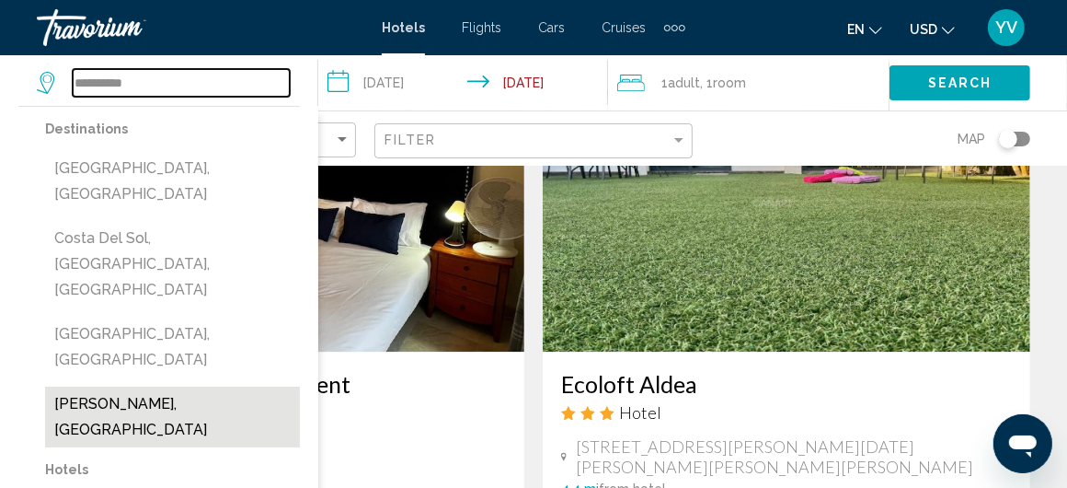
type input "**********"
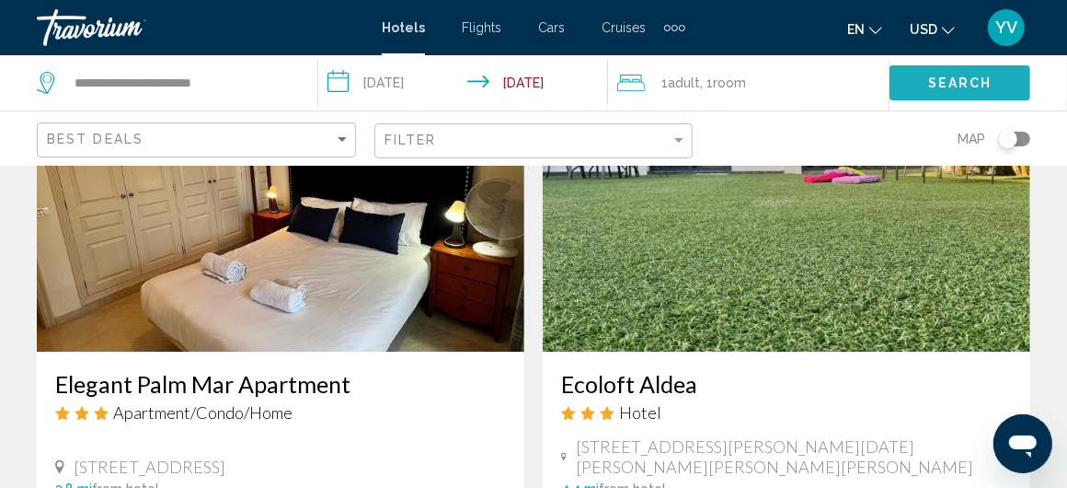
click at [946, 73] on button "Search" at bounding box center [960, 82] width 141 height 34
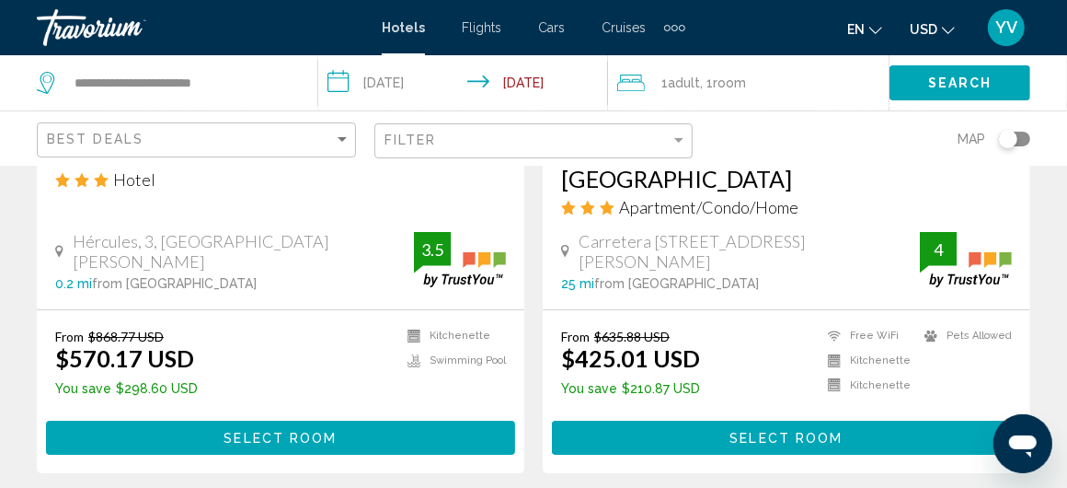
scroll to position [3772, 0]
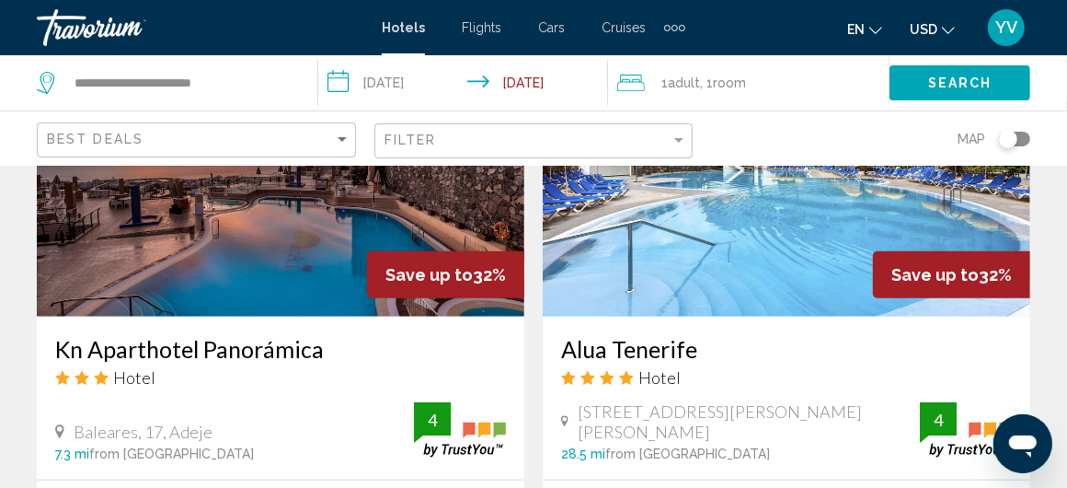
scroll to position [736, 0]
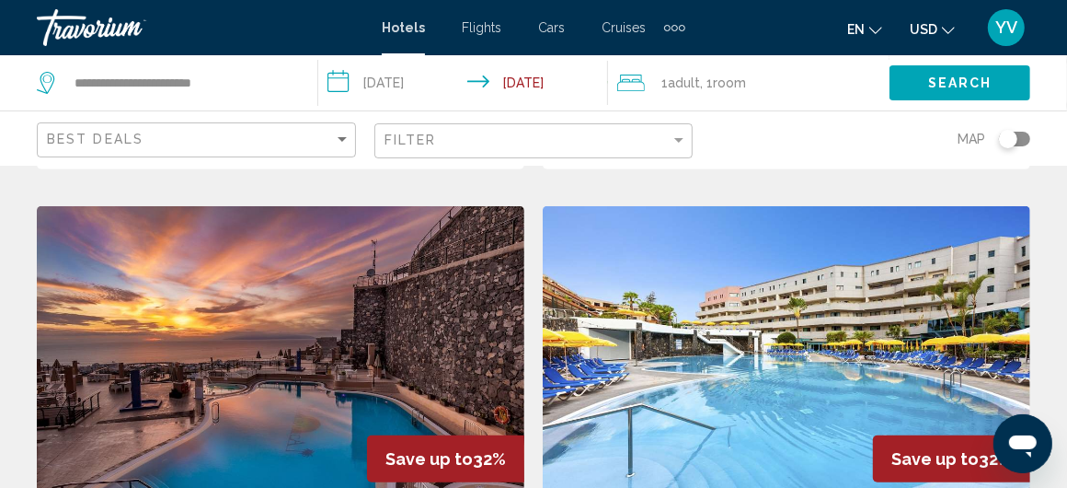
click at [789, 322] on img "Main content" at bounding box center [787, 353] width 488 height 294
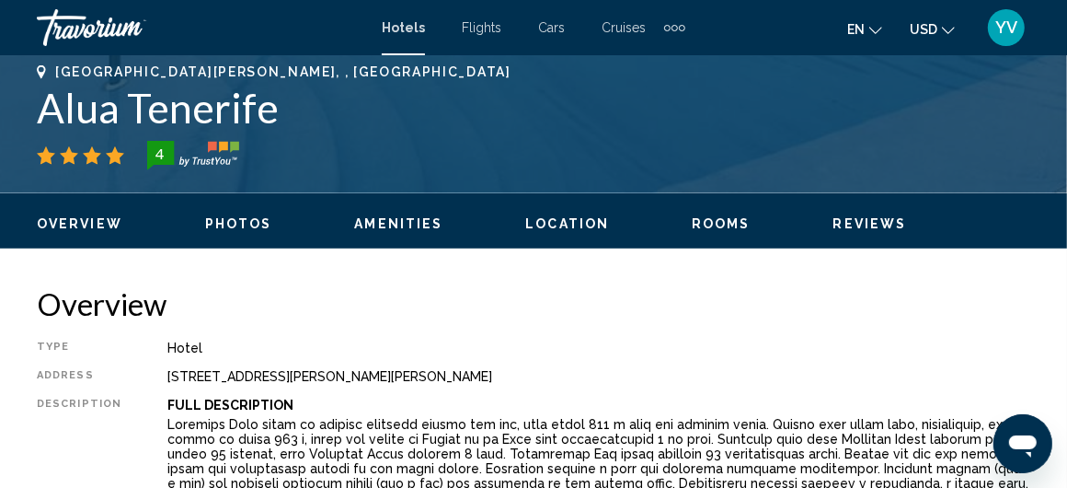
scroll to position [247, 0]
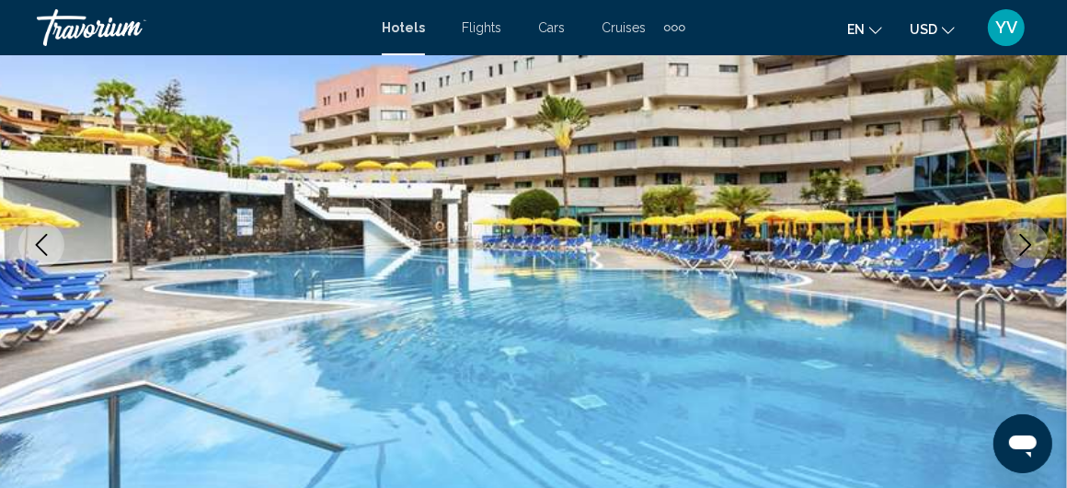
click at [1032, 238] on icon "Next image" at bounding box center [1026, 245] width 22 height 22
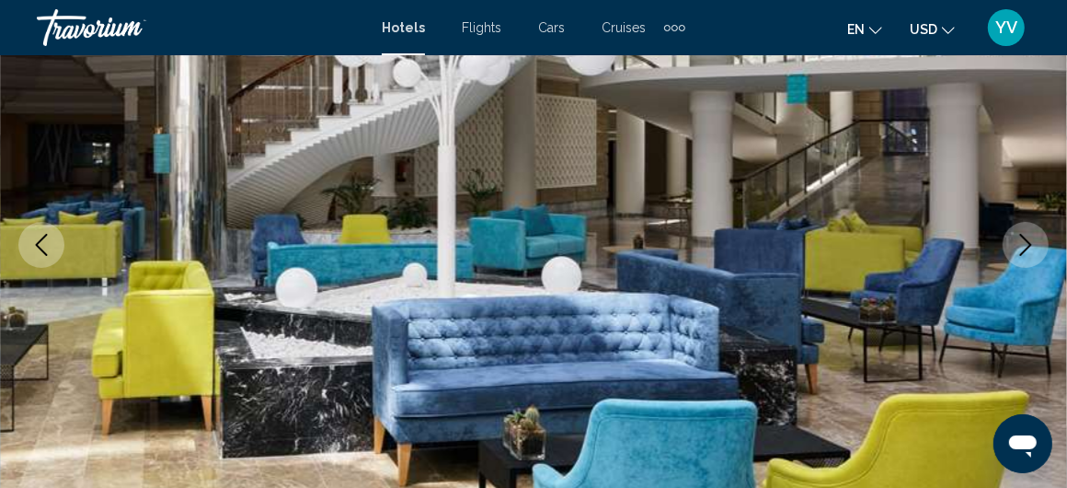
click at [1030, 238] on icon "Next image" at bounding box center [1026, 245] width 22 height 22
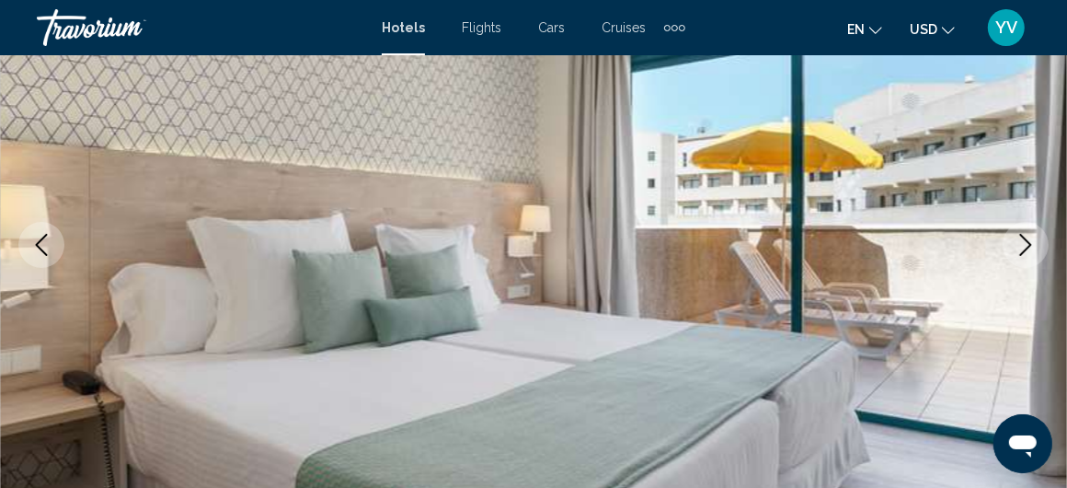
click at [1030, 238] on icon "Next image" at bounding box center [1026, 245] width 22 height 22
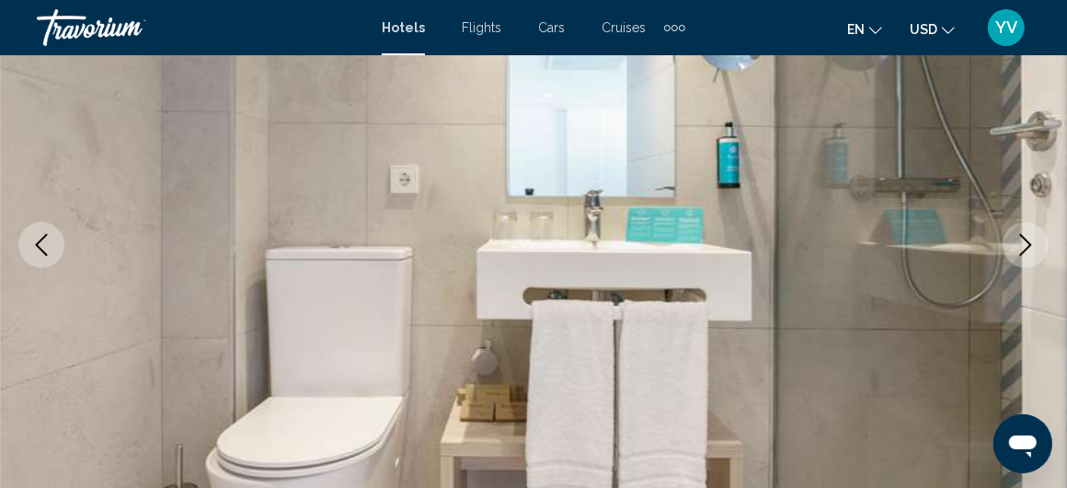
click at [1030, 238] on icon "Next image" at bounding box center [1026, 245] width 22 height 22
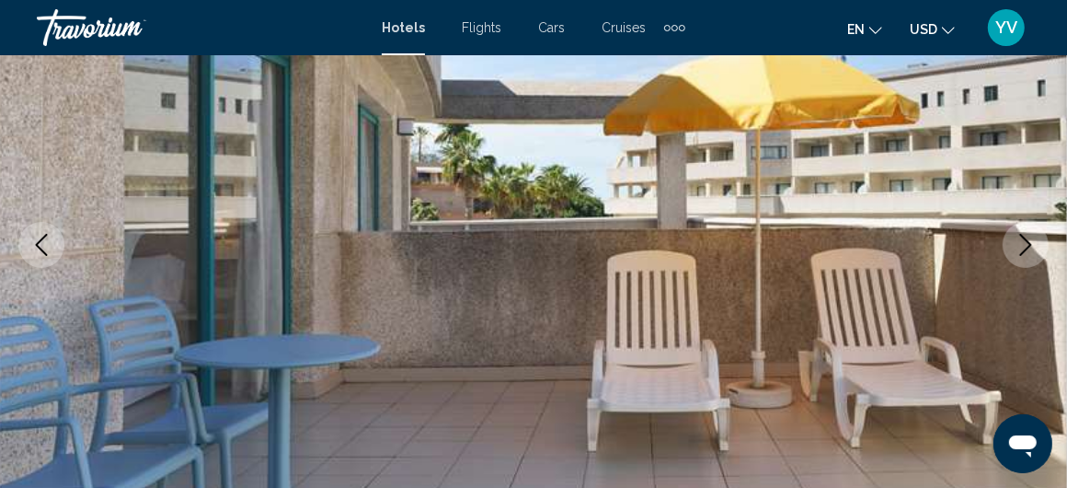
click at [1030, 238] on icon "Next image" at bounding box center [1026, 245] width 22 height 22
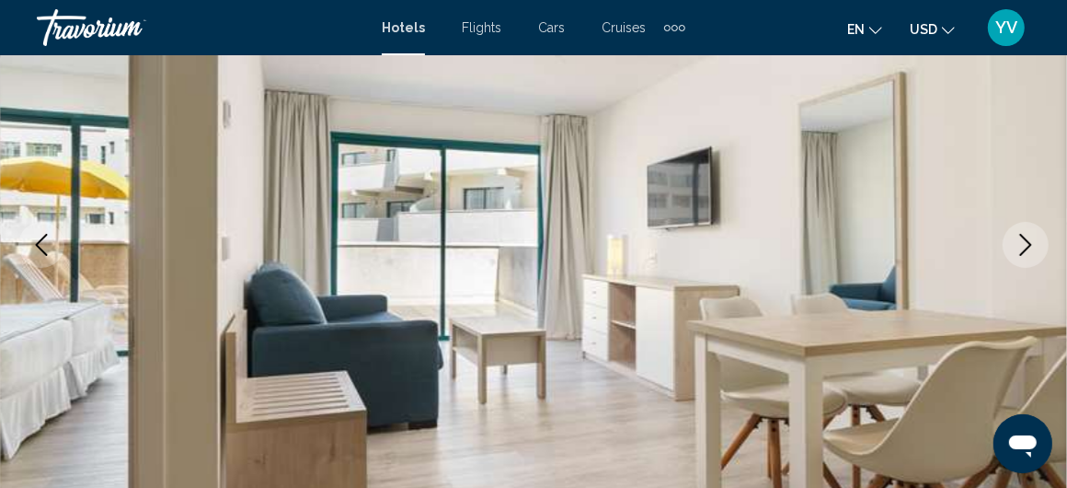
click at [1030, 238] on icon "Next image" at bounding box center [1026, 245] width 22 height 22
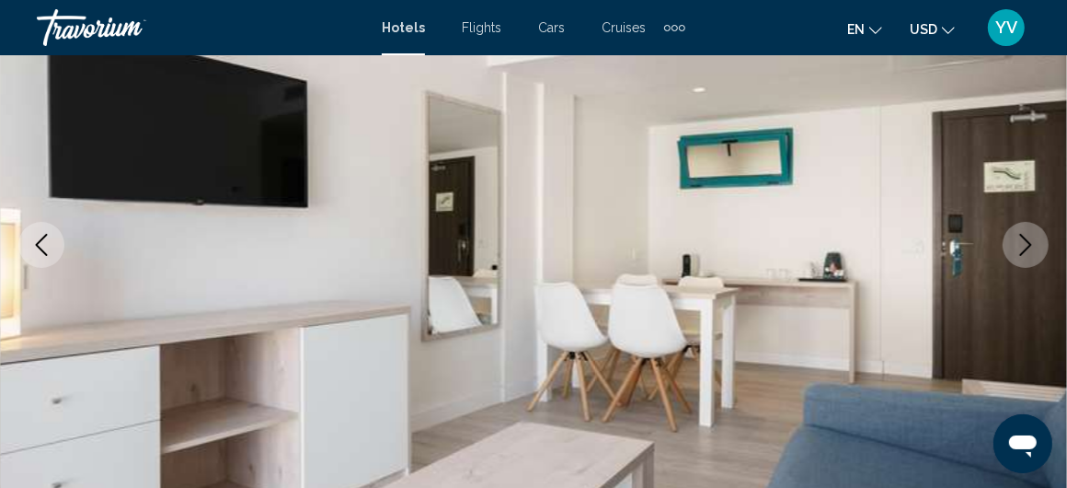
click at [1030, 238] on icon "Next image" at bounding box center [1026, 245] width 22 height 22
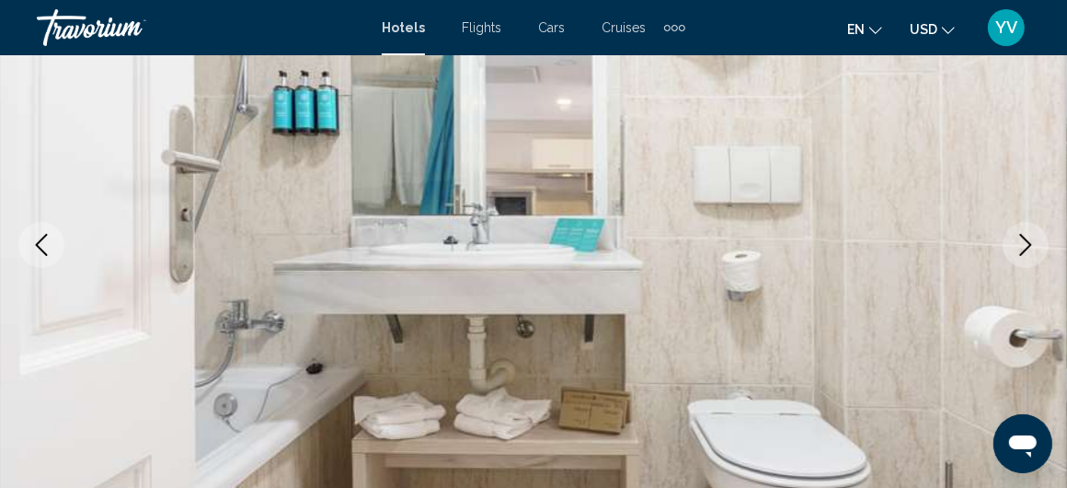
click at [1030, 238] on icon "Next image" at bounding box center [1026, 245] width 22 height 22
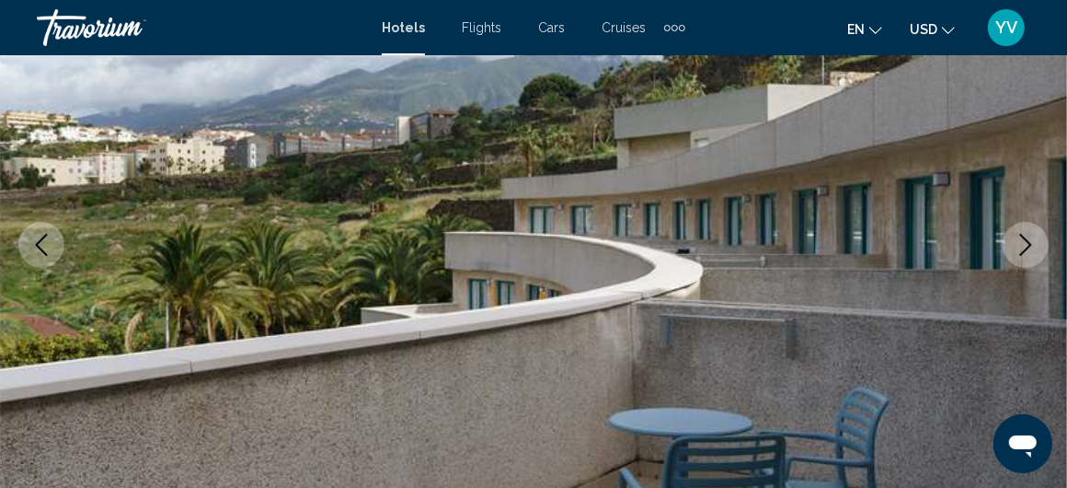
click at [1030, 238] on icon "Next image" at bounding box center [1026, 245] width 22 height 22
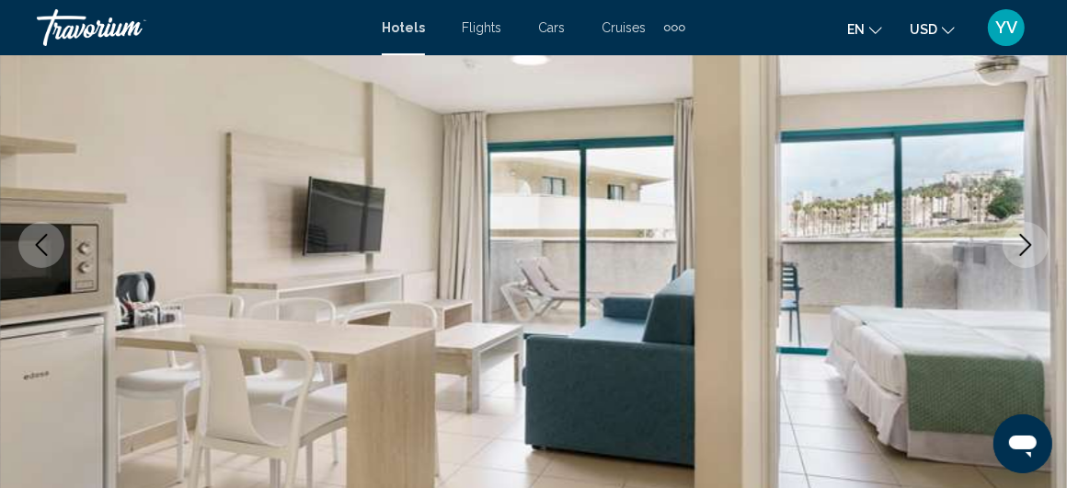
click at [1030, 238] on icon "Next image" at bounding box center [1026, 245] width 22 height 22
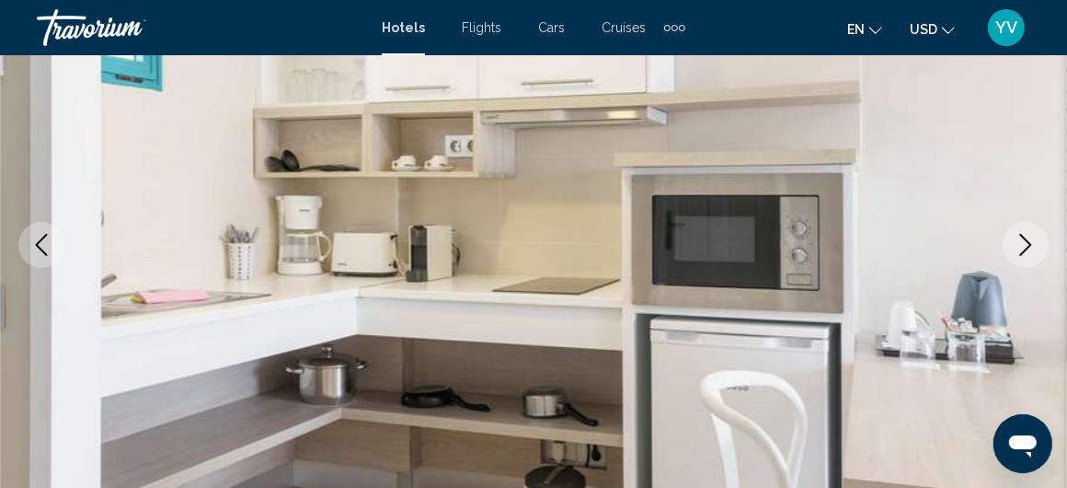
click at [1030, 238] on icon "Next image" at bounding box center [1026, 245] width 22 height 22
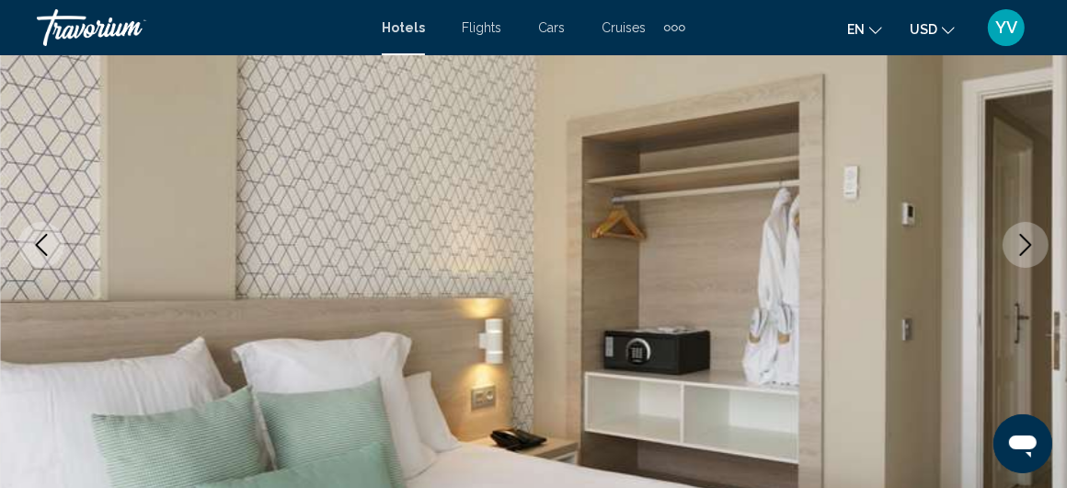
click at [1030, 238] on icon "Next image" at bounding box center [1026, 245] width 22 height 22
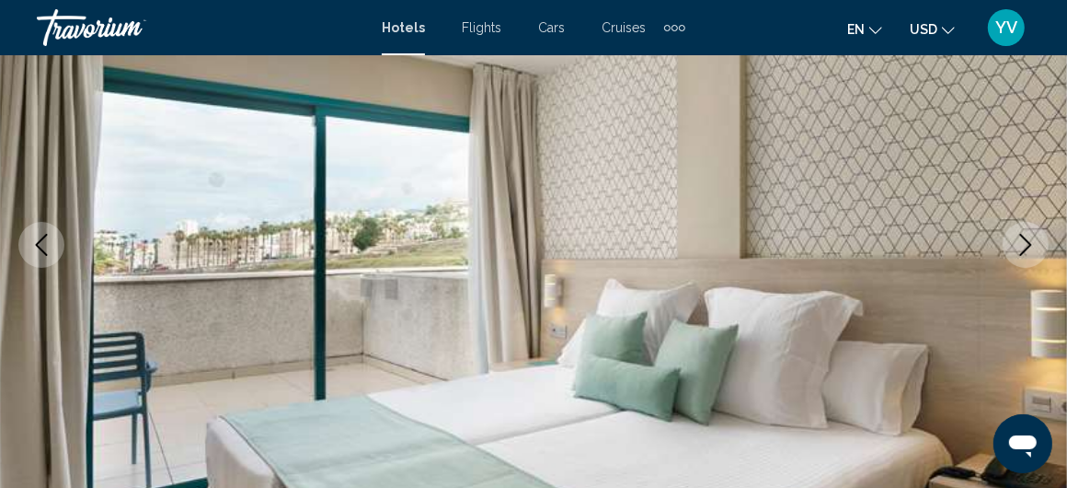
click at [1030, 238] on icon "Next image" at bounding box center [1026, 245] width 22 height 22
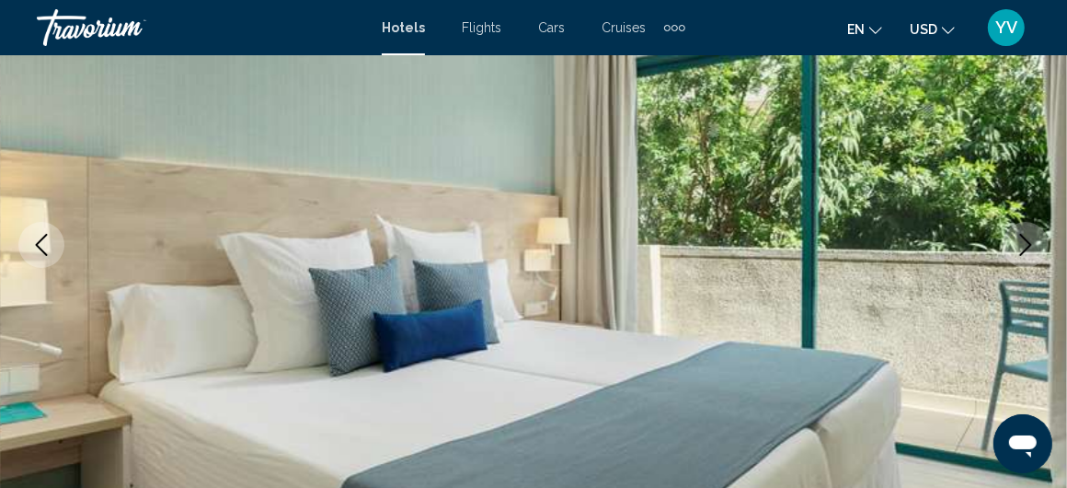
click at [1030, 238] on icon "Next image" at bounding box center [1026, 245] width 22 height 22
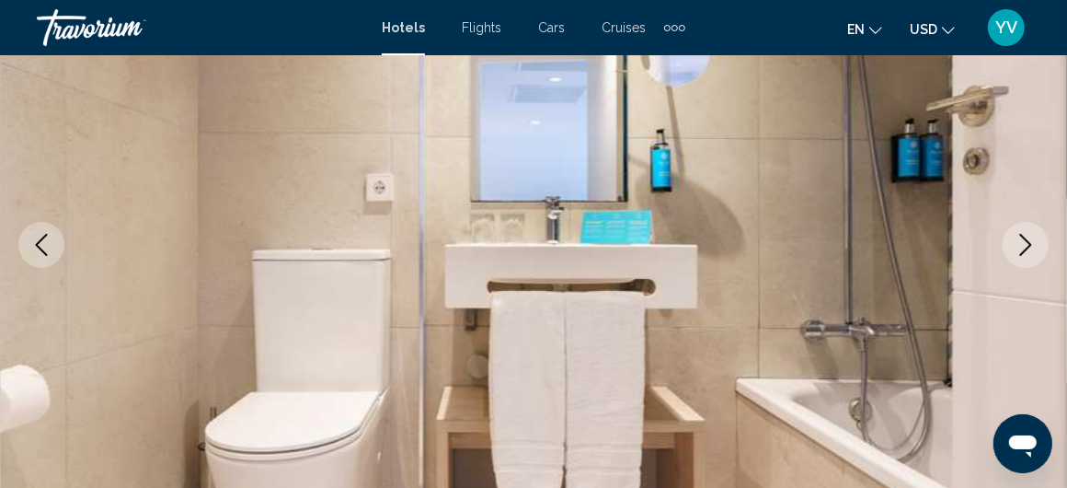
click at [1030, 238] on icon "Next image" at bounding box center [1026, 245] width 22 height 22
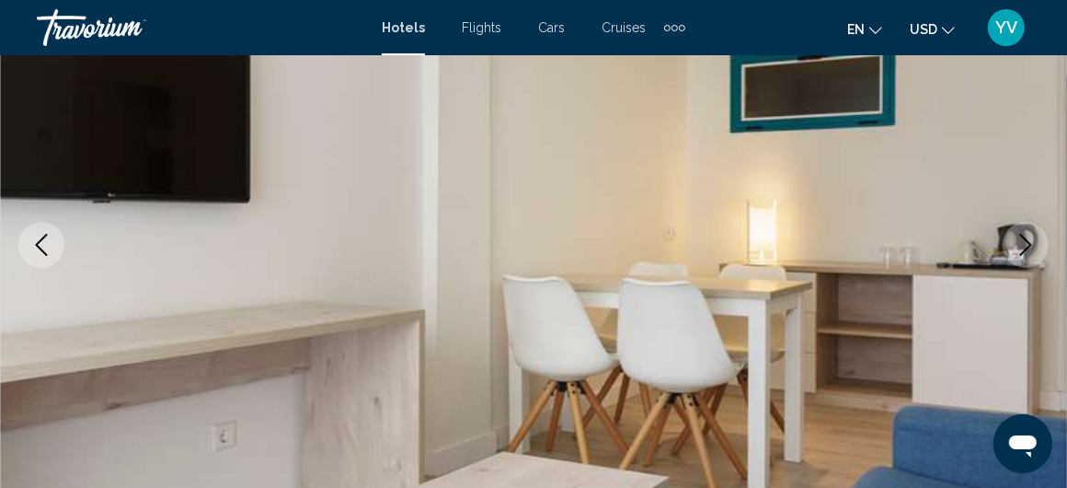
click at [1030, 238] on icon "Next image" at bounding box center [1026, 245] width 22 height 22
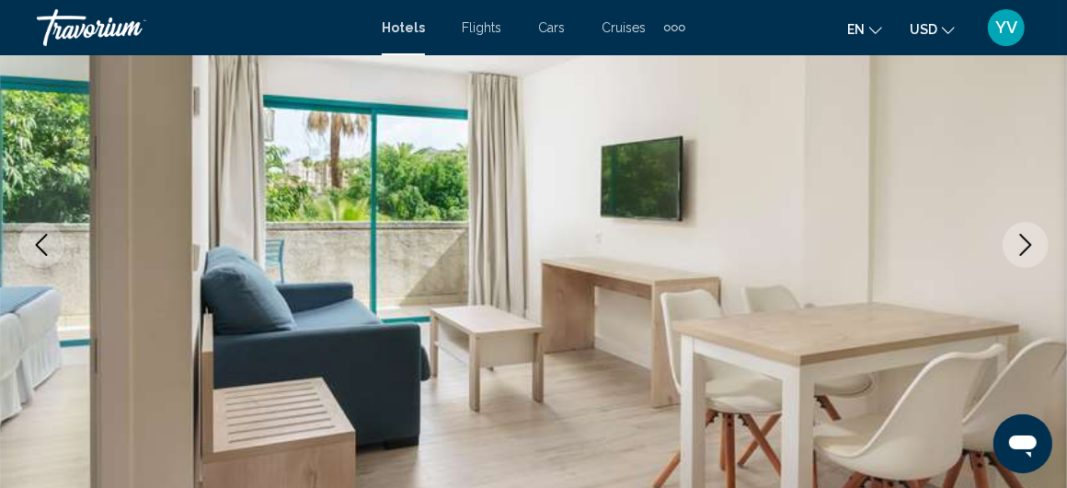
click at [1030, 238] on icon "Next image" at bounding box center [1026, 245] width 22 height 22
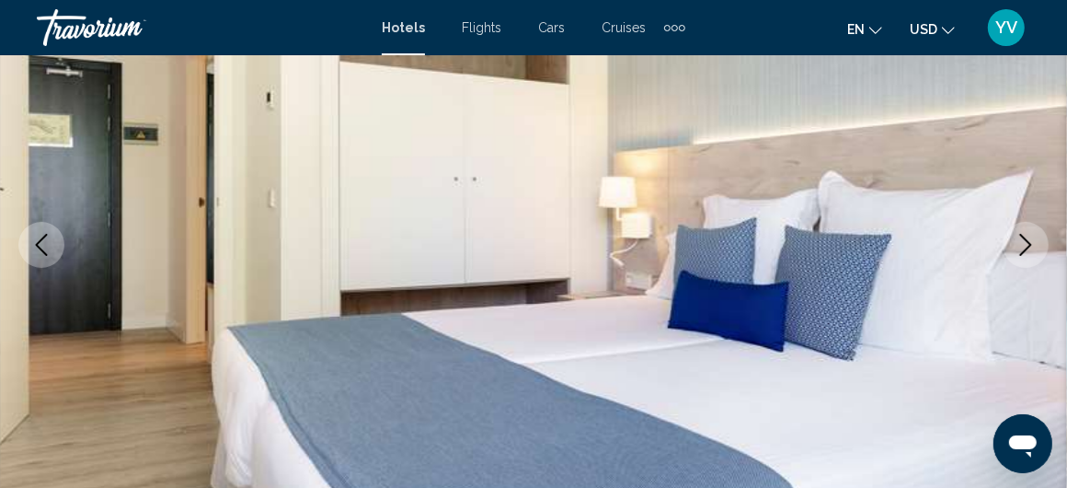
click at [1030, 238] on icon "Next image" at bounding box center [1026, 245] width 22 height 22
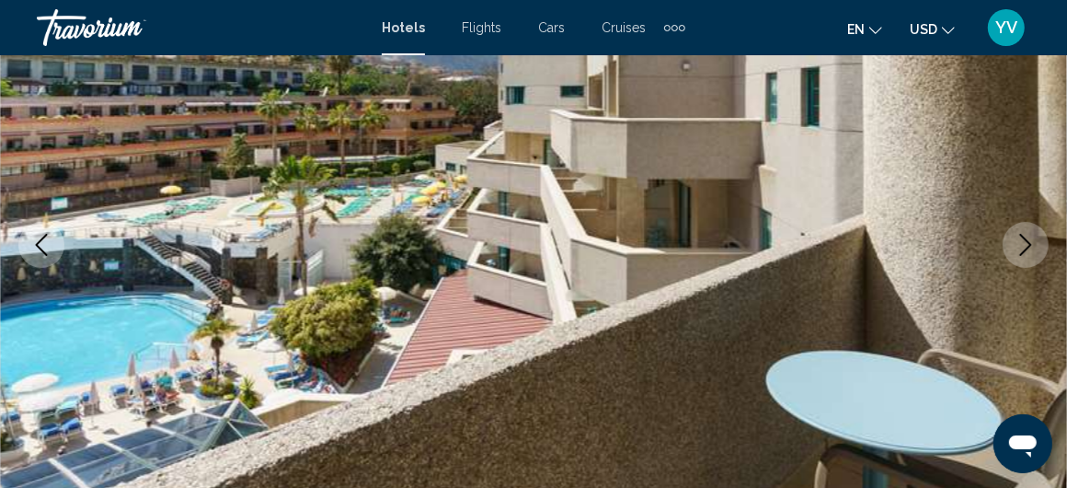
click at [1030, 238] on icon "Next image" at bounding box center [1026, 245] width 22 height 22
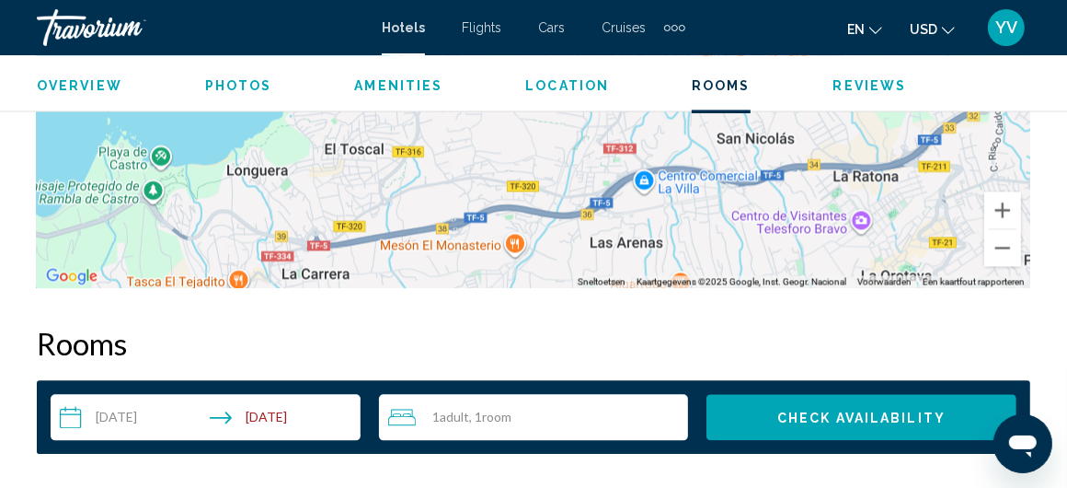
scroll to position [2272, 0]
